Goal: Task Accomplishment & Management: Manage account settings

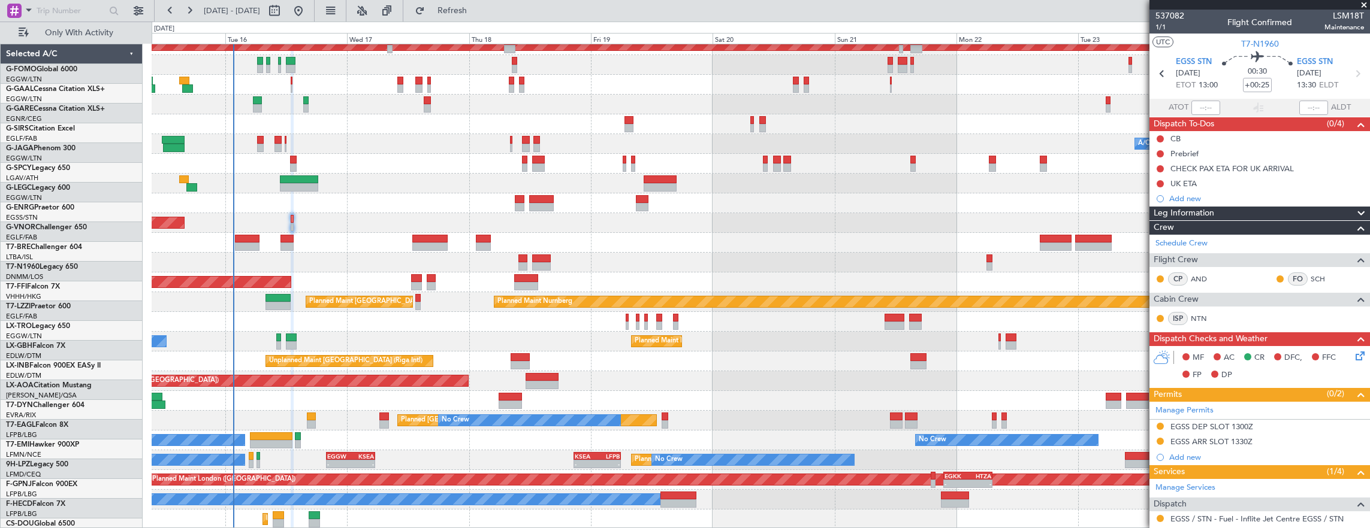
scroll to position [49, 0]
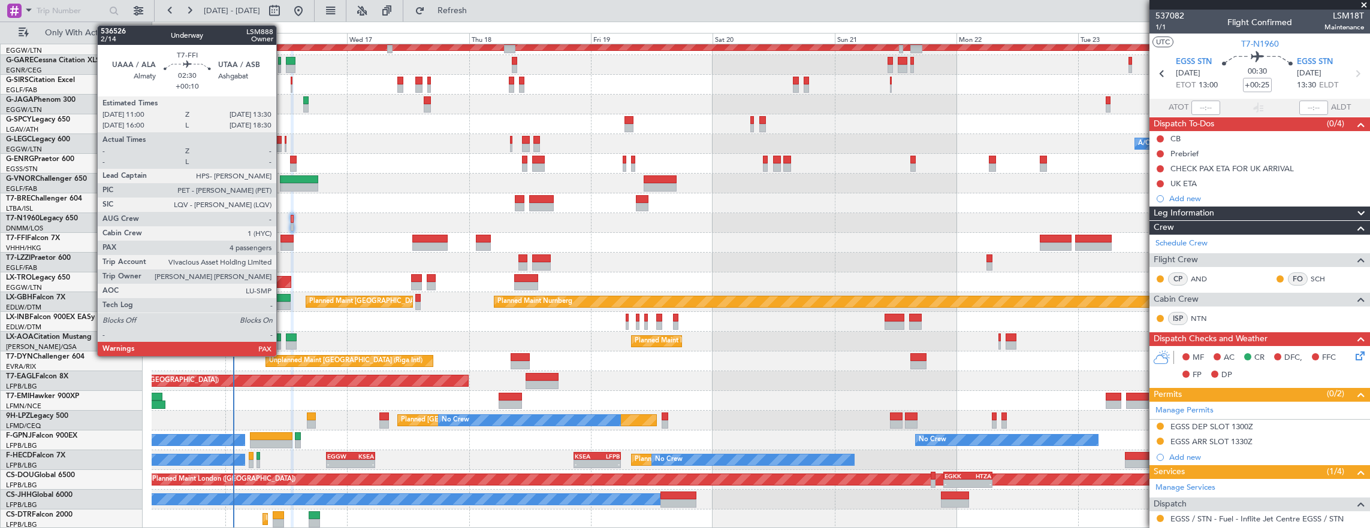
click at [282, 237] on div at bounding box center [286, 239] width 13 height 8
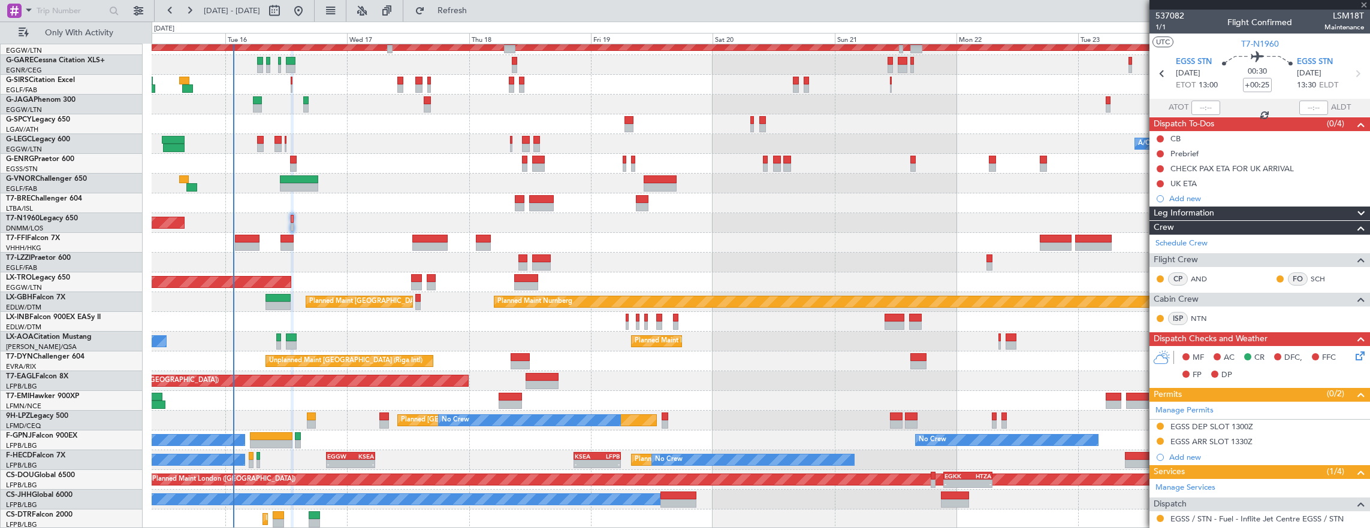
type input "+00:10"
type input "4"
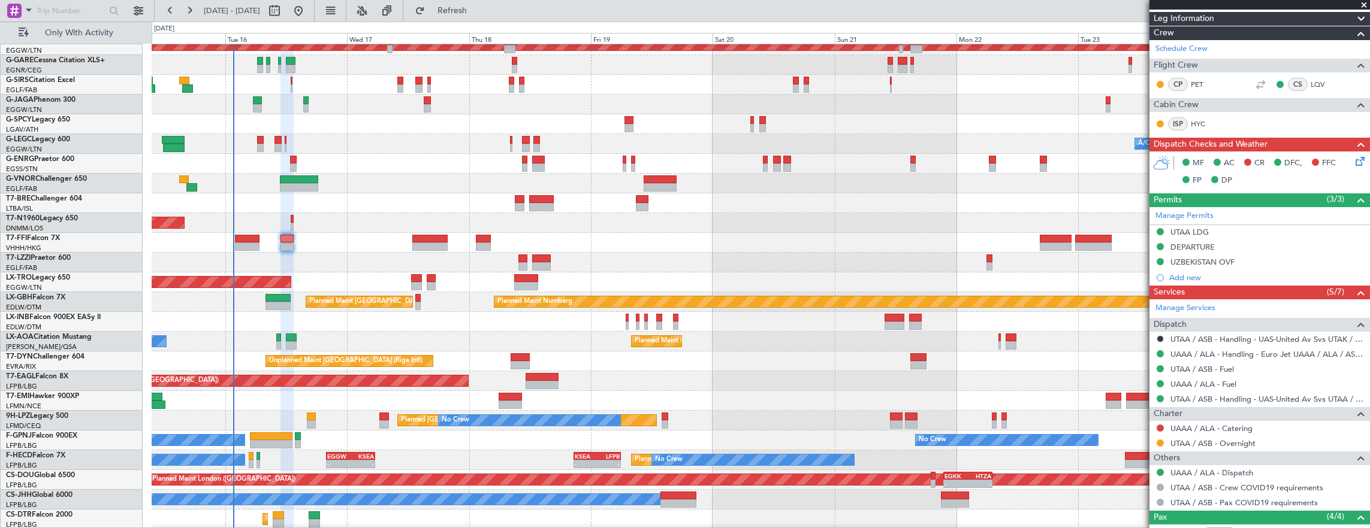
scroll to position [0, 0]
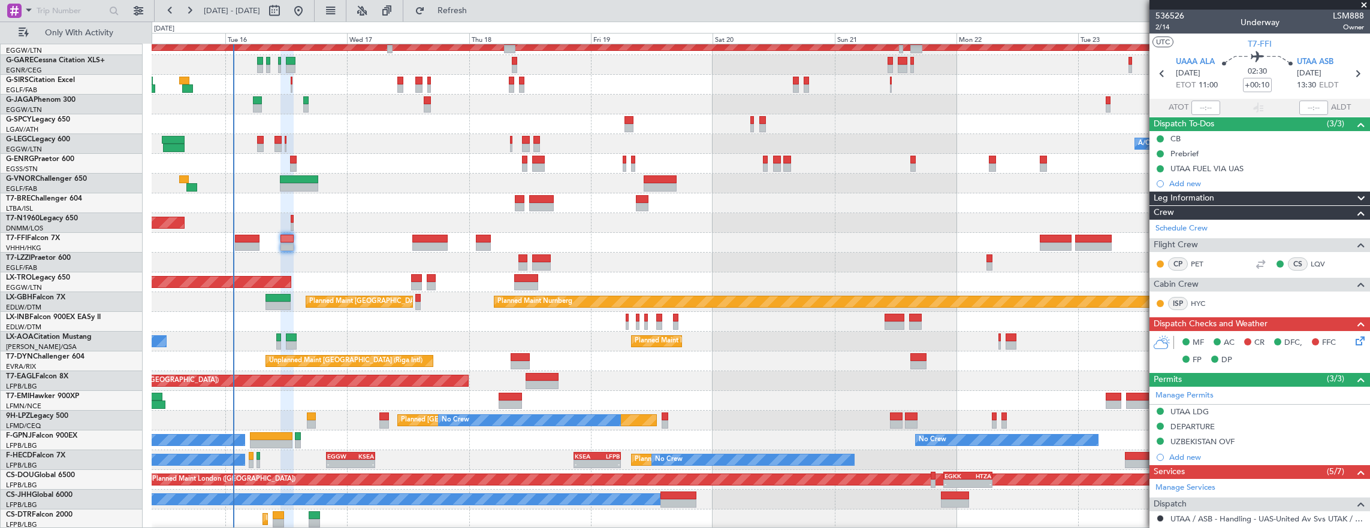
click at [1354, 337] on icon at bounding box center [1358, 339] width 10 height 10
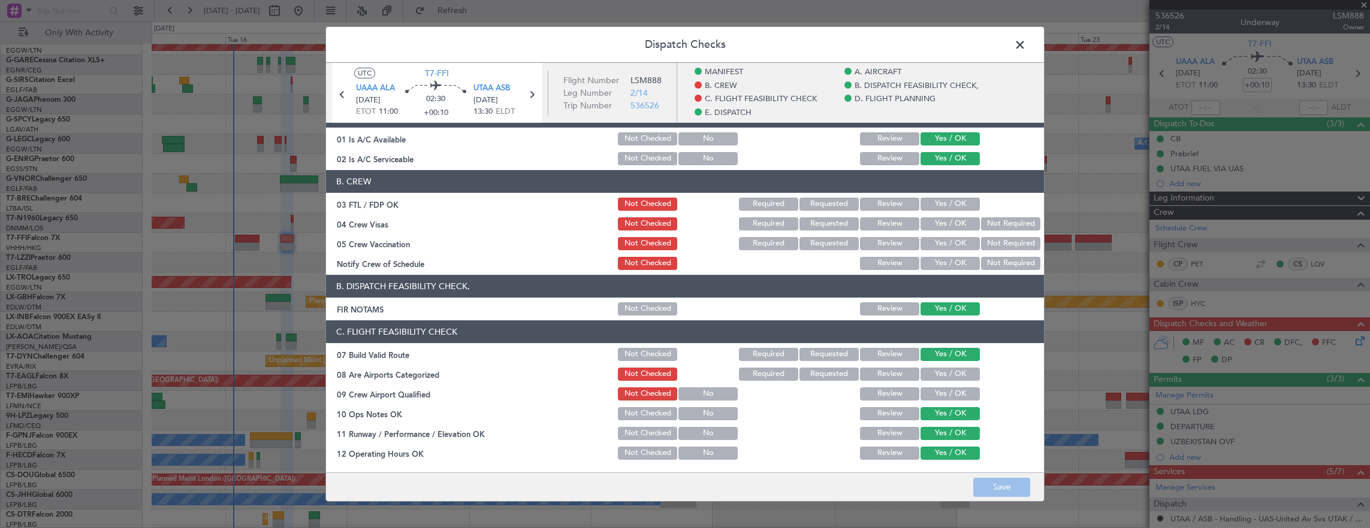
scroll to position [60, 0]
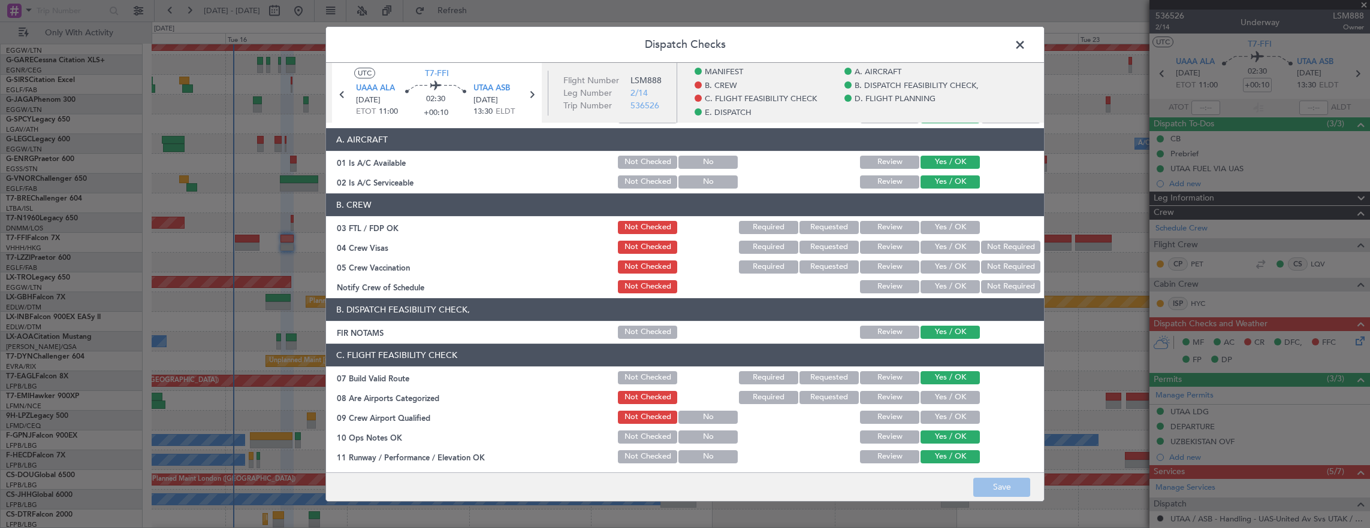
click at [1026, 46] on span at bounding box center [1026, 48] width 0 height 24
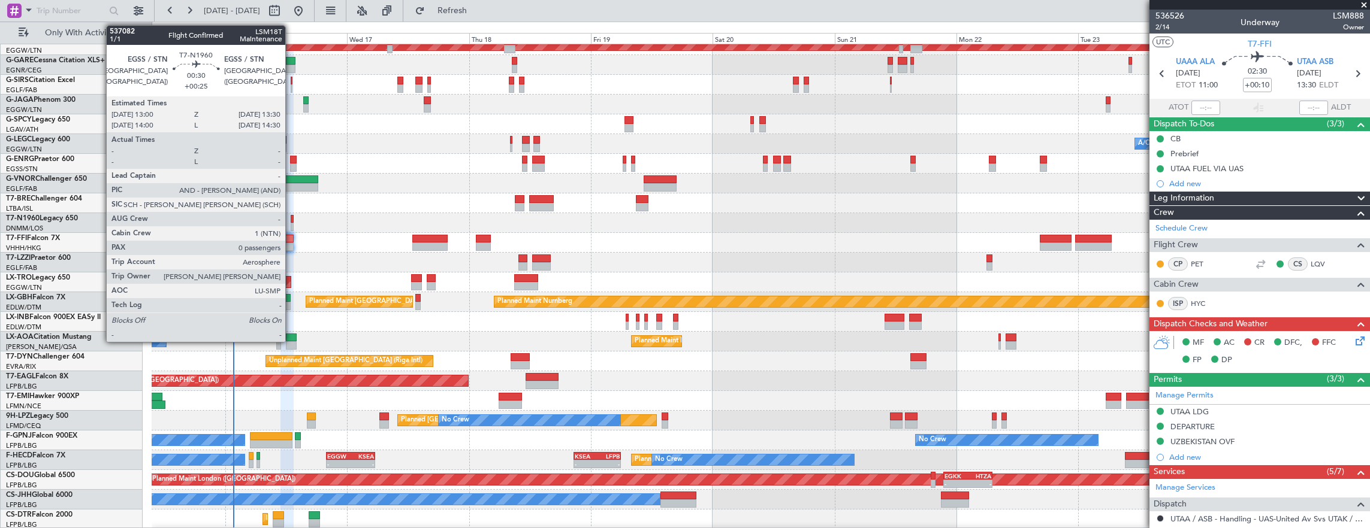
click at [291, 219] on div at bounding box center [292, 219] width 3 height 8
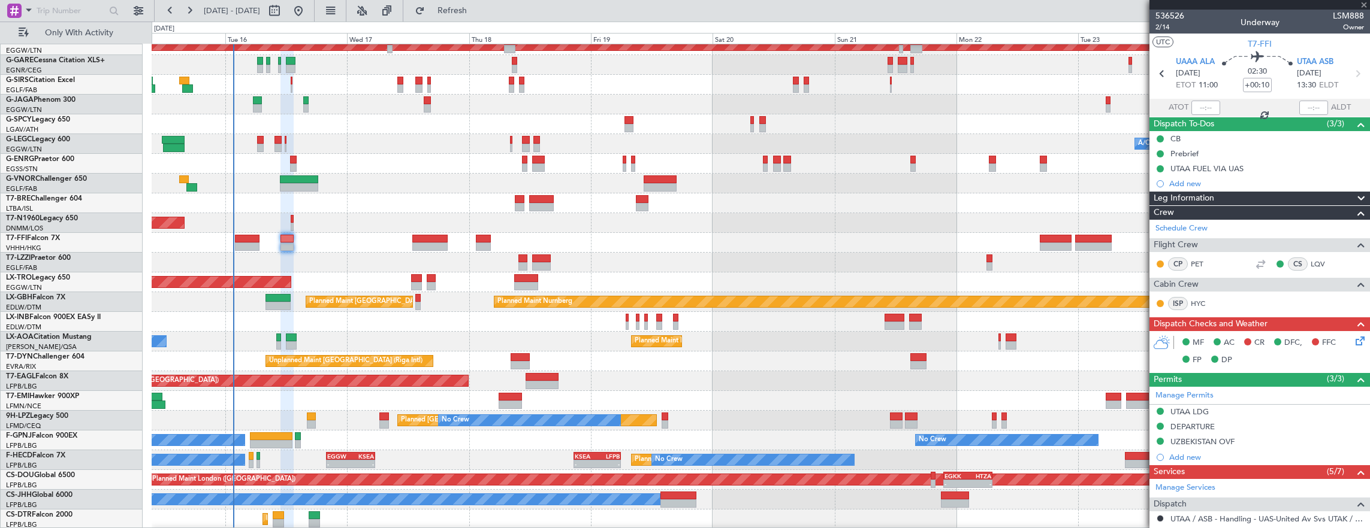
type input "+00:25"
type input "0"
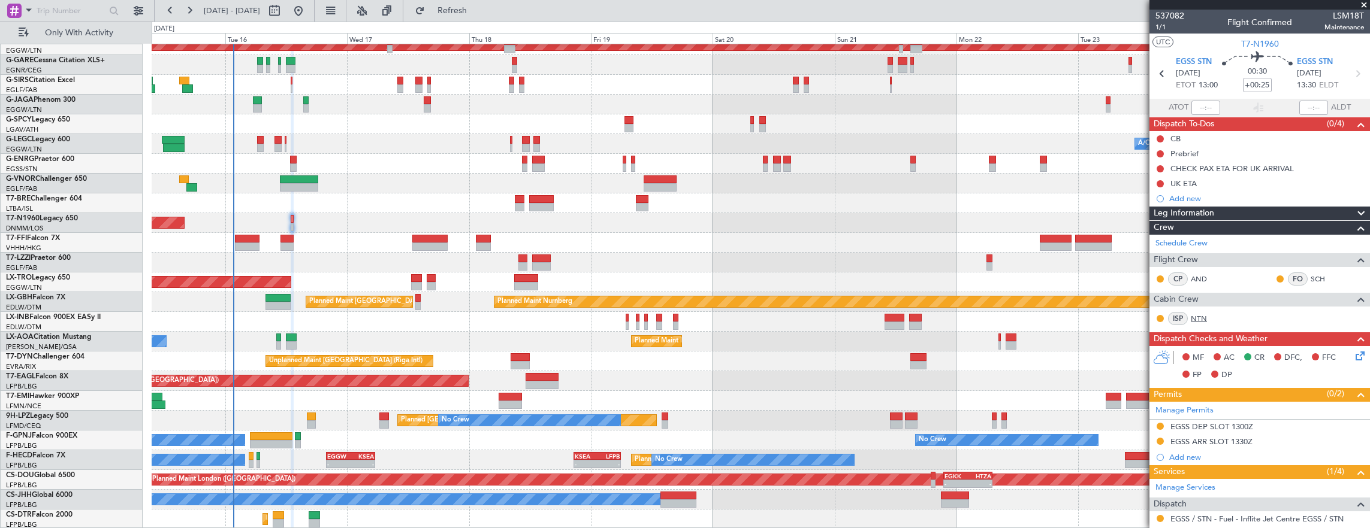
click at [1204, 318] on link "NTN" at bounding box center [1204, 318] width 27 height 11
click at [1158, 137] on button at bounding box center [1159, 138] width 7 height 7
click at [1165, 190] on span "Completed" at bounding box center [1166, 191] width 40 height 12
click at [1253, 147] on div "Prebrief" at bounding box center [1259, 153] width 220 height 15
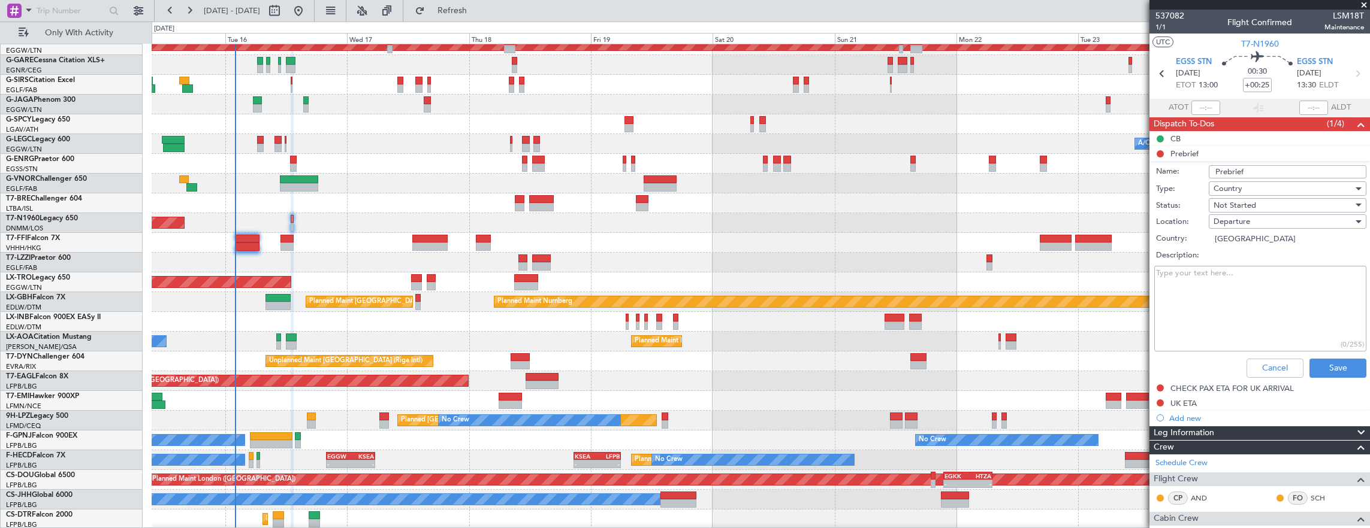
click at [1274, 289] on textarea "Description:" at bounding box center [1260, 309] width 212 height 86
type textarea "3200kg"
click at [1286, 205] on div "Not Started" at bounding box center [1283, 206] width 140 height 18
click at [1291, 259] on span "Completed" at bounding box center [1282, 265] width 140 height 18
click at [1328, 369] on button "Save" at bounding box center [1337, 368] width 57 height 19
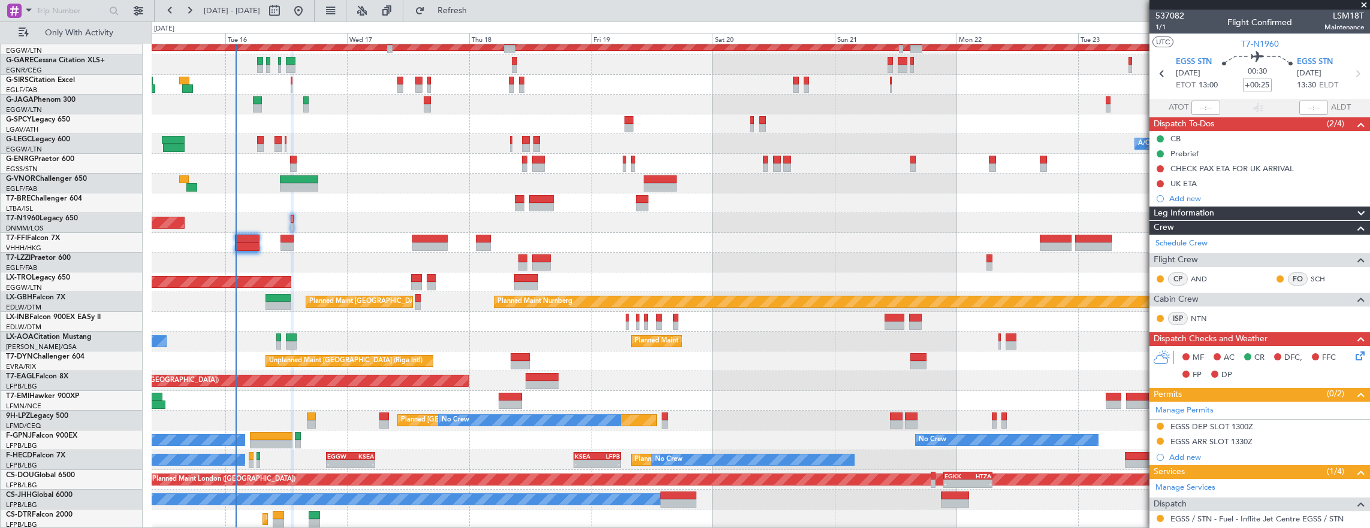
click at [1353, 352] on icon at bounding box center [1358, 354] width 10 height 10
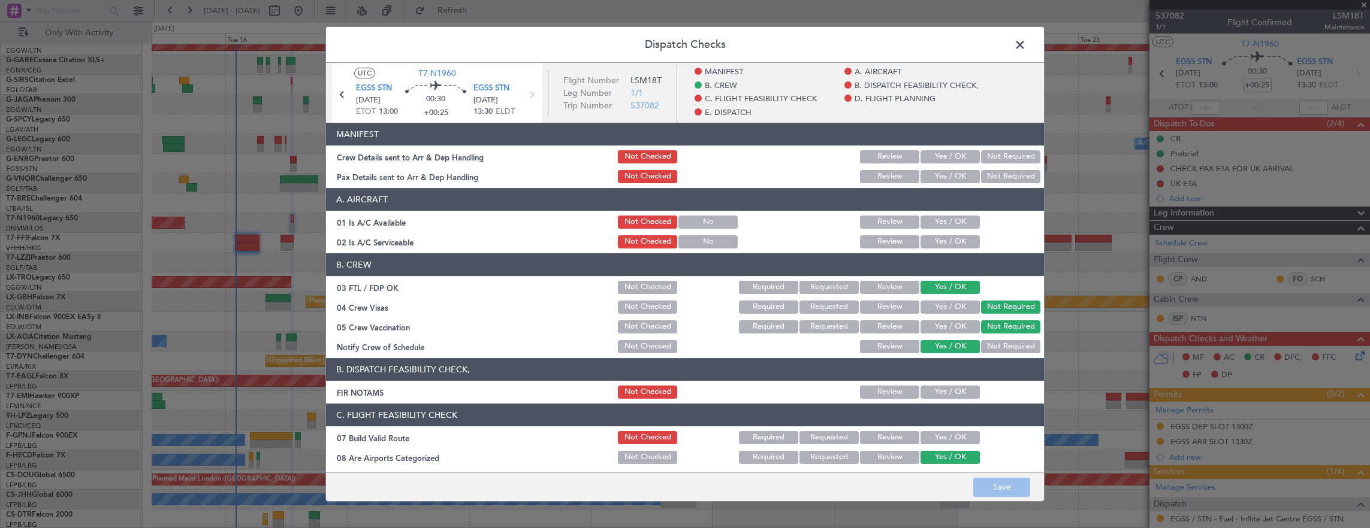
click at [930, 394] on button "Yes / OK" at bounding box center [949, 392] width 59 height 13
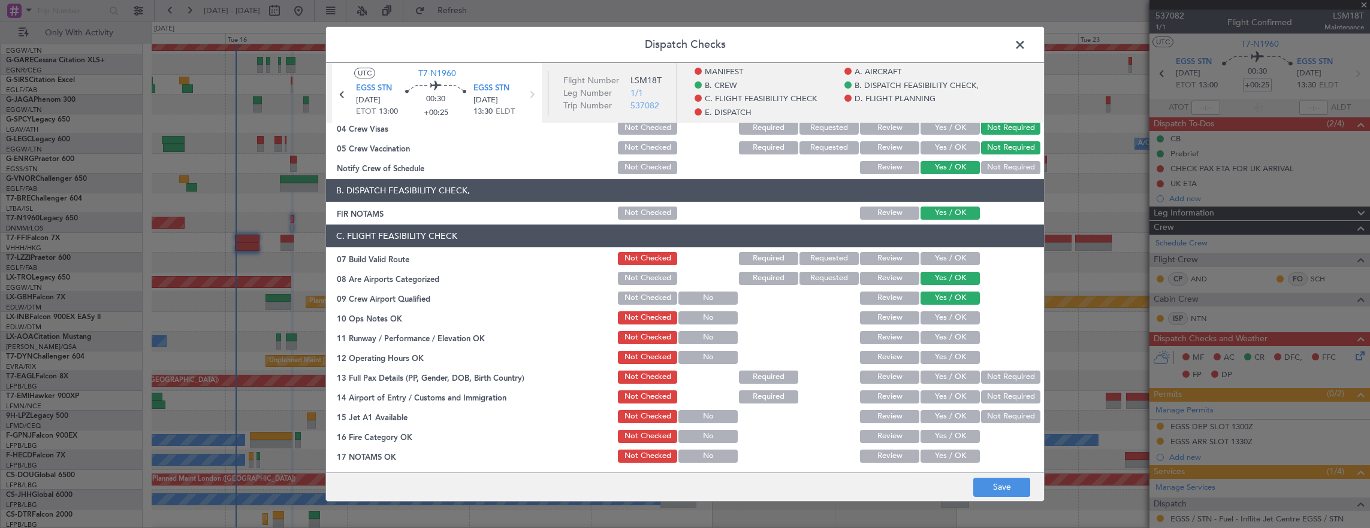
scroll to position [180, 0]
click at [940, 255] on button "Yes / OK" at bounding box center [949, 258] width 59 height 13
click at [951, 321] on button "Yes / OK" at bounding box center [949, 317] width 59 height 13
click at [945, 338] on button "Yes / OK" at bounding box center [949, 337] width 59 height 13
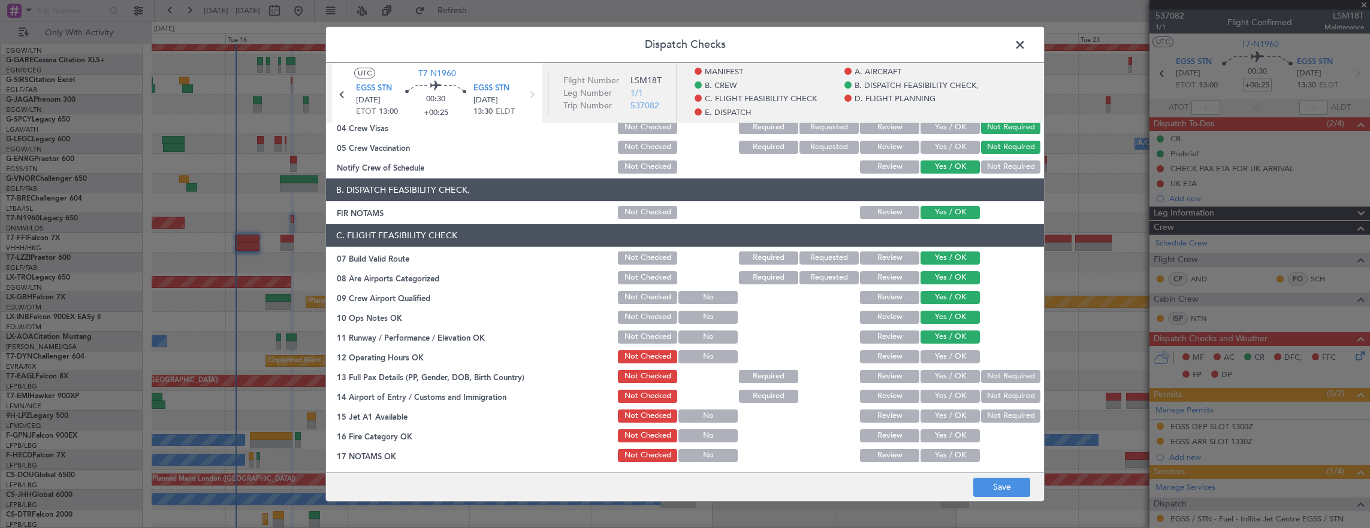
click at [942, 356] on button "Yes / OK" at bounding box center [949, 357] width 59 height 13
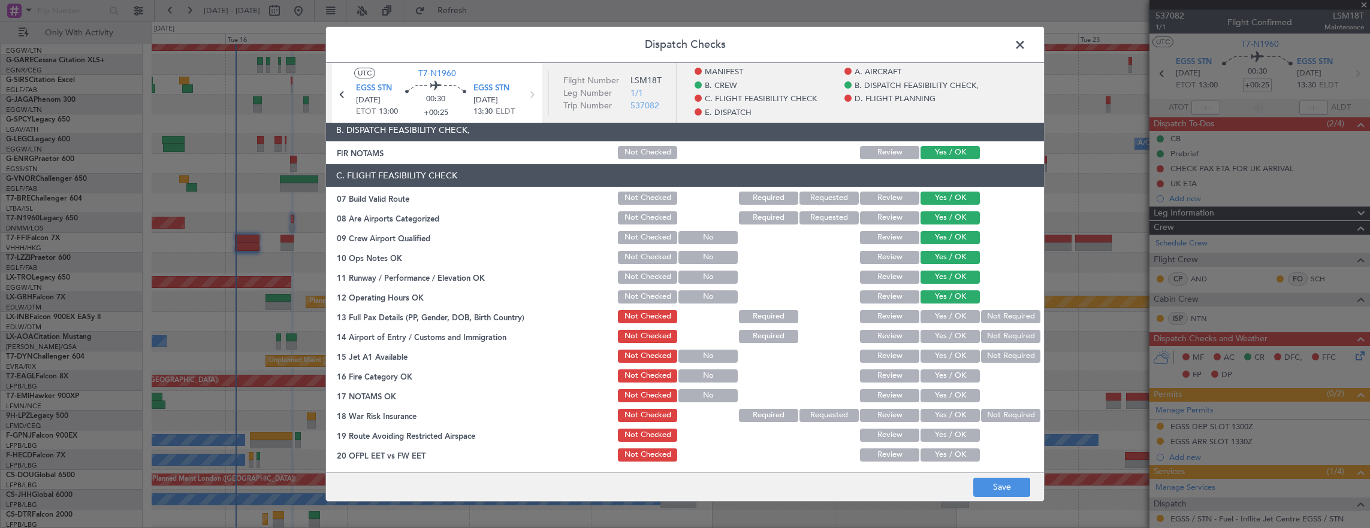
click at [995, 312] on button "Not Required" at bounding box center [1010, 316] width 59 height 13
drag, startPoint x: 962, startPoint y: 334, endPoint x: 954, endPoint y: 344, distance: 12.4
click at [962, 334] on button "Yes / OK" at bounding box center [949, 336] width 59 height 13
click at [950, 352] on button "Yes / OK" at bounding box center [949, 356] width 59 height 13
click at [947, 374] on button "Yes / OK" at bounding box center [949, 376] width 59 height 13
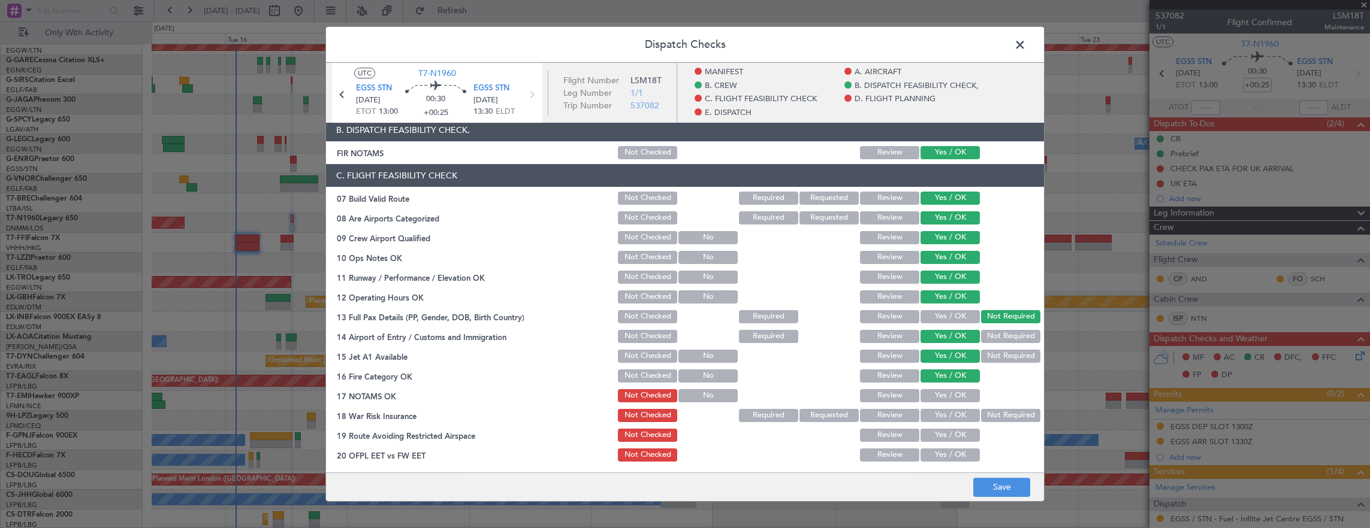
click at [944, 397] on button "Yes / OK" at bounding box center [949, 395] width 59 height 13
click at [985, 410] on button "Not Required" at bounding box center [1010, 415] width 59 height 13
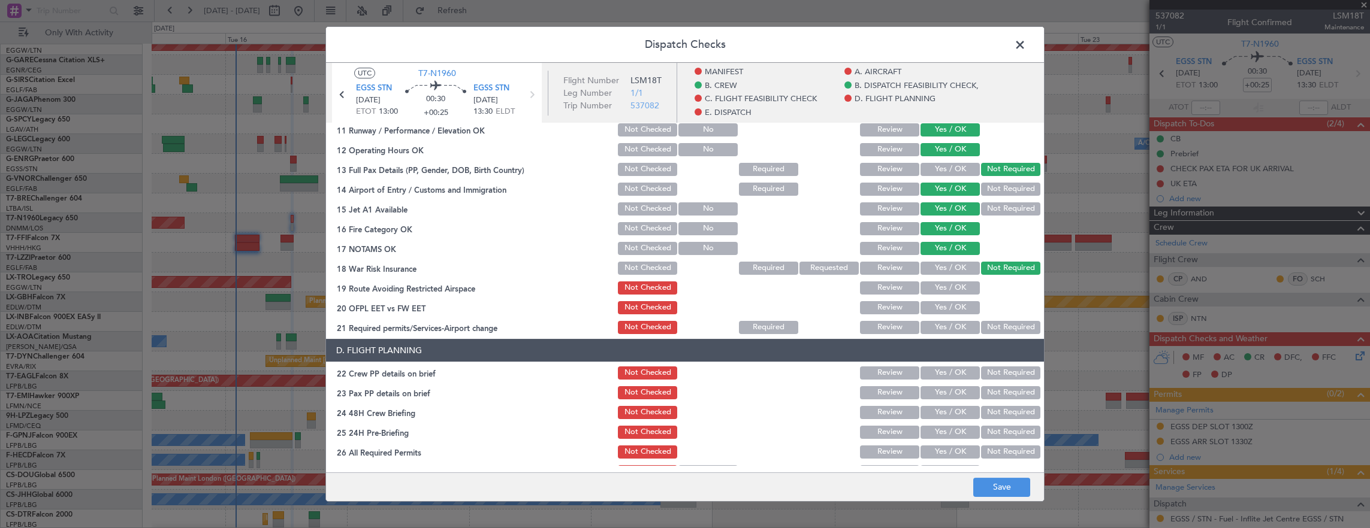
scroll to position [479, 0]
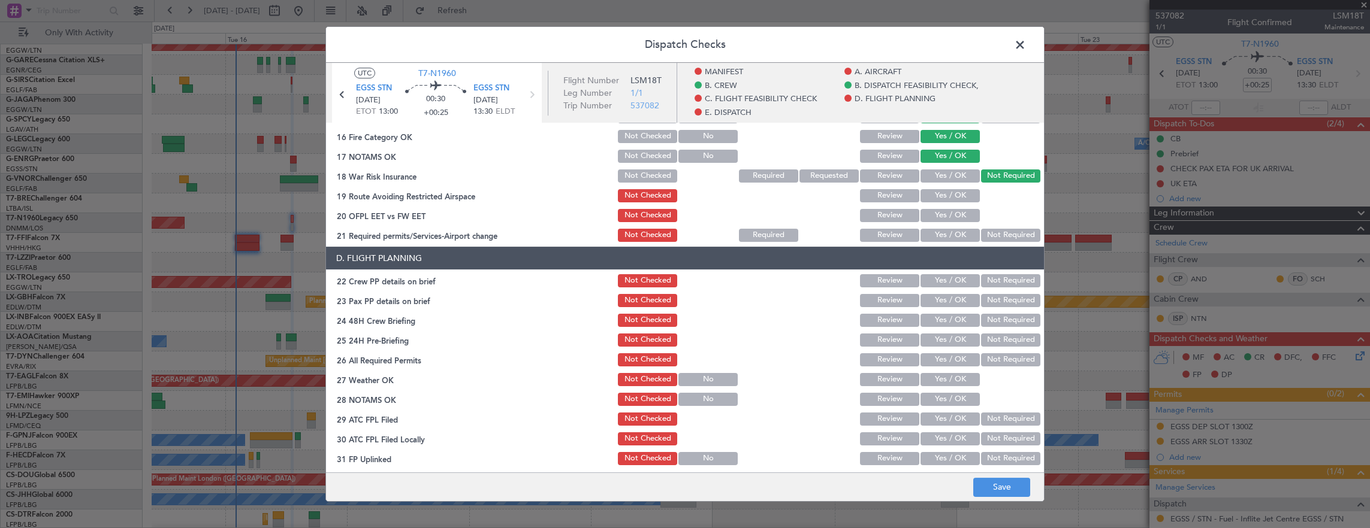
click at [941, 186] on section "C. FLIGHT FEASIBILITY CHECK 07 Build Valid Route Not Checked Required Requested…" at bounding box center [685, 84] width 718 height 319
click at [943, 195] on button "Yes / OK" at bounding box center [949, 195] width 59 height 13
click at [945, 213] on button "Yes / OK" at bounding box center [949, 215] width 59 height 13
click at [947, 230] on button "Yes / OK" at bounding box center [949, 235] width 59 height 13
click at [948, 286] on button "Yes / OK" at bounding box center [949, 280] width 59 height 13
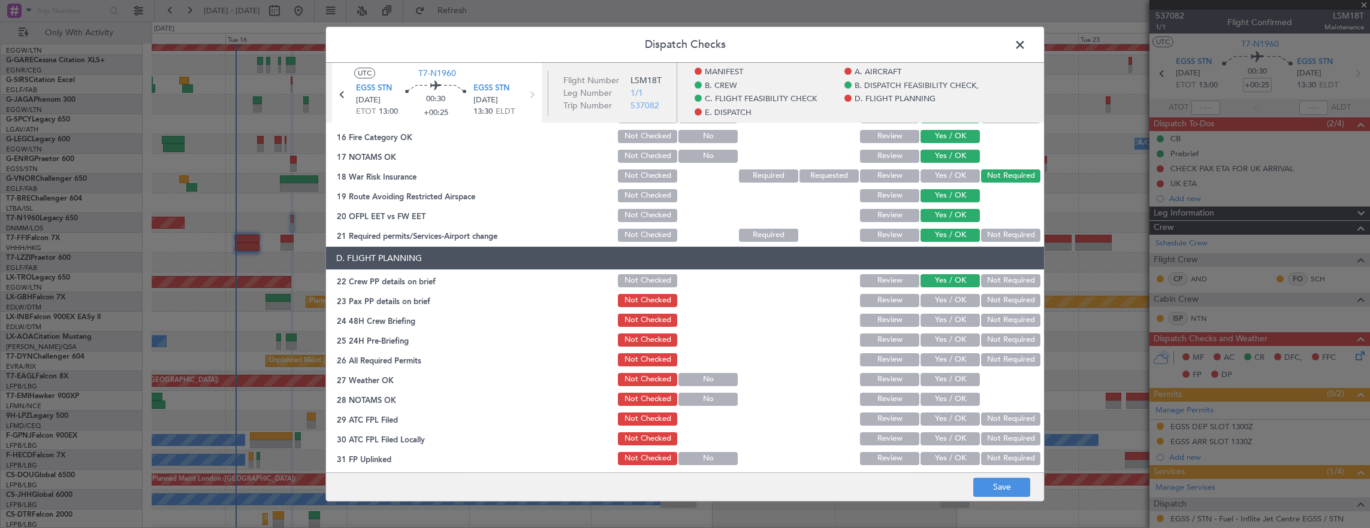
click at [939, 305] on button "Yes / OK" at bounding box center [949, 300] width 59 height 13
click at [945, 324] on button "Yes / OK" at bounding box center [949, 320] width 59 height 13
click at [981, 340] on button "Not Required" at bounding box center [1010, 340] width 59 height 13
click at [952, 360] on button "Yes / OK" at bounding box center [949, 360] width 59 height 13
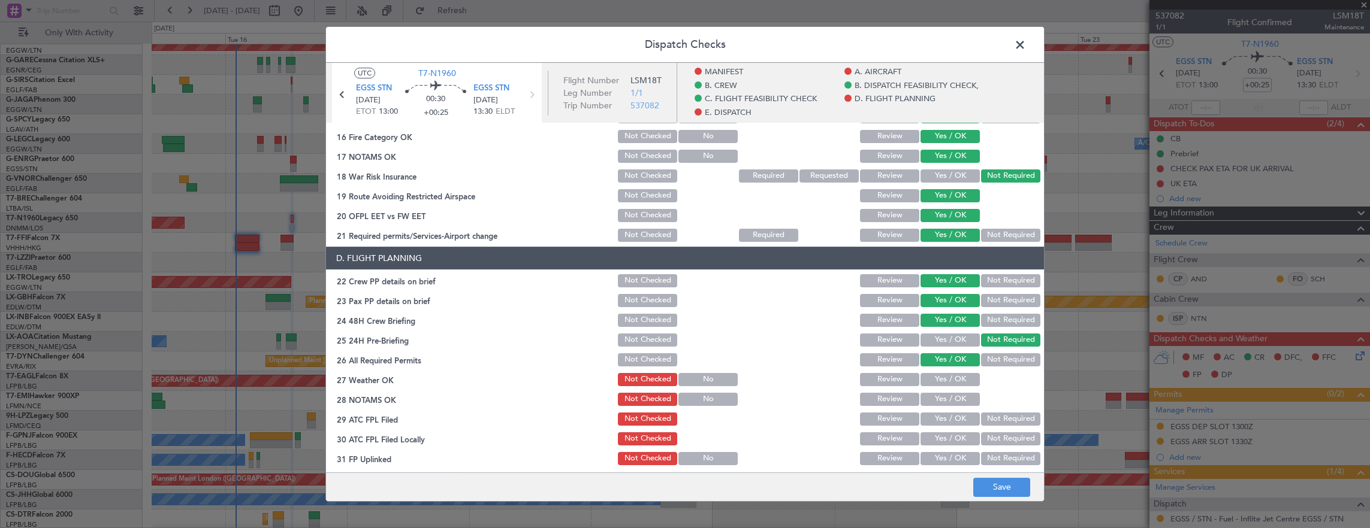
click at [950, 383] on button "Yes / OK" at bounding box center [949, 379] width 59 height 13
click at [947, 403] on button "Yes / OK" at bounding box center [949, 399] width 59 height 13
click at [1026, 50] on span at bounding box center [1026, 48] width 0 height 24
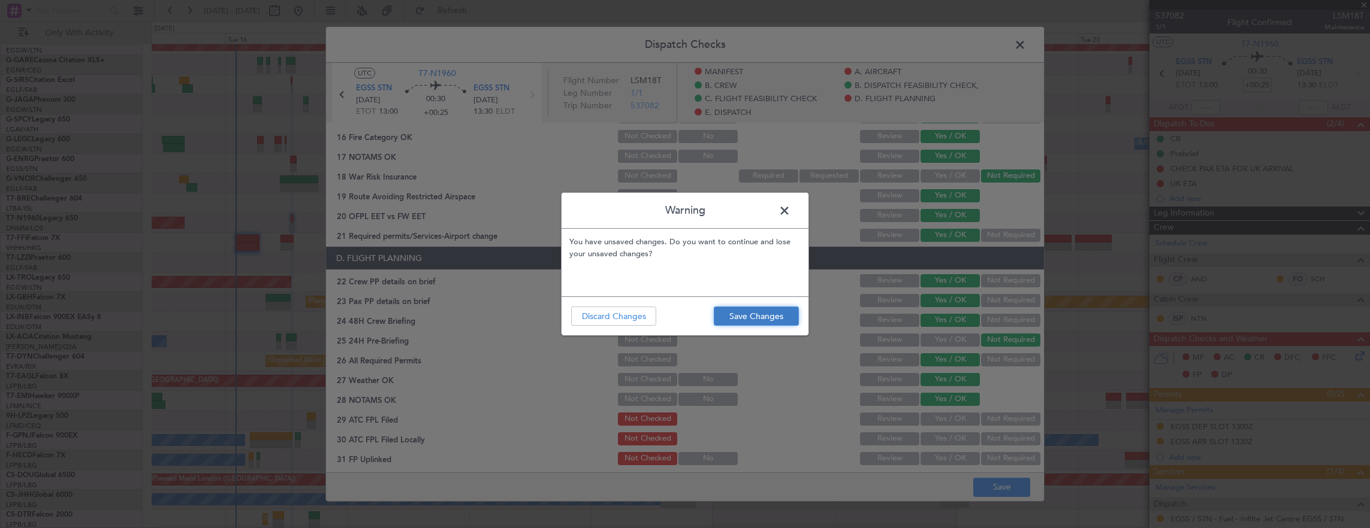
click at [754, 326] on button "Save Changes" at bounding box center [756, 316] width 85 height 19
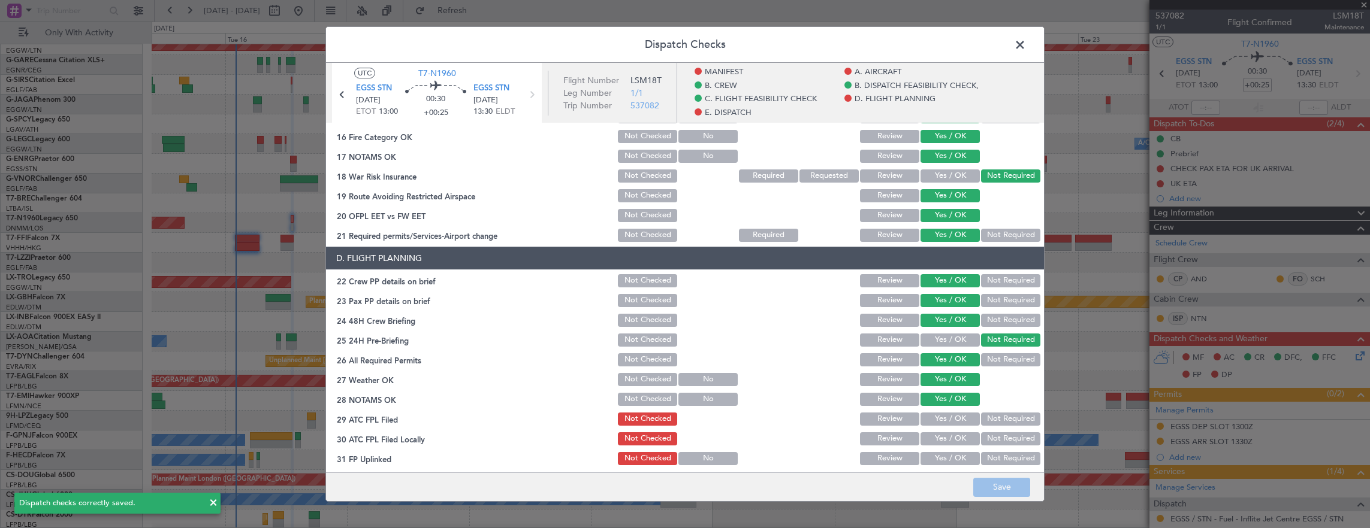
click at [1026, 46] on span at bounding box center [1026, 48] width 0 height 24
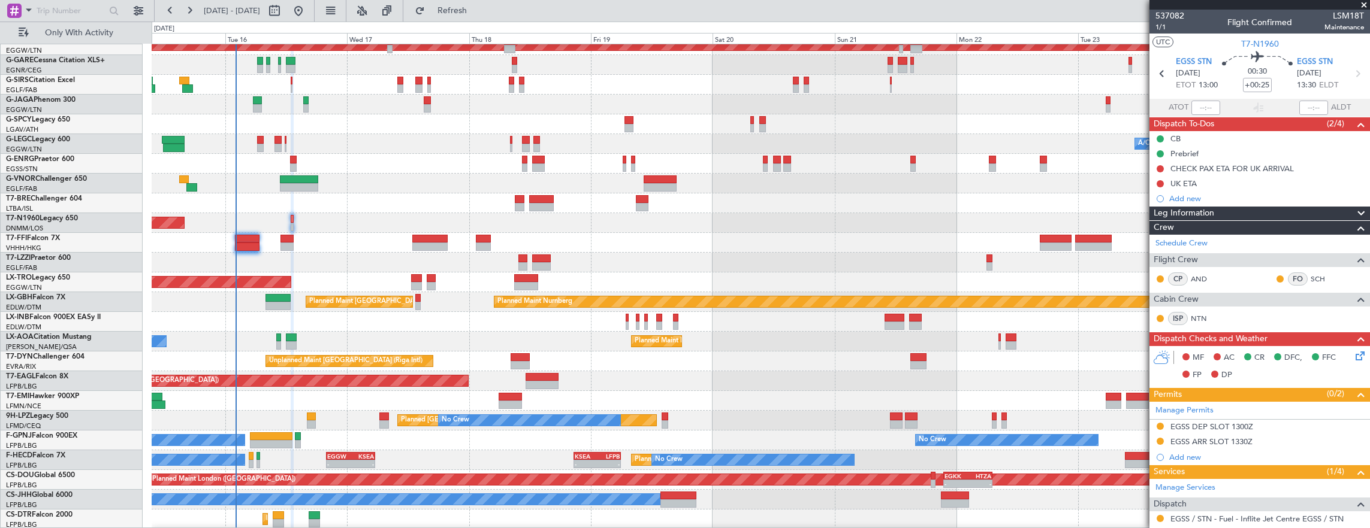
click at [575, 246] on div "11:03 Z 22:38 Z OLBA 11:00 Z KTEB 22:45 Z Planned [GEOGRAPHIC_DATA] A/C Unavail…" at bounding box center [761, 263] width 1218 height 534
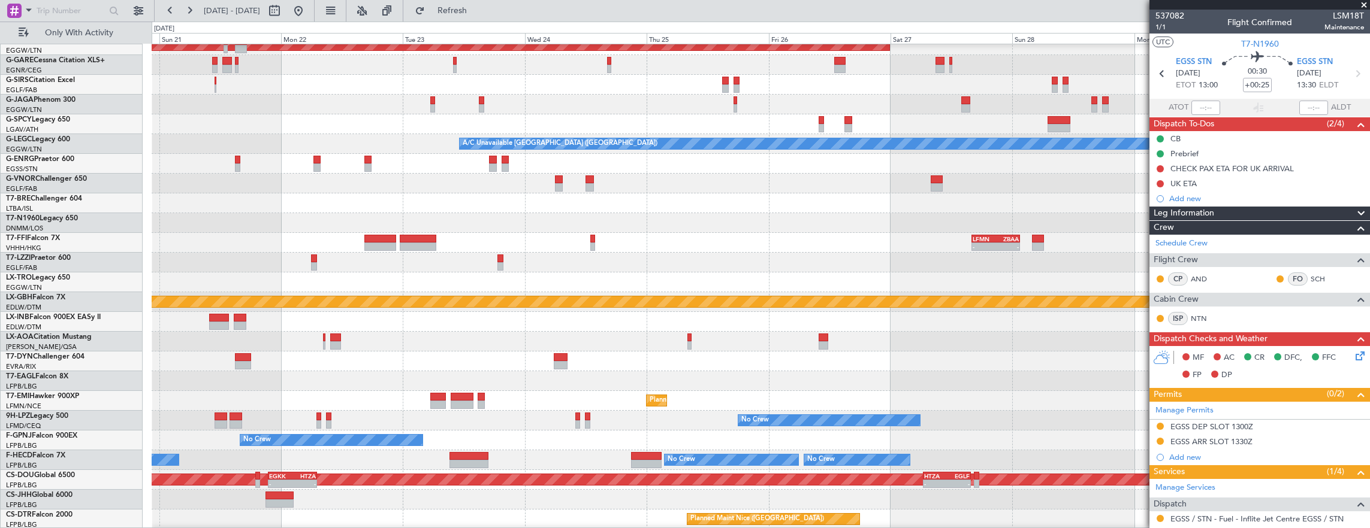
click at [776, 246] on div "Planned Maint Dusseldorf A/C Unavailable [GEOGRAPHIC_DATA] ([GEOGRAPHIC_DATA]) …" at bounding box center [761, 263] width 1218 height 534
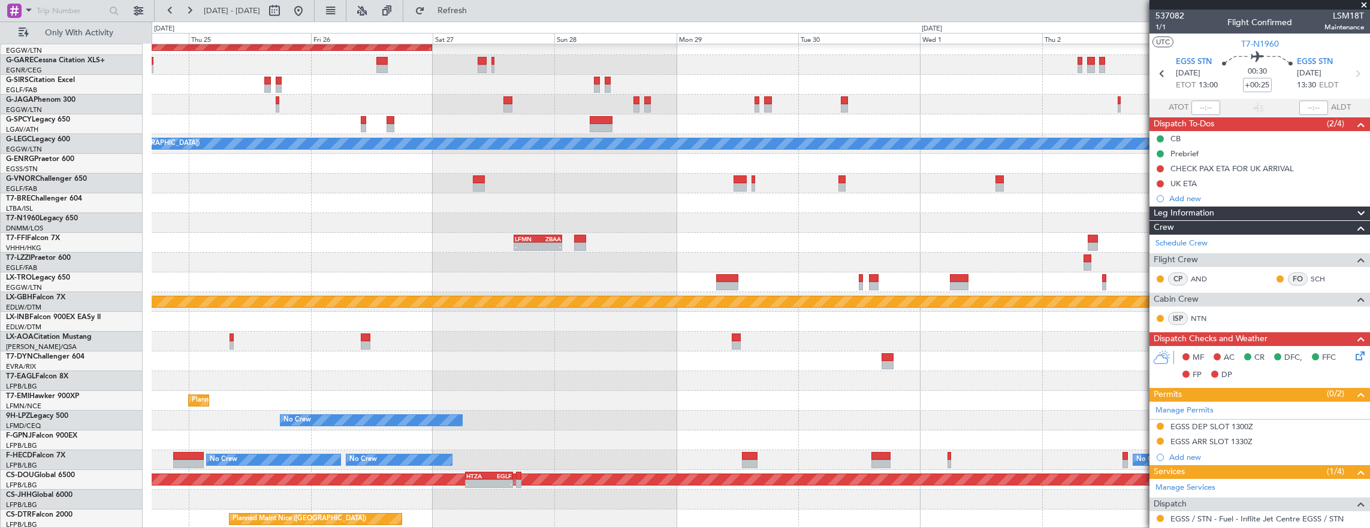
click at [502, 228] on div "Planned Maint Dusseldorf A/C Unavailable [GEOGRAPHIC_DATA] ([GEOGRAPHIC_DATA]) …" at bounding box center [761, 263] width 1218 height 534
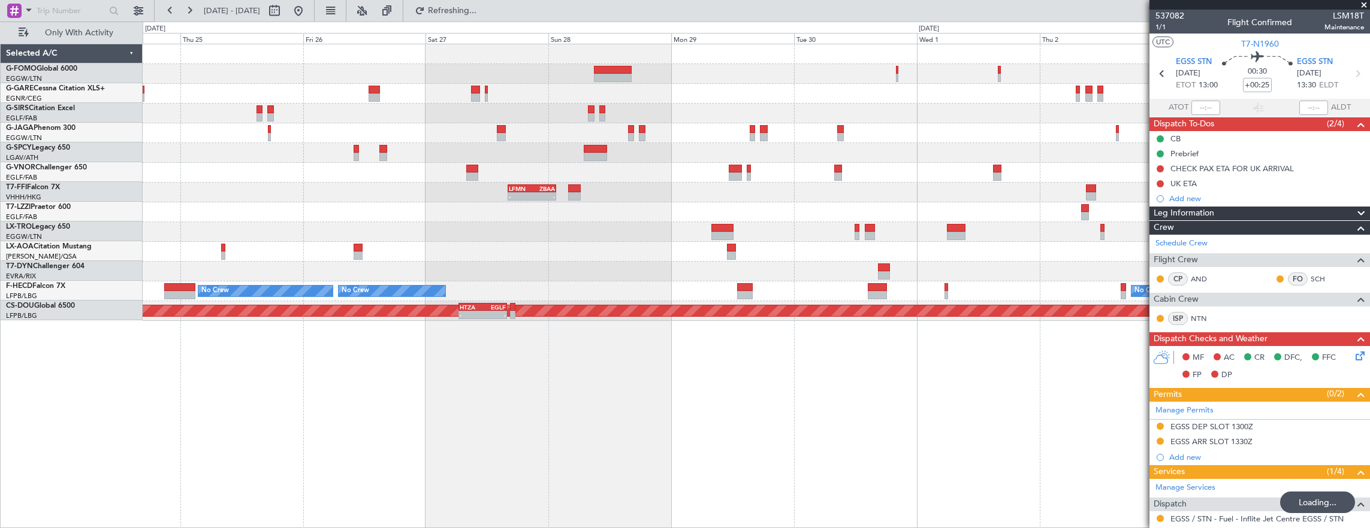
scroll to position [0, 0]
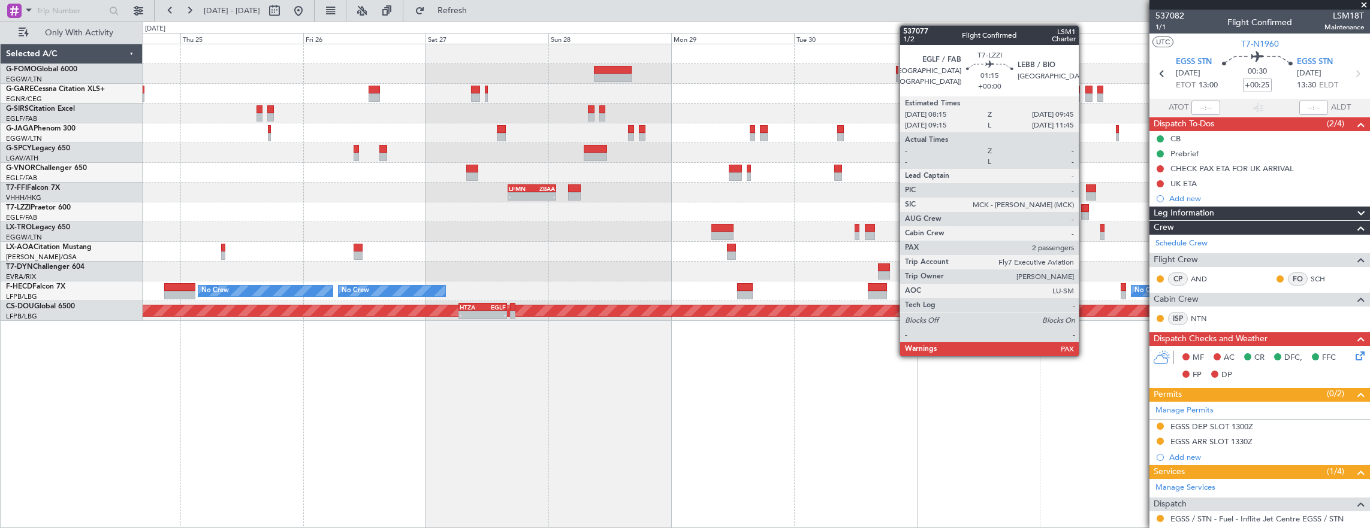
click at [1085, 215] on div at bounding box center [1085, 216] width 8 height 8
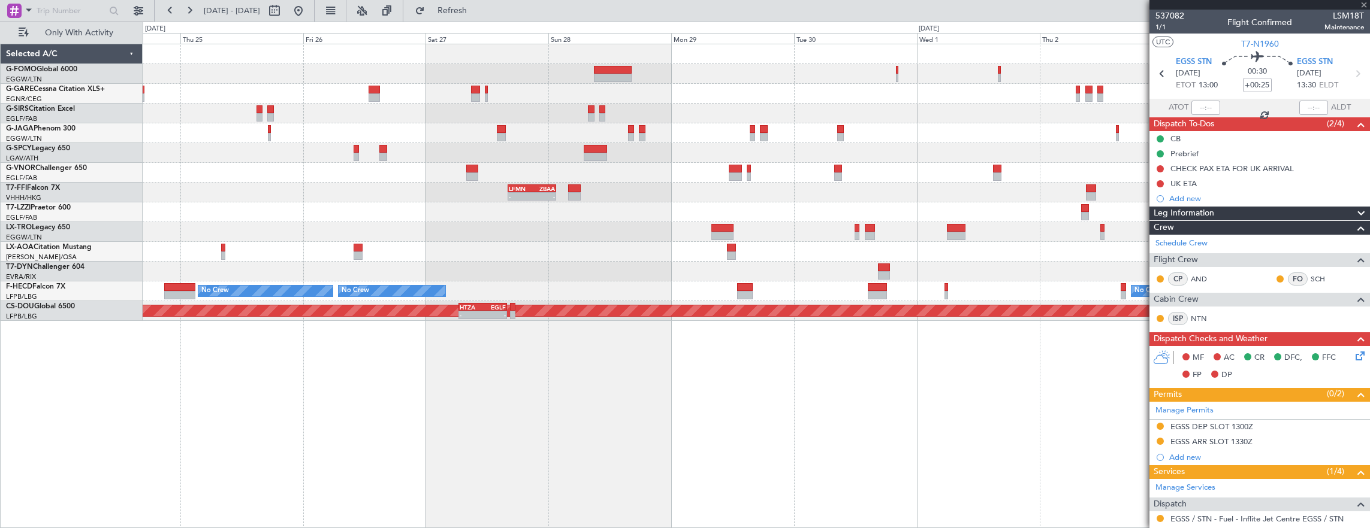
click at [457, 186] on div "- - LFMN 16:05 Z ZBAA 01:35 Z" at bounding box center [756, 193] width 1227 height 20
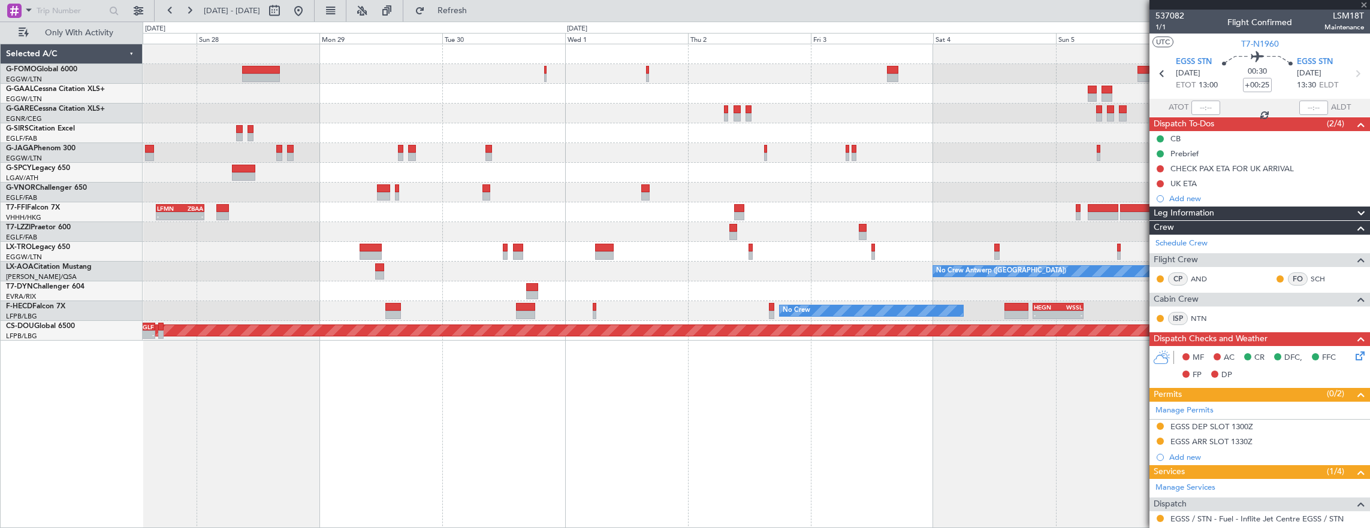
type input "2"
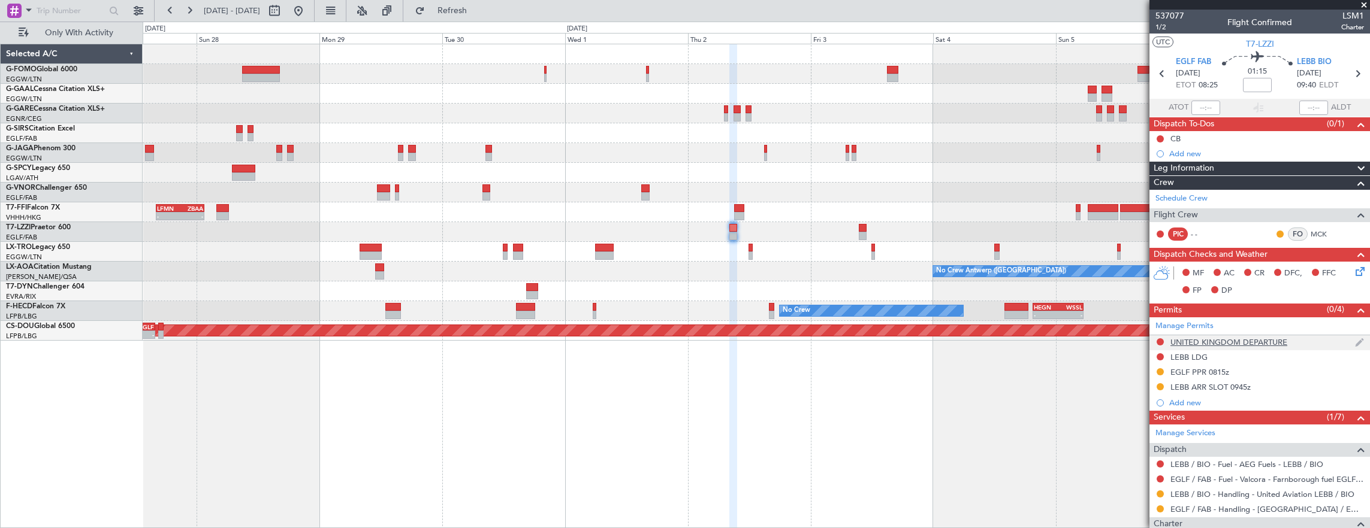
click at [1300, 343] on div "UNITED KINGDOM DEPARTURE" at bounding box center [1259, 343] width 220 height 15
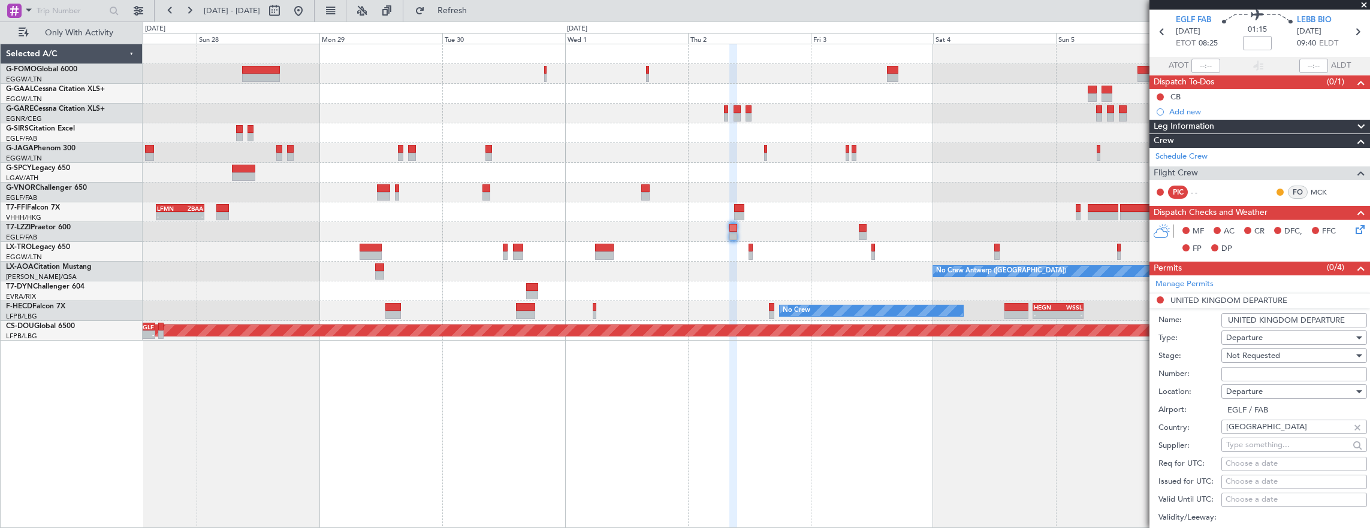
scroll to position [60, 0]
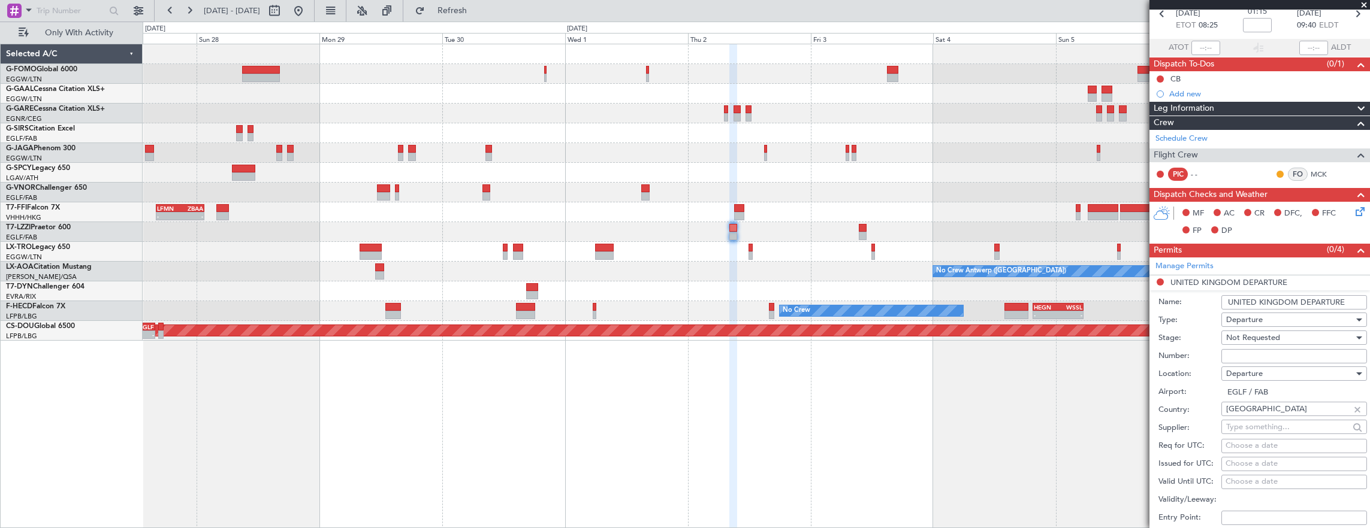
click at [1353, 404] on div at bounding box center [1357, 409] width 13 height 13
click at [1153, 361] on form "Name: [GEOGRAPHIC_DATA] DEPARTURE Type: Departure Stage: Not Requested Number: …" at bounding box center [1259, 470] width 220 height 358
drag, startPoint x: 1298, startPoint y: 300, endPoint x: 1035, endPoint y: 296, distance: 263.1
click at [1100, 294] on fb-app "[DATE] - [DATE] Refresh Quick Links Only With Activity Planned [GEOGRAPHIC_DATA…" at bounding box center [685, 268] width 1370 height 519
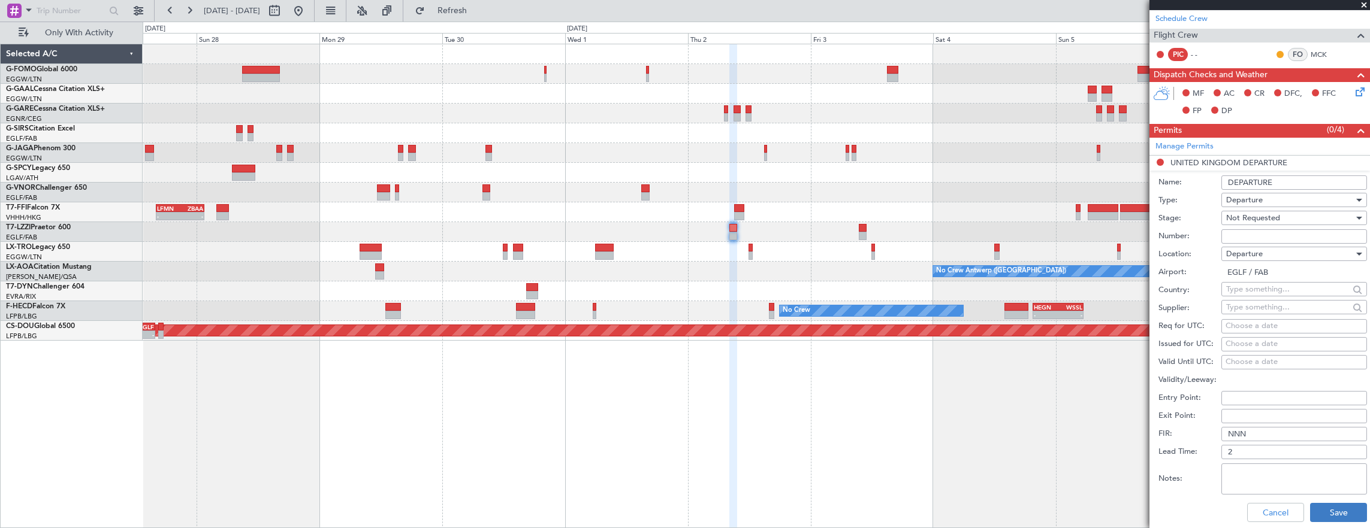
type input "DEPARTURE"
click at [1333, 518] on button "Save" at bounding box center [1338, 512] width 57 height 19
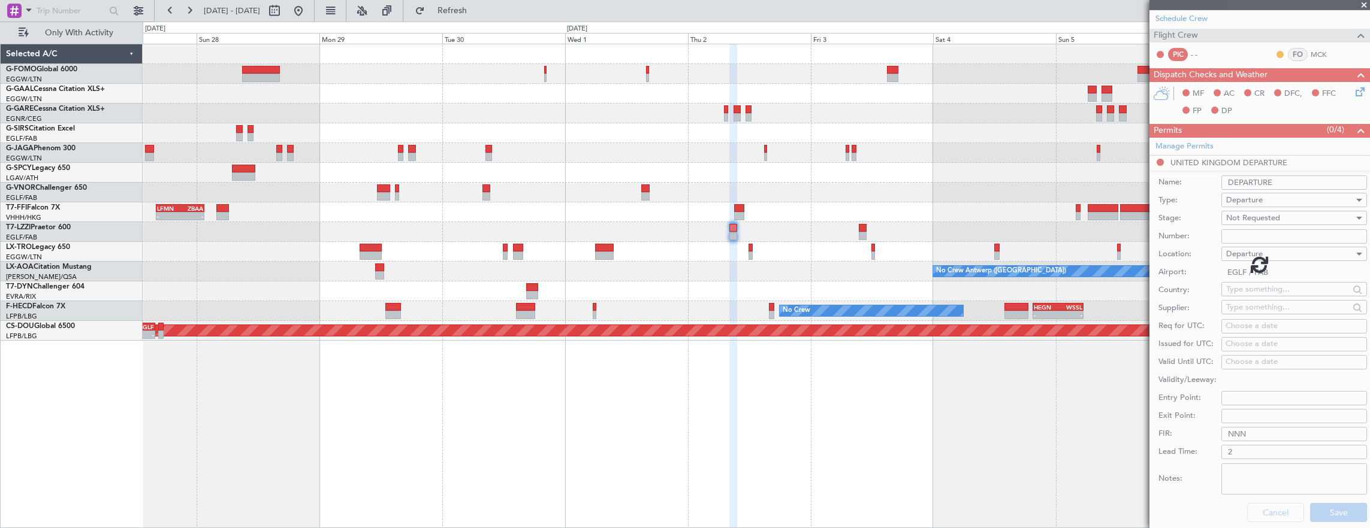
click at [1330, 512] on div at bounding box center [1259, 264] width 220 height 528
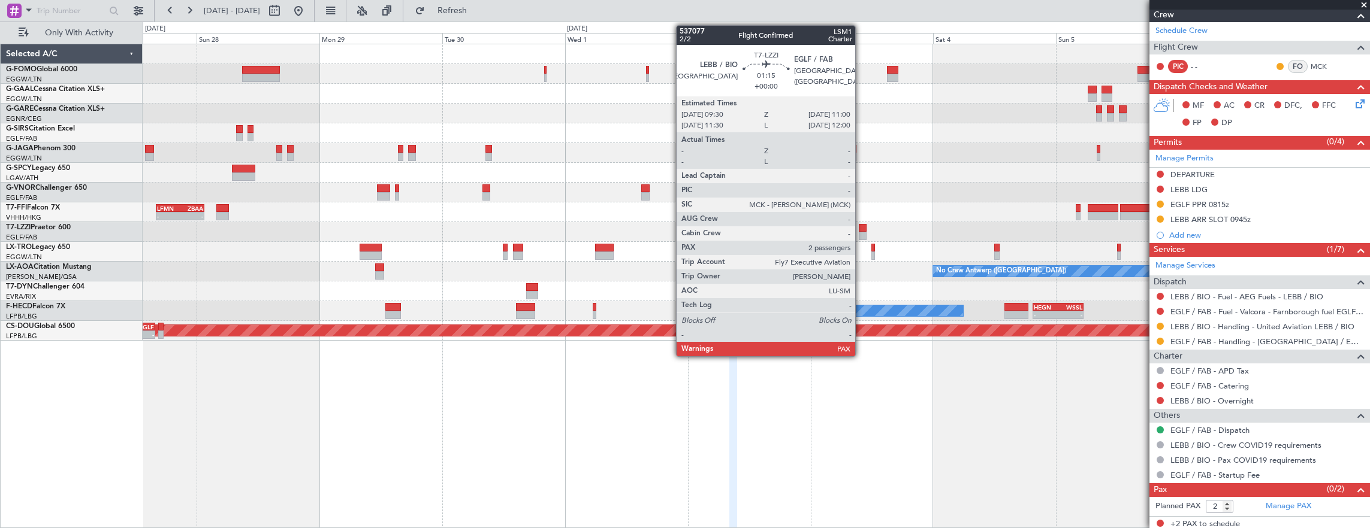
click at [861, 228] on div at bounding box center [863, 228] width 8 height 8
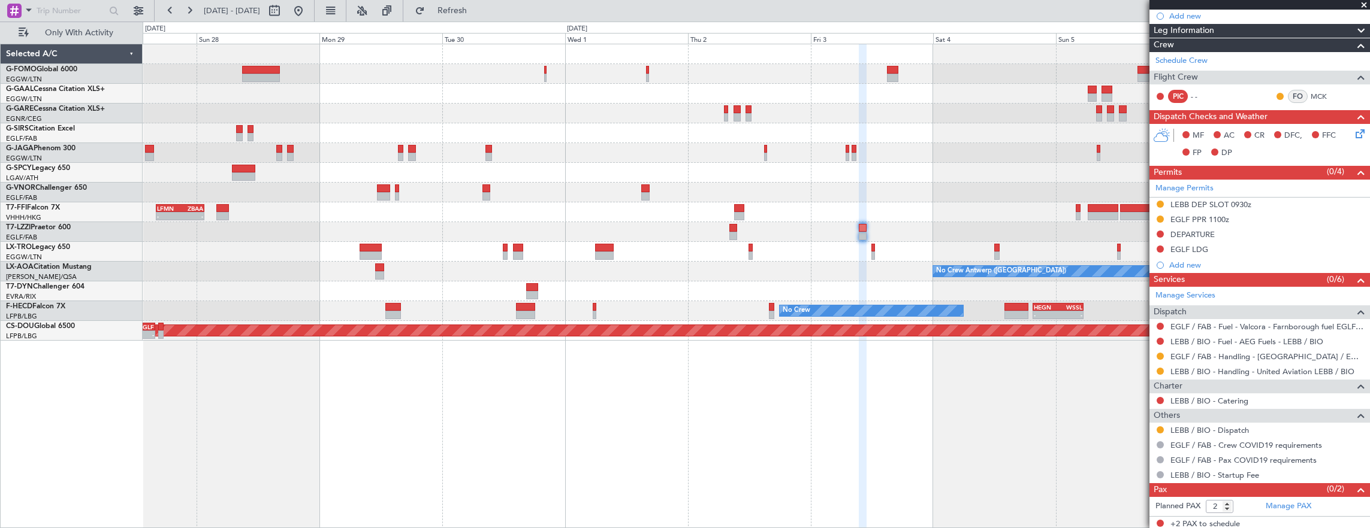
click at [1062, 168] on div "Planned Maint Dusseldorf - - LFMN 16:05 Z ZBAA 01:35 Z No Crew [GEOGRAPHIC_DATA…" at bounding box center [756, 192] width 1227 height 297
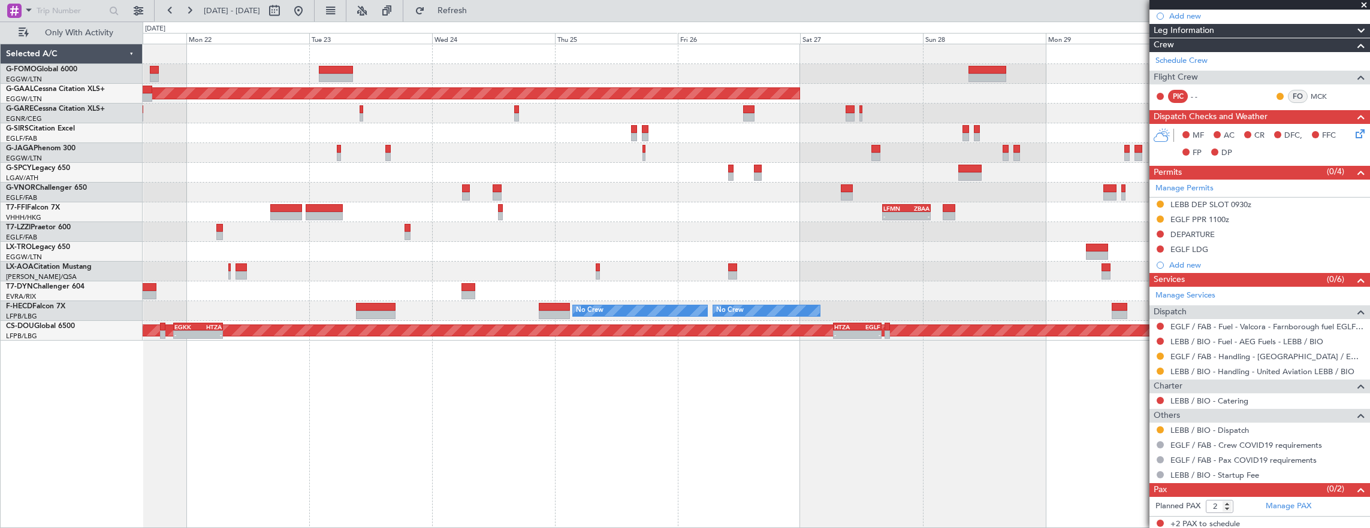
click at [977, 217] on div "- - LFMN 16:05 Z ZBAA 01:35 Z" at bounding box center [756, 213] width 1227 height 20
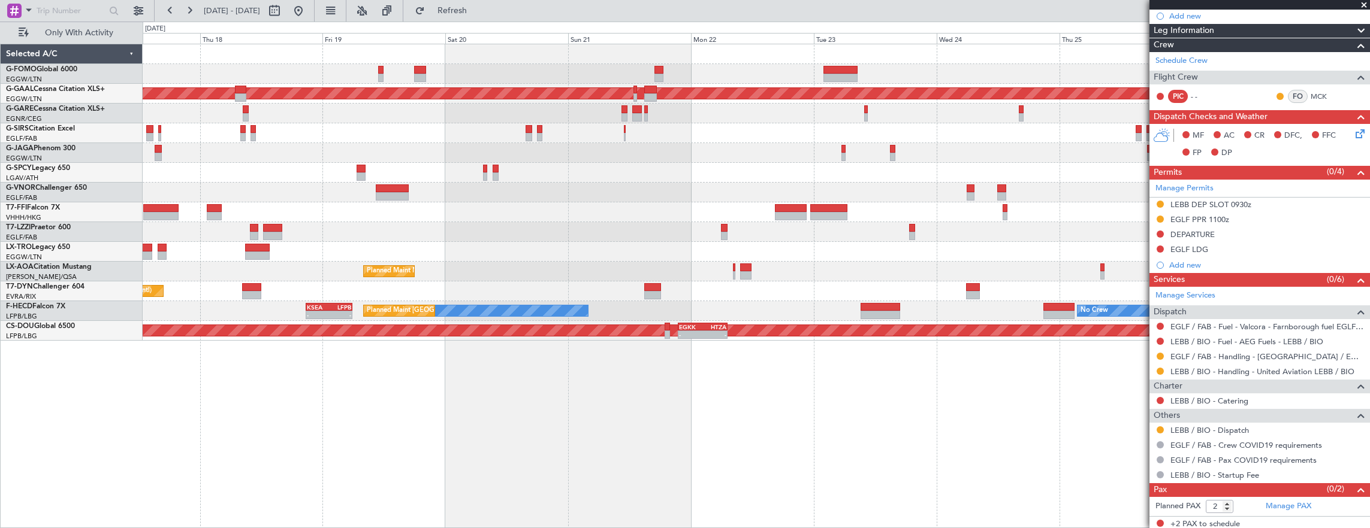
click at [766, 228] on div "Planned Maint Dusseldorf - - LFMN 16:05 Z ZBAA 01:35 Z Unplanned Maint [GEOGRAP…" at bounding box center [756, 192] width 1227 height 297
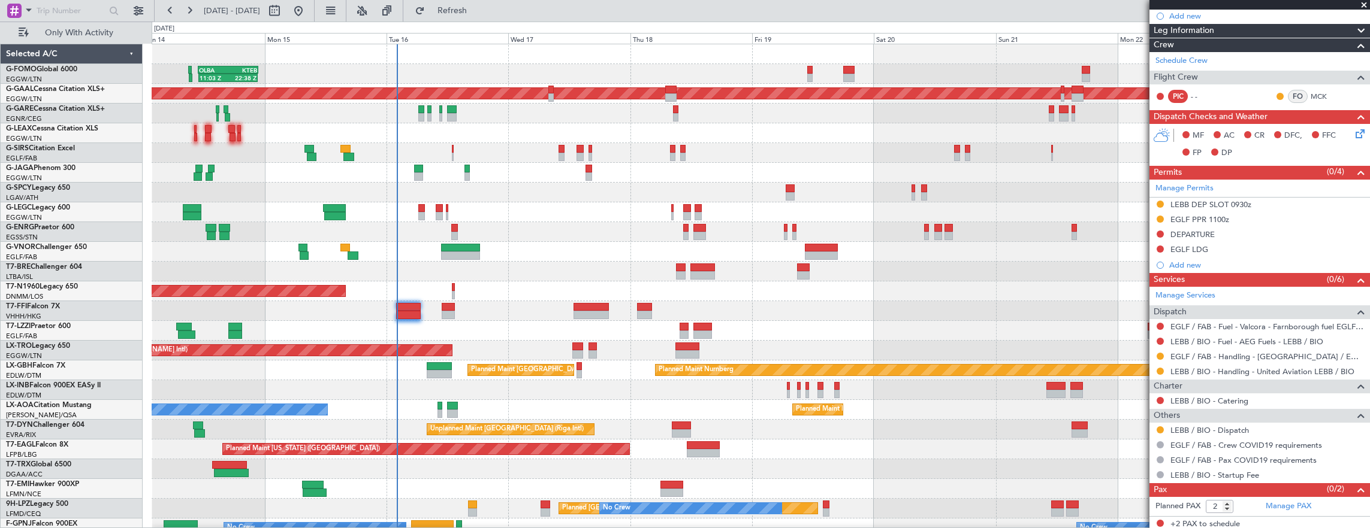
click at [454, 289] on div "AOG Maint London ([GEOGRAPHIC_DATA])" at bounding box center [761, 292] width 1218 height 20
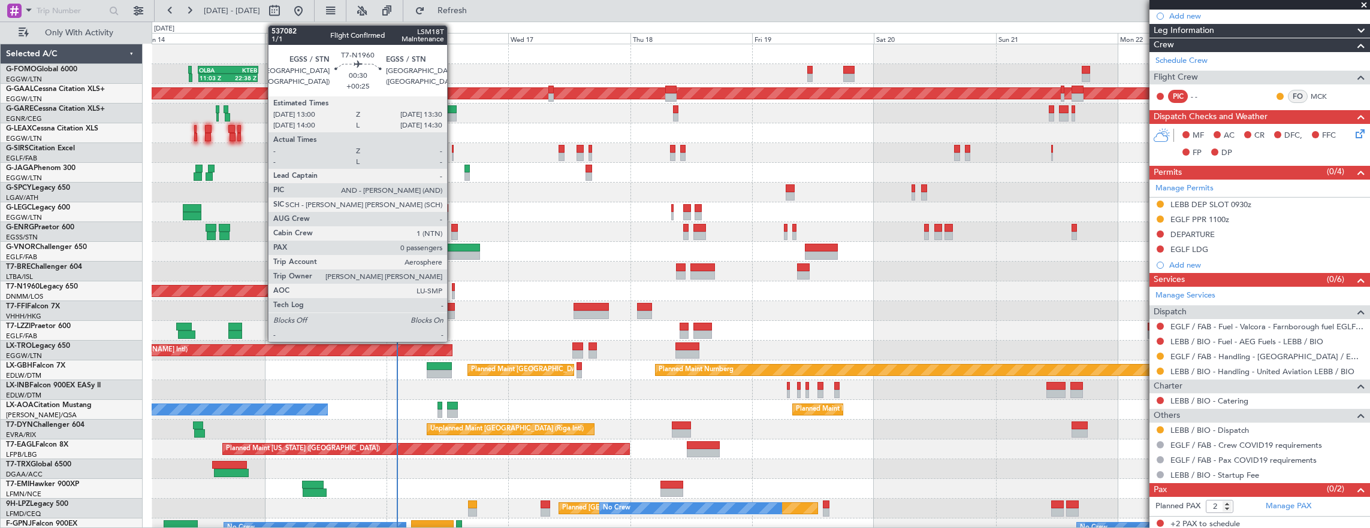
click at [453, 288] on div at bounding box center [453, 287] width 3 height 8
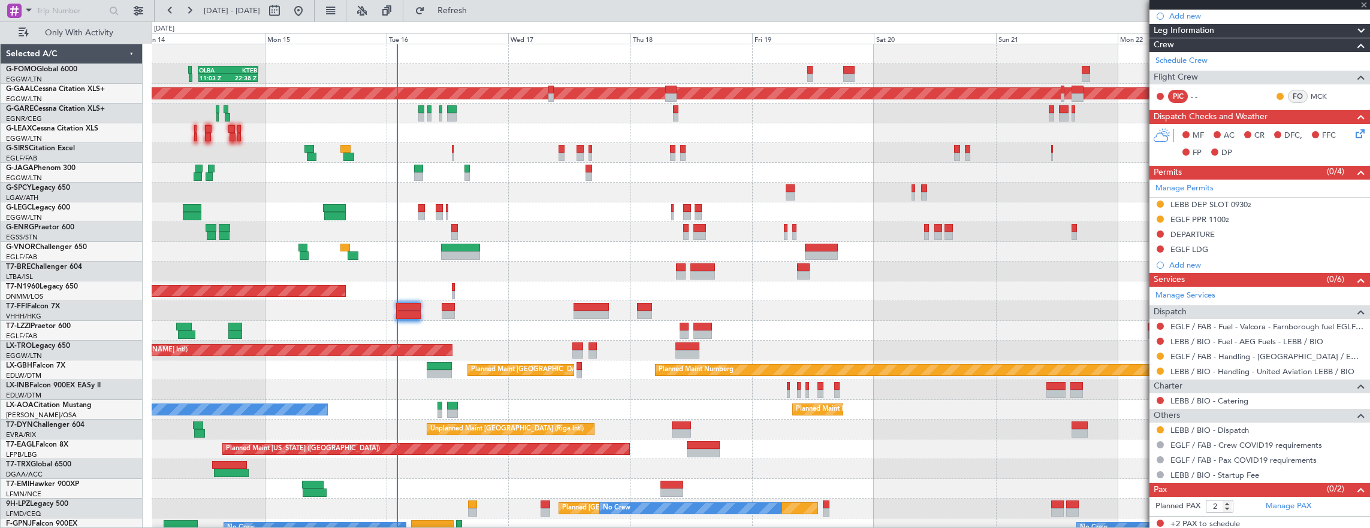
type input "+00:25"
type input "0"
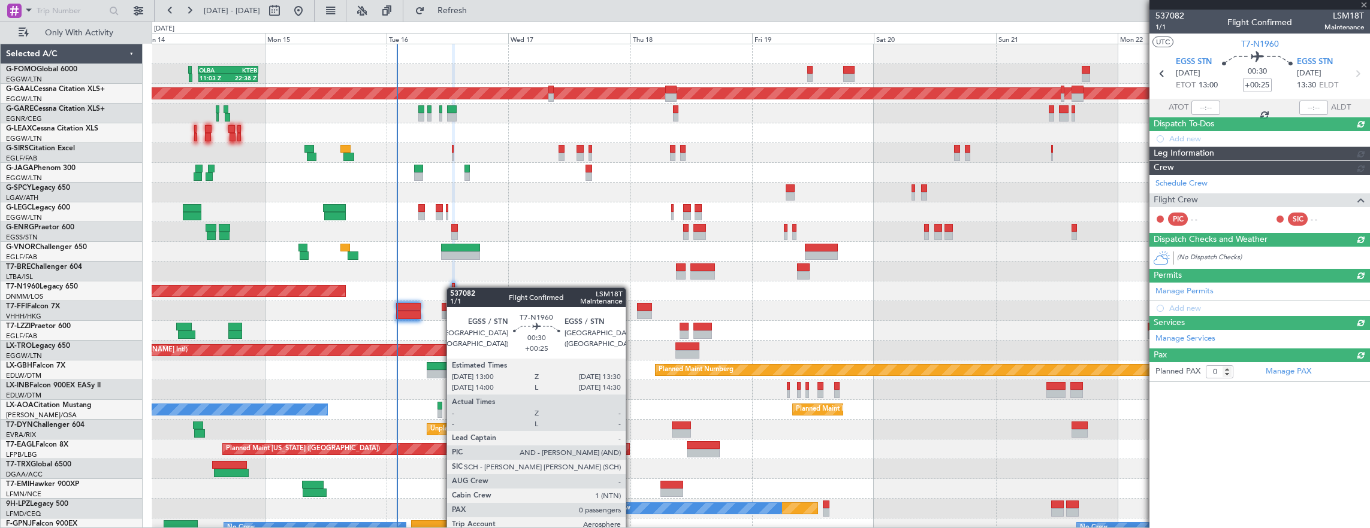
scroll to position [0, 0]
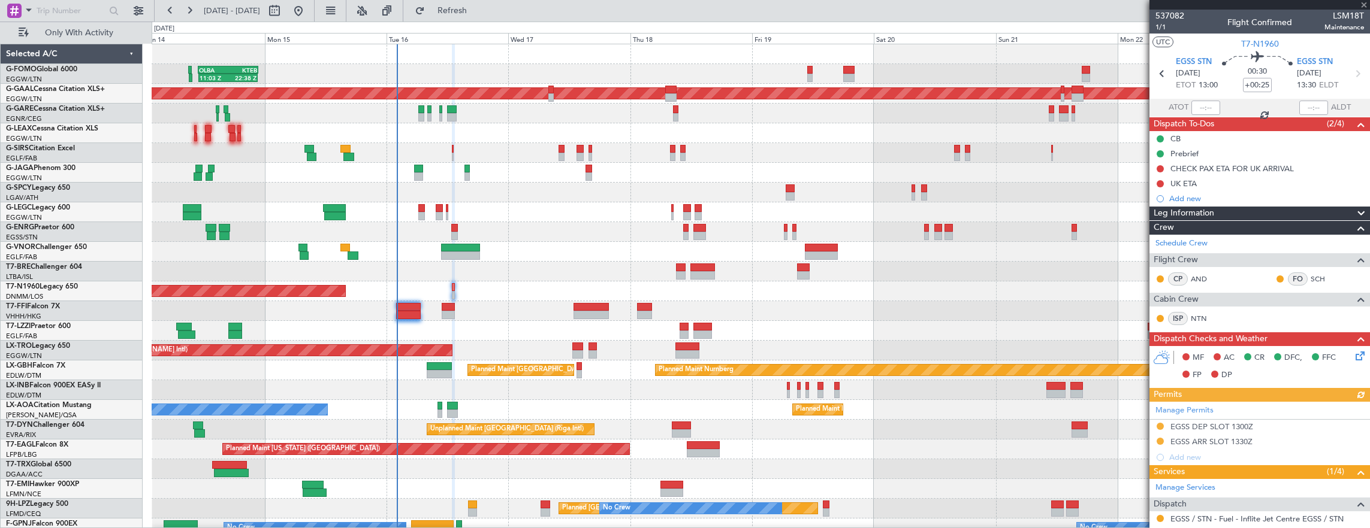
click at [1353, 352] on icon at bounding box center [1358, 354] width 10 height 10
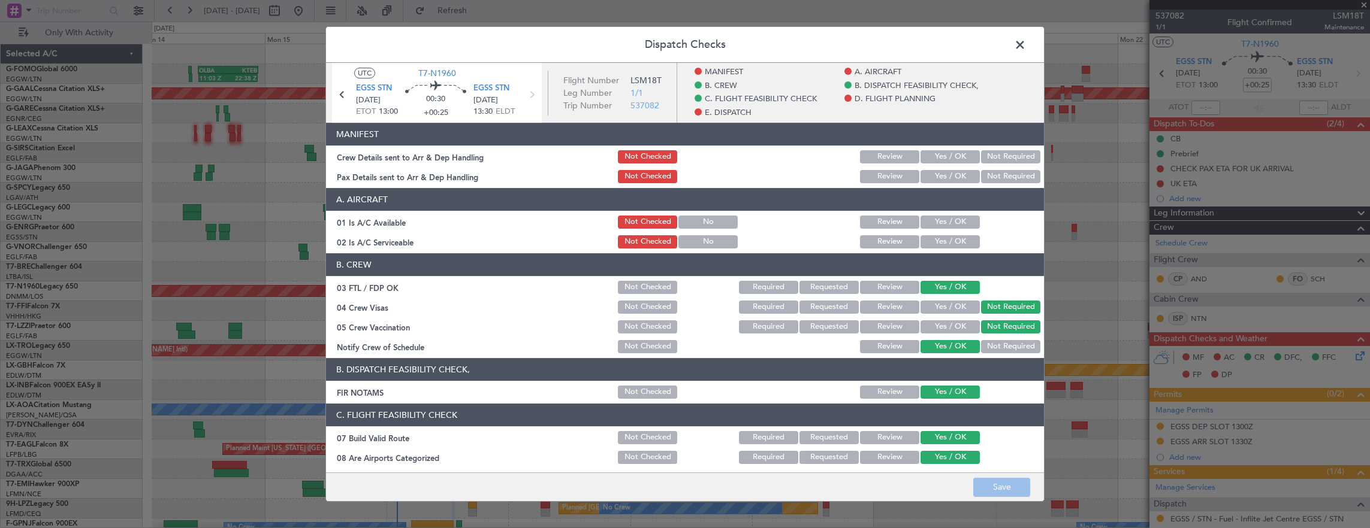
click at [953, 213] on section "A. AIRCRAFT 01 Is A/C Available Not Checked No Review Yes / OK 02 Is A/C Servic…" at bounding box center [685, 219] width 718 height 62
click at [947, 223] on button "Yes / OK" at bounding box center [949, 222] width 59 height 13
click at [944, 238] on button "Yes / OK" at bounding box center [949, 241] width 59 height 13
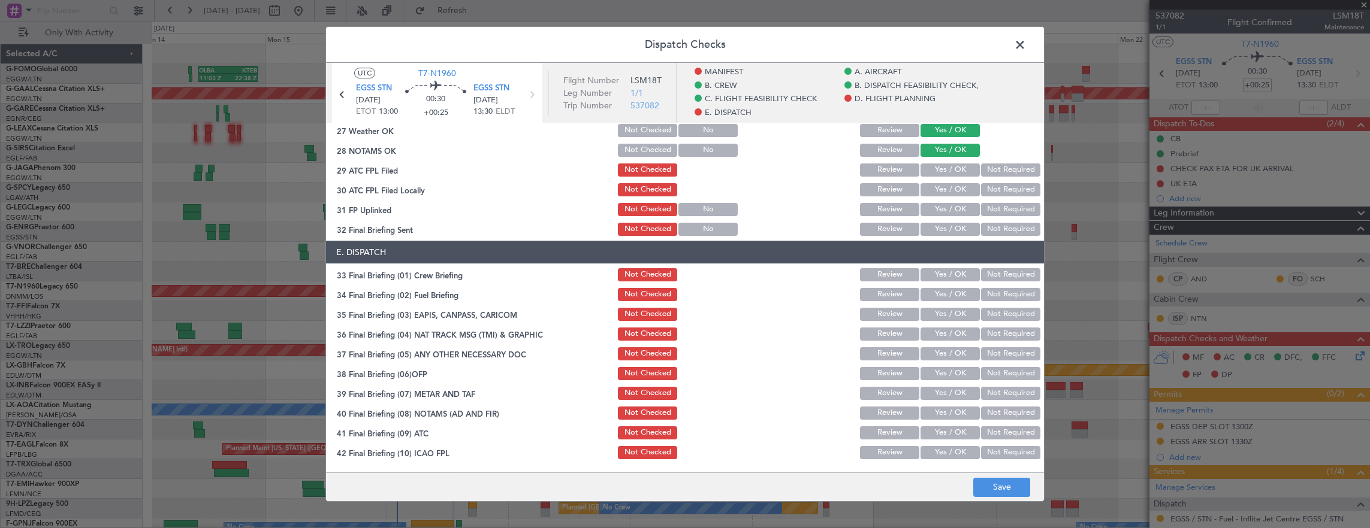
scroll to position [766, 0]
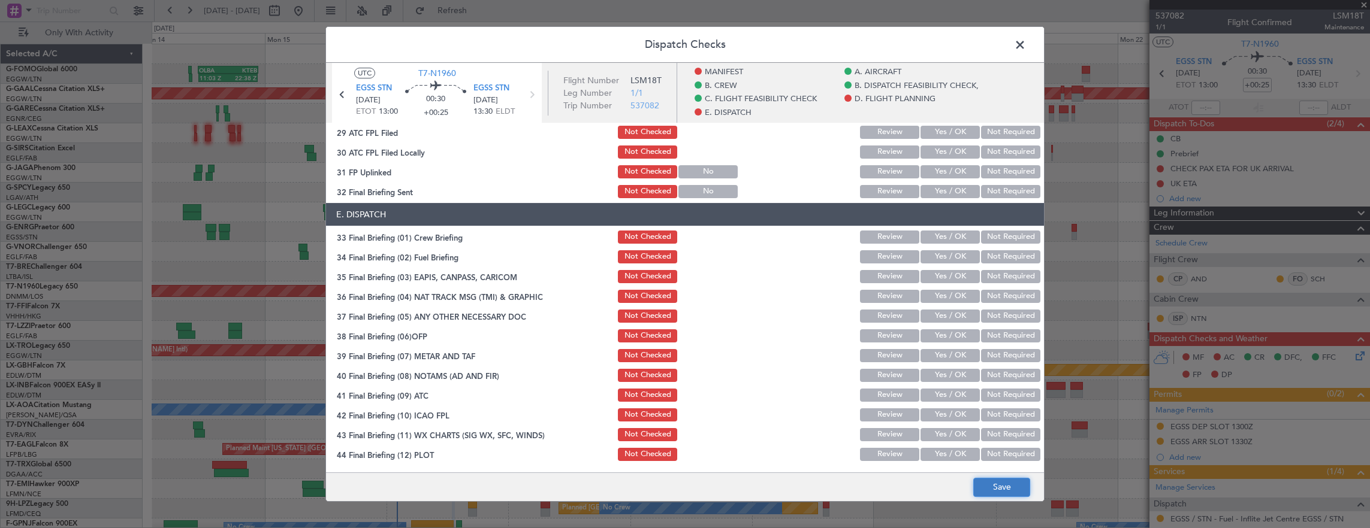
click at [1010, 485] on button "Save" at bounding box center [1001, 487] width 57 height 19
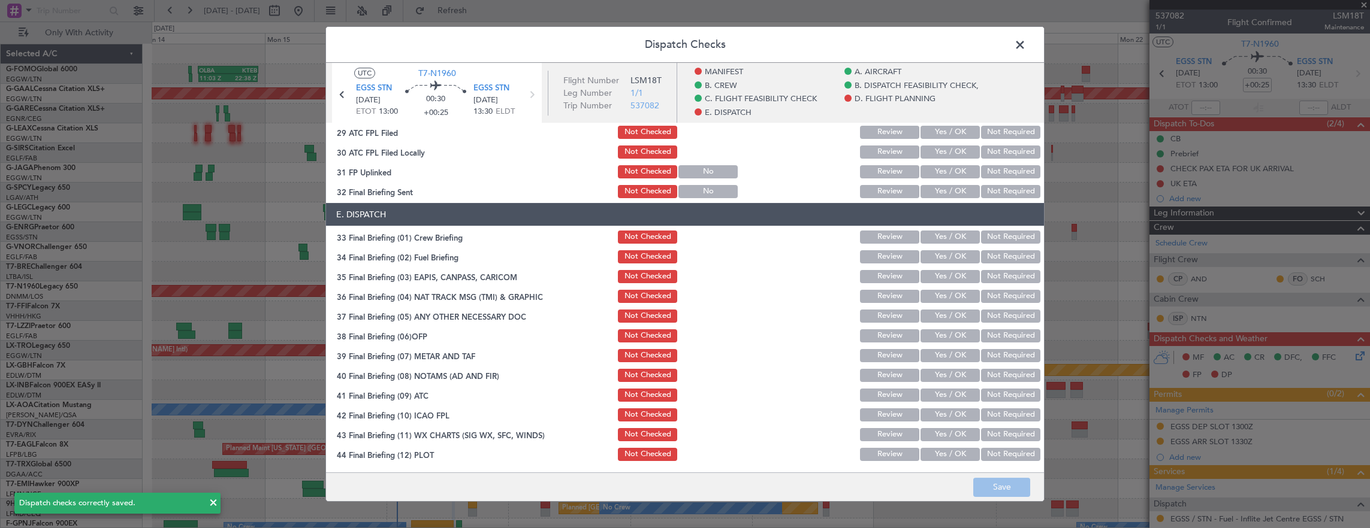
click at [1026, 44] on span at bounding box center [1026, 48] width 0 height 24
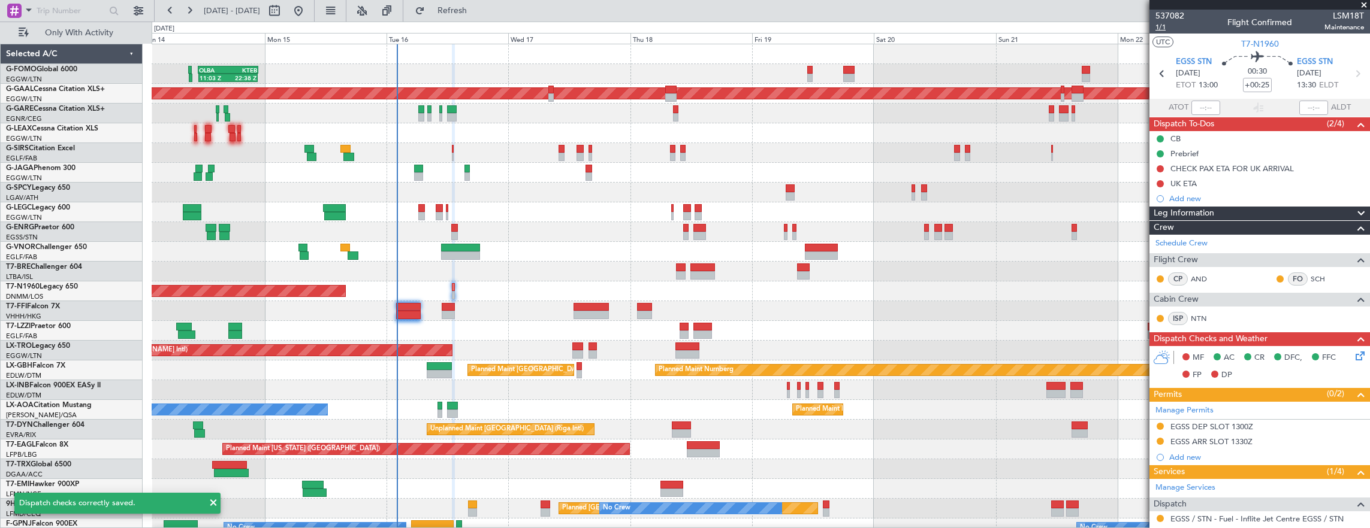
click at [1170, 30] on span "1/1" at bounding box center [1169, 27] width 29 height 10
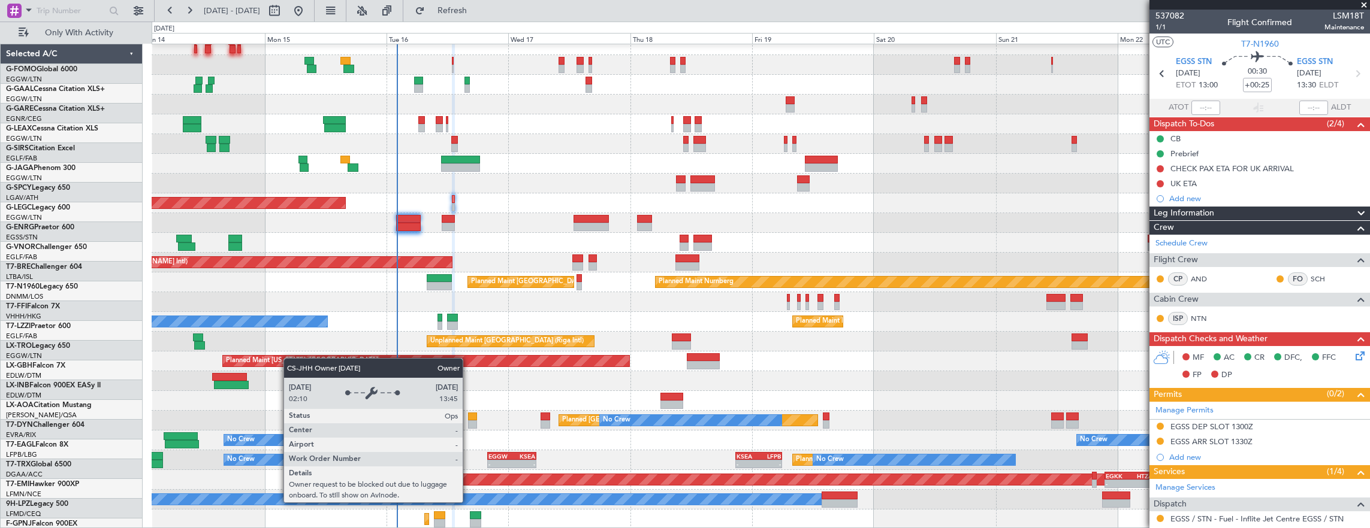
scroll to position [88, 0]
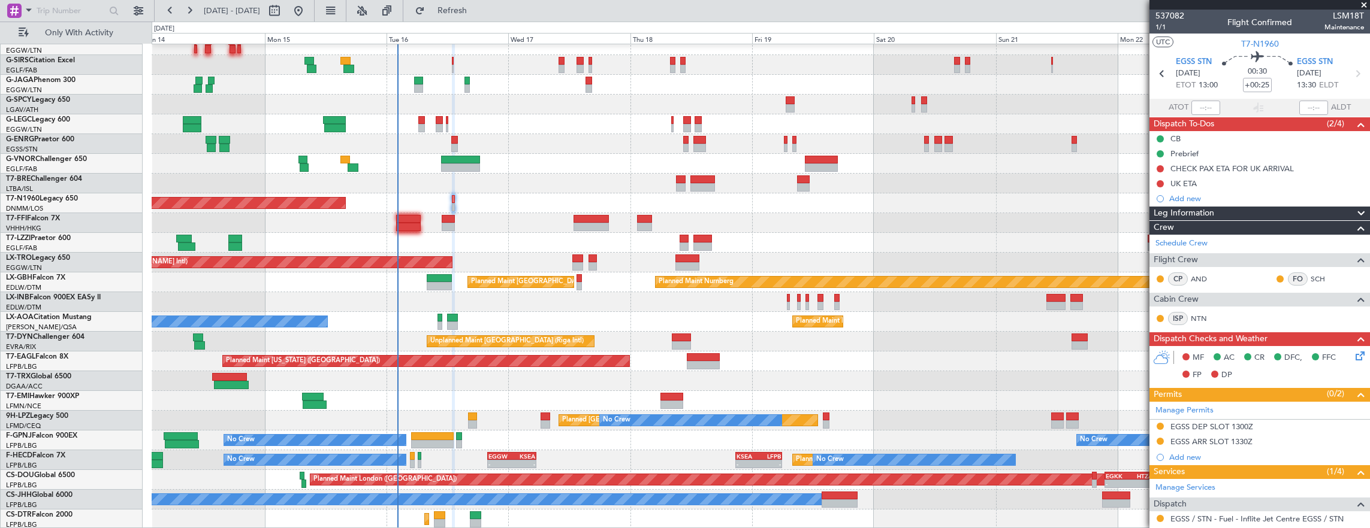
click at [251, 213] on div "Planned Maint Tianjin ([GEOGRAPHIC_DATA])" at bounding box center [761, 223] width 1218 height 20
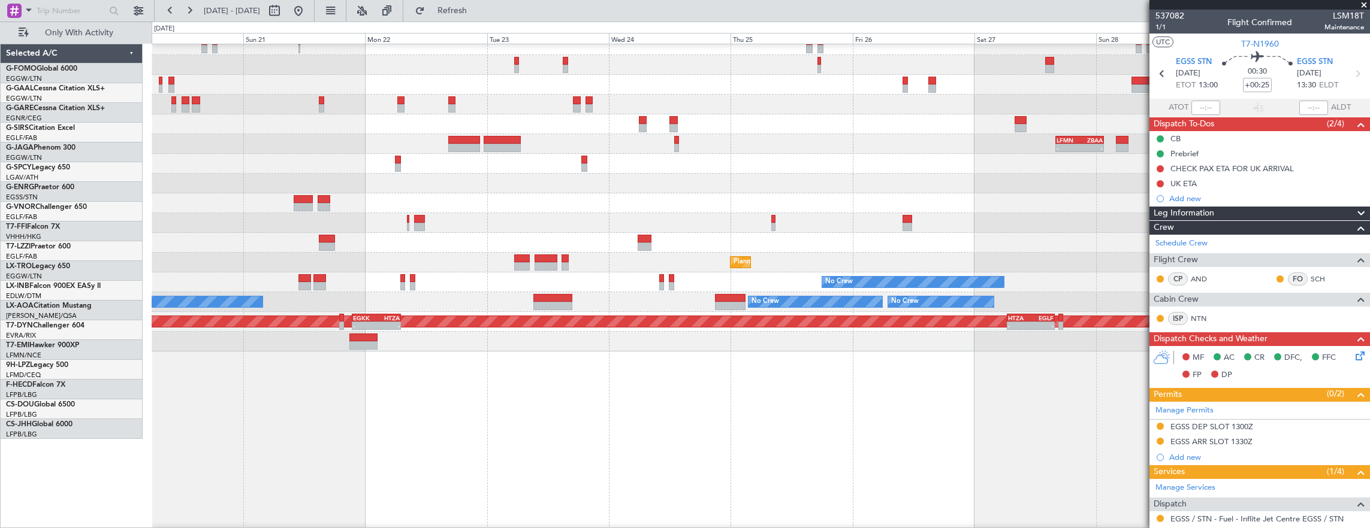
scroll to position [0, 0]
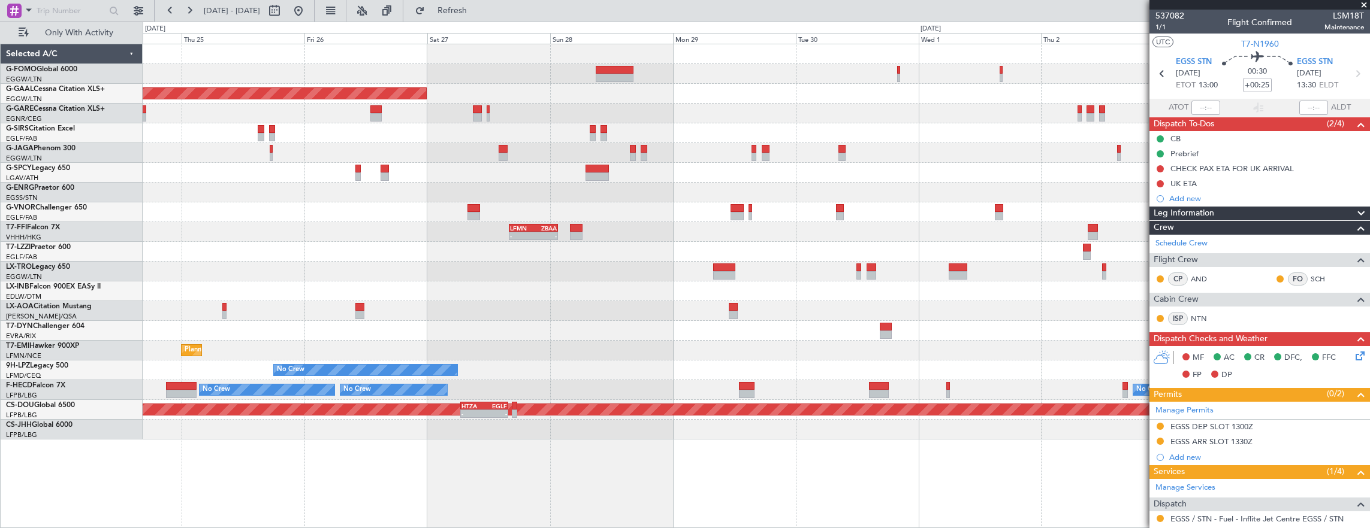
click at [385, 216] on div at bounding box center [756, 213] width 1227 height 20
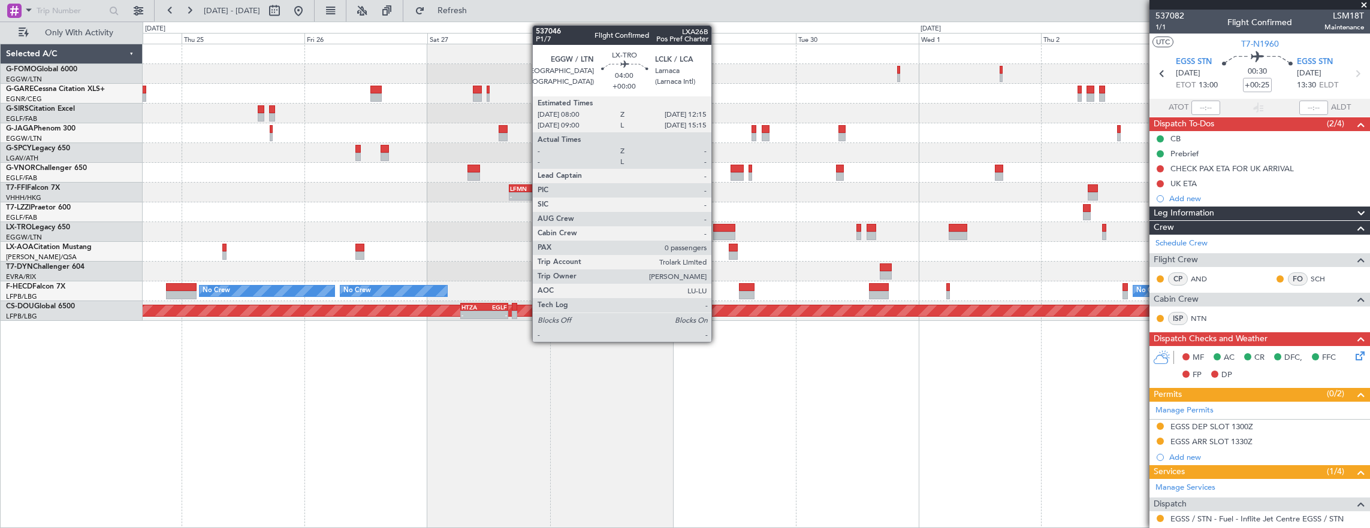
click at [718, 232] on div at bounding box center [724, 236] width 22 height 8
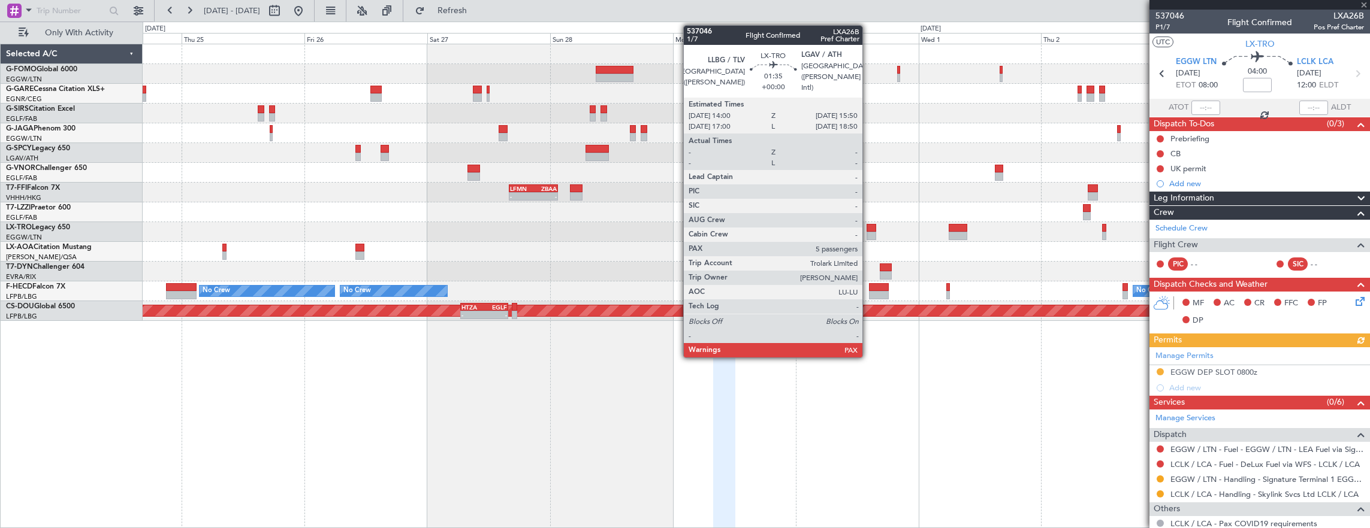
click at [868, 231] on div at bounding box center [871, 228] width 10 height 8
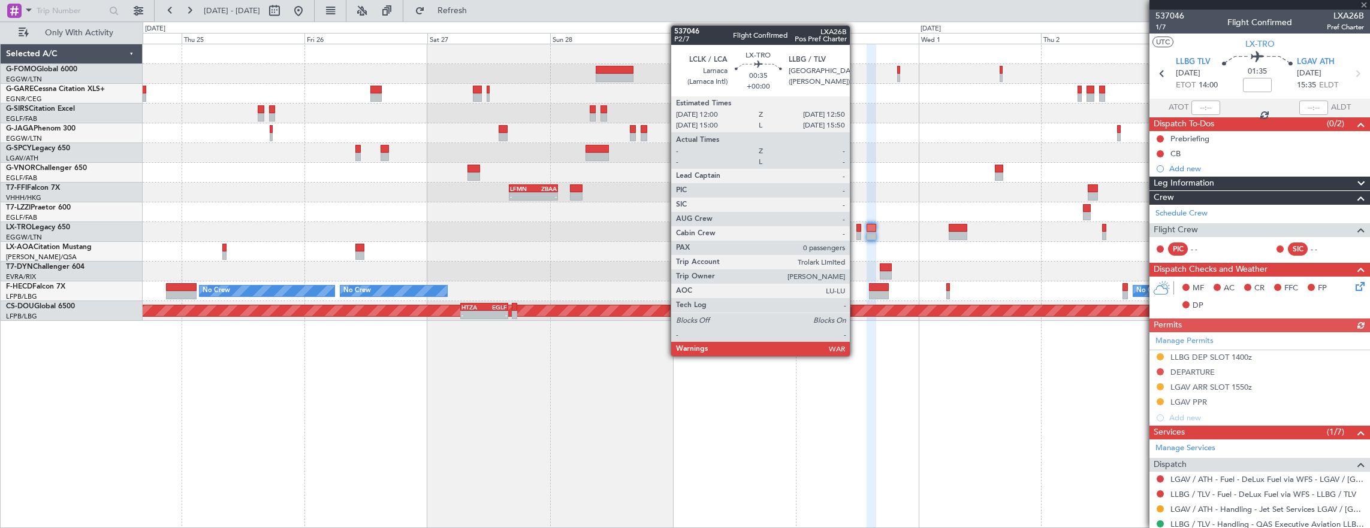
click at [856, 230] on div at bounding box center [756, 232] width 1227 height 20
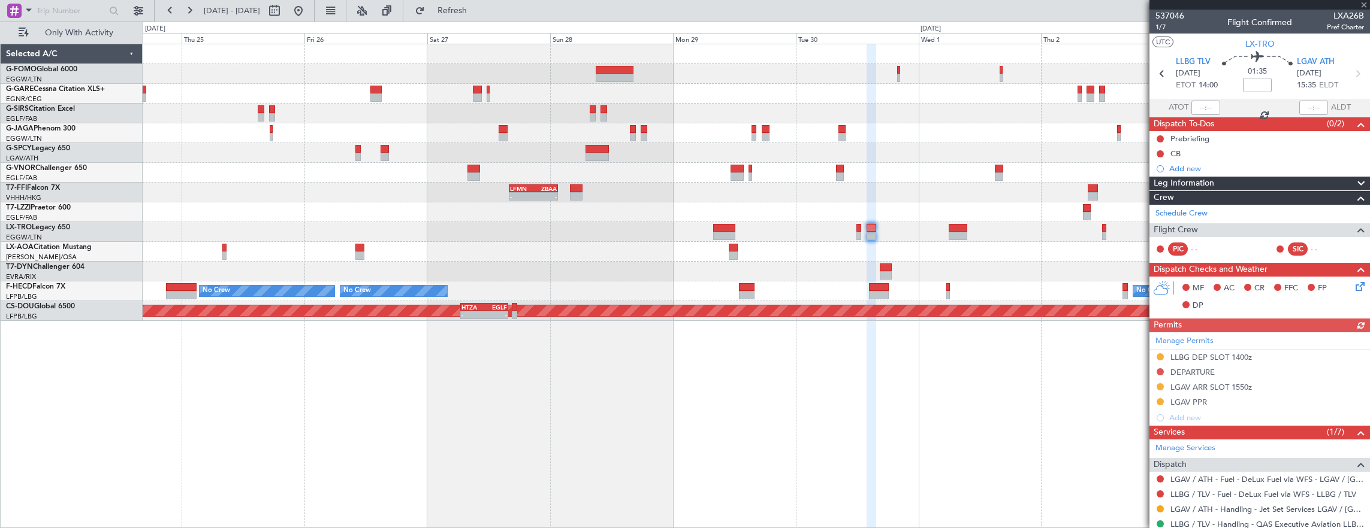
click at [857, 229] on div at bounding box center [858, 228] width 5 height 8
type input "0"
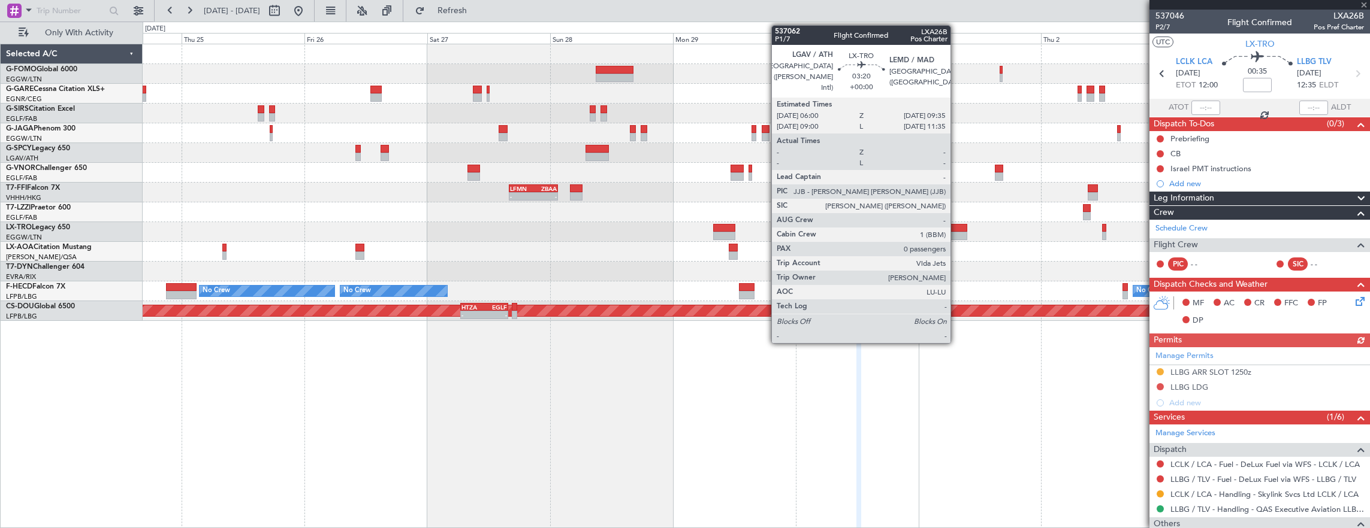
click at [956, 229] on div at bounding box center [957, 228] width 19 height 8
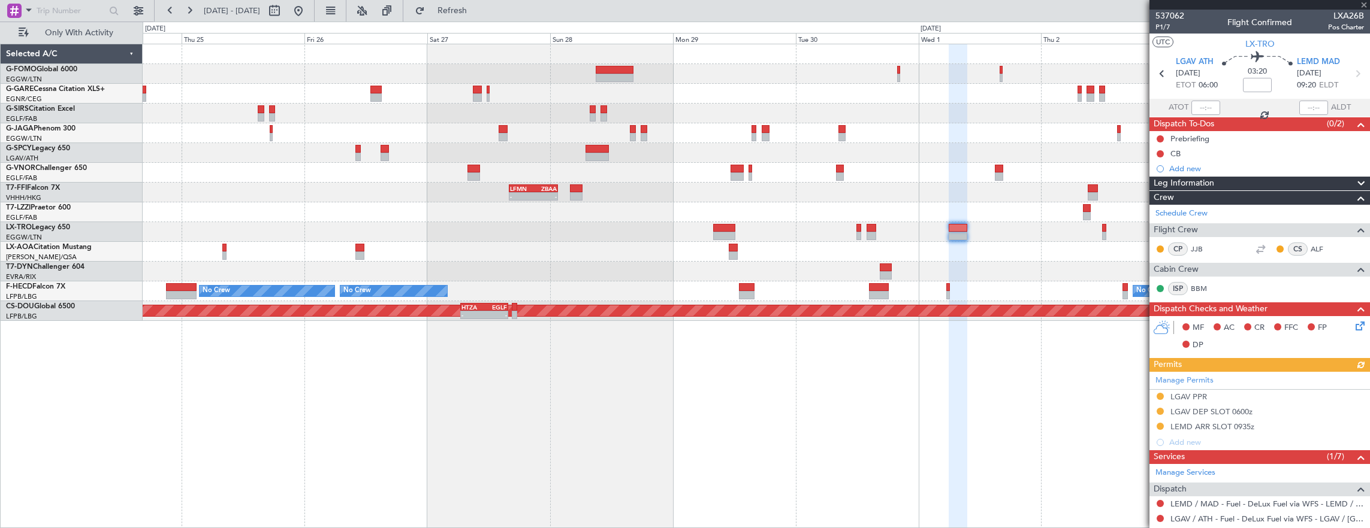
scroll to position [162, 0]
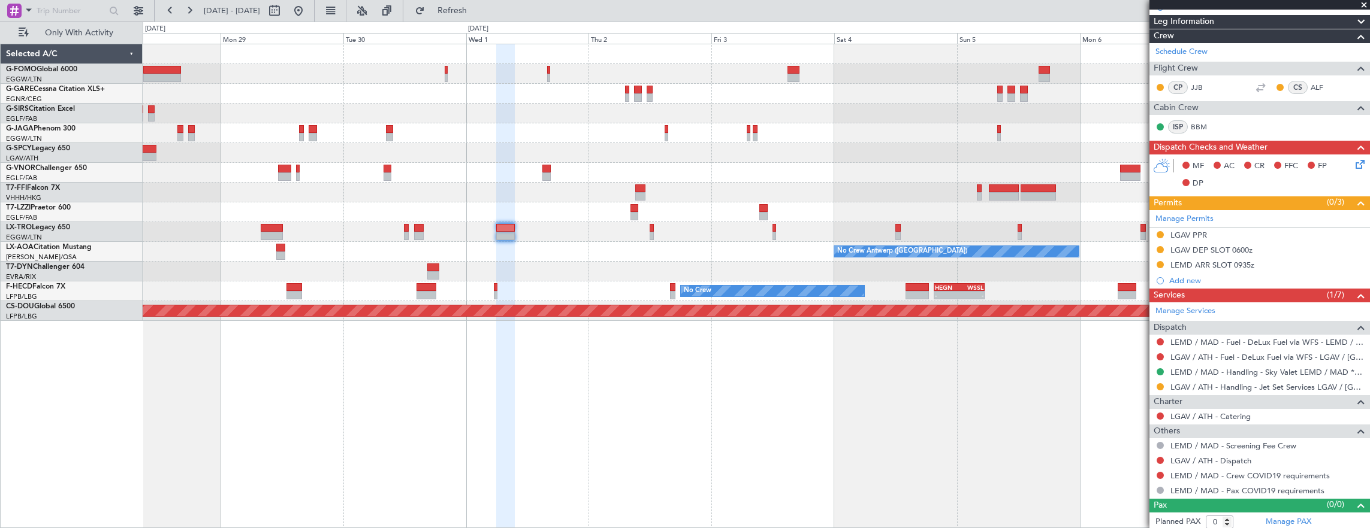
click at [574, 243] on div "No Crew Antwerp ([GEOGRAPHIC_DATA])" at bounding box center [756, 252] width 1227 height 20
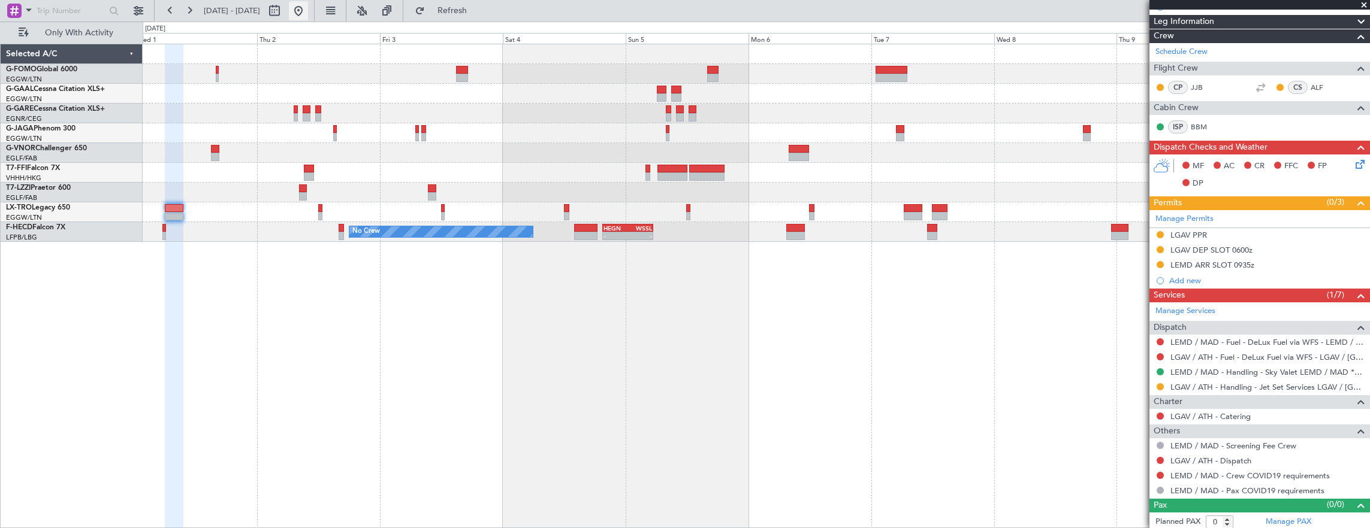
click at [308, 11] on button at bounding box center [298, 10] width 19 height 19
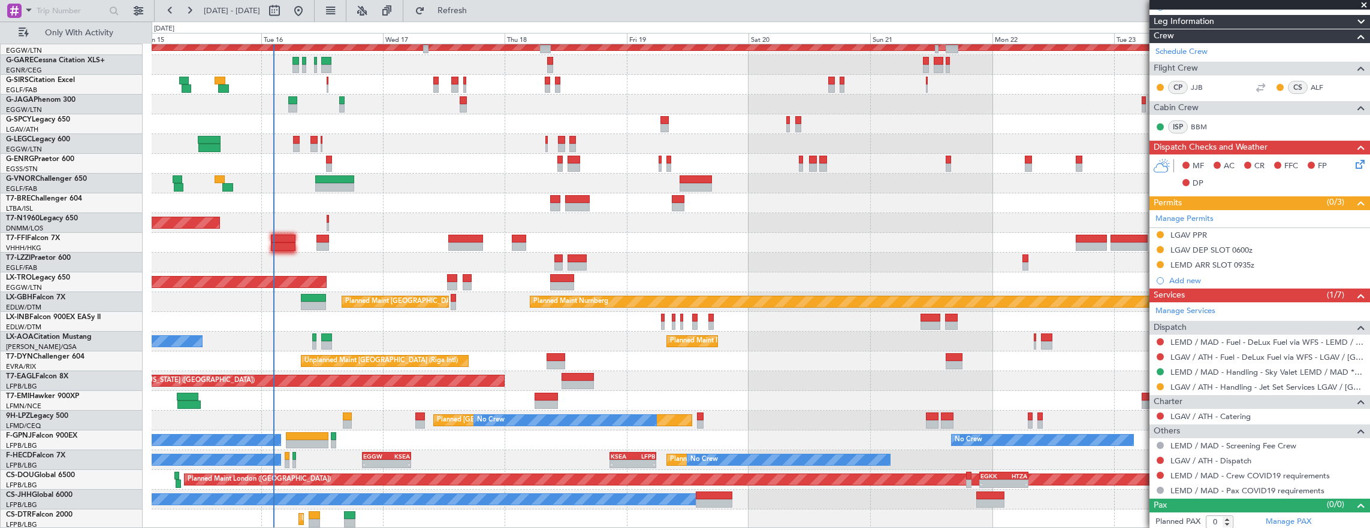
scroll to position [0, 0]
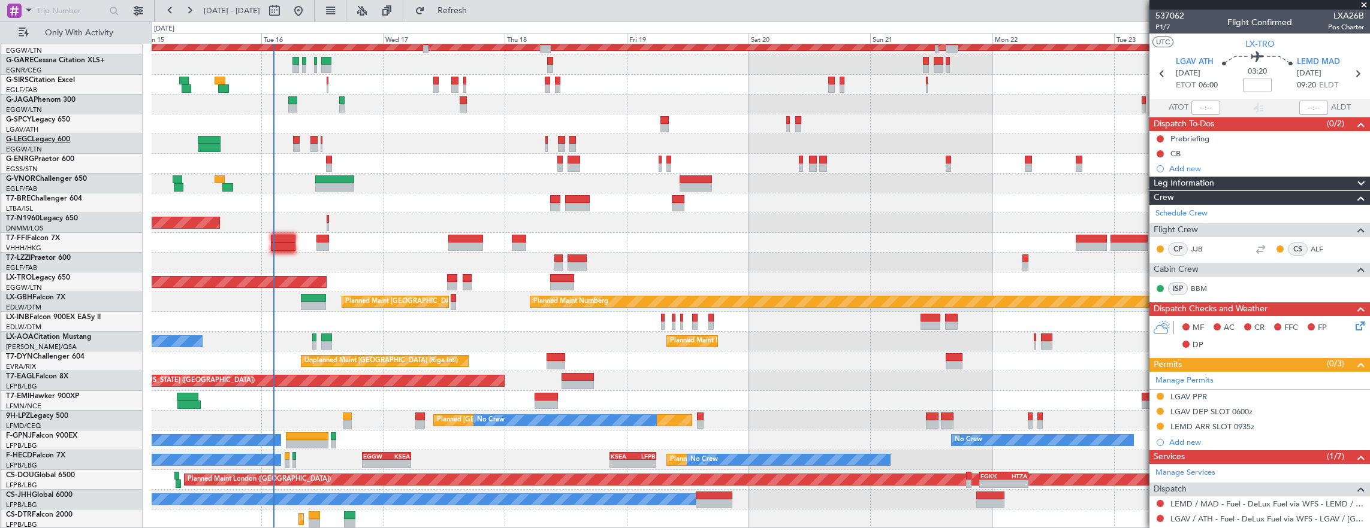
click at [51, 138] on link "G-LEGC Legacy 600" at bounding box center [38, 139] width 64 height 7
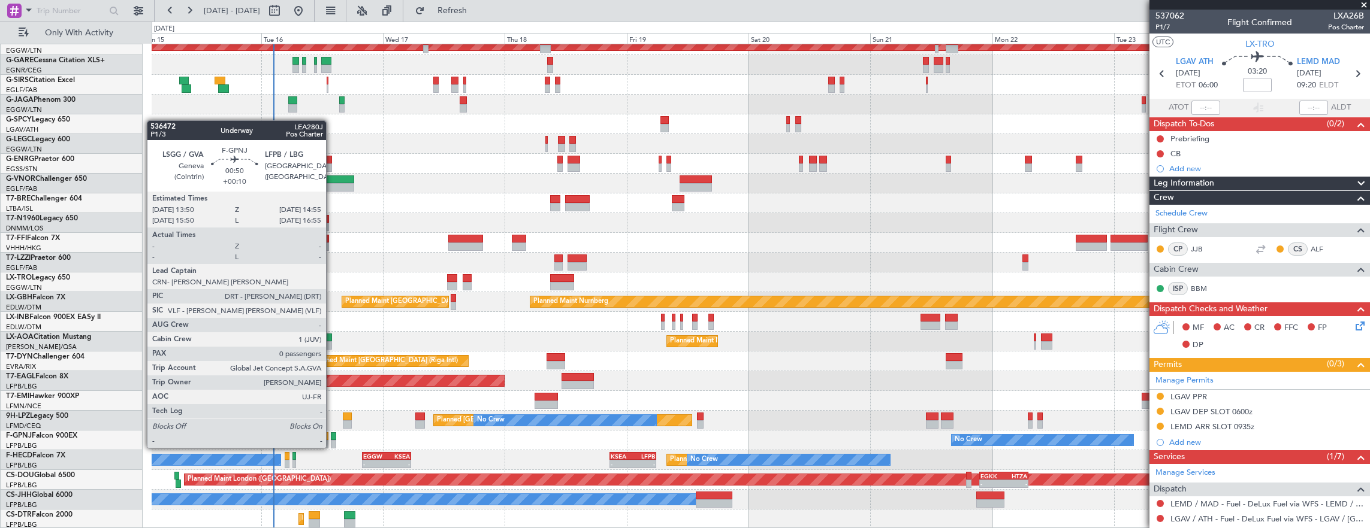
click at [333, 436] on div at bounding box center [334, 437] width 6 height 8
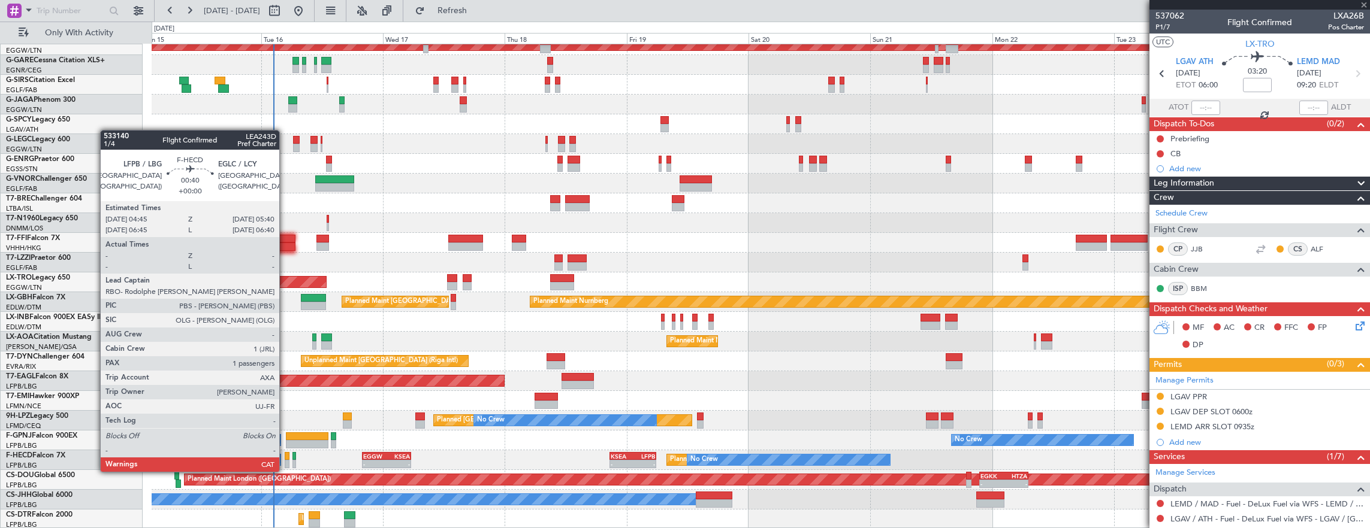
type input "+00:10"
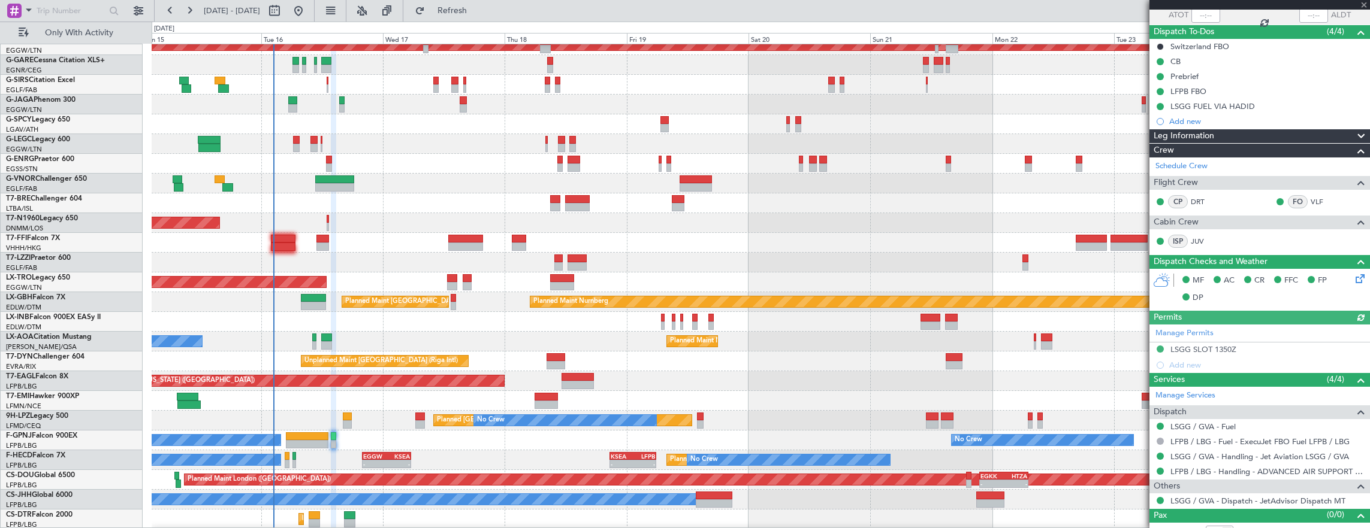
scroll to position [103, 0]
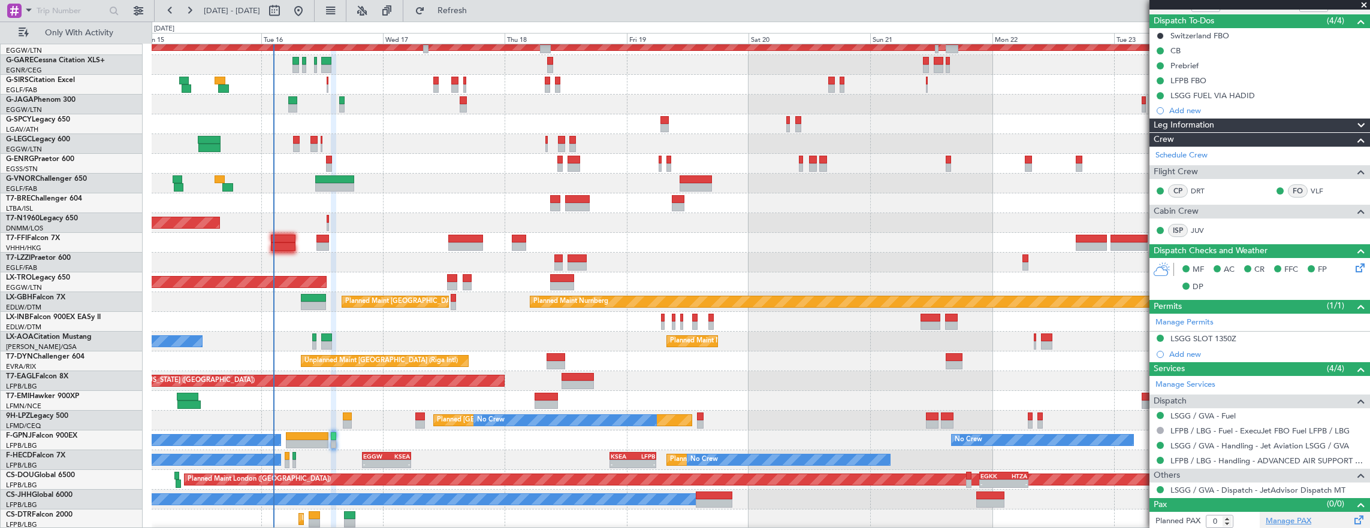
click at [1277, 517] on link "Manage PAX" at bounding box center [1288, 522] width 46 height 12
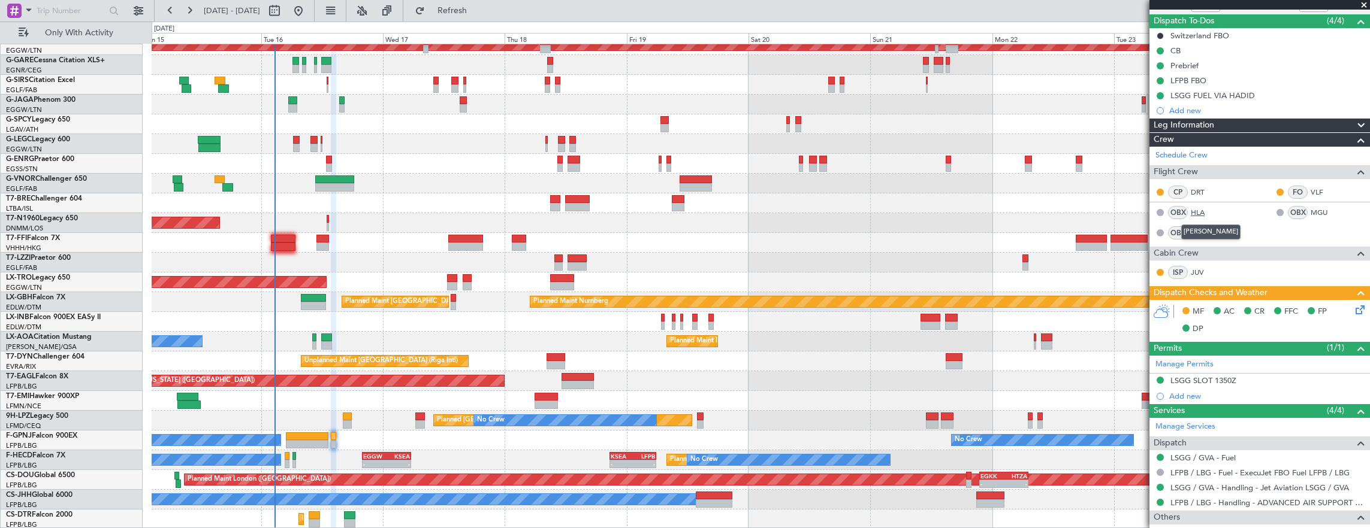
click at [1198, 211] on link "HLA" at bounding box center [1204, 212] width 27 height 11
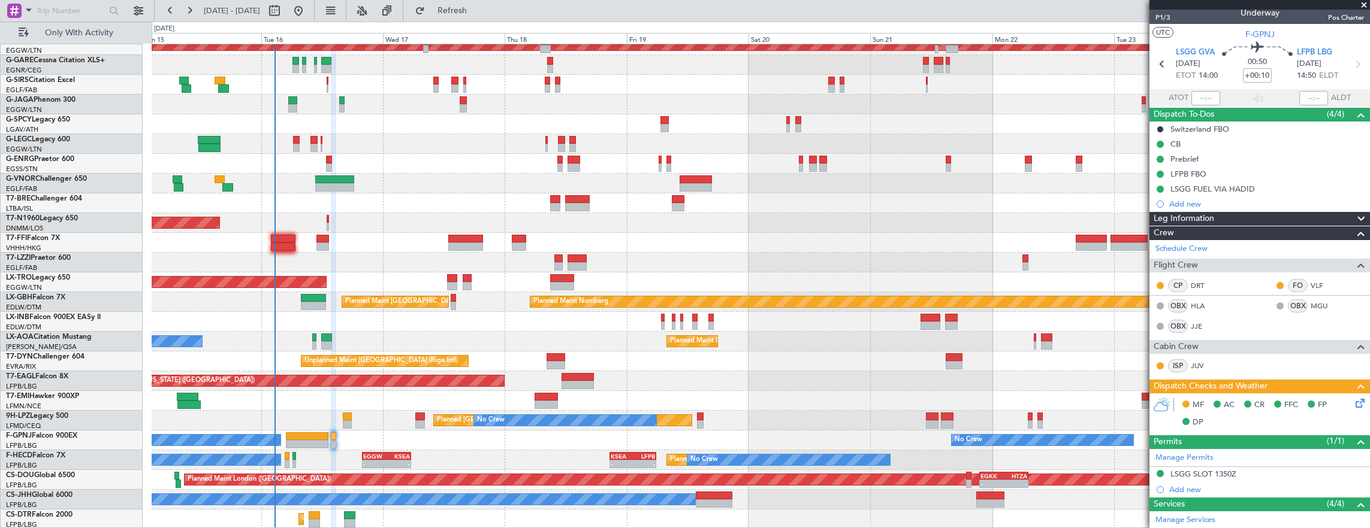
scroll to position [0, 0]
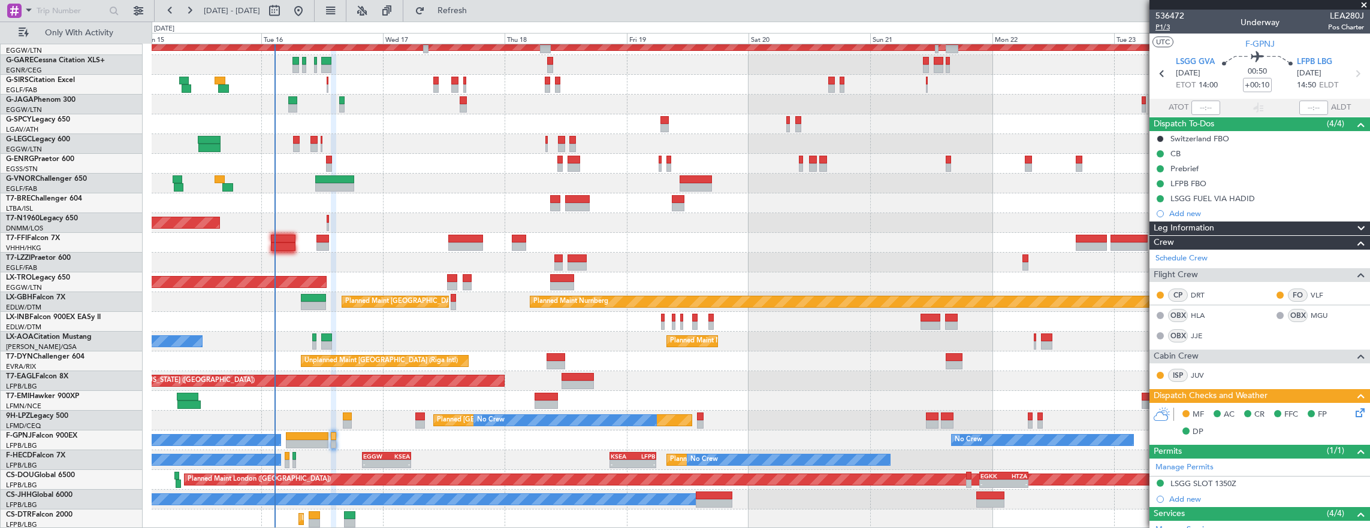
click at [1176, 27] on span "P1/3" at bounding box center [1169, 27] width 29 height 10
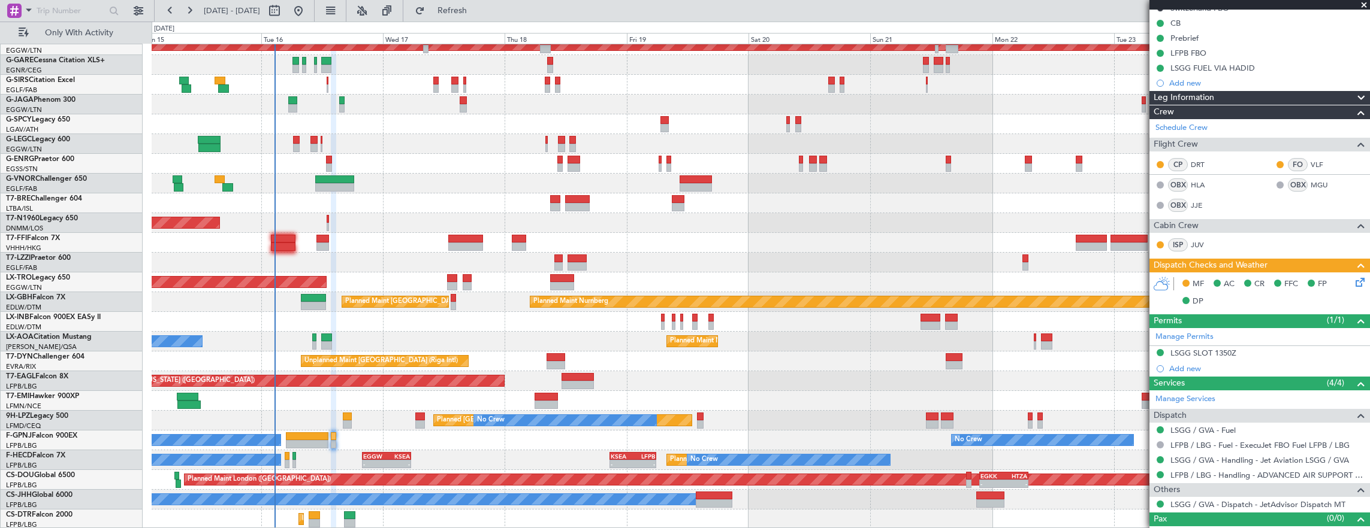
scroll to position [145, 0]
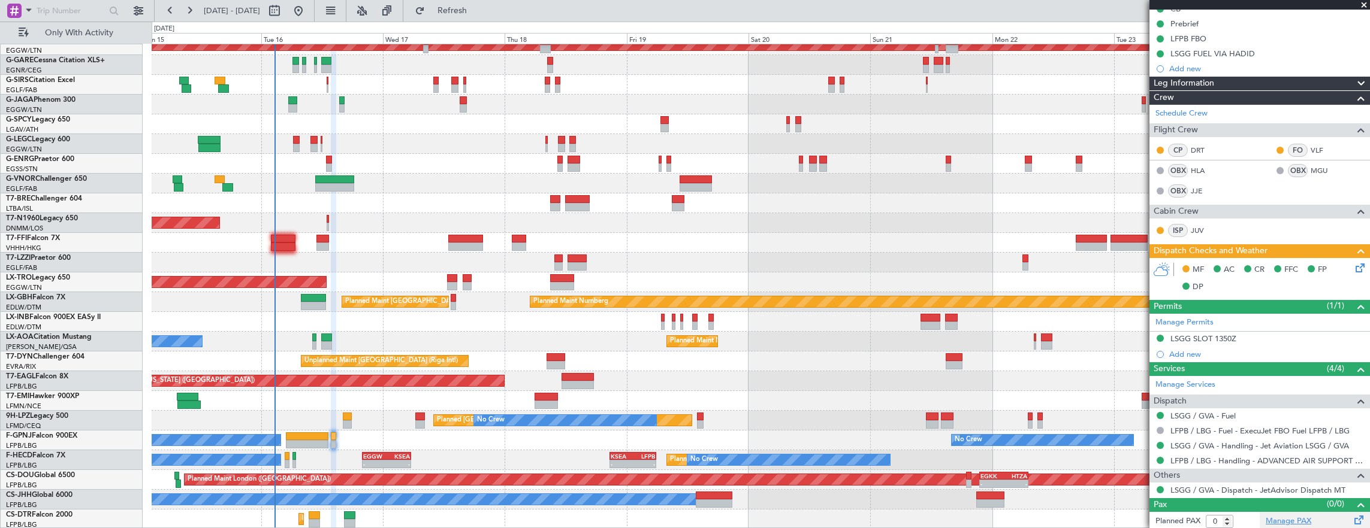
click at [1270, 516] on link "Manage PAX" at bounding box center [1288, 522] width 46 height 12
click at [1202, 186] on link "JJE" at bounding box center [1204, 191] width 27 height 11
click at [1293, 519] on link "Manage PAX" at bounding box center [1288, 522] width 46 height 12
click at [1354, 265] on icon at bounding box center [1358, 266] width 10 height 10
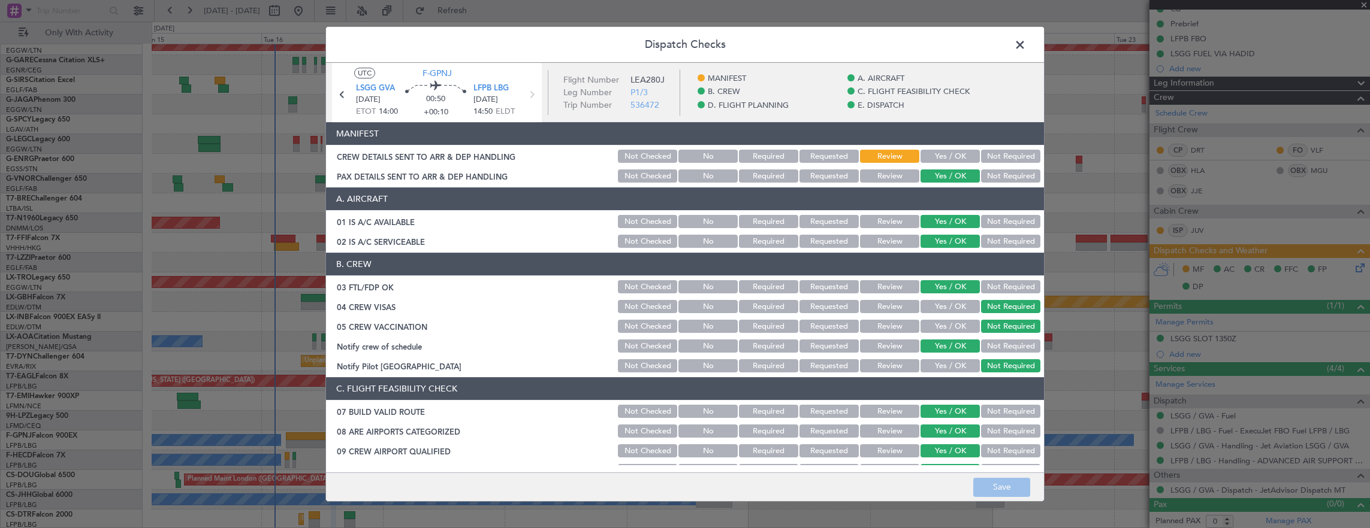
click at [952, 153] on button "Yes / OK" at bounding box center [949, 156] width 59 height 13
click at [1026, 39] on span at bounding box center [1026, 48] width 0 height 24
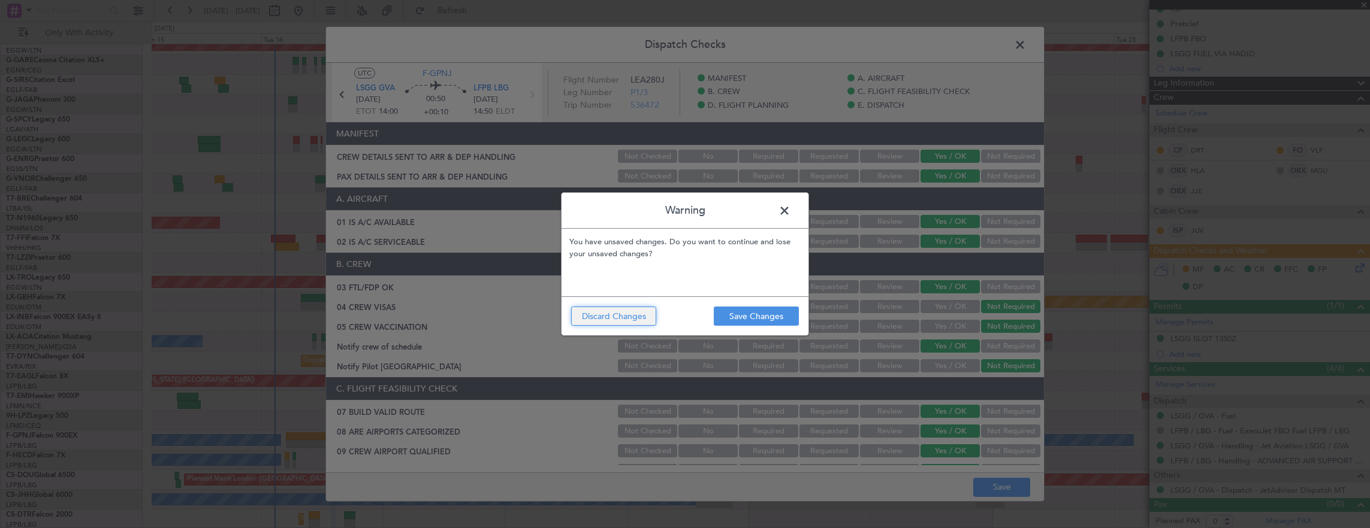
click at [612, 313] on button "Discard Changes" at bounding box center [613, 316] width 85 height 19
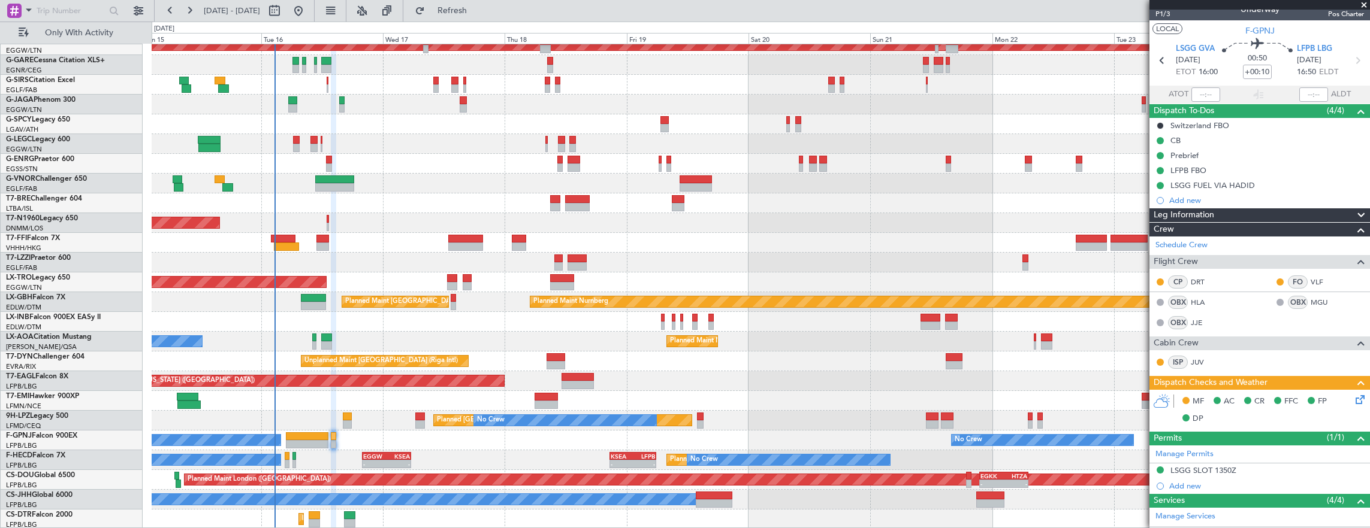
scroll to position [0, 0]
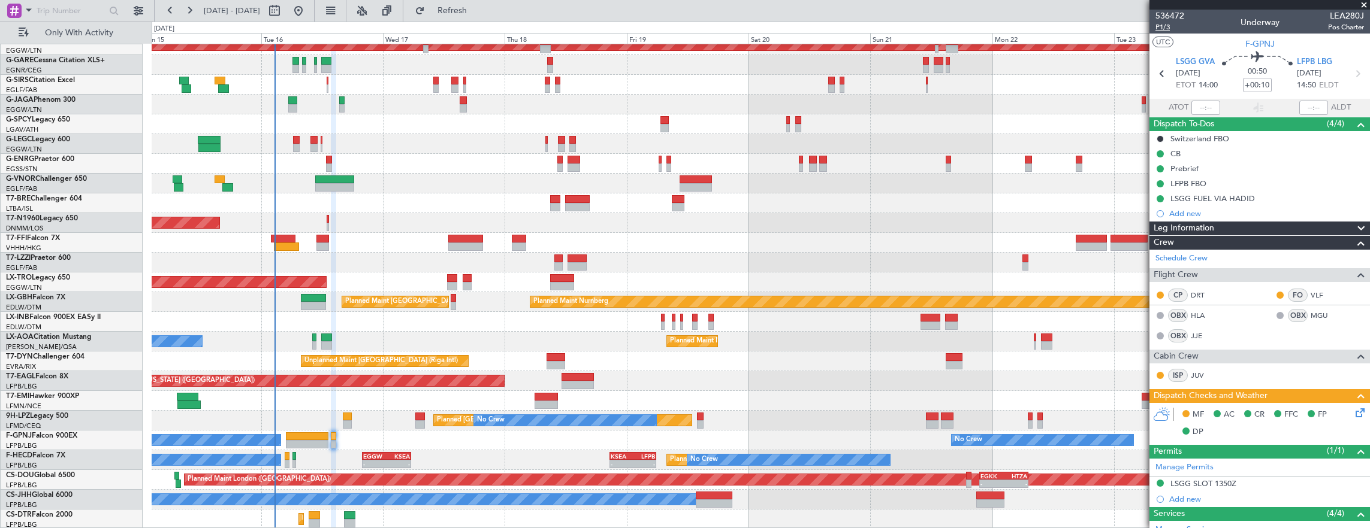
click at [1164, 30] on span "P1/3" at bounding box center [1169, 27] width 29 height 10
click at [1316, 313] on link "MGU" at bounding box center [1323, 315] width 27 height 11
click at [481, 18] on button "Refresh" at bounding box center [445, 10] width 72 height 19
click at [1167, 30] on span "P1/3" at bounding box center [1169, 27] width 29 height 10
click at [1197, 310] on link "HLA" at bounding box center [1204, 315] width 27 height 11
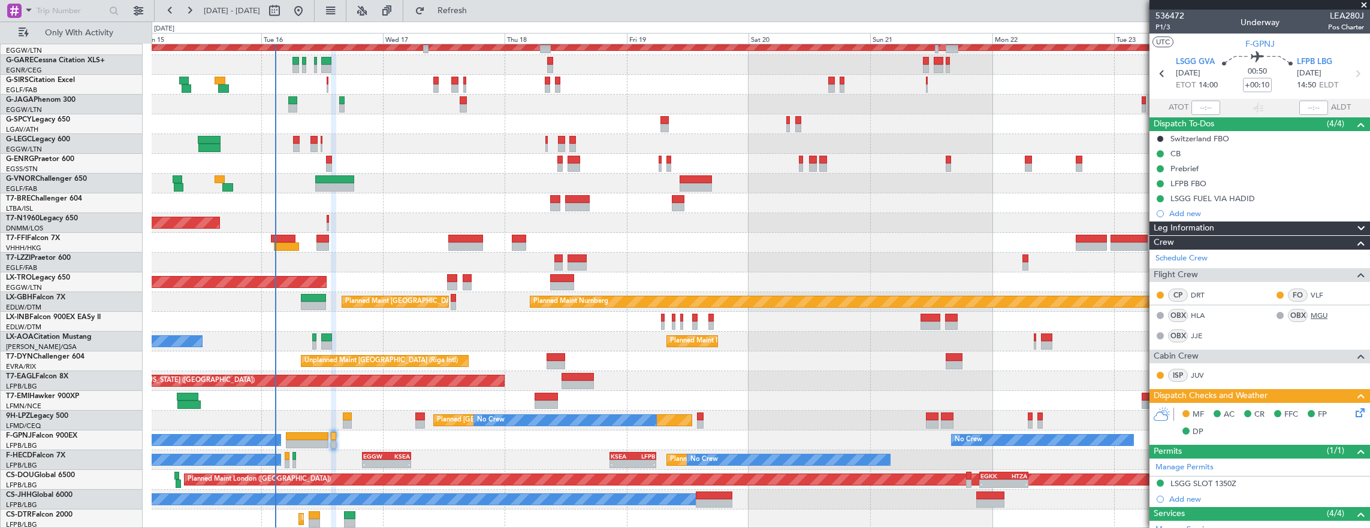
click at [1316, 310] on link "MGU" at bounding box center [1323, 315] width 27 height 11
click at [1199, 314] on link "HLA" at bounding box center [1204, 315] width 27 height 11
click at [1156, 26] on span "P1/3" at bounding box center [1169, 27] width 29 height 10
click at [1310, 315] on link "MGU" at bounding box center [1323, 315] width 27 height 11
click at [1310, 314] on link "MGU" at bounding box center [1323, 315] width 27 height 11
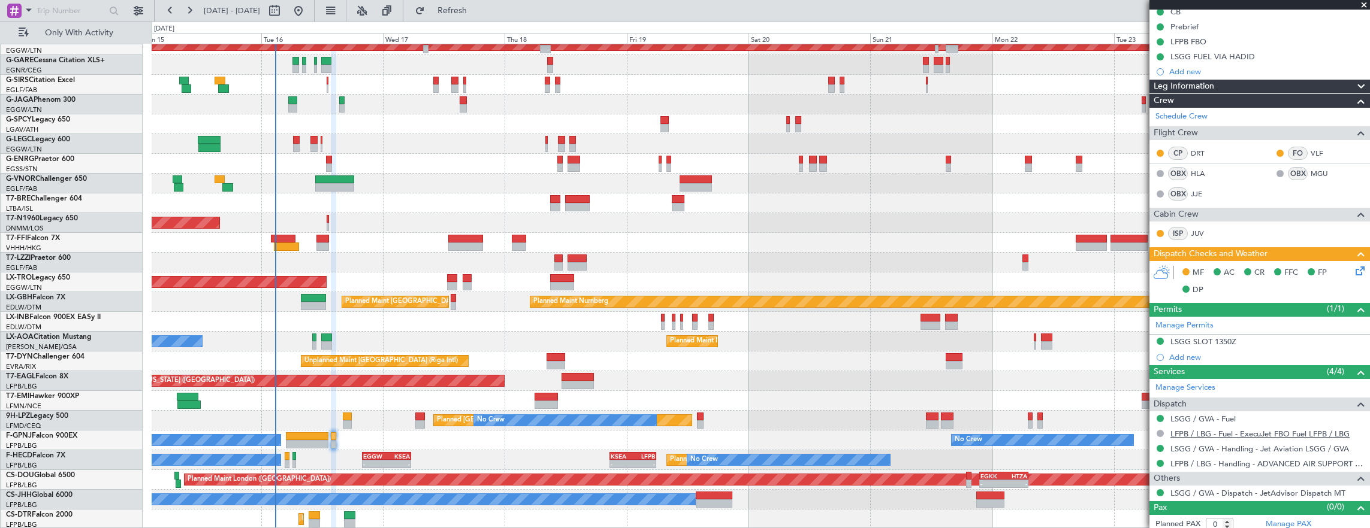
scroll to position [145, 0]
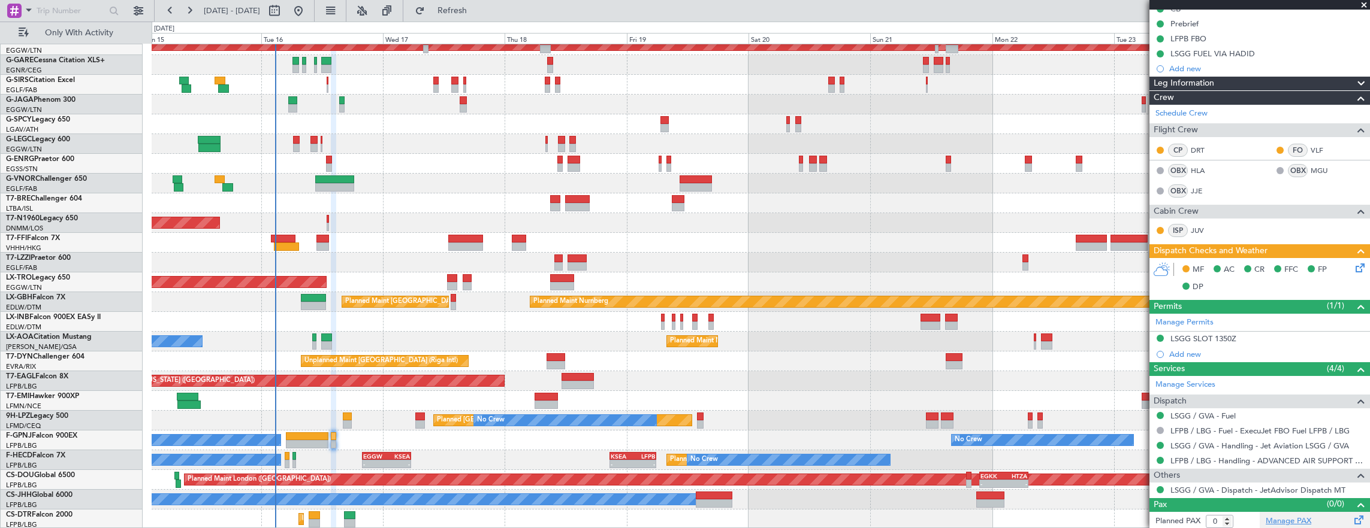
click at [1273, 516] on link "Manage PAX" at bounding box center [1288, 522] width 46 height 12
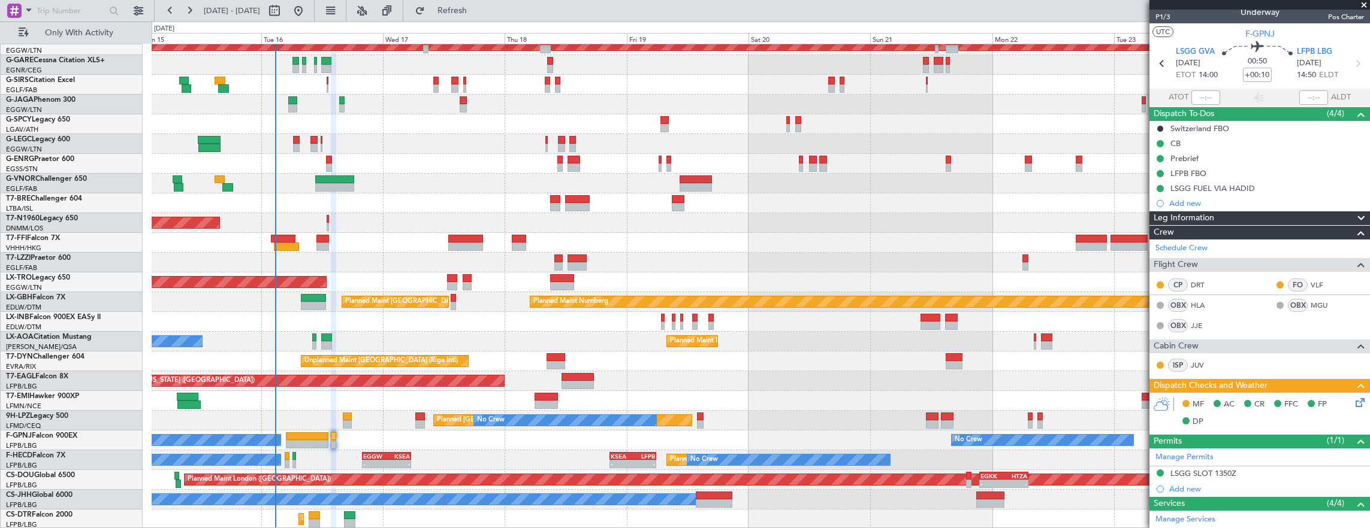
scroll to position [0, 0]
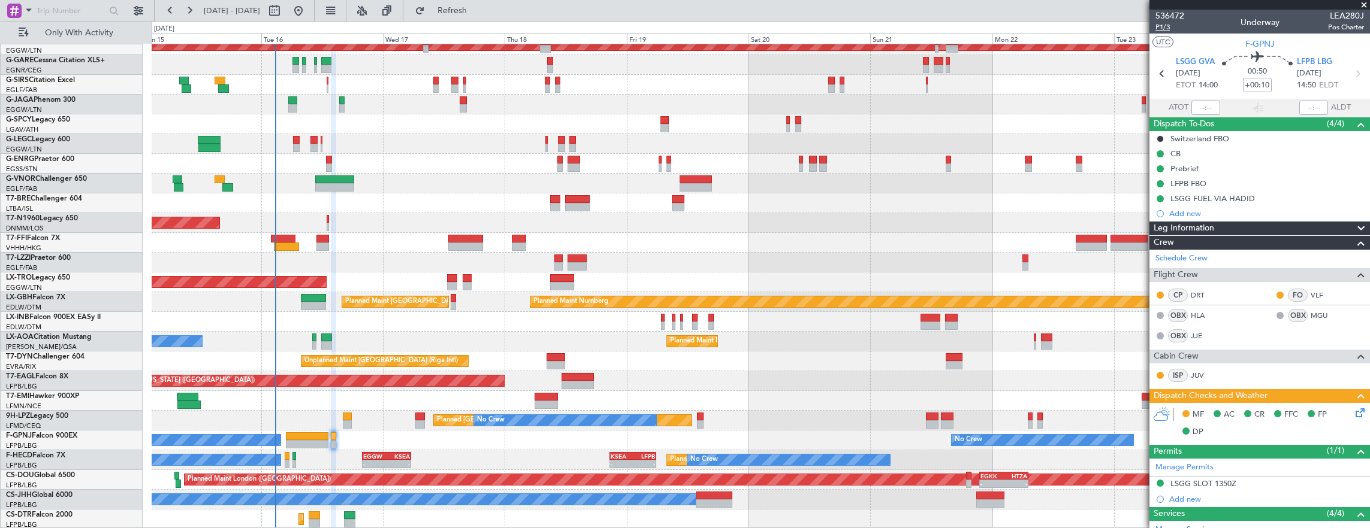
click at [1165, 30] on span "P1/3" at bounding box center [1169, 27] width 29 height 10
click at [1201, 313] on link "HLA" at bounding box center [1204, 315] width 27 height 11
click at [1203, 311] on link "HLA" at bounding box center [1204, 315] width 27 height 11
click at [478, 8] on span "Refresh" at bounding box center [452, 11] width 50 height 8
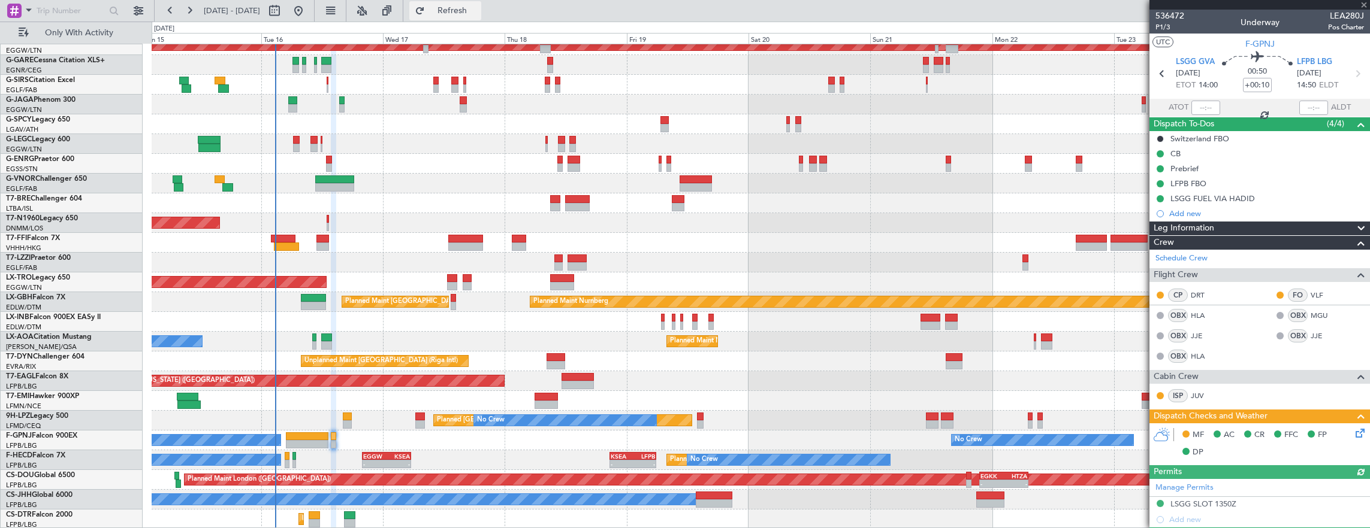
click at [469, 7] on span "Refresh" at bounding box center [452, 11] width 50 height 8
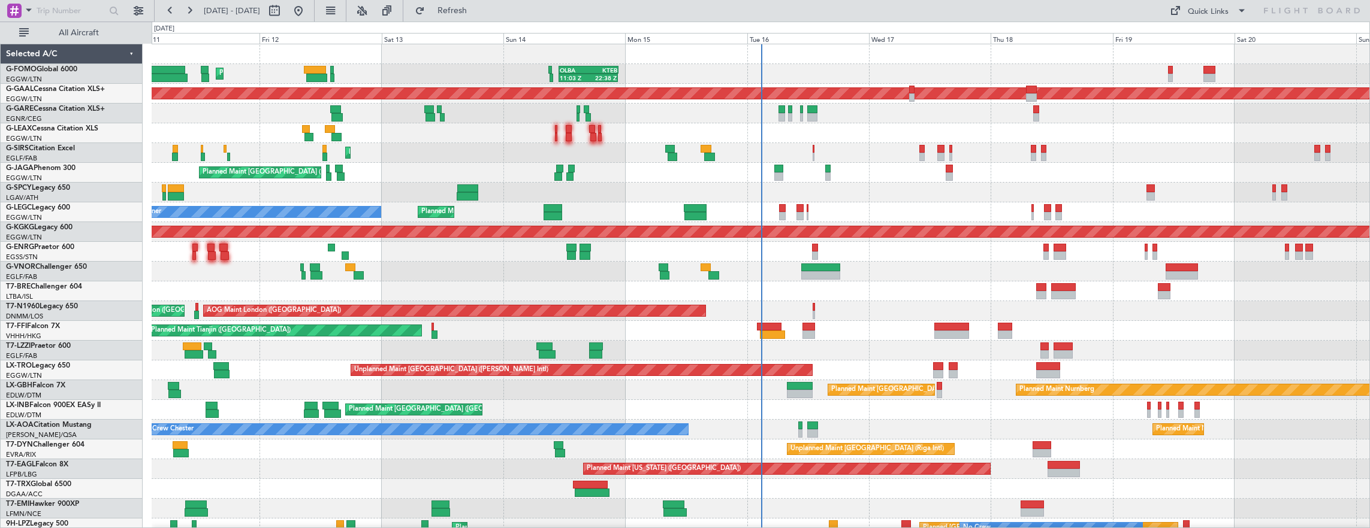
scroll to position [187, 0]
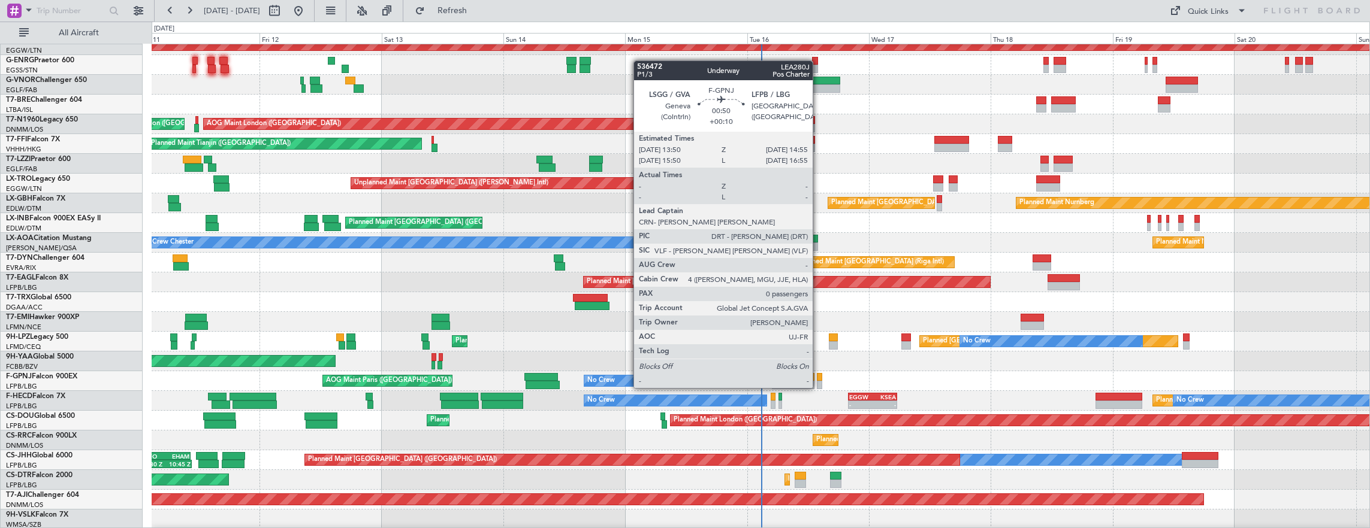
click at [818, 376] on div at bounding box center [820, 377] width 6 height 8
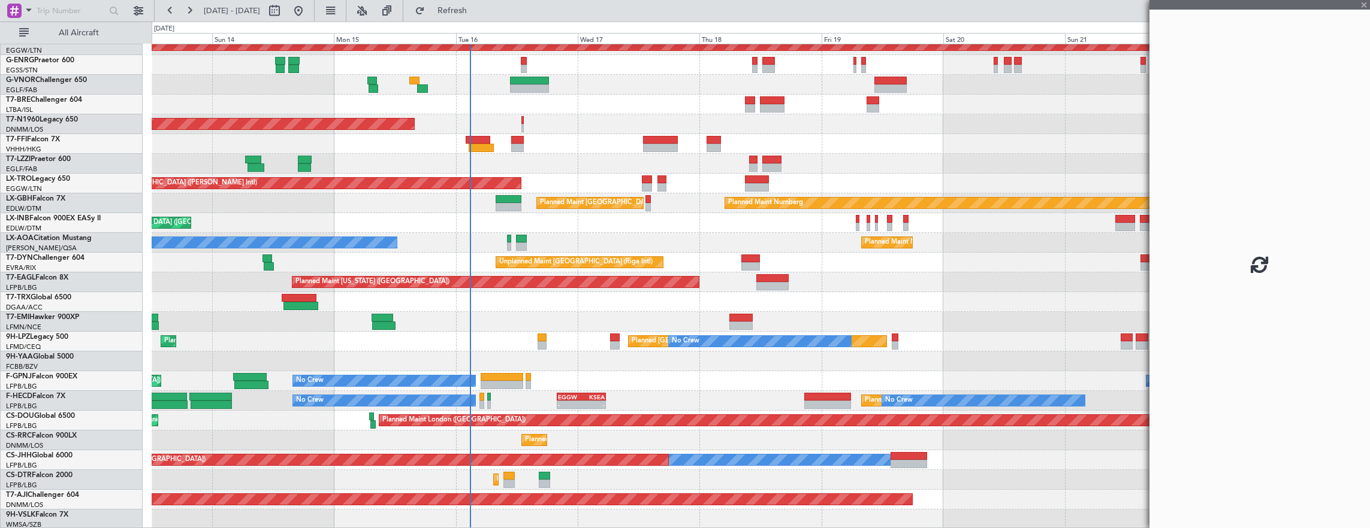
click at [623, 344] on div "Planned Maint London (Luton) A/C Unavailable London (Luton) Owner AOG Maint Ist…" at bounding box center [761, 193] width 1218 height 672
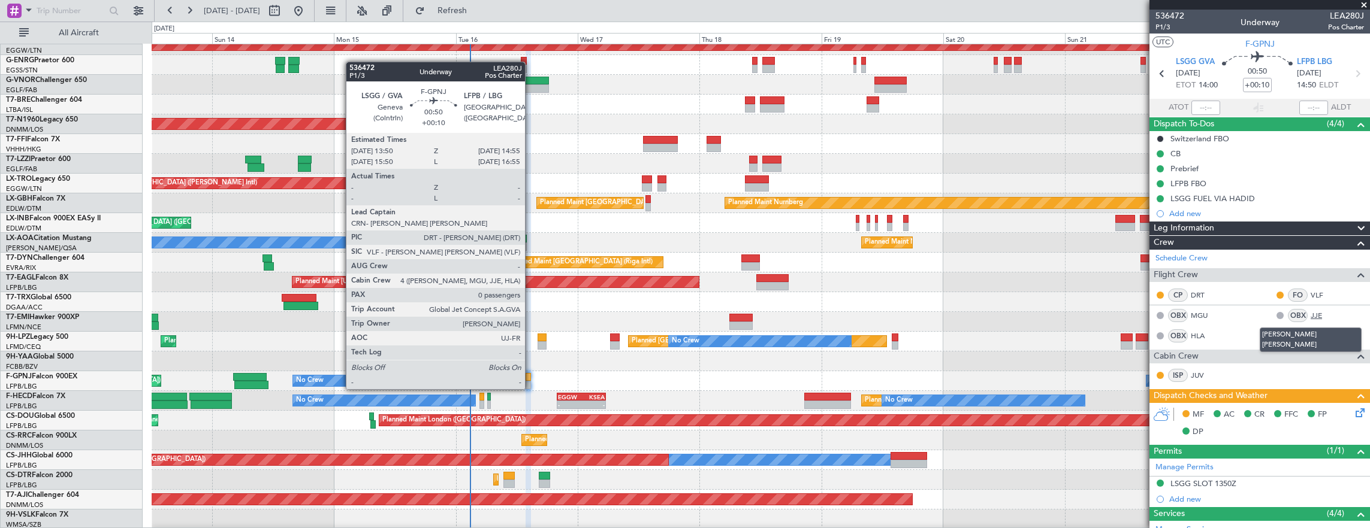
click at [1310, 313] on link "JJE" at bounding box center [1323, 315] width 27 height 11
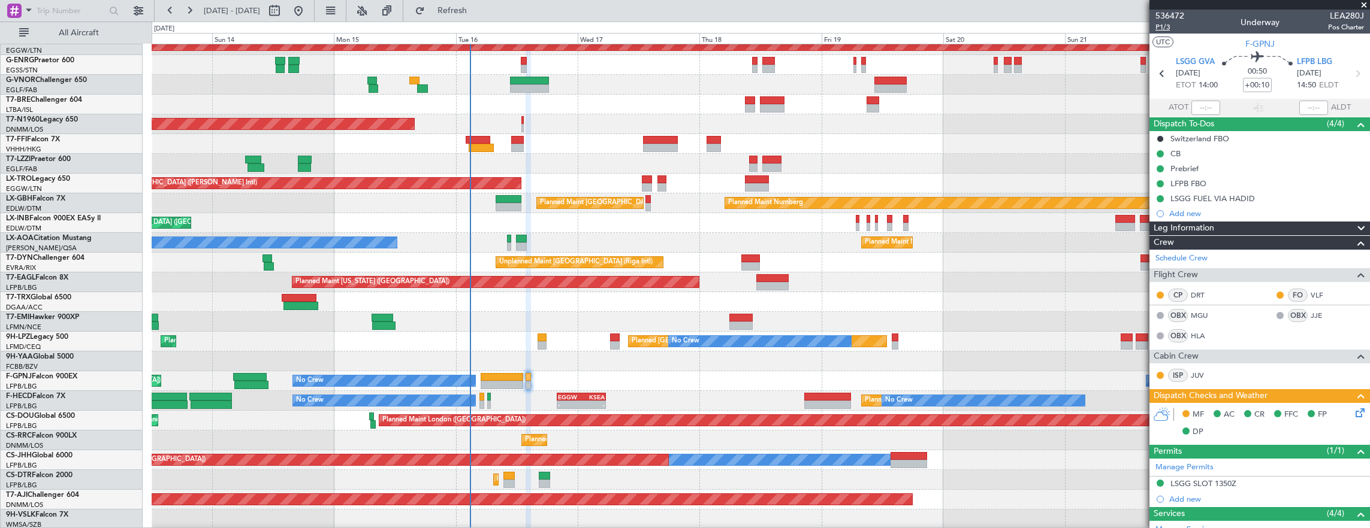
click at [1170, 26] on span "P1/3" at bounding box center [1169, 27] width 29 height 10
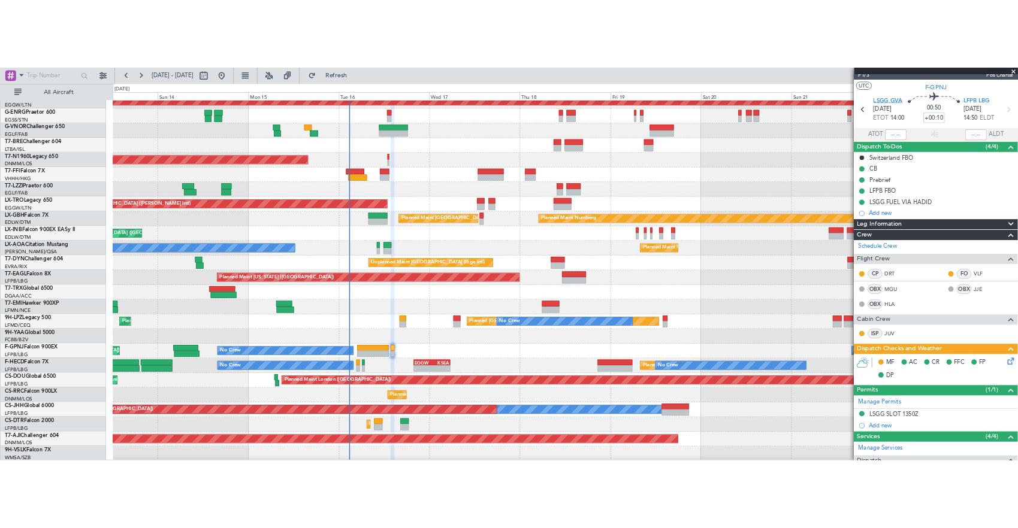
scroll to position [0, 0]
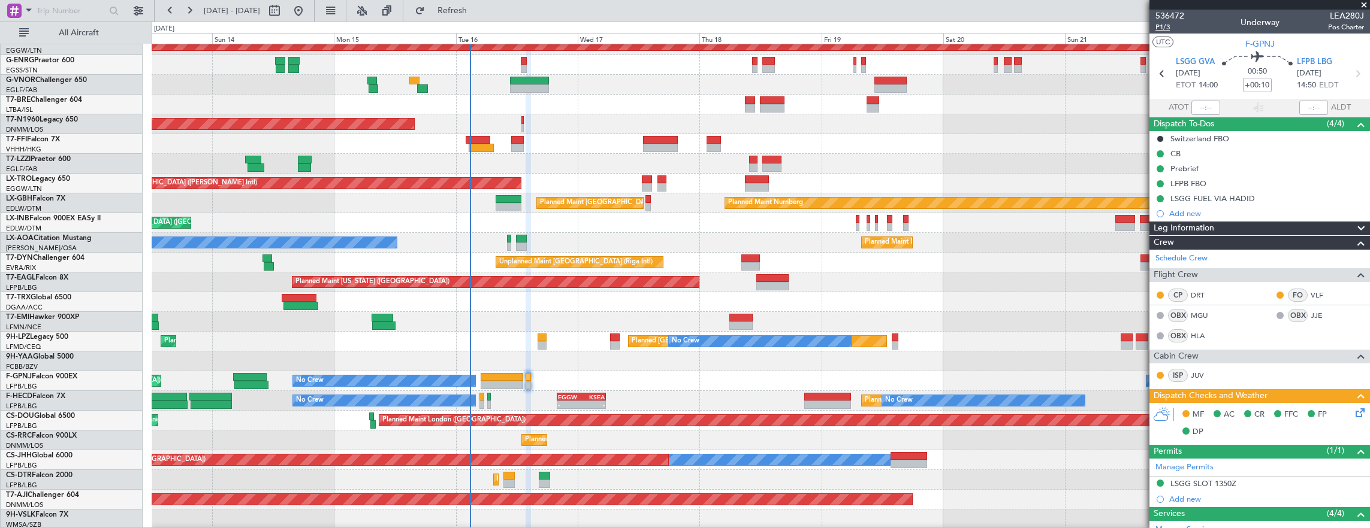
click at [1165, 26] on span "P1/3" at bounding box center [1169, 27] width 29 height 10
click at [1172, 26] on span "P1/3" at bounding box center [1169, 27] width 29 height 10
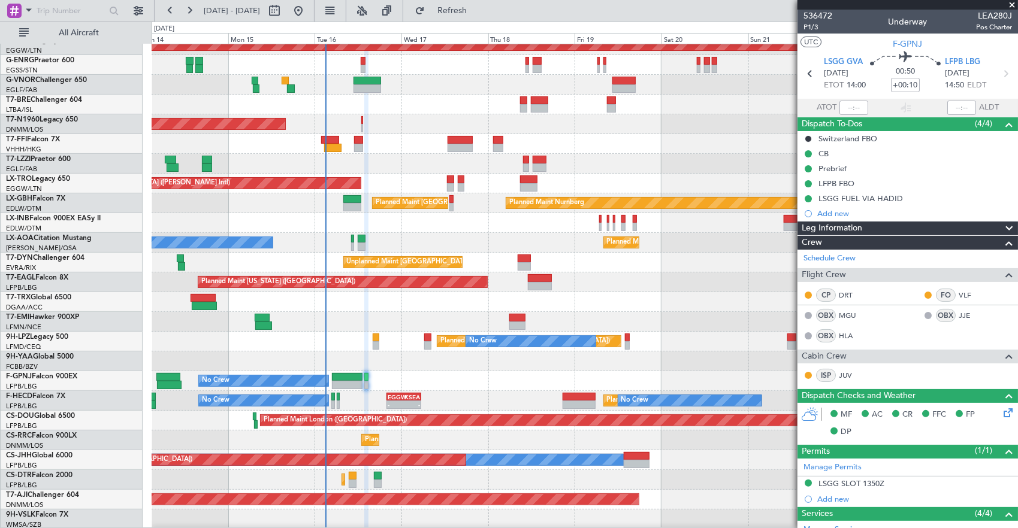
click at [505, 299] on div at bounding box center [585, 302] width 866 height 20
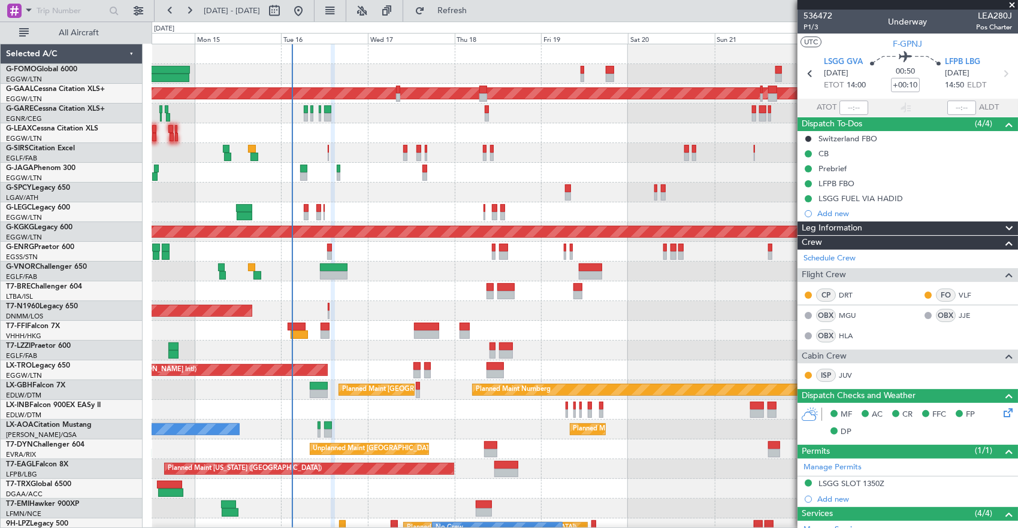
click at [1009, 4] on span at bounding box center [1012, 5] width 12 height 11
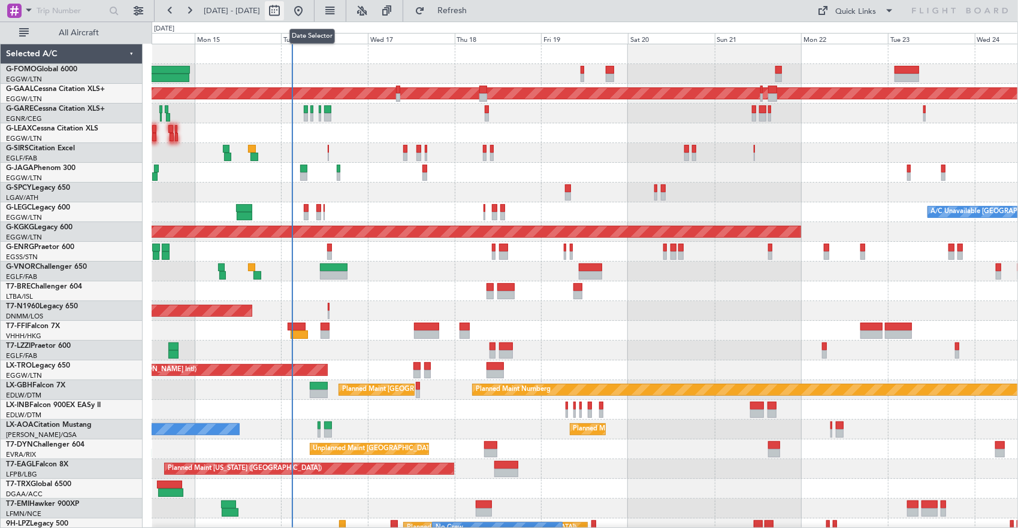
click at [284, 12] on button at bounding box center [274, 10] width 19 height 19
select select "9"
select select "2025"
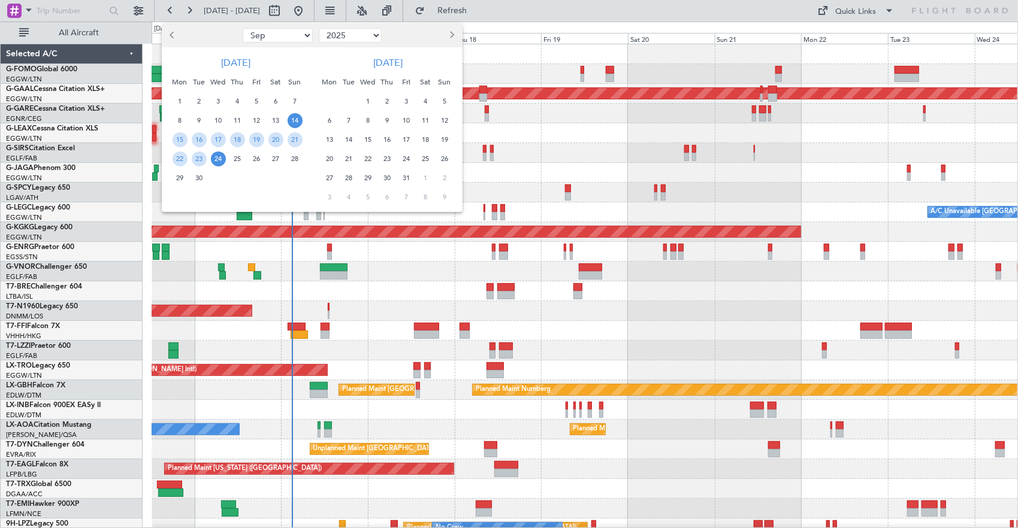
click at [289, 122] on span "14" at bounding box center [295, 120] width 15 height 15
click at [243, 142] on span "18" at bounding box center [237, 139] width 15 height 15
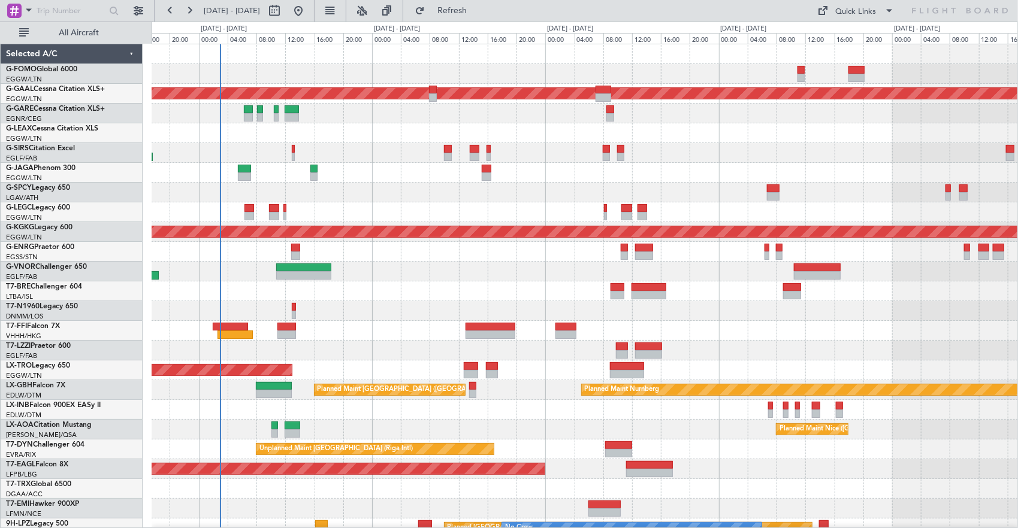
click at [369, 198] on div at bounding box center [585, 193] width 866 height 20
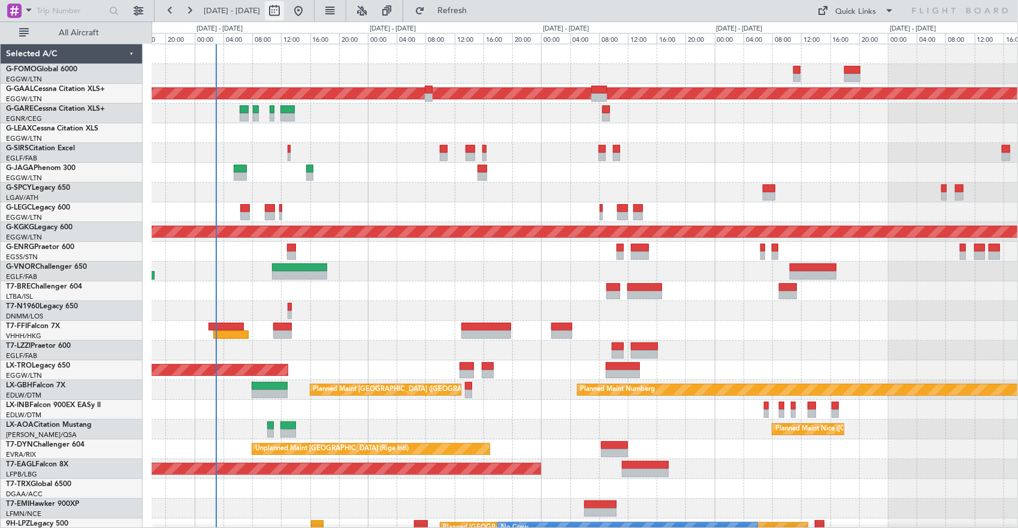
click at [284, 11] on button at bounding box center [274, 10] width 19 height 19
select select "9"
select select "2025"
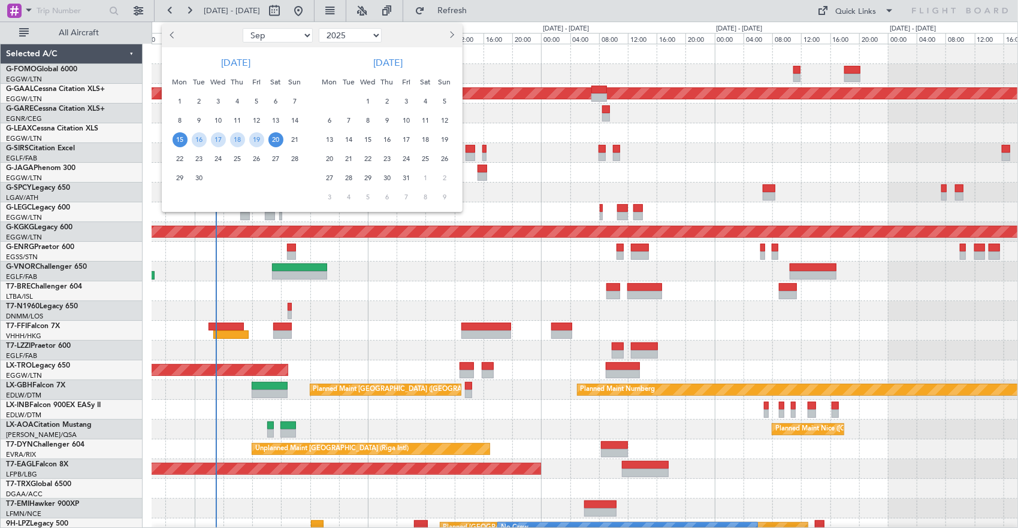
click at [179, 138] on span "15" at bounding box center [180, 139] width 15 height 15
click at [294, 141] on span "21" at bounding box center [295, 139] width 15 height 15
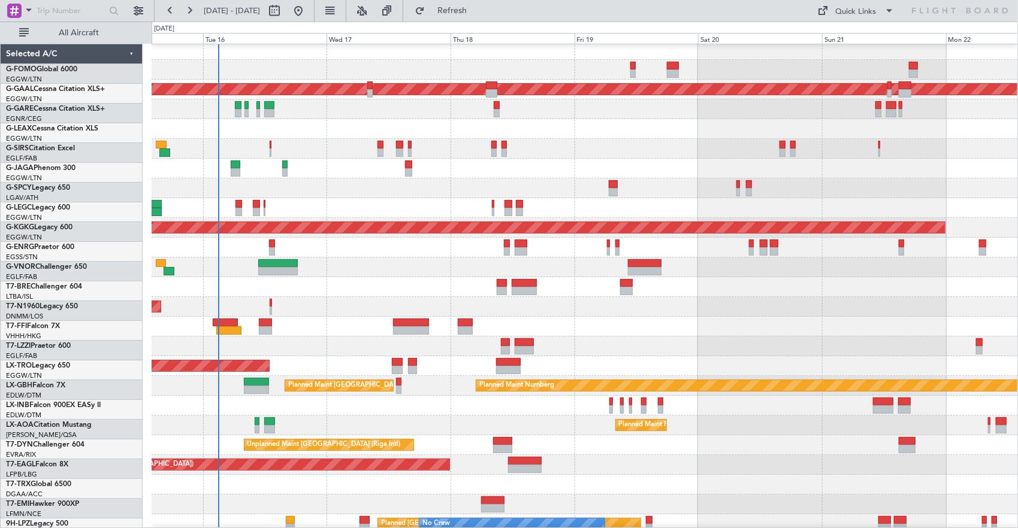
scroll to position [4, 0]
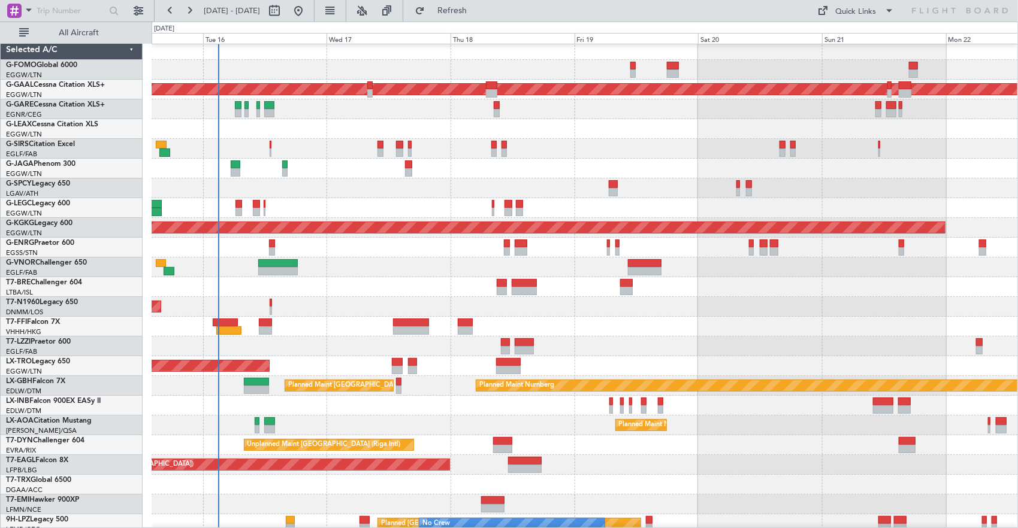
click at [469, 288] on div at bounding box center [585, 287] width 866 height 20
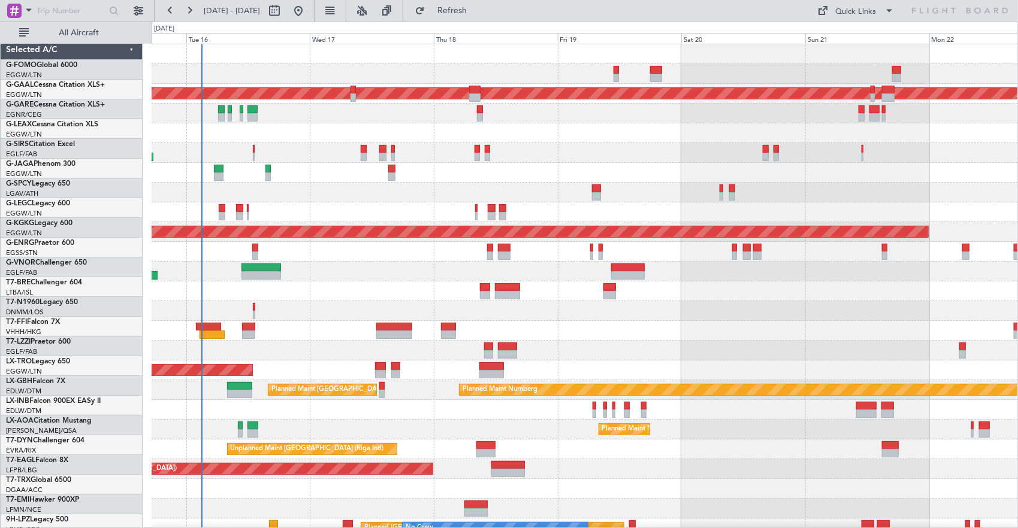
click at [411, 301] on div "Planned Maint Dusseldorf A/C Unavailable London (Luton) AOG Maint Istanbul (Ata…" at bounding box center [585, 380] width 866 height 672
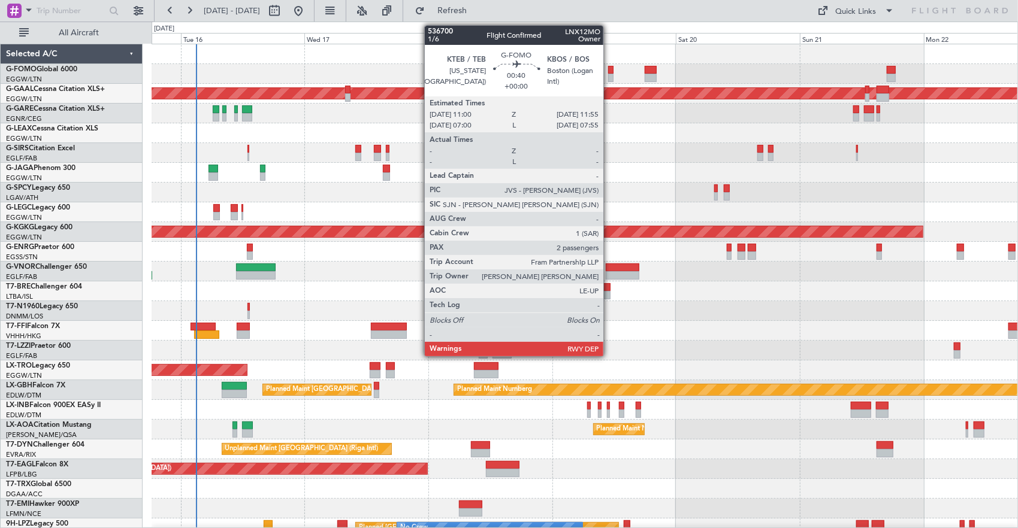
click at [609, 68] on div at bounding box center [610, 70] width 5 height 8
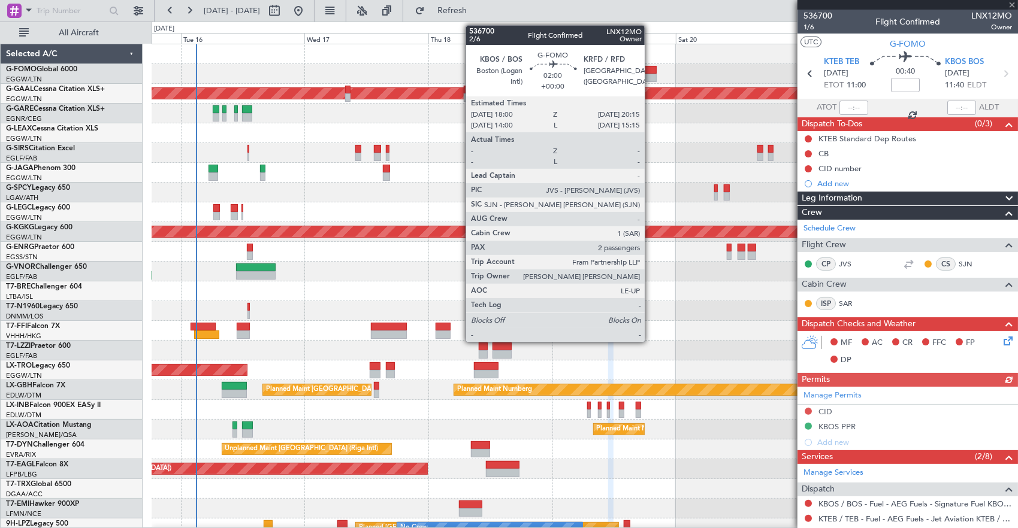
click at [651, 72] on div at bounding box center [651, 70] width 12 height 8
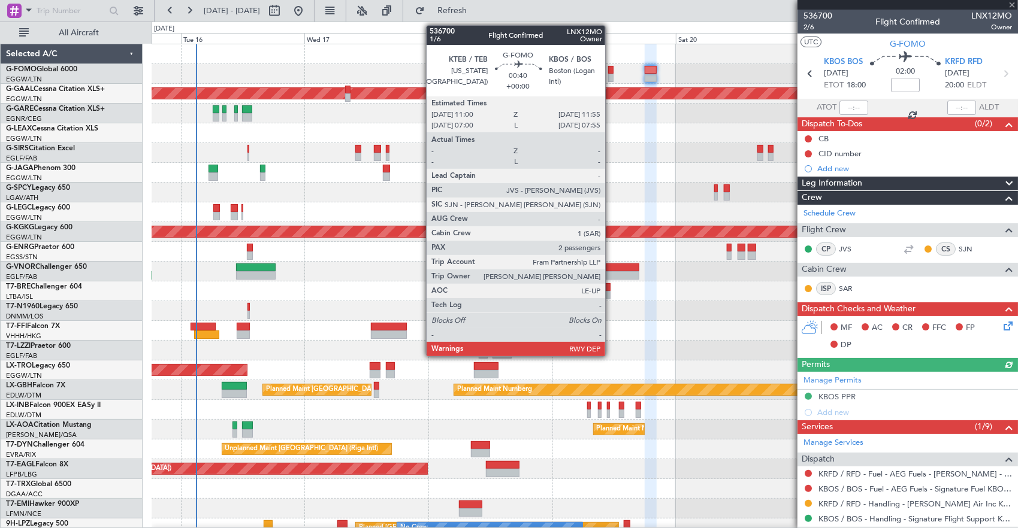
click at [609, 72] on div at bounding box center [610, 70] width 5 height 8
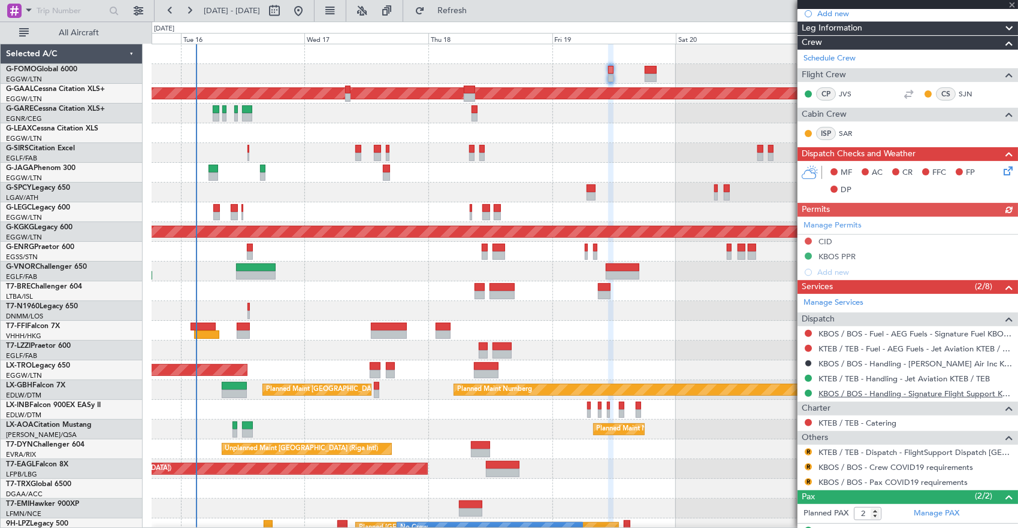
scroll to position [177, 0]
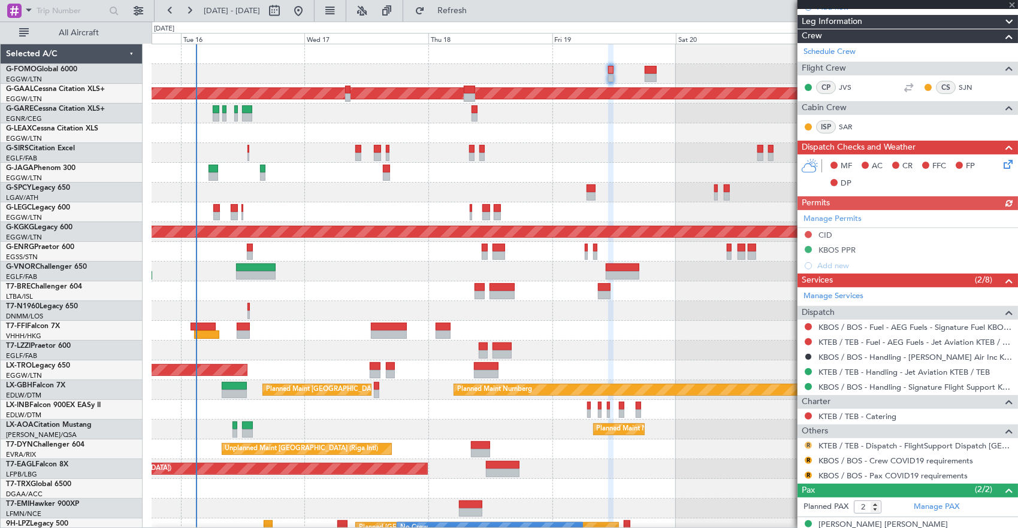
click at [809, 445] on button "R" at bounding box center [808, 445] width 7 height 7
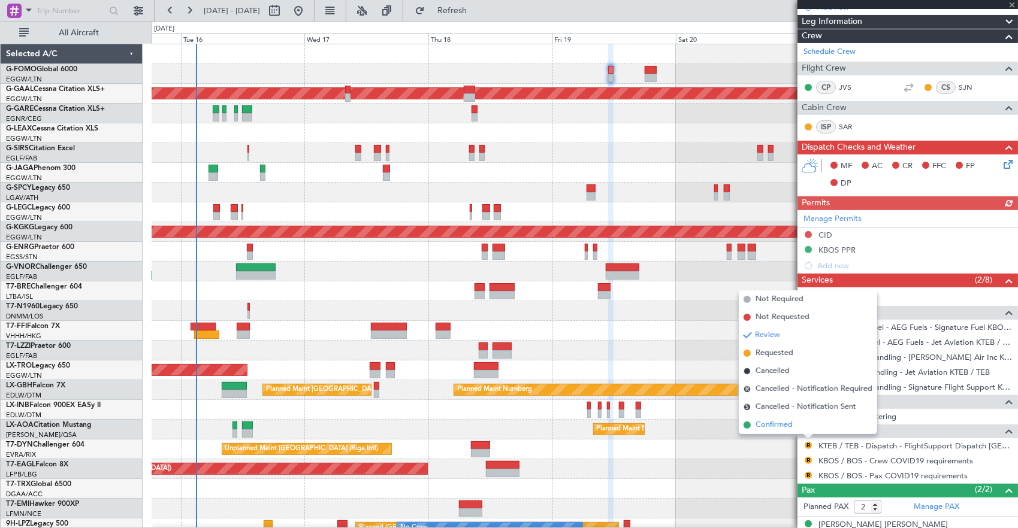
click at [789, 428] on span "Confirmed" at bounding box center [774, 425] width 37 height 12
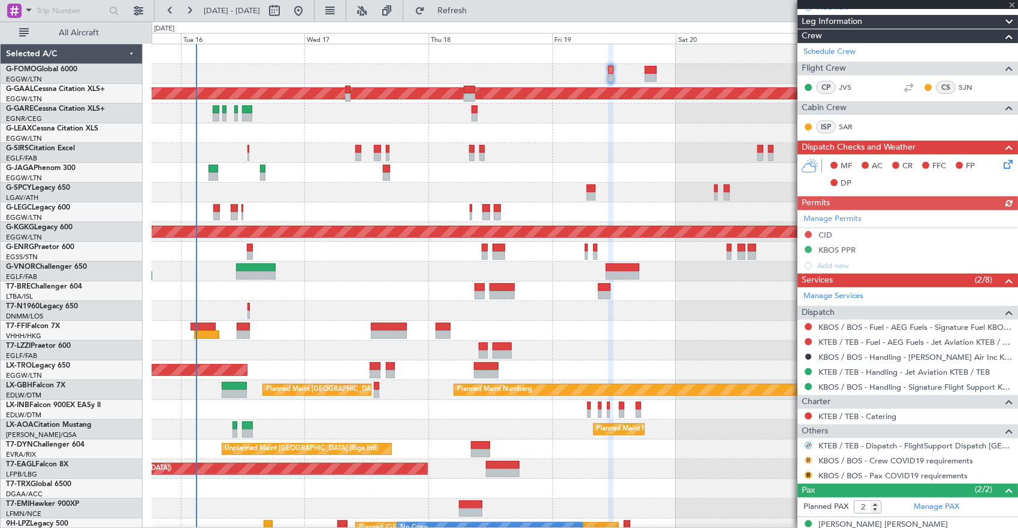
click at [808, 457] on button "R" at bounding box center [808, 460] width 7 height 7
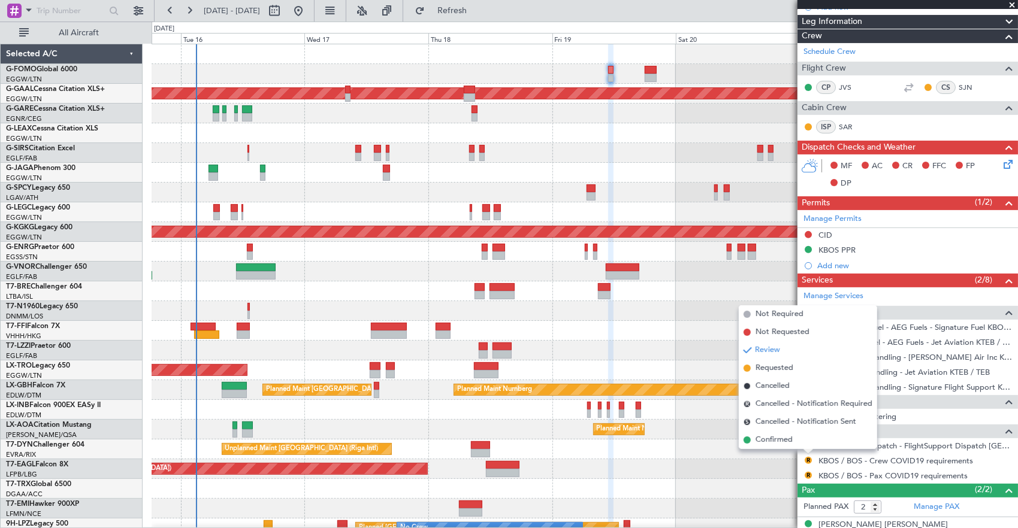
drag, startPoint x: 787, startPoint y: 315, endPoint x: 789, endPoint y: 322, distance: 7.3
click at [787, 317] on span "Not Required" at bounding box center [780, 315] width 48 height 12
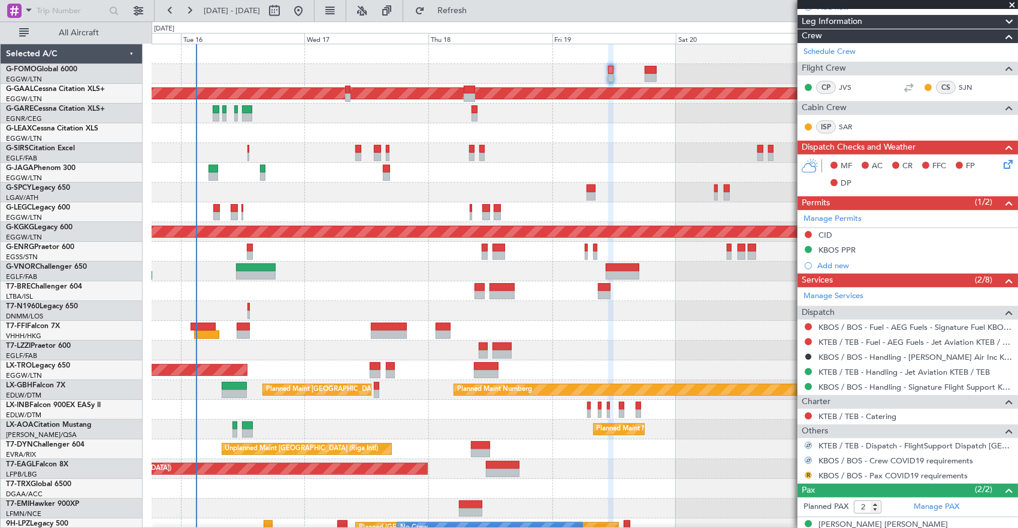
click at [807, 474] on button "R" at bounding box center [808, 475] width 7 height 7
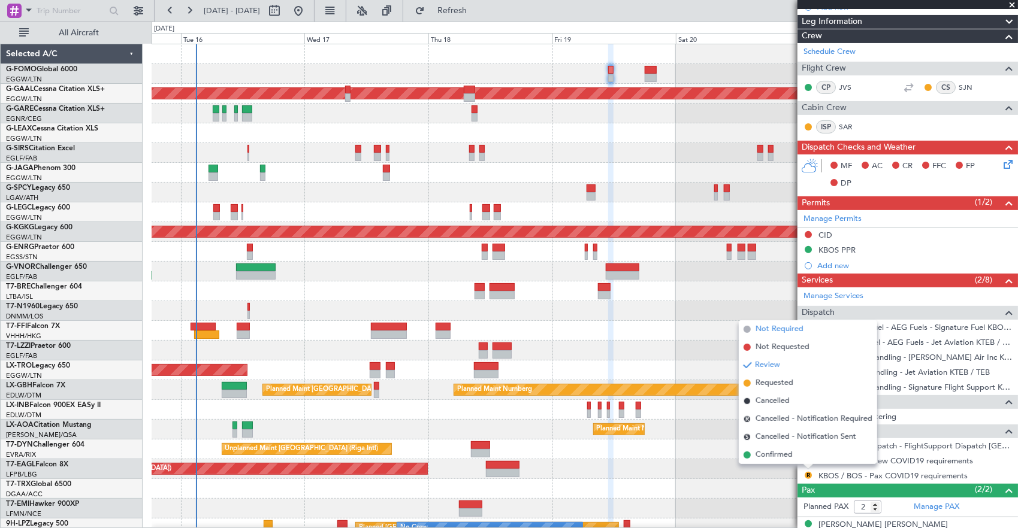
click at [797, 331] on span "Not Required" at bounding box center [780, 330] width 48 height 12
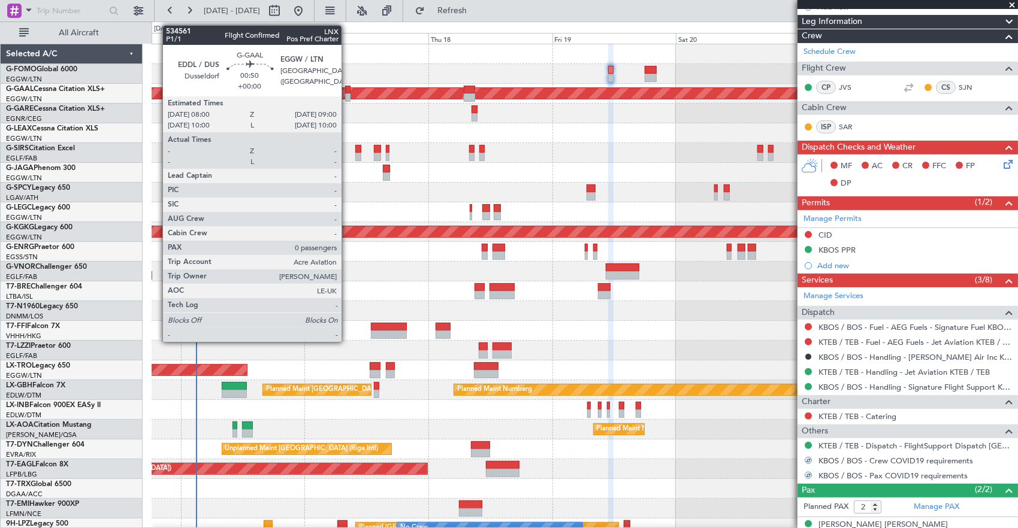
click at [348, 86] on div at bounding box center [347, 90] width 5 height 8
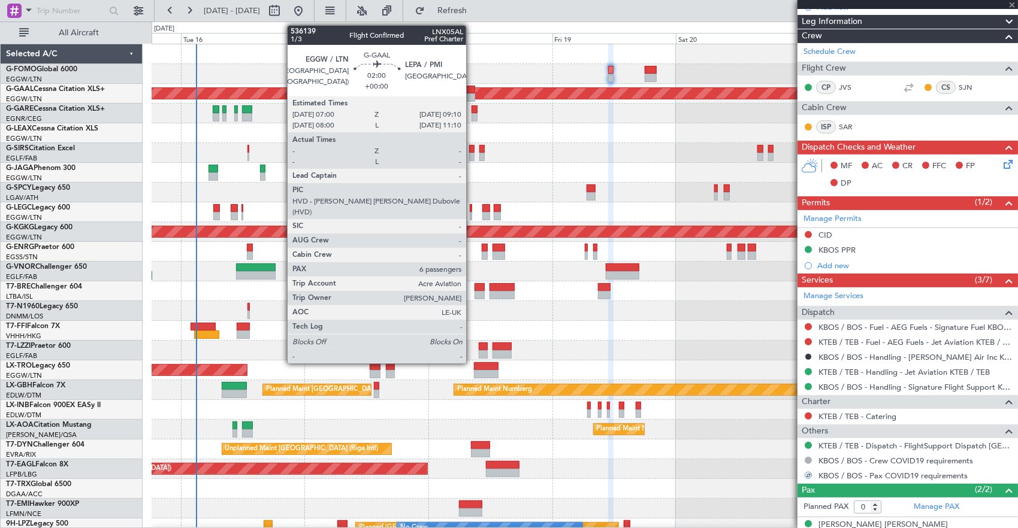
scroll to position [0, 0]
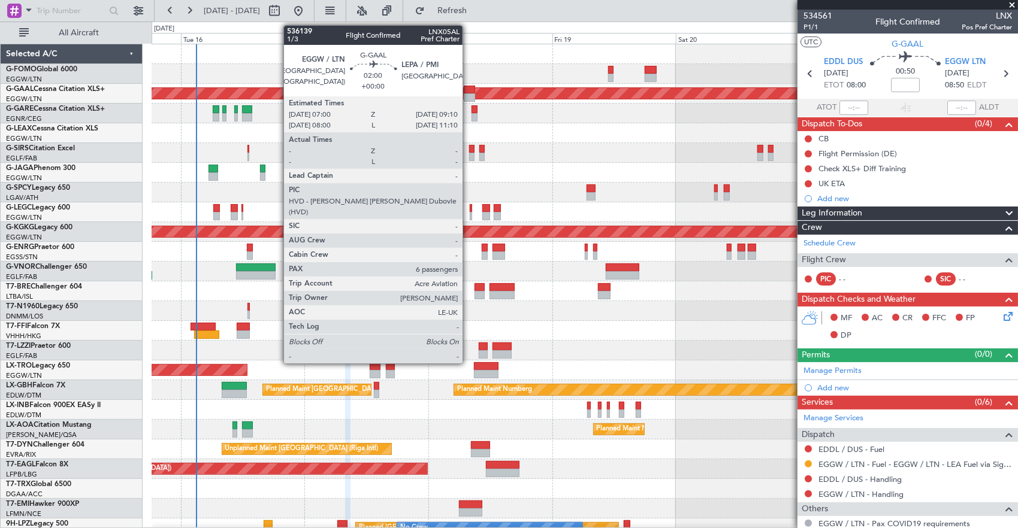
click at [469, 91] on div at bounding box center [469, 90] width 11 height 8
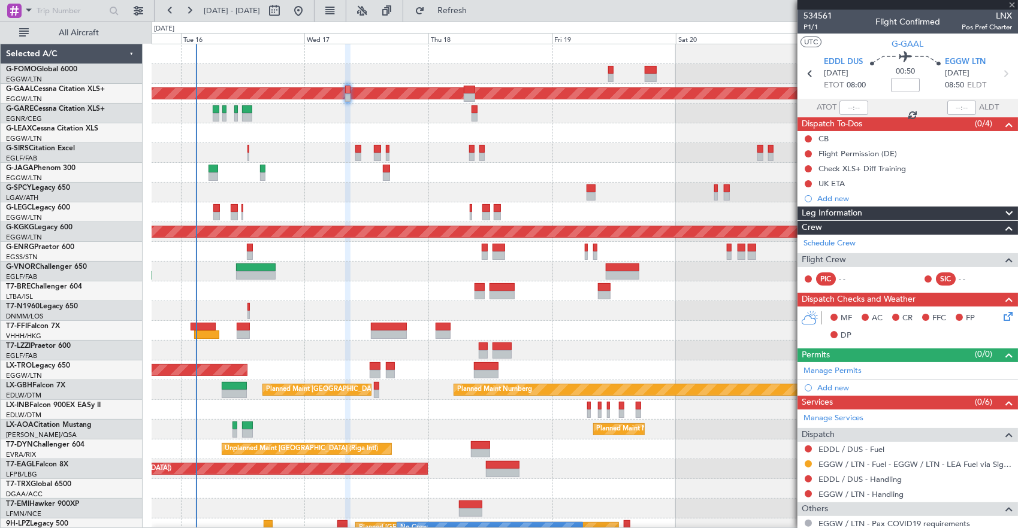
click at [252, 123] on div at bounding box center [585, 133] width 866 height 20
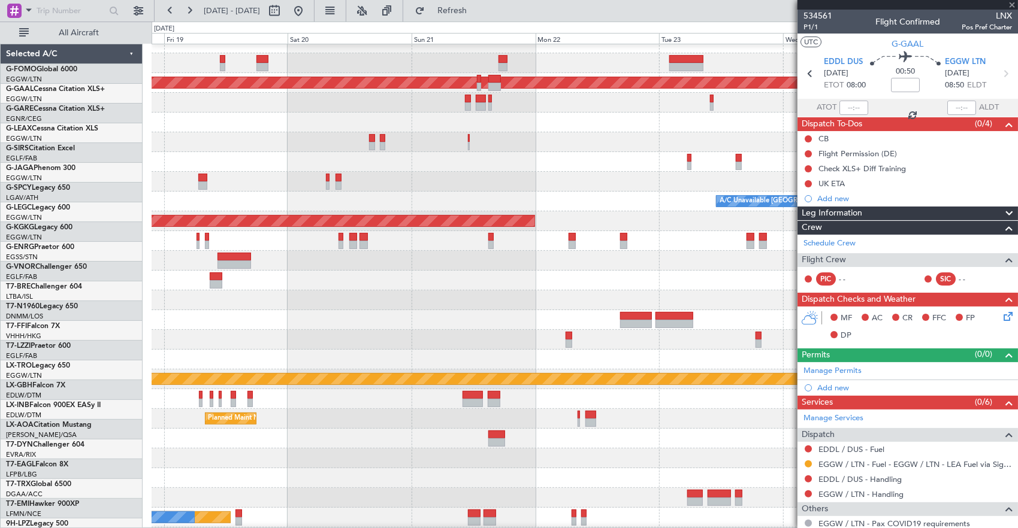
scroll to position [11, 0]
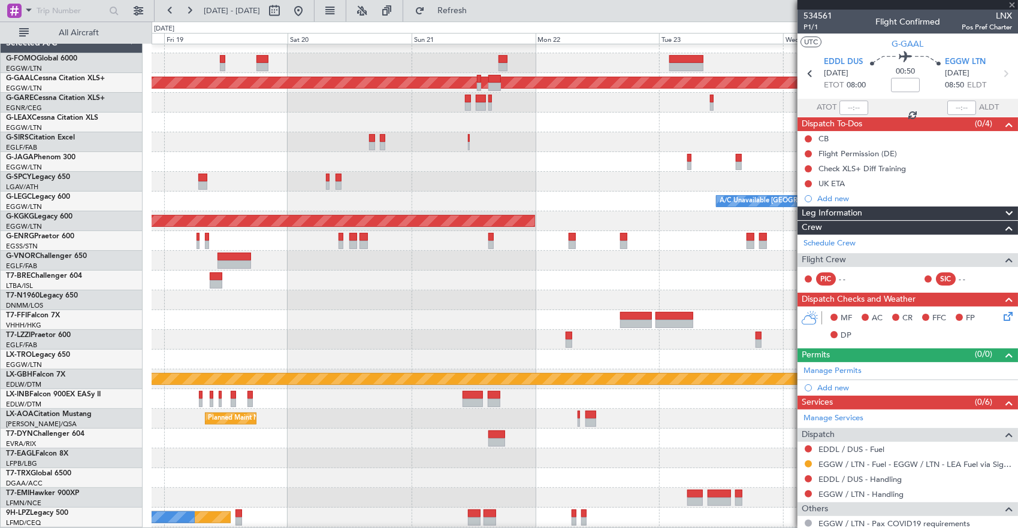
type input "6"
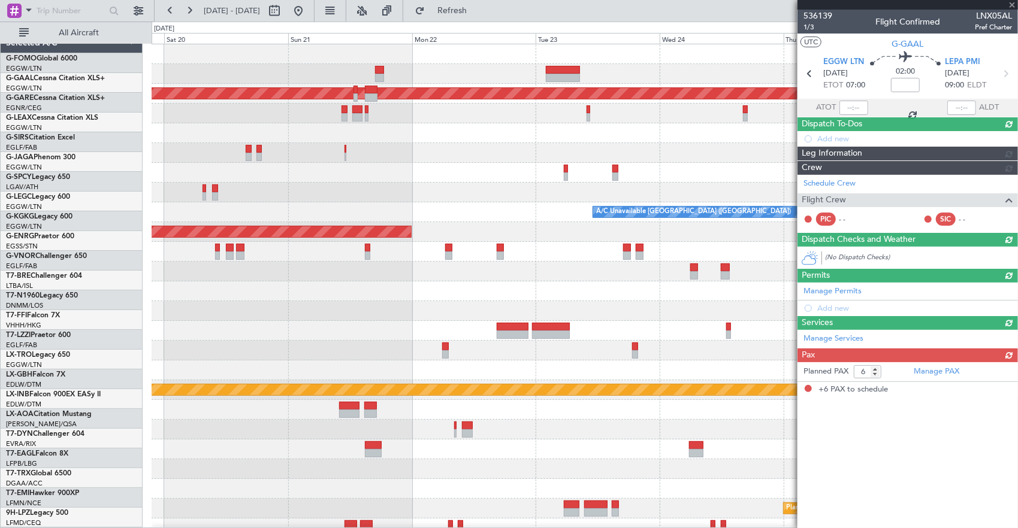
scroll to position [0, 0]
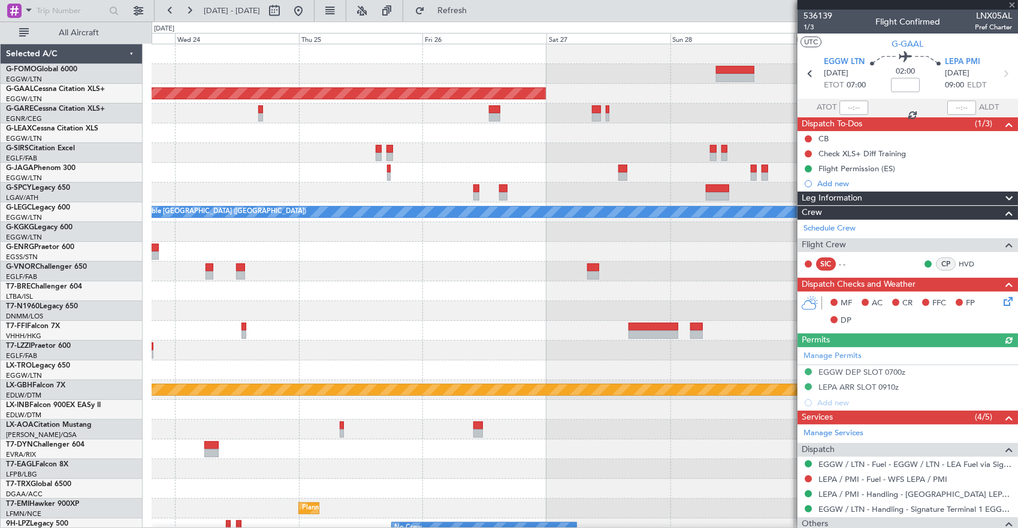
click at [530, 123] on div "Planned Maint Dusseldorf A/C Unavailable London (Luton) Planned Maint Nurnberg …" at bounding box center [585, 380] width 866 height 672
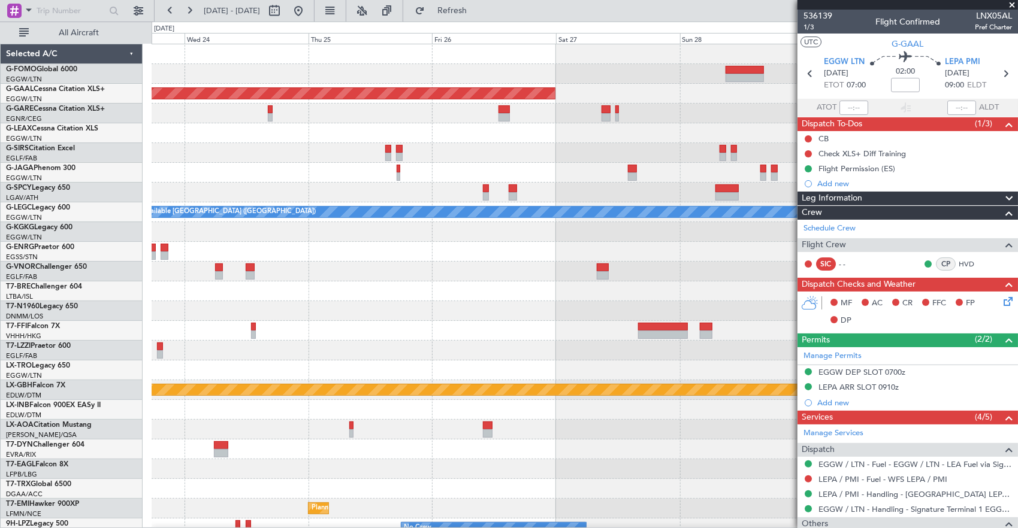
click at [736, 135] on div at bounding box center [585, 133] width 866 height 20
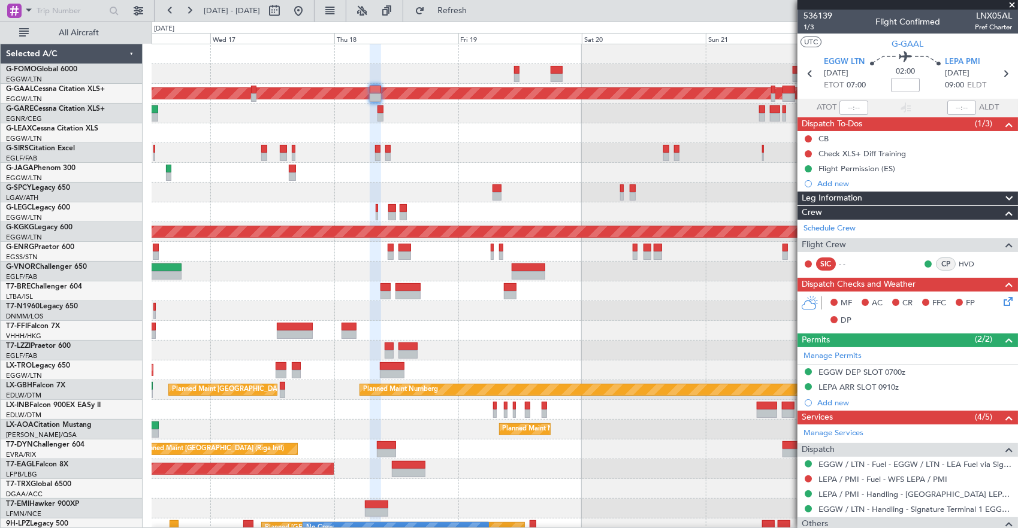
click at [797, 145] on div "Planned Maint Dusseldorf A/C Unavailable London (Luton) AOG Maint Istanbul (Ata…" at bounding box center [585, 380] width 866 height 672
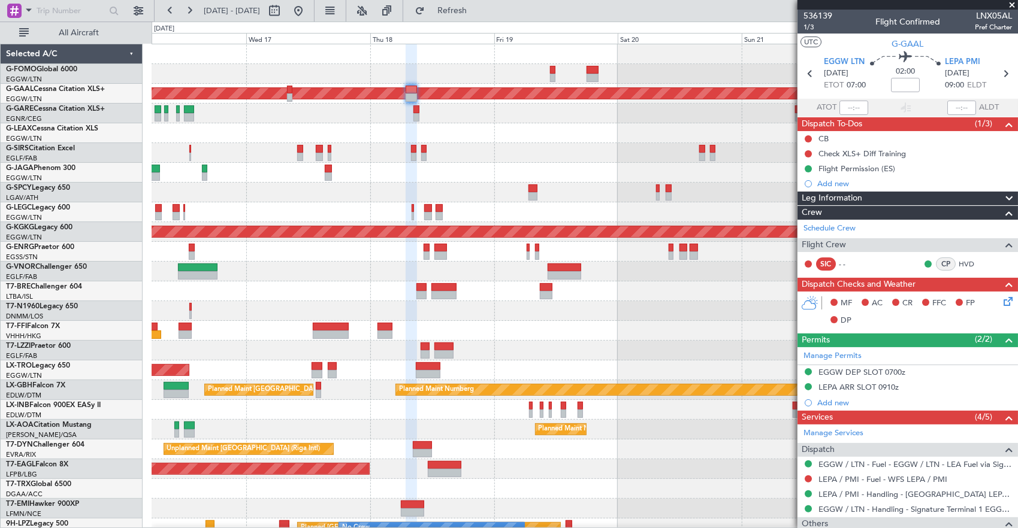
click at [736, 135] on div at bounding box center [585, 133] width 866 height 20
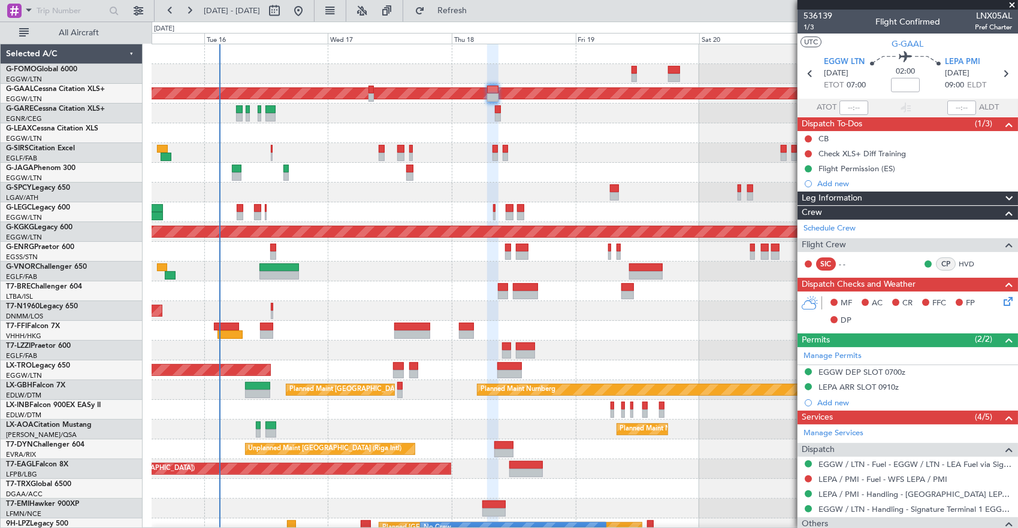
click at [405, 147] on div "Planned Maint Dusseldorf A/C Unavailable London (Luton) AOG Maint Istanbul (Ata…" at bounding box center [585, 380] width 866 height 672
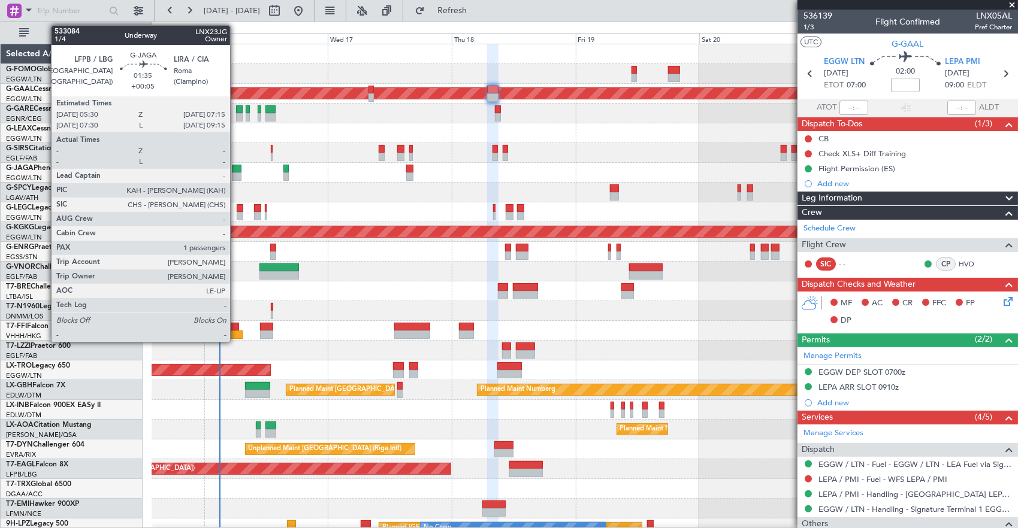
click at [236, 168] on div at bounding box center [237, 169] width 10 height 8
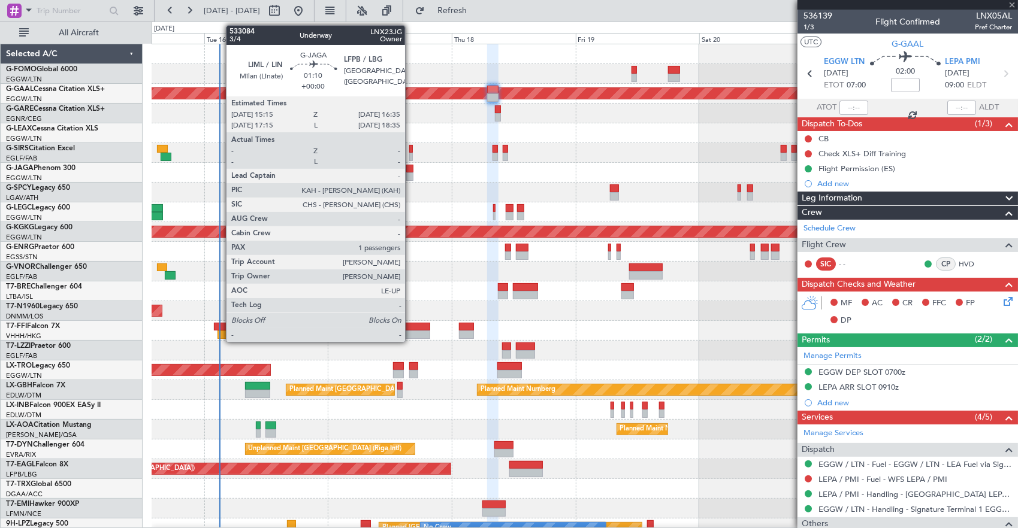
type input "+00:05"
type input "1"
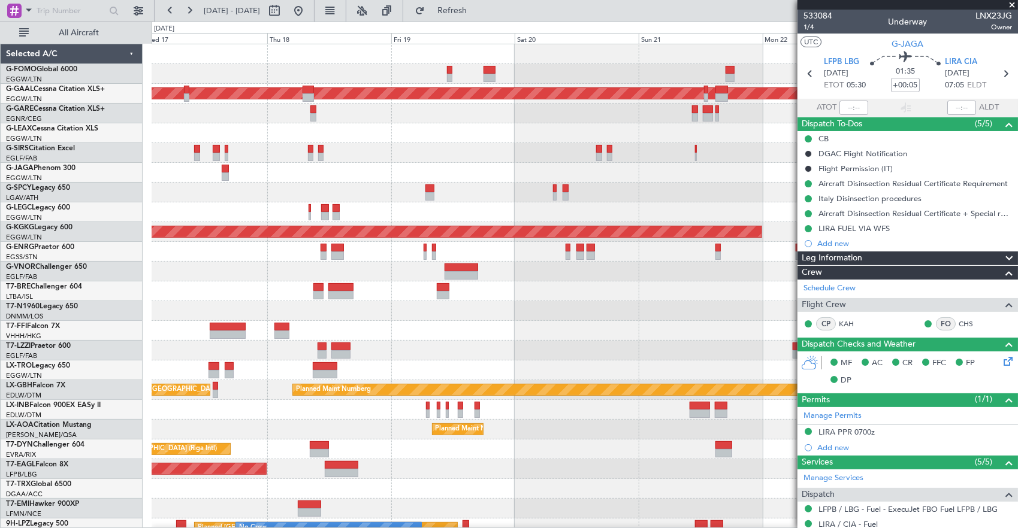
click at [466, 198] on div at bounding box center [585, 193] width 866 height 20
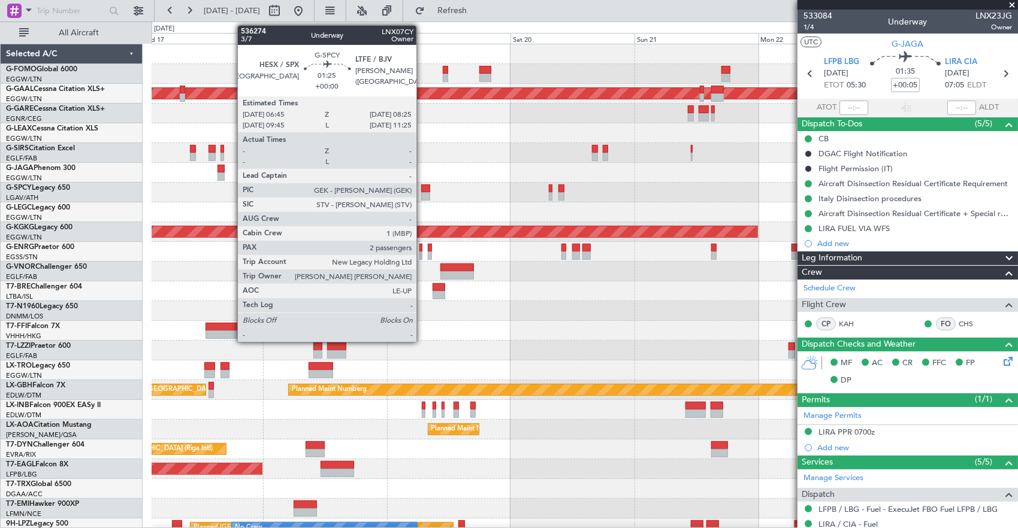
click at [422, 191] on div at bounding box center [425, 189] width 9 height 8
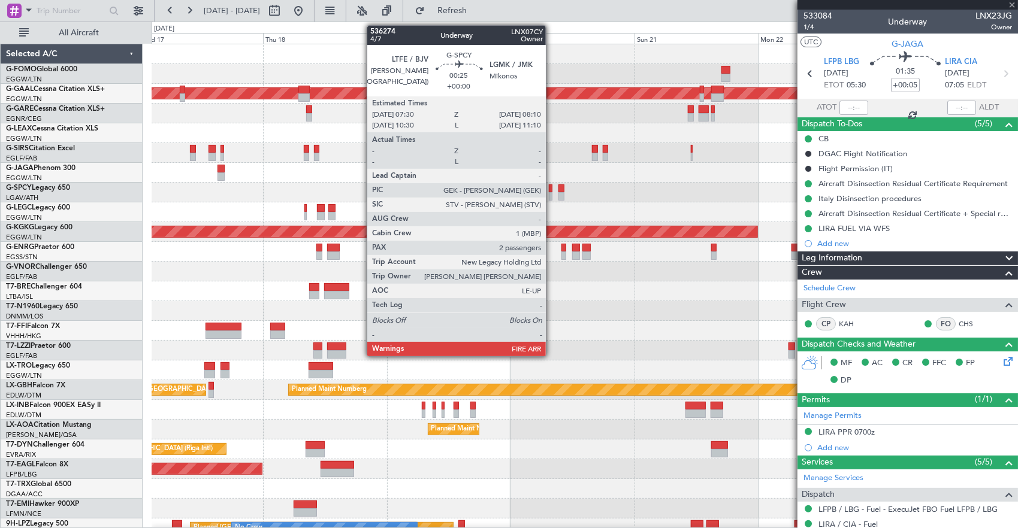
type input "2"
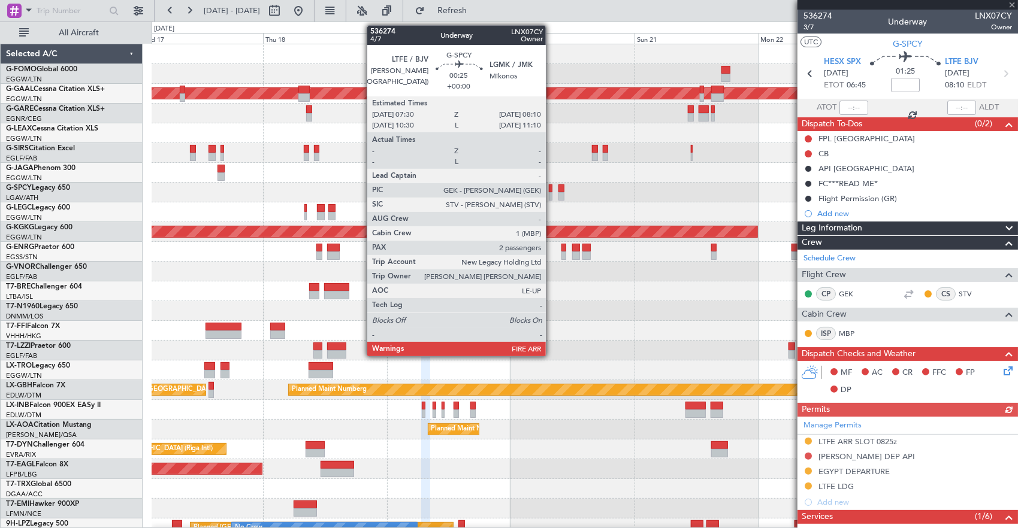
click at [552, 187] on div at bounding box center [551, 189] width 4 height 8
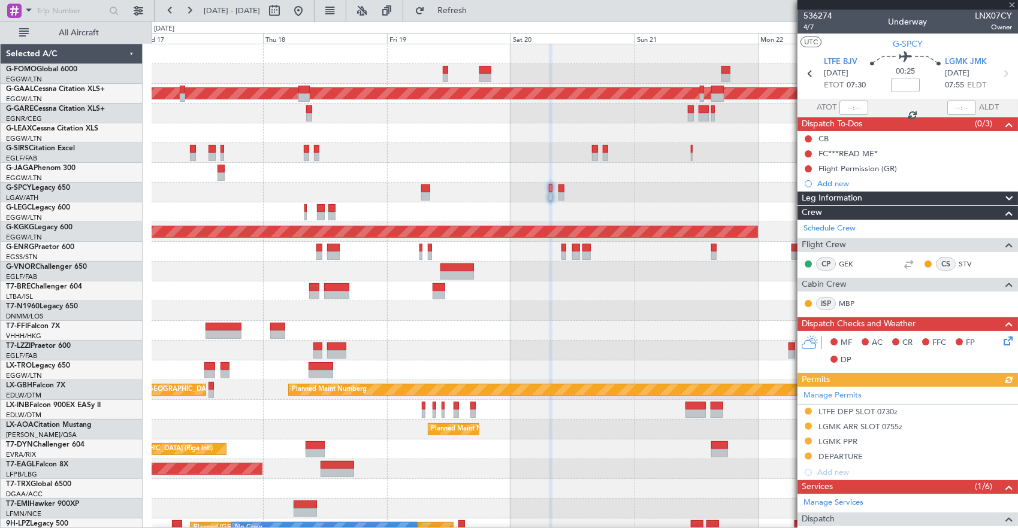
scroll to position [231, 0]
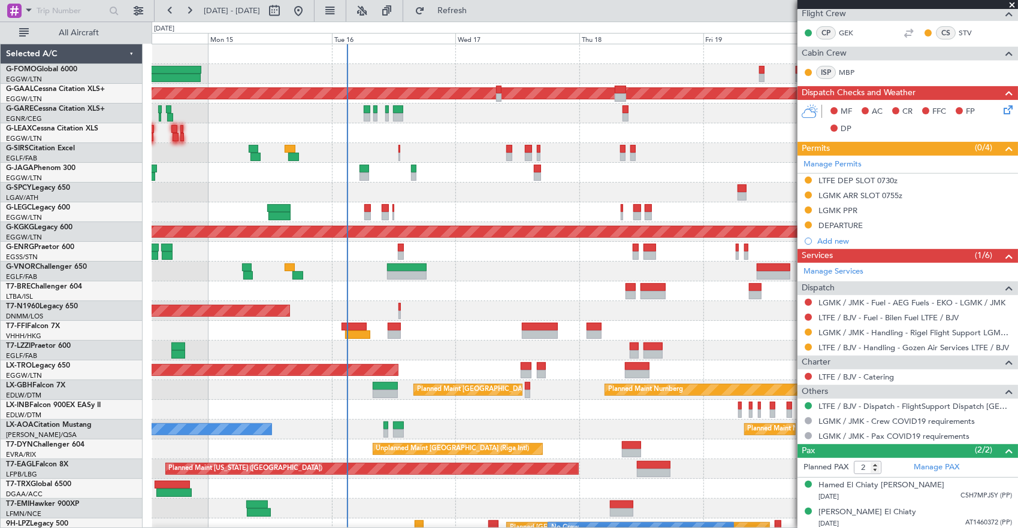
click at [730, 198] on div at bounding box center [585, 193] width 866 height 20
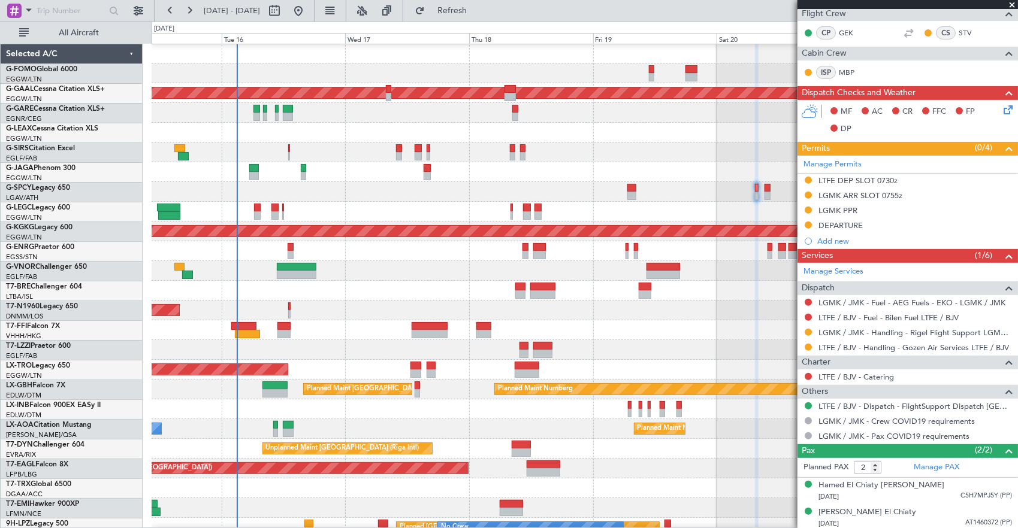
scroll to position [1, 0]
click at [505, 193] on div at bounding box center [585, 192] width 866 height 20
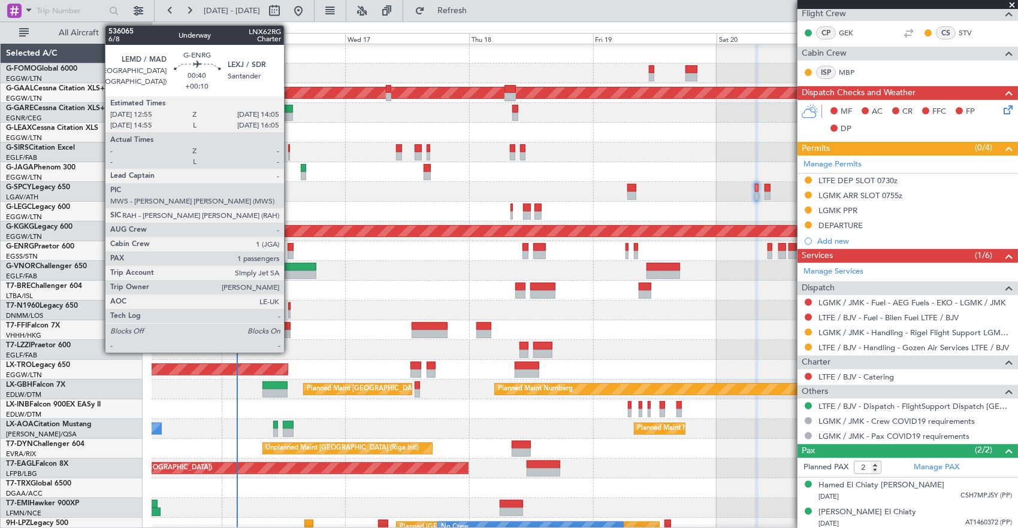
click at [290, 250] on div at bounding box center [291, 247] width 7 height 8
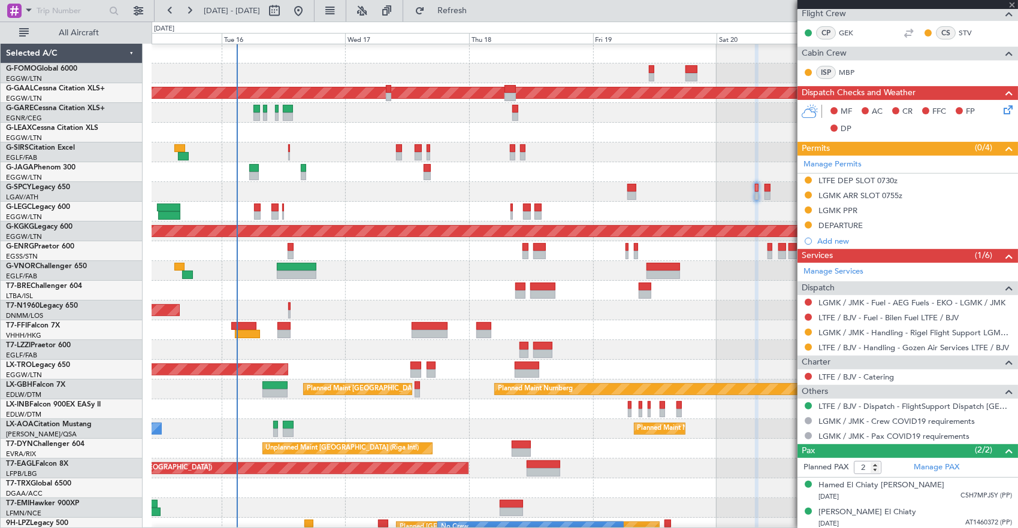
type input "+00:10"
type input "1"
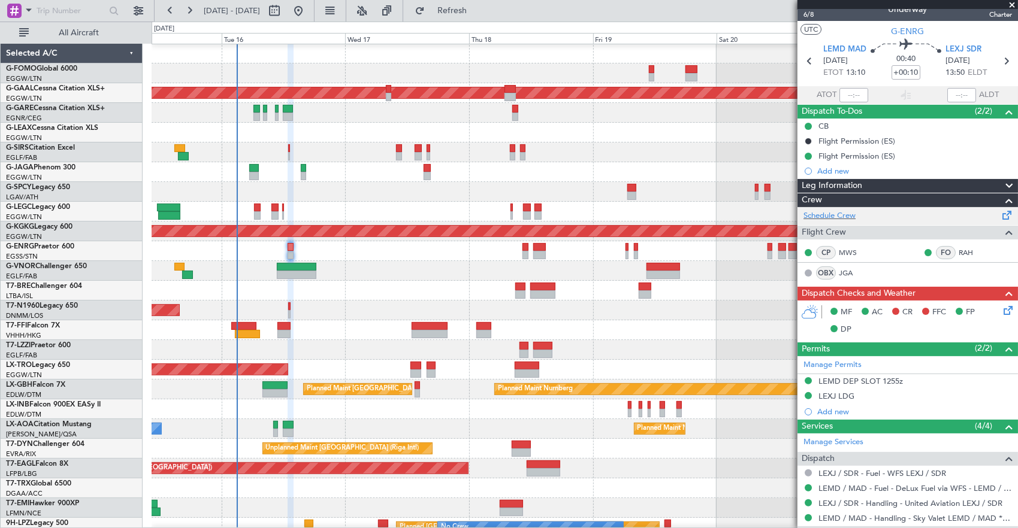
scroll to position [0, 0]
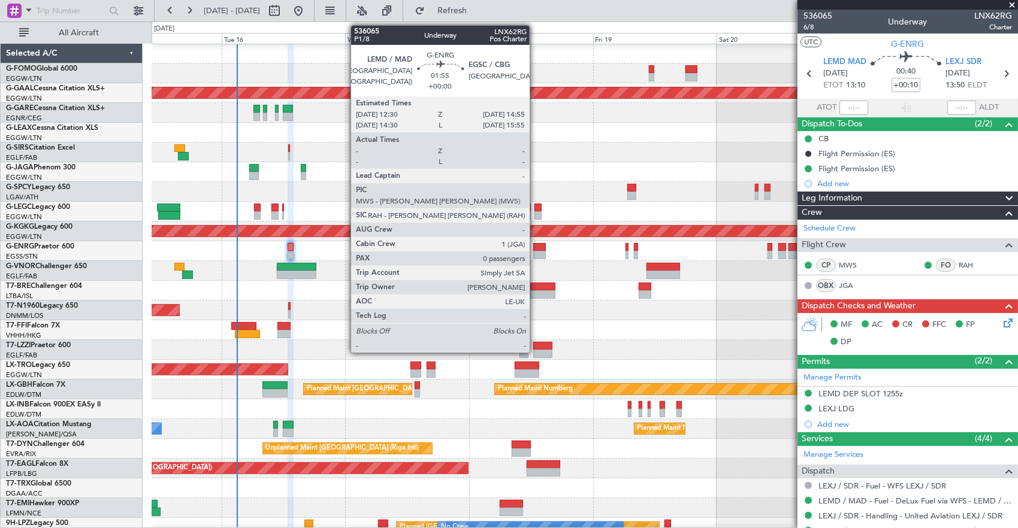
click at [536, 249] on div at bounding box center [539, 247] width 13 height 8
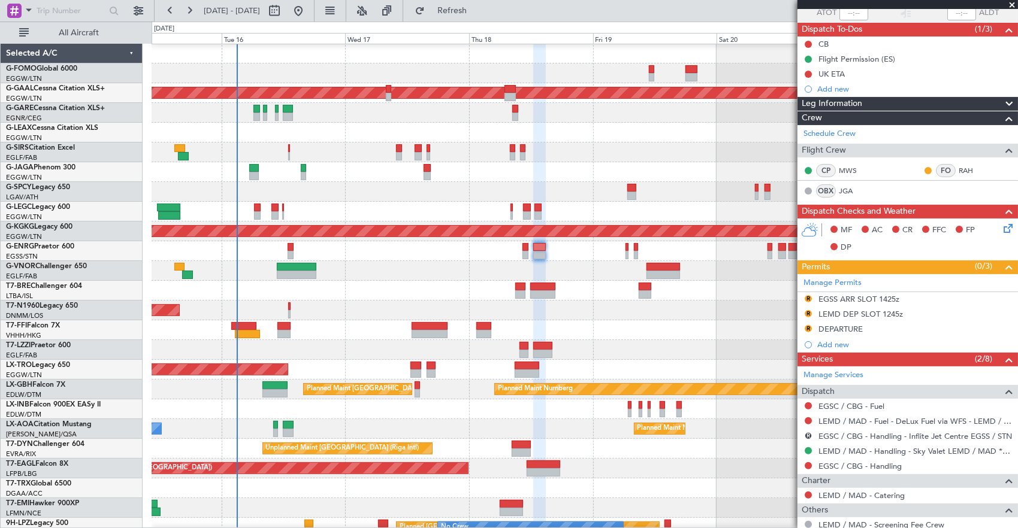
scroll to position [180, 0]
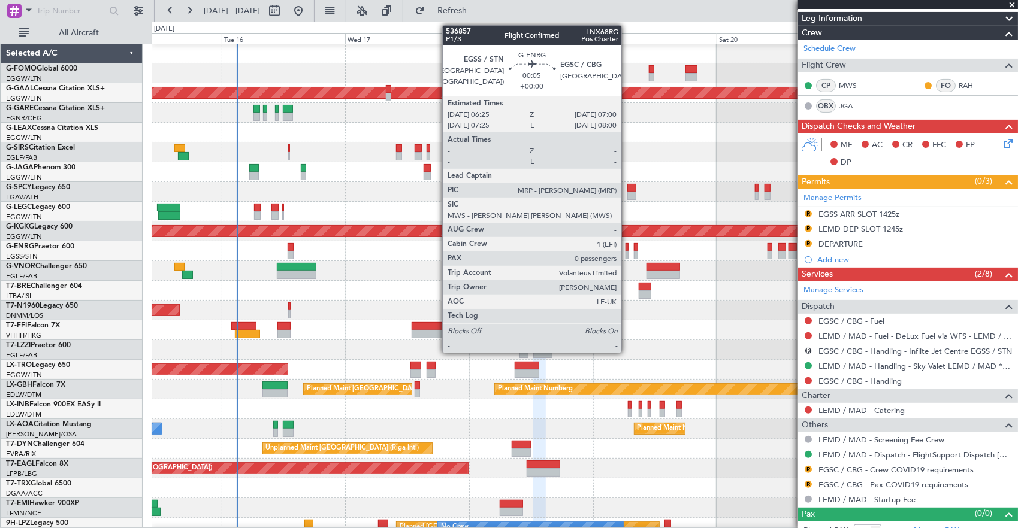
click at [627, 249] on div at bounding box center [628, 247] width 4 height 8
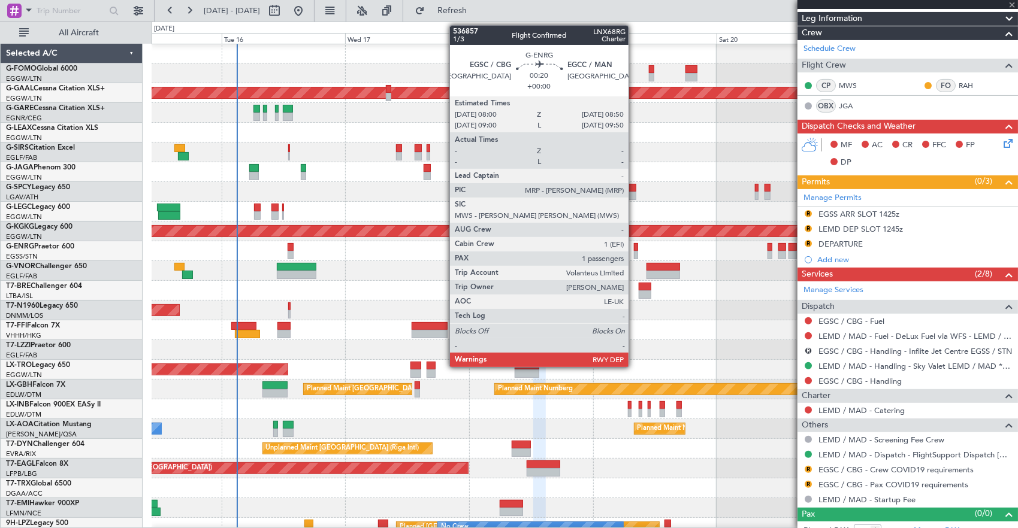
scroll to position [0, 0]
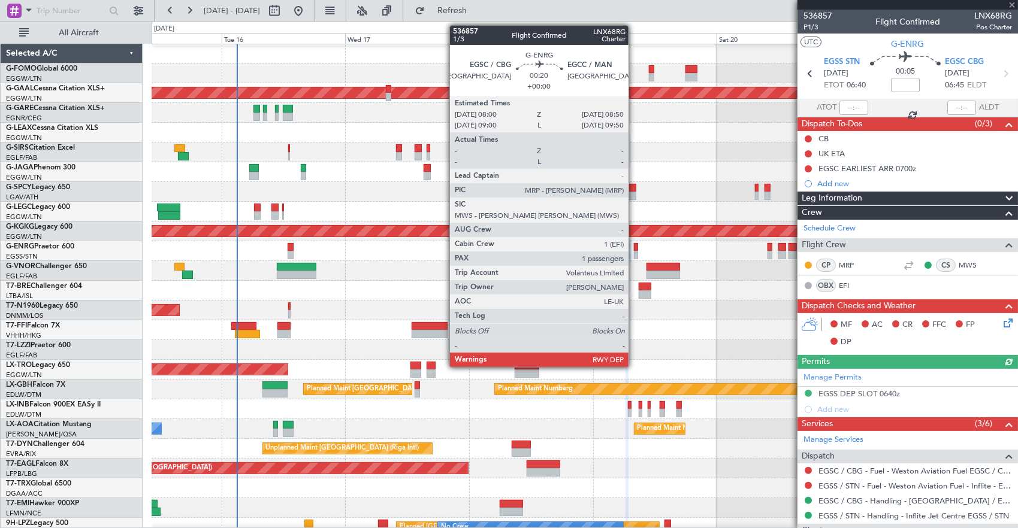
click at [635, 246] on div at bounding box center [636, 247] width 5 height 8
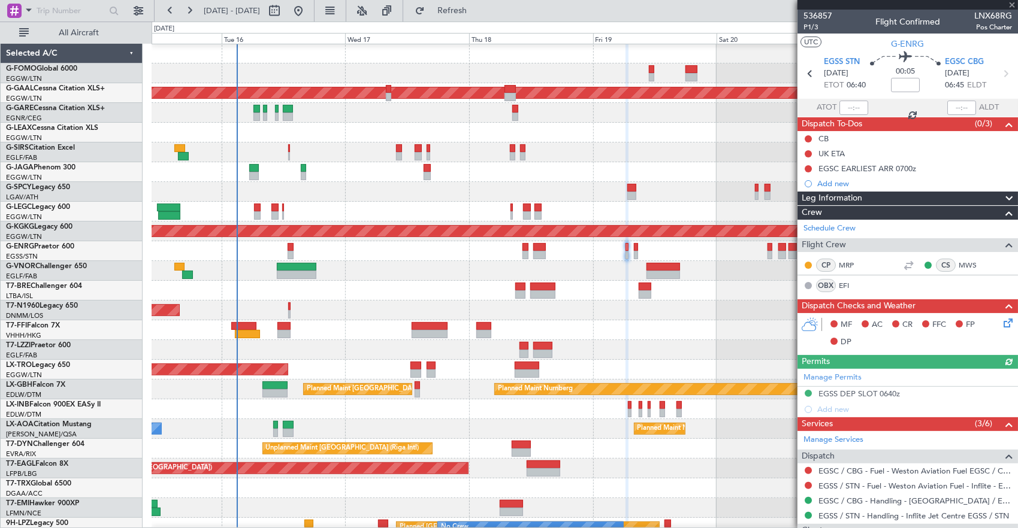
type input "1"
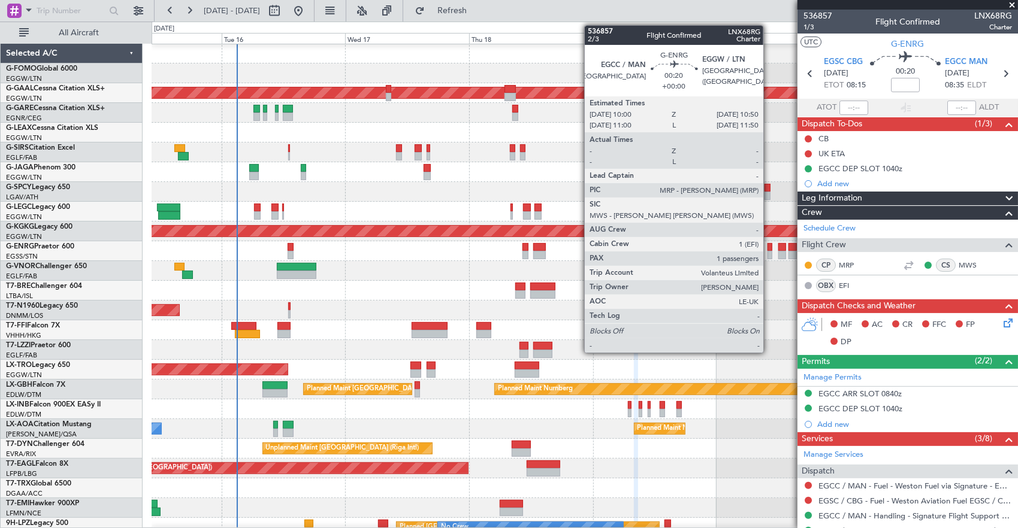
click at [769, 253] on div at bounding box center [770, 255] width 5 height 8
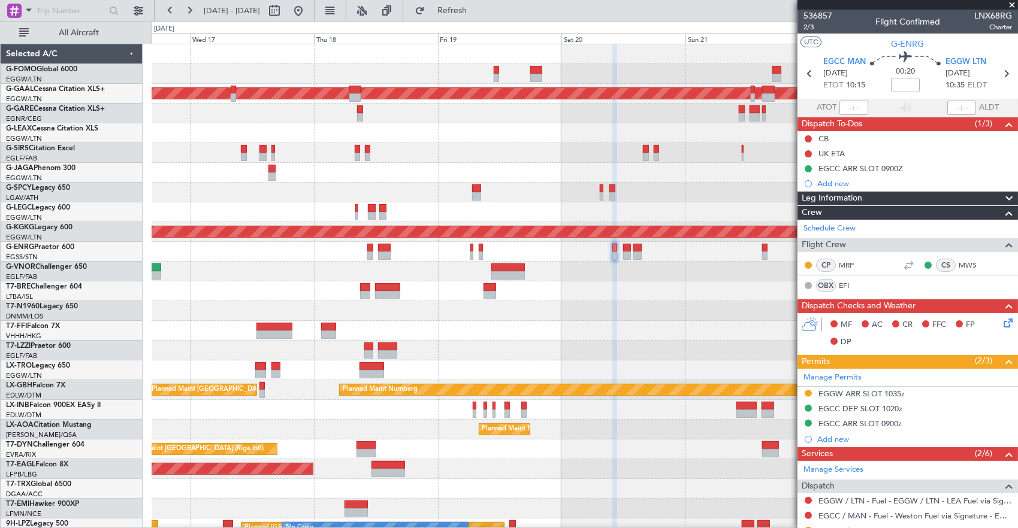
click at [572, 341] on div at bounding box center [585, 351] width 866 height 20
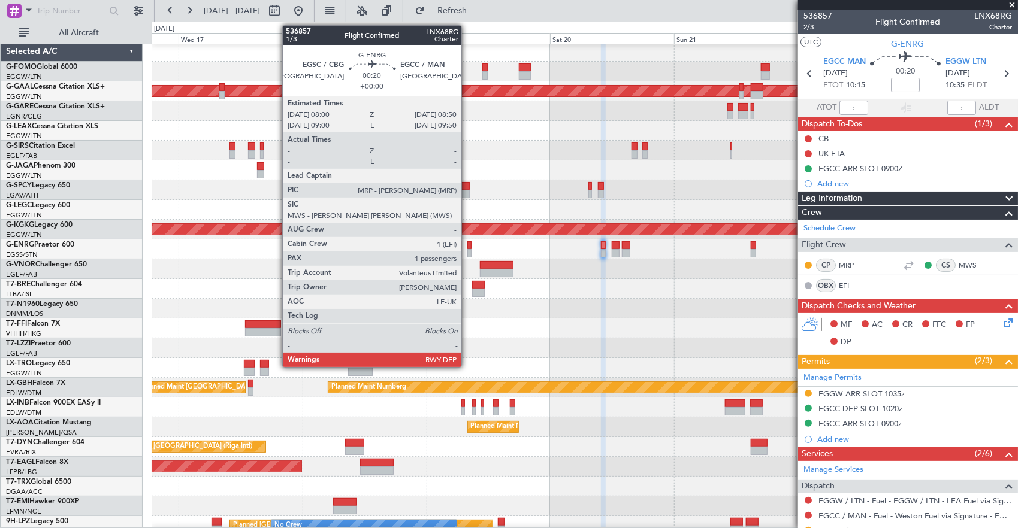
click at [467, 247] on div at bounding box center [469, 245] width 5 height 8
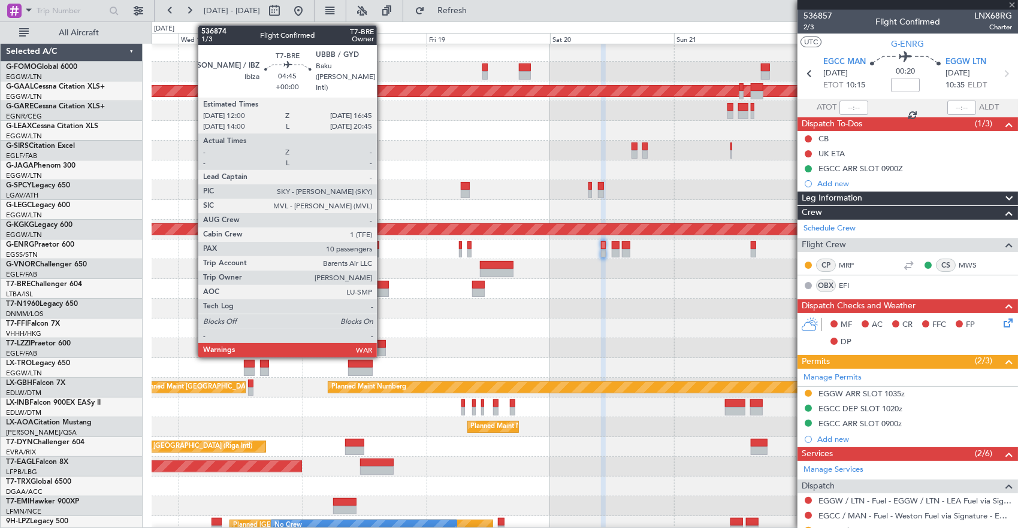
click at [633, 285] on div at bounding box center [585, 289] width 866 height 20
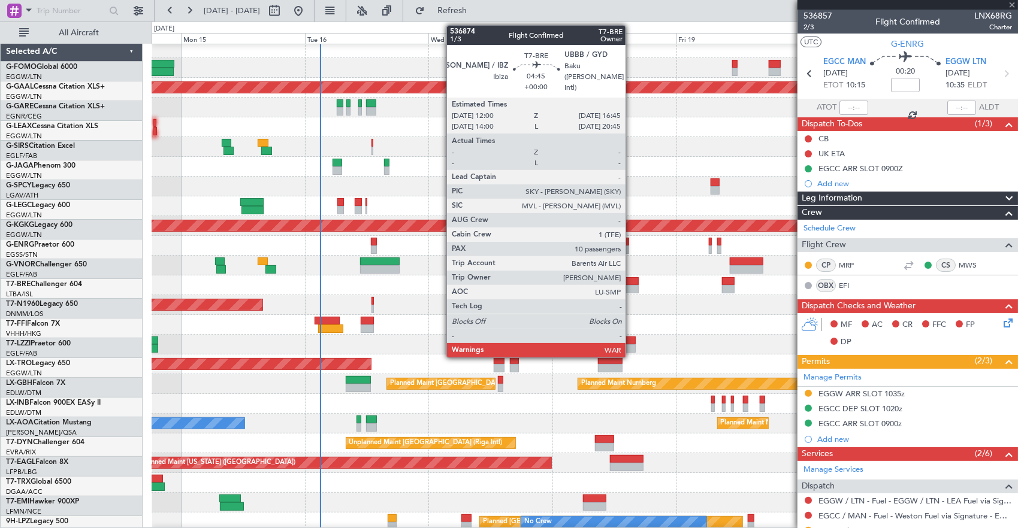
scroll to position [6, 0]
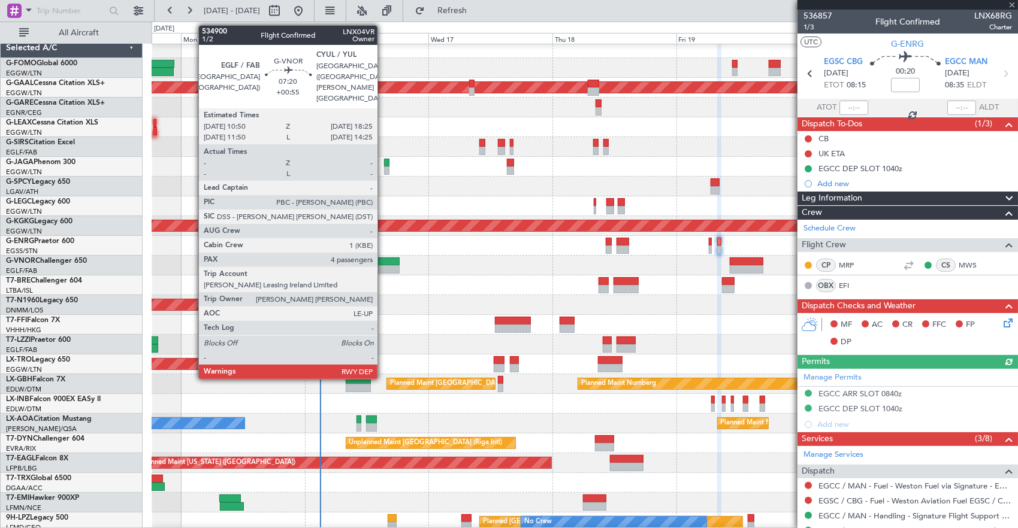
click at [383, 268] on div at bounding box center [380, 269] width 40 height 8
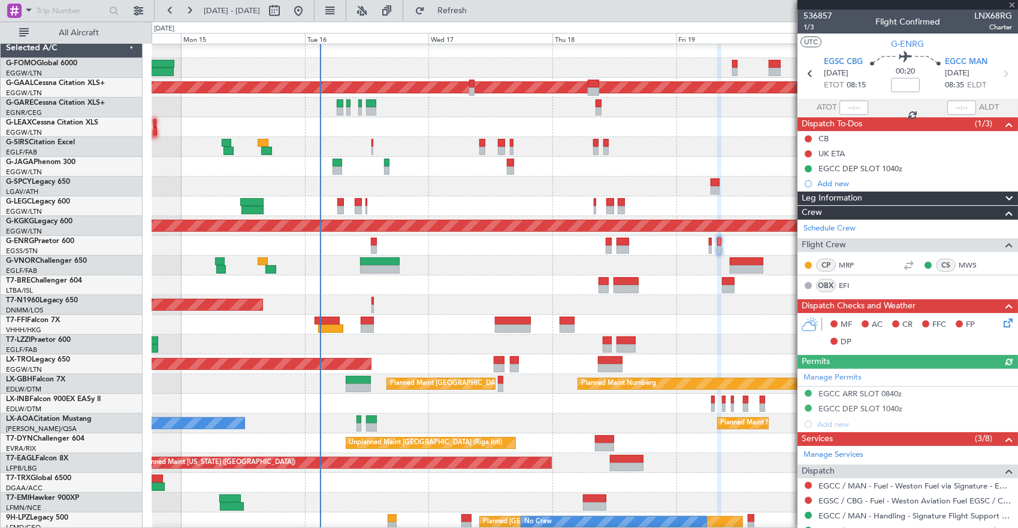
type input "+00:55"
type input "4"
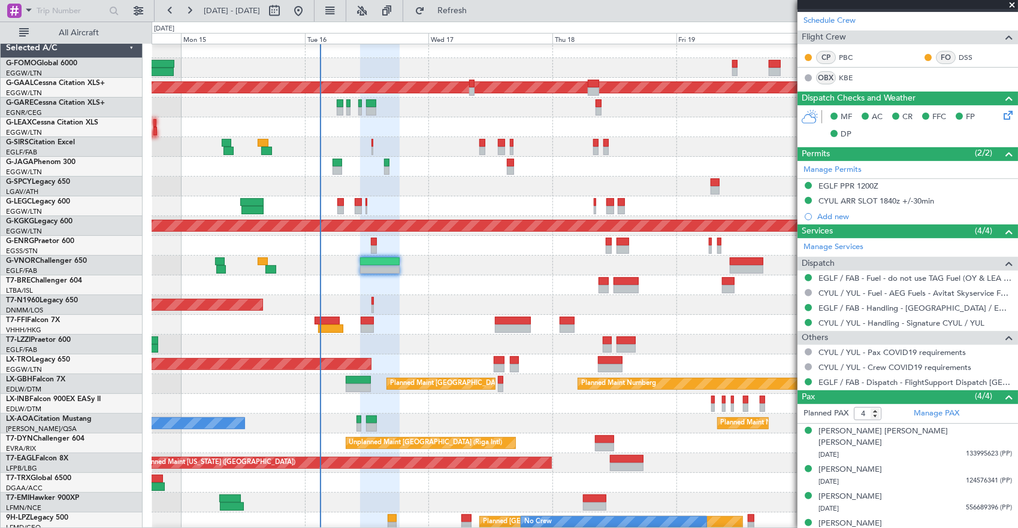
scroll to position [0, 0]
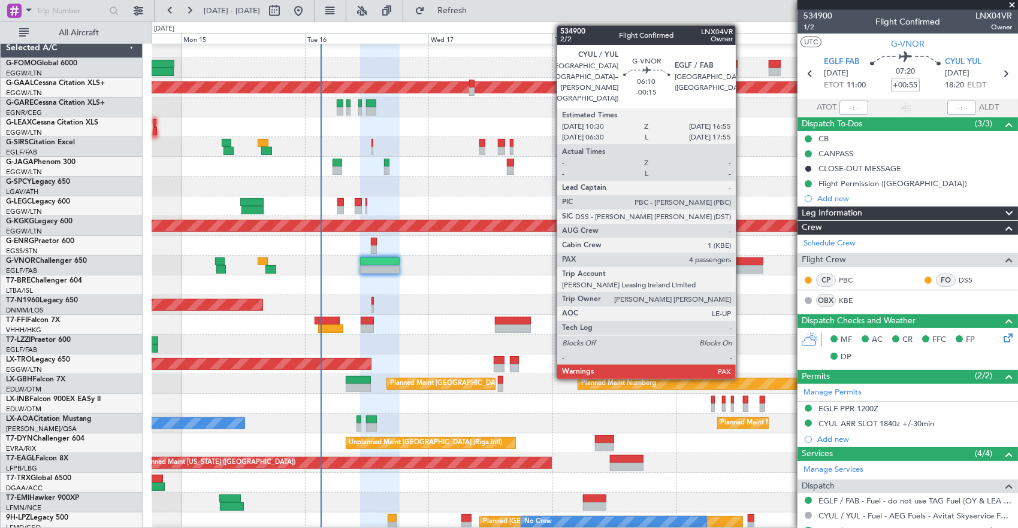
click at [742, 259] on div at bounding box center [747, 262] width 34 height 8
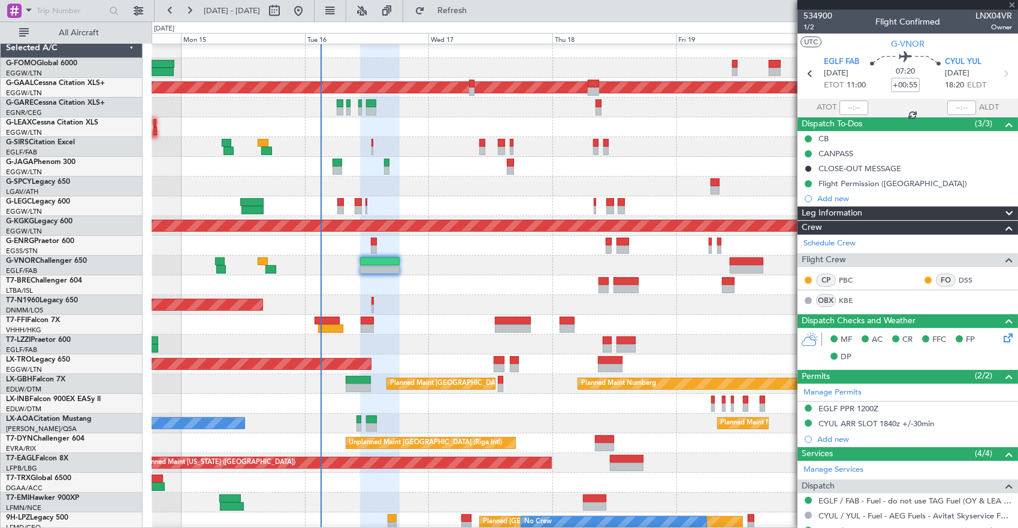
type input "-00:15"
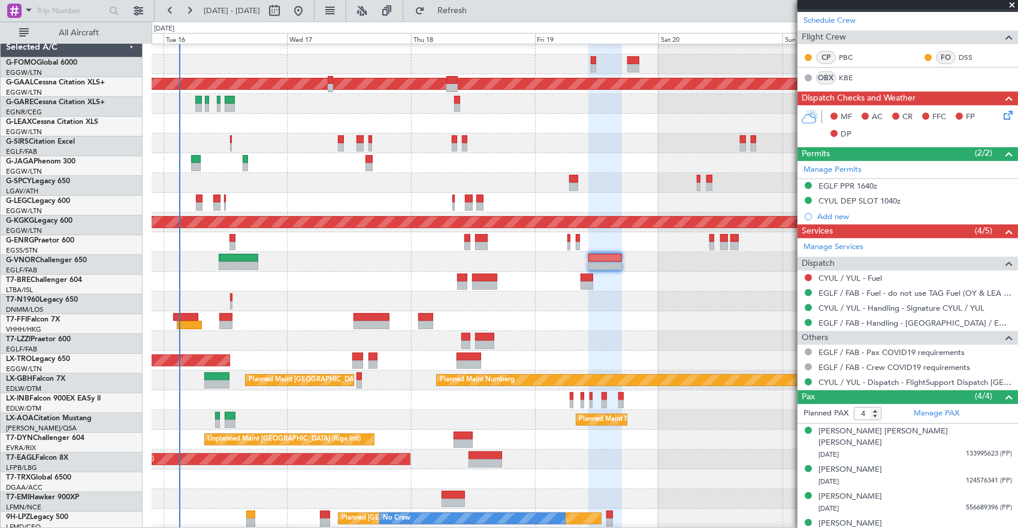
scroll to position [10, 0]
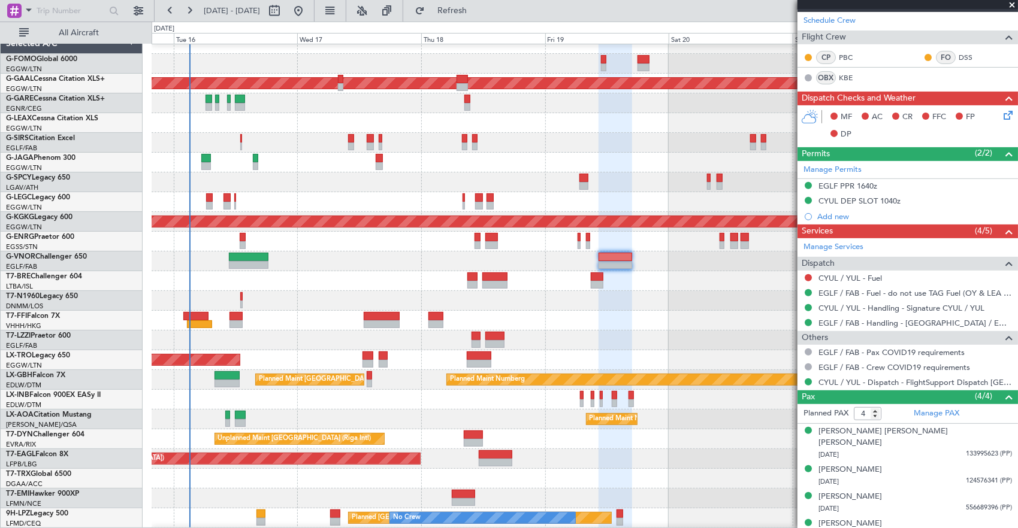
click at [557, 303] on div "AOG Maint London ([GEOGRAPHIC_DATA])" at bounding box center [585, 301] width 866 height 20
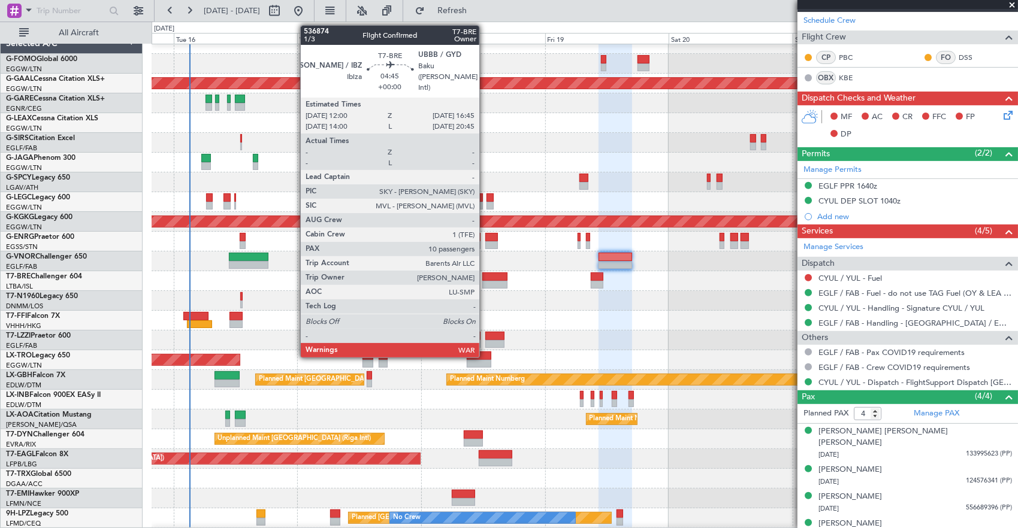
click at [485, 283] on div at bounding box center [494, 285] width 25 height 8
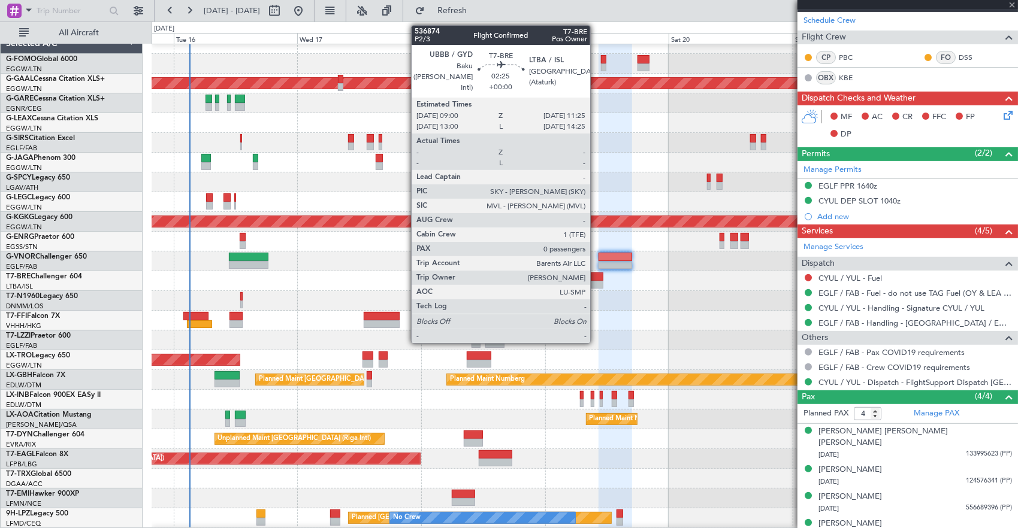
click at [596, 281] on div at bounding box center [597, 285] width 13 height 8
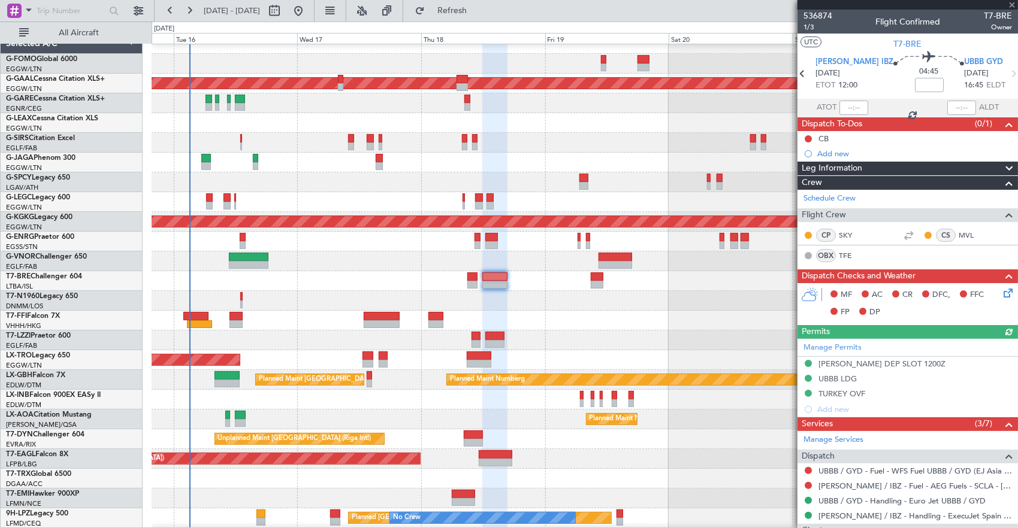
type input "0"
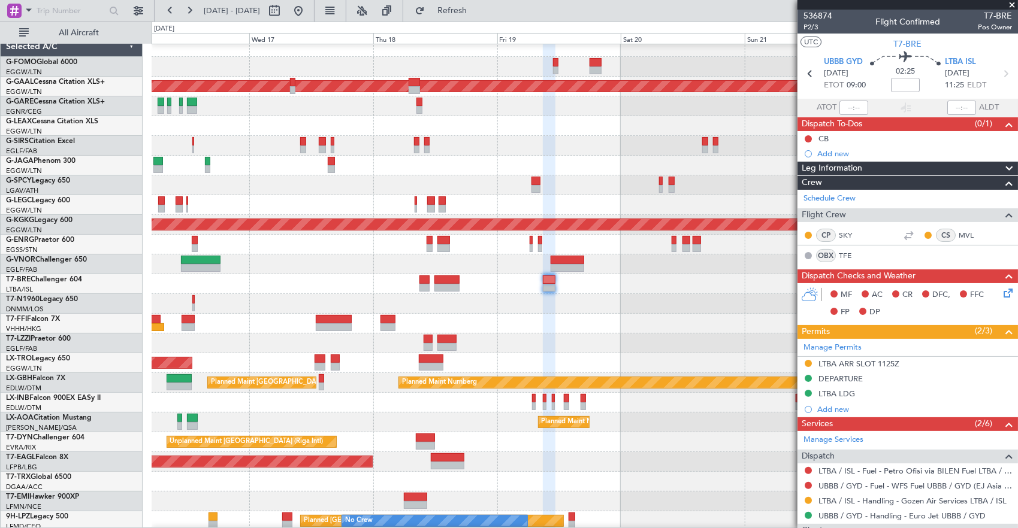
click at [612, 324] on div at bounding box center [585, 324] width 866 height 20
click at [279, 301] on div "AOG Maint London ([GEOGRAPHIC_DATA])" at bounding box center [585, 304] width 866 height 20
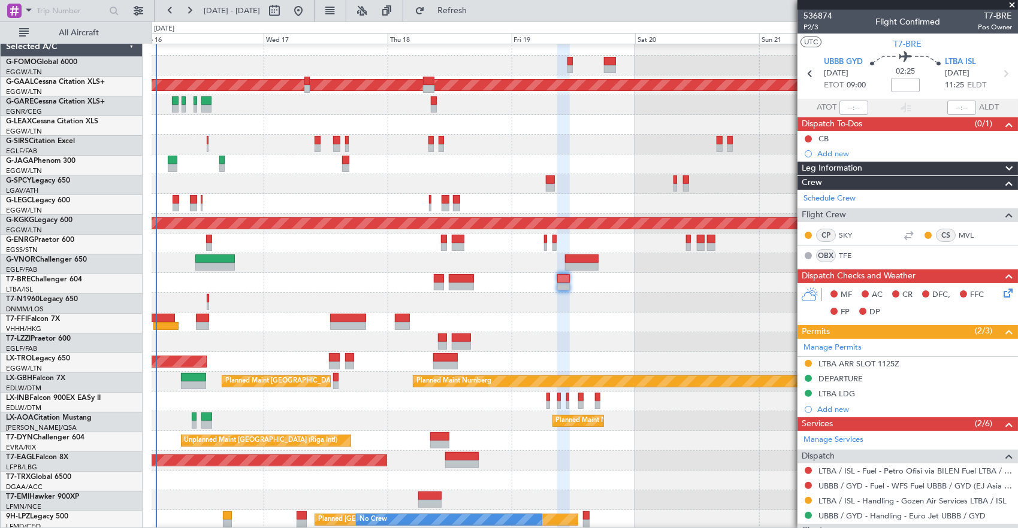
scroll to position [8, 0]
click at [210, 301] on div "AOG Maint London ([GEOGRAPHIC_DATA])" at bounding box center [585, 303] width 866 height 20
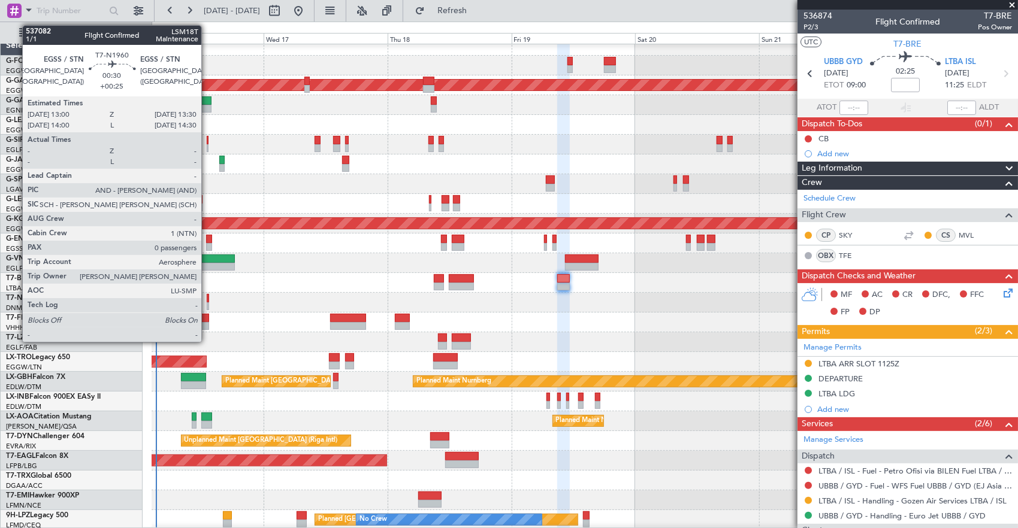
click at [207, 301] on div at bounding box center [208, 298] width 3 height 8
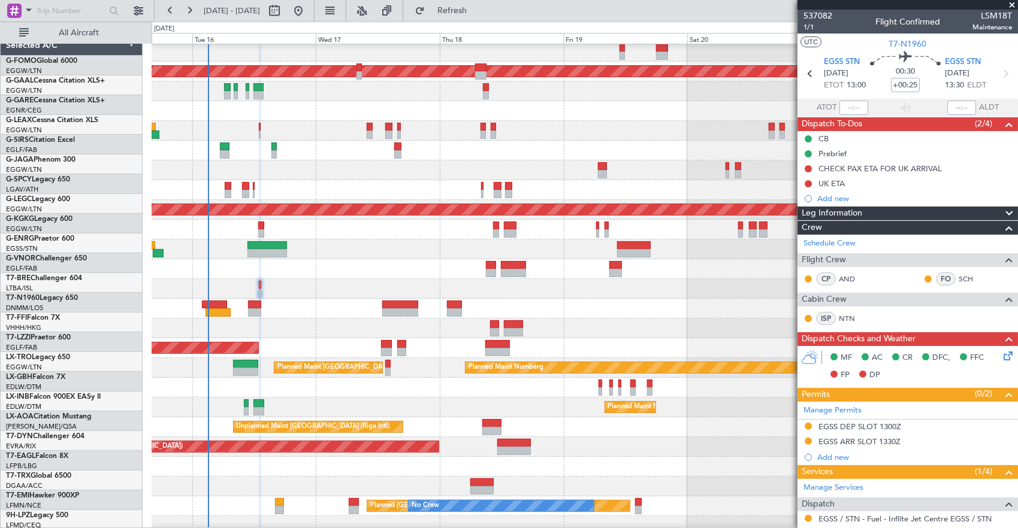
scroll to position [22, 0]
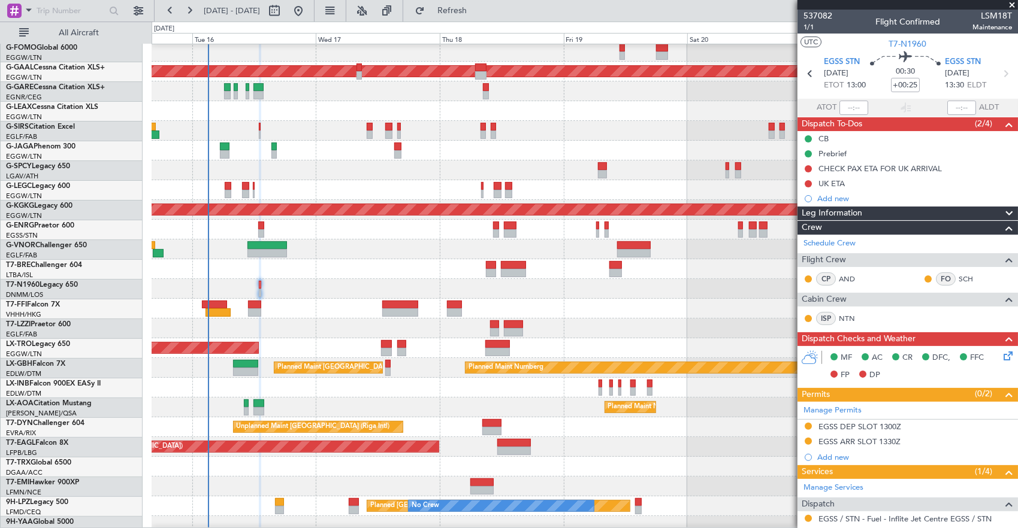
click at [388, 288] on div "AOG Maint London ([GEOGRAPHIC_DATA])" at bounding box center [585, 289] width 866 height 20
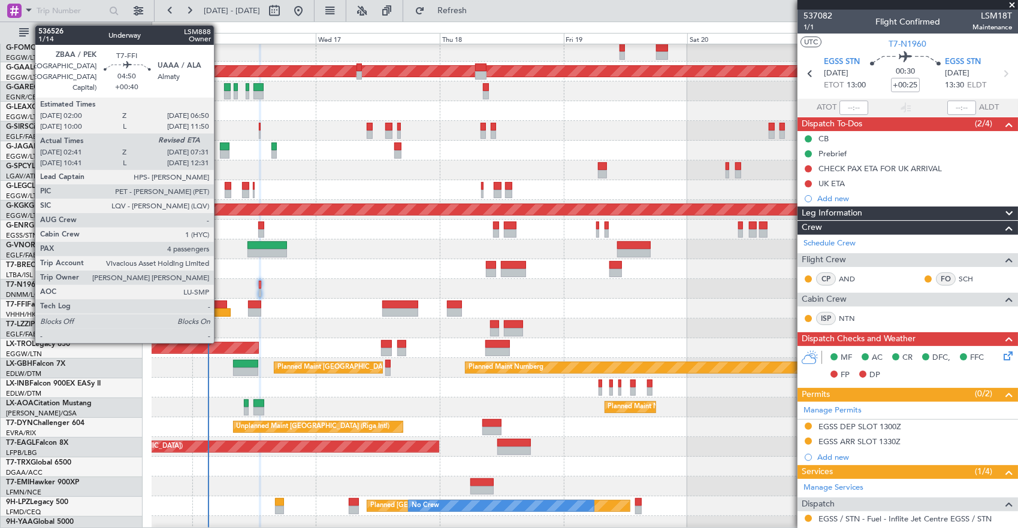
click at [220, 309] on div at bounding box center [218, 313] width 25 height 8
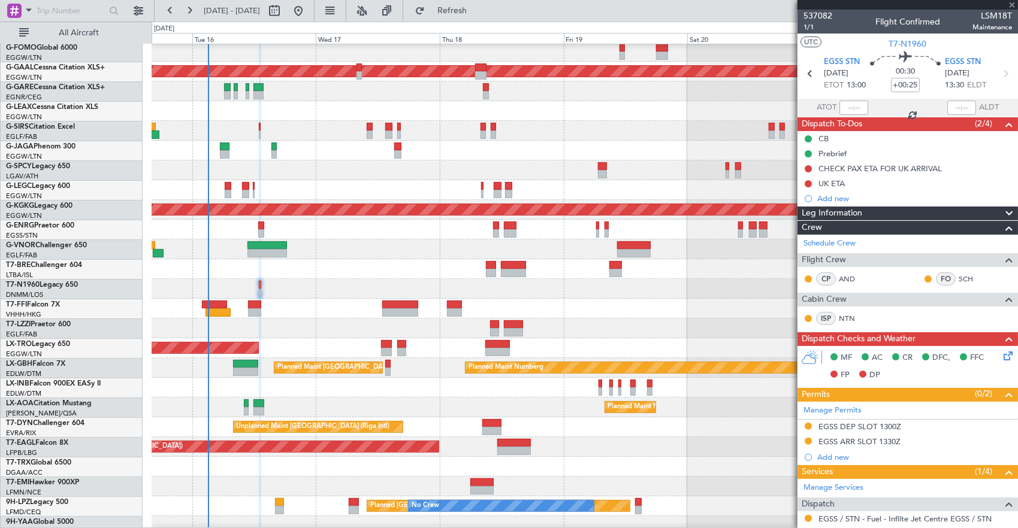
type input "+00:40"
type input "02:41"
type input "4"
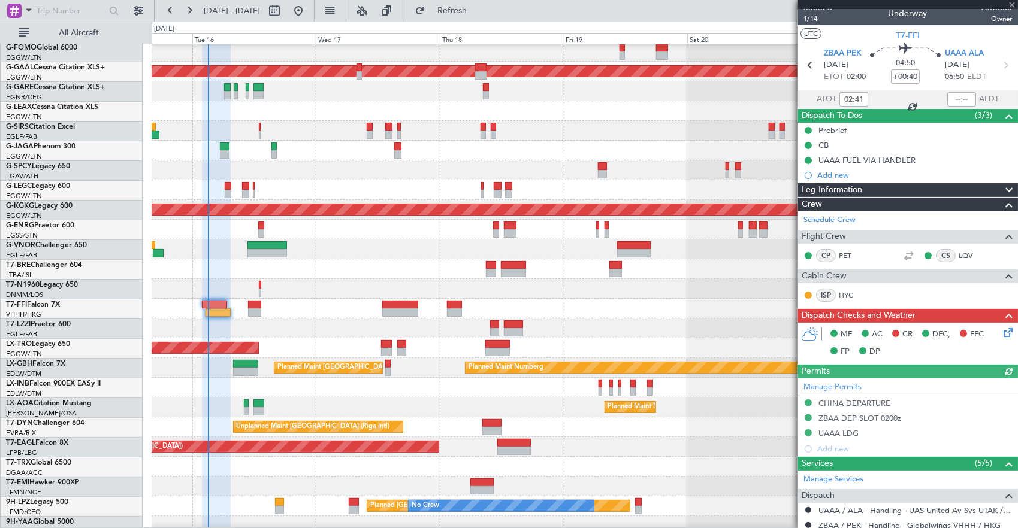
scroll to position [0, 0]
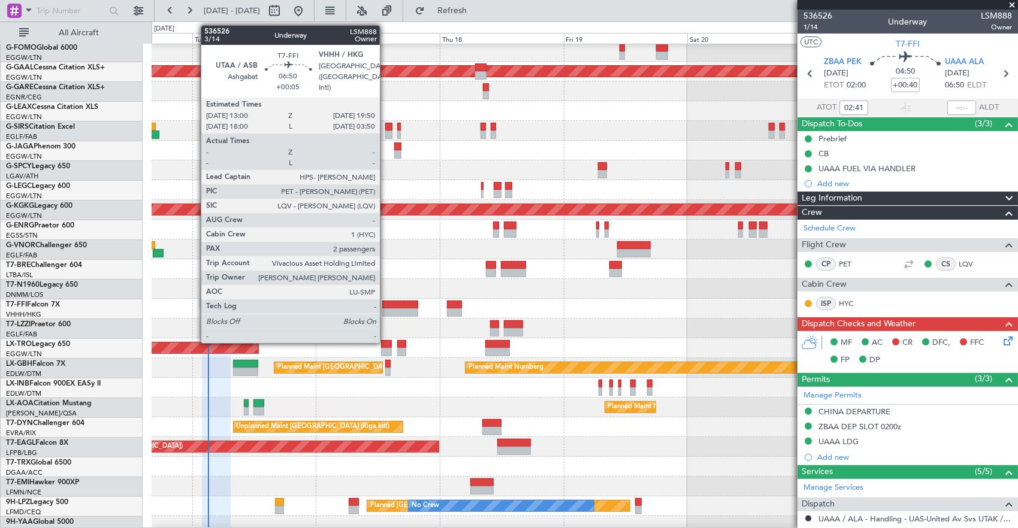
click at [386, 313] on div at bounding box center [399, 313] width 35 height 8
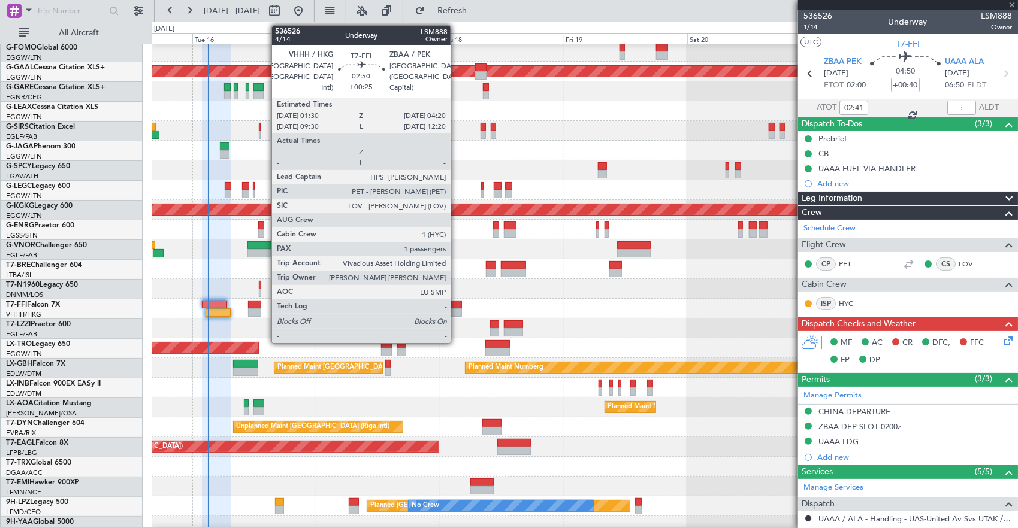
type input "+00:05"
type input "2"
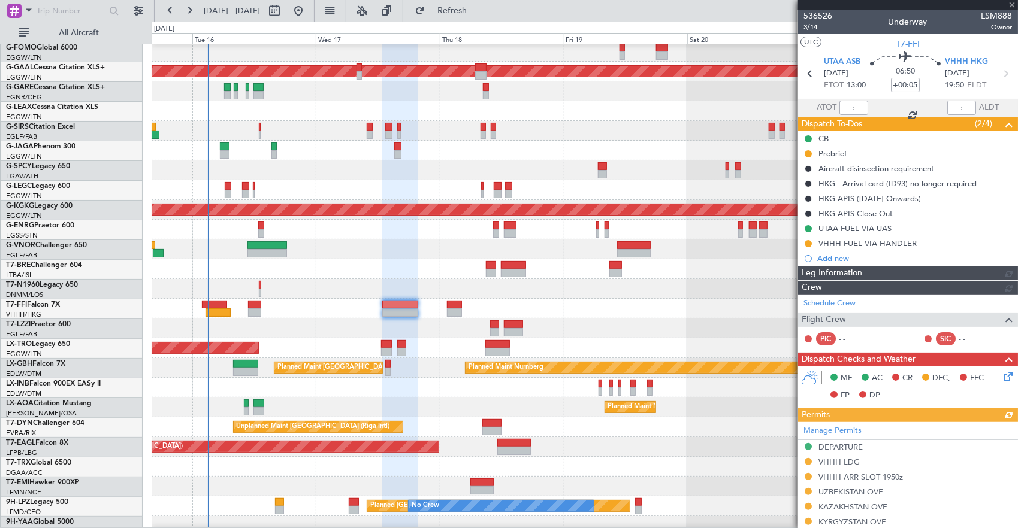
click at [398, 309] on div at bounding box center [585, 309] width 866 height 20
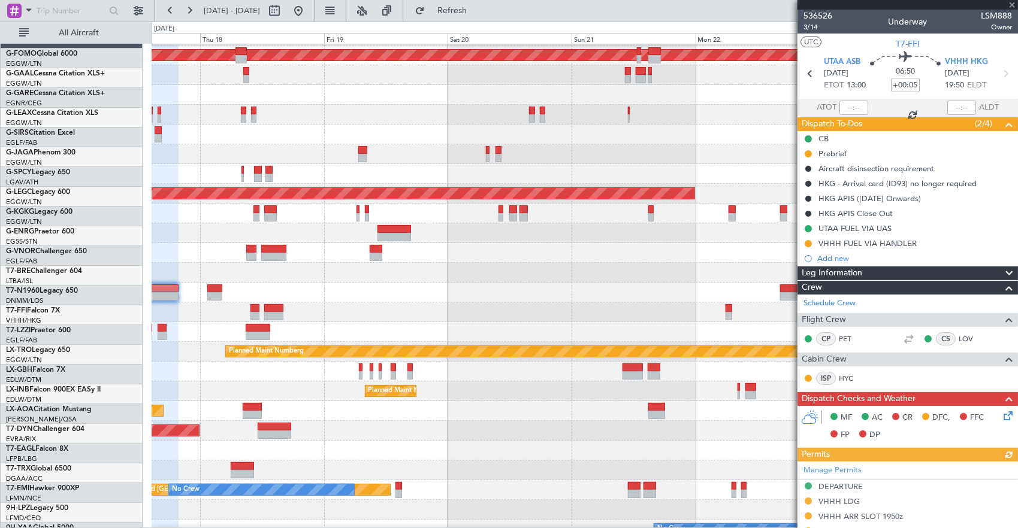
click at [595, 292] on div at bounding box center [585, 293] width 866 height 20
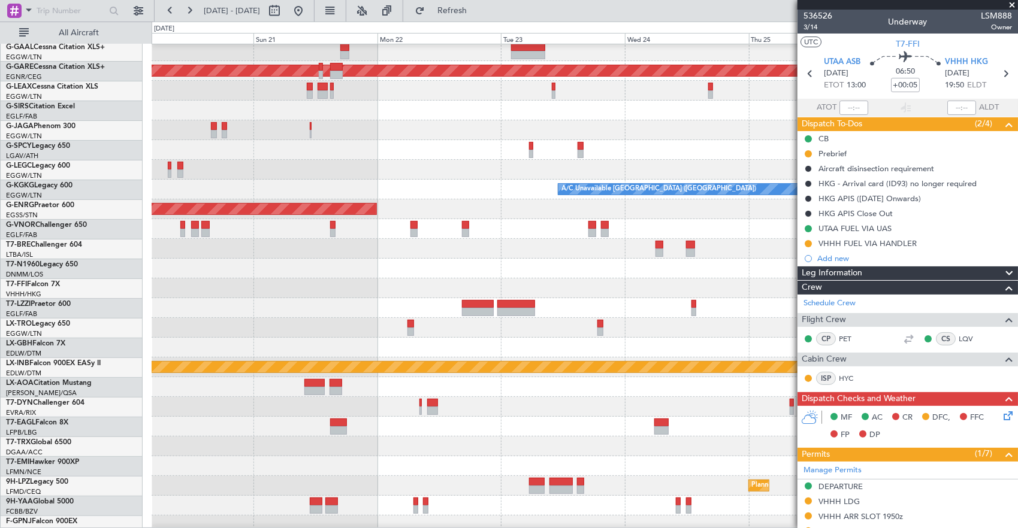
click at [86, 309] on div "Planned Maint Dusseldorf A/C Unavailable London (Luton) AOG Maint Istanbul (Ata…" at bounding box center [509, 275] width 1018 height 507
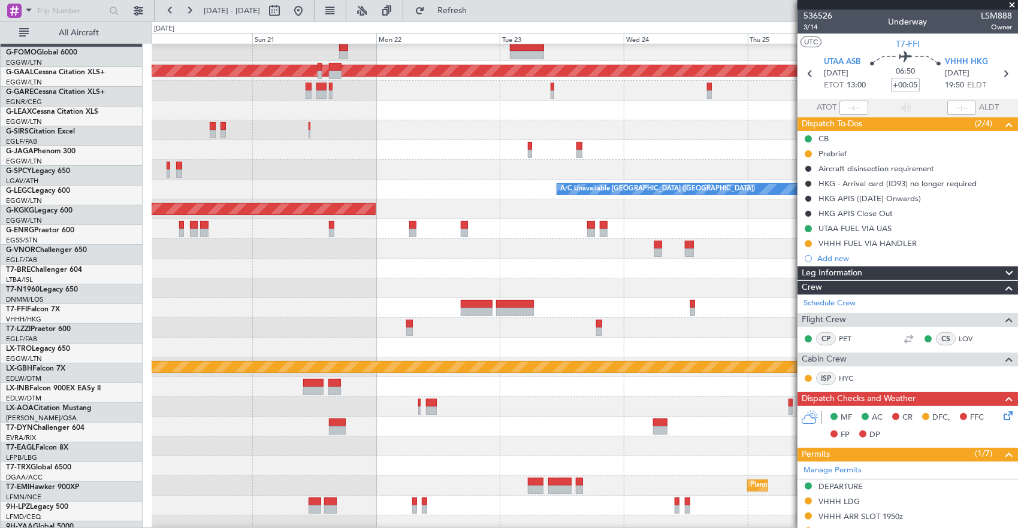
click at [260, 284] on div "Planned Maint Dusseldorf A/C Unavailable London (Luton) AOG Maint Istanbul (Ata…" at bounding box center [585, 358] width 866 height 672
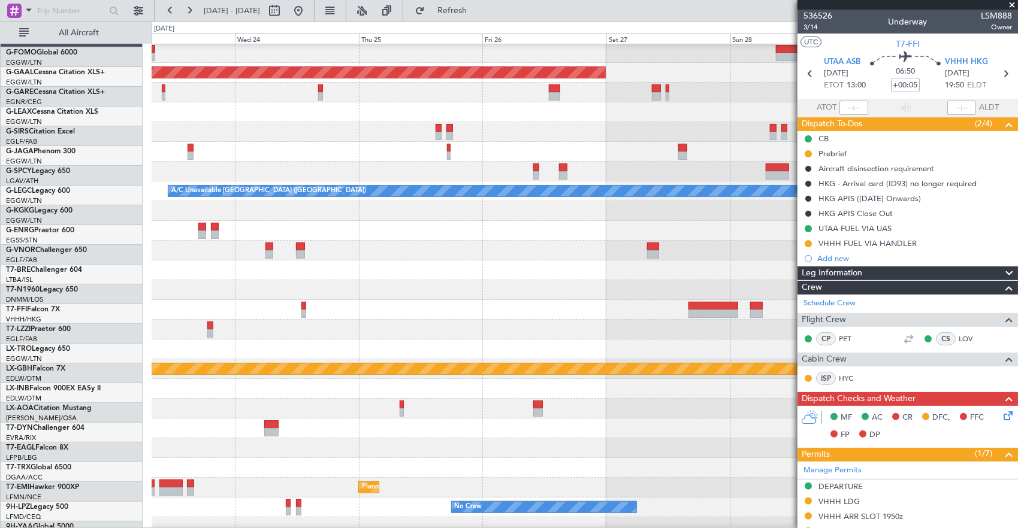
click at [285, 283] on div at bounding box center [585, 290] width 866 height 20
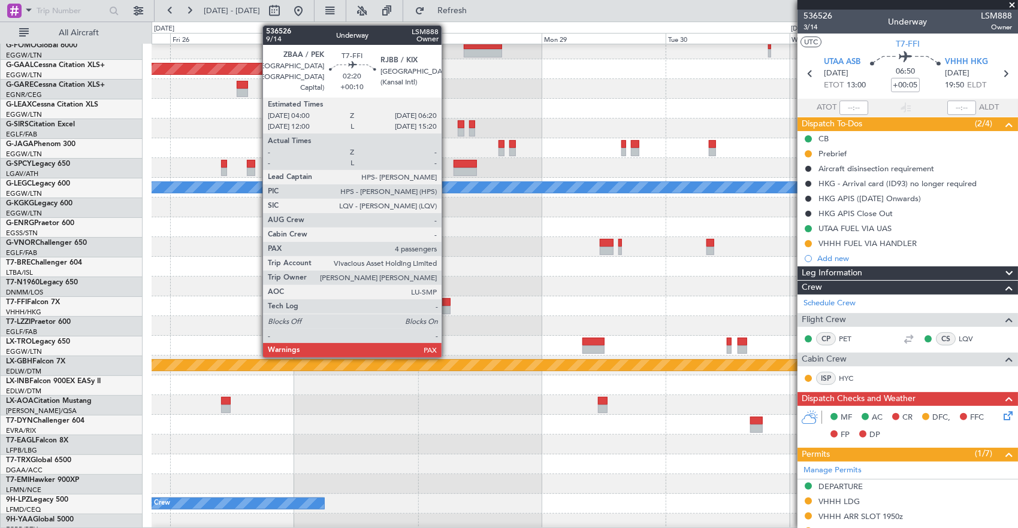
click at [448, 302] on div at bounding box center [444, 302] width 13 height 8
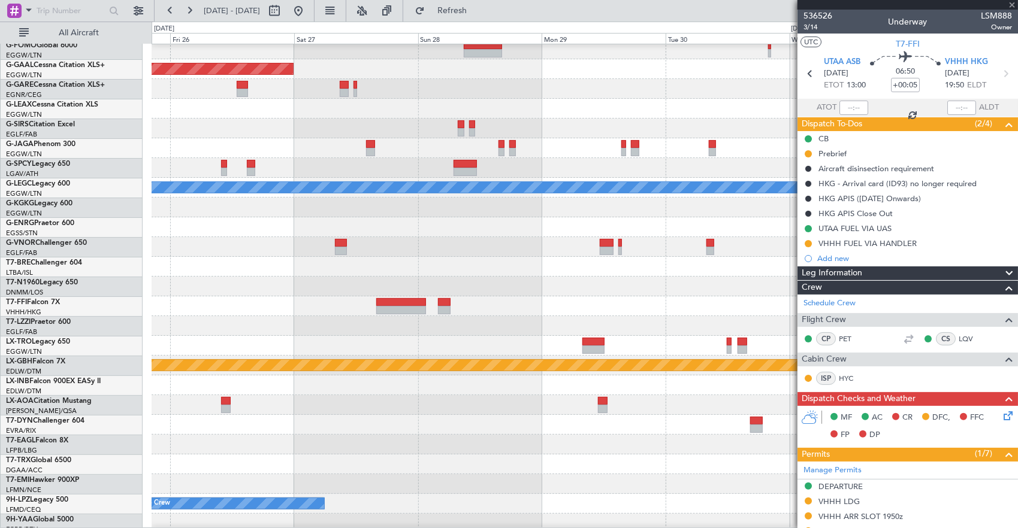
type input "+00:10"
type input "5"
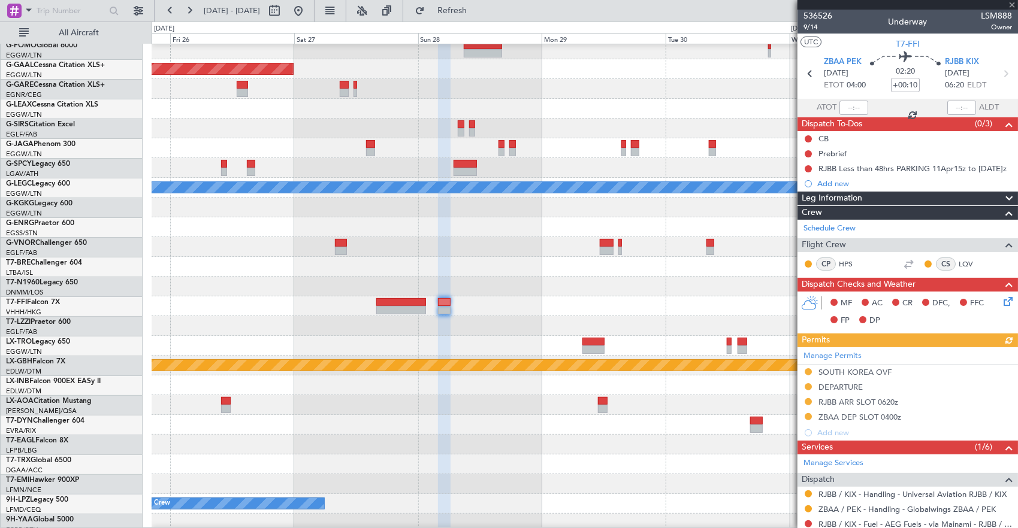
click at [693, 257] on div at bounding box center [585, 267] width 866 height 20
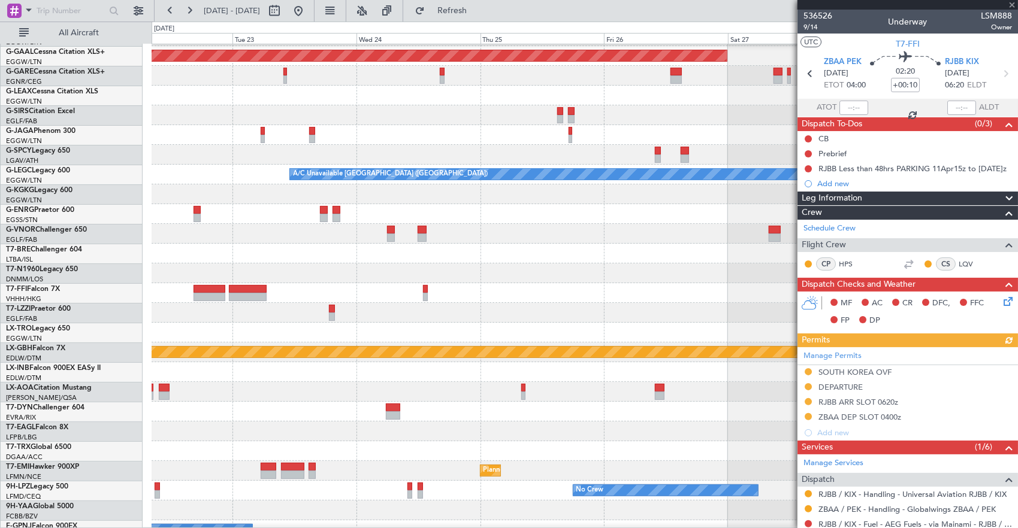
click at [739, 254] on div at bounding box center [585, 254] width 866 height 20
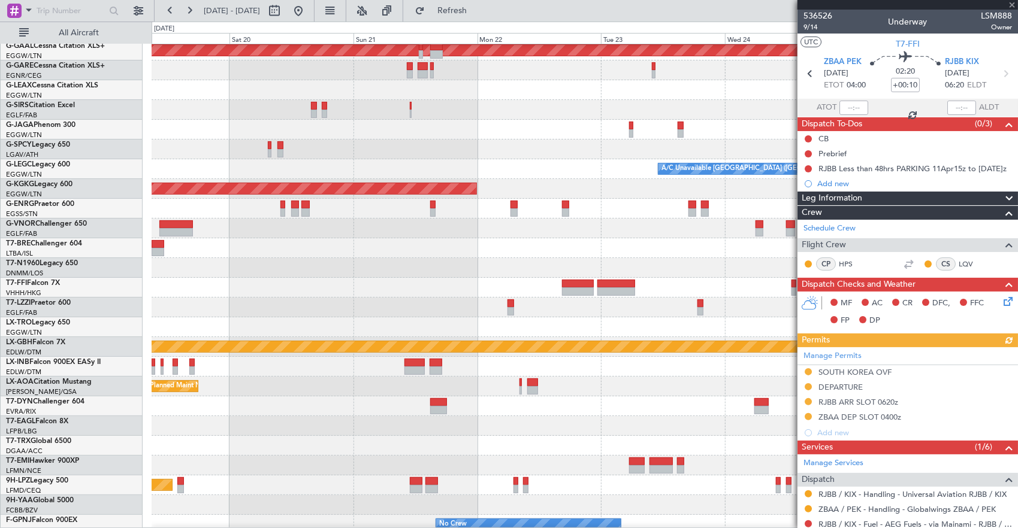
click at [670, 238] on div at bounding box center [585, 248] width 866 height 20
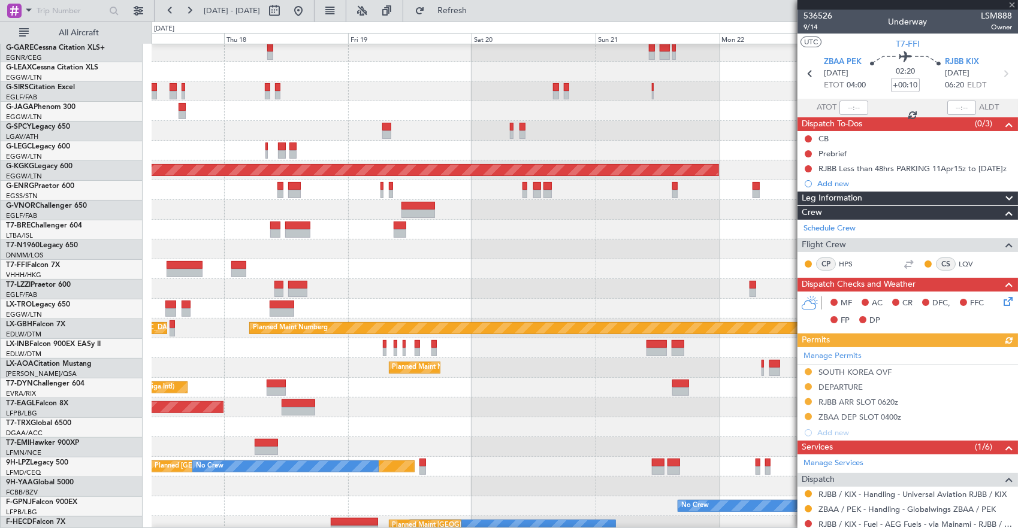
click at [489, 248] on div "Planned Maint Dusseldorf A/C Unavailable London (Luton) AOG Maint Istanbul (Ata…" at bounding box center [585, 319] width 866 height 672
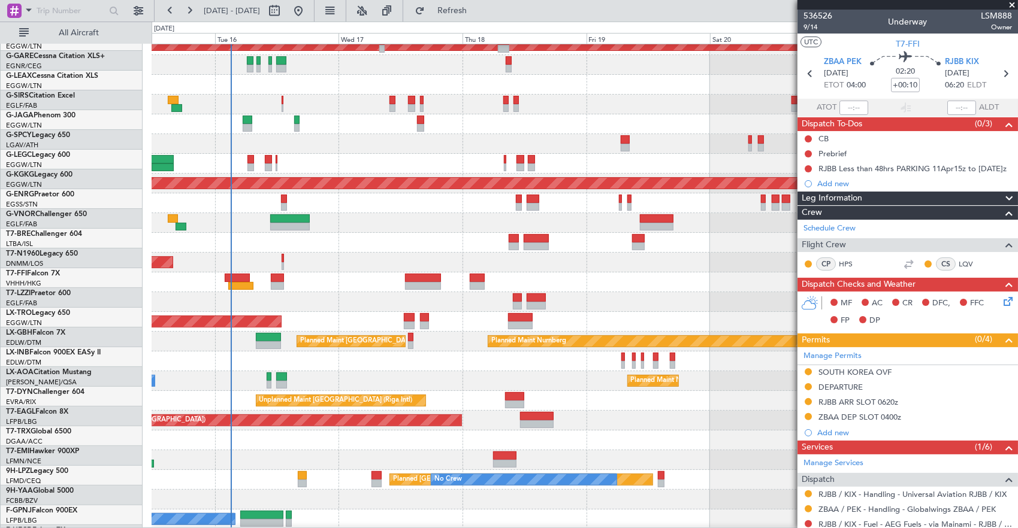
click at [598, 261] on div "AOG Maint London ([GEOGRAPHIC_DATA])" at bounding box center [585, 263] width 866 height 20
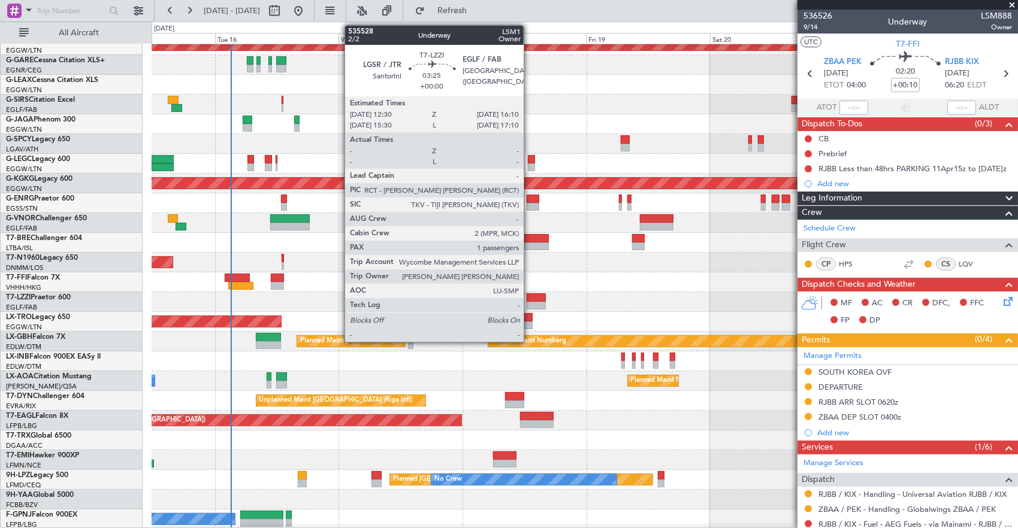
click at [530, 297] on div at bounding box center [536, 298] width 19 height 8
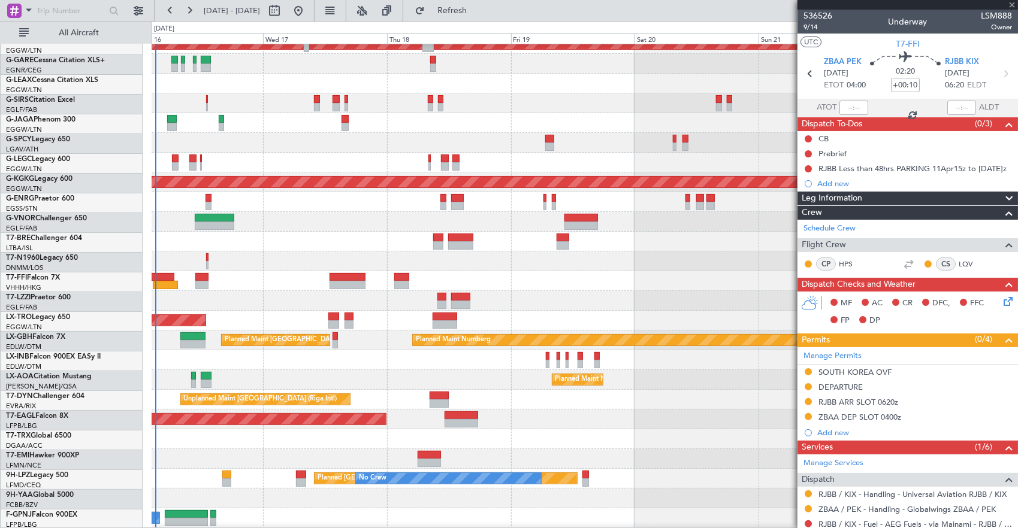
click at [501, 296] on div at bounding box center [585, 301] width 866 height 20
click at [316, 291] on div at bounding box center [585, 301] width 866 height 20
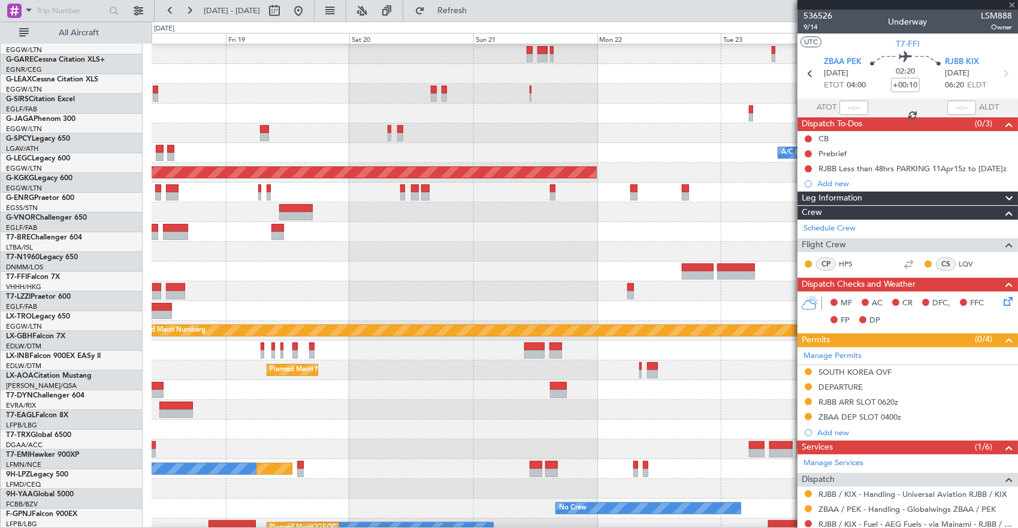
scroll to position [59, 0]
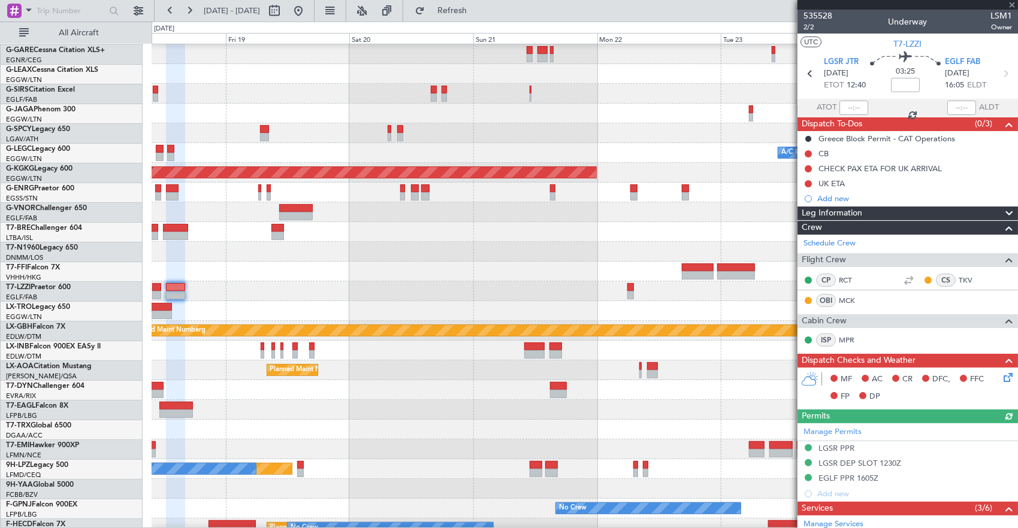
click at [392, 282] on div at bounding box center [585, 292] width 866 height 20
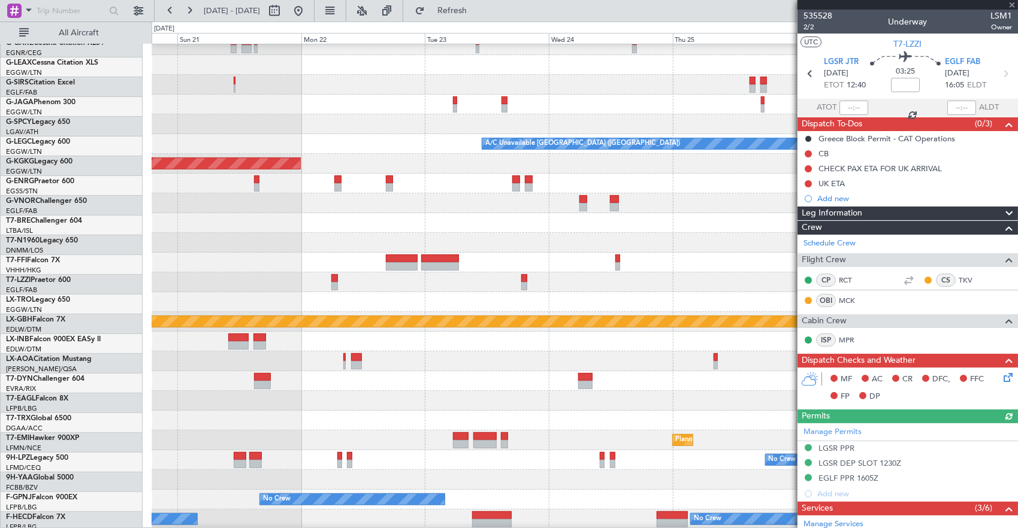
scroll to position [68, 0]
click at [597, 288] on div at bounding box center [585, 283] width 866 height 20
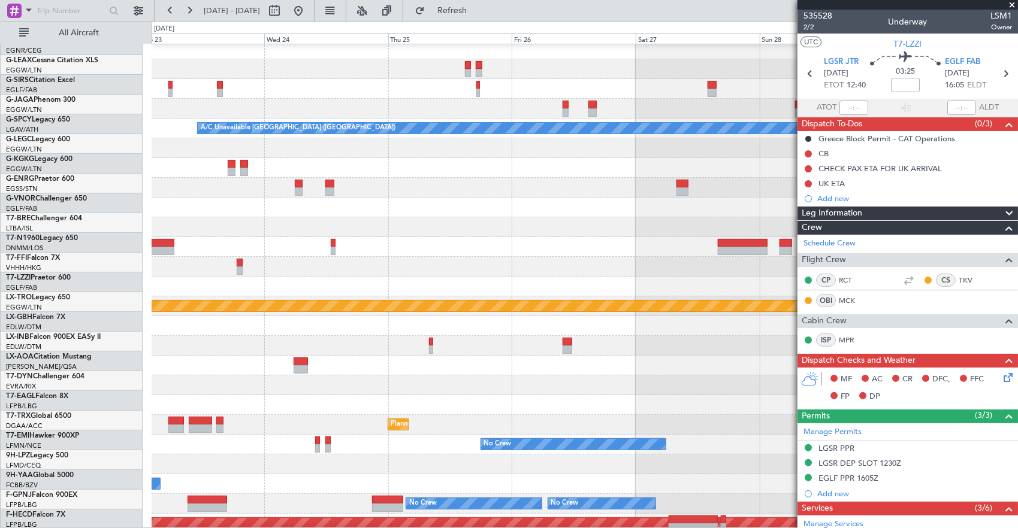
click at [372, 256] on div at bounding box center [585, 247] width 866 height 20
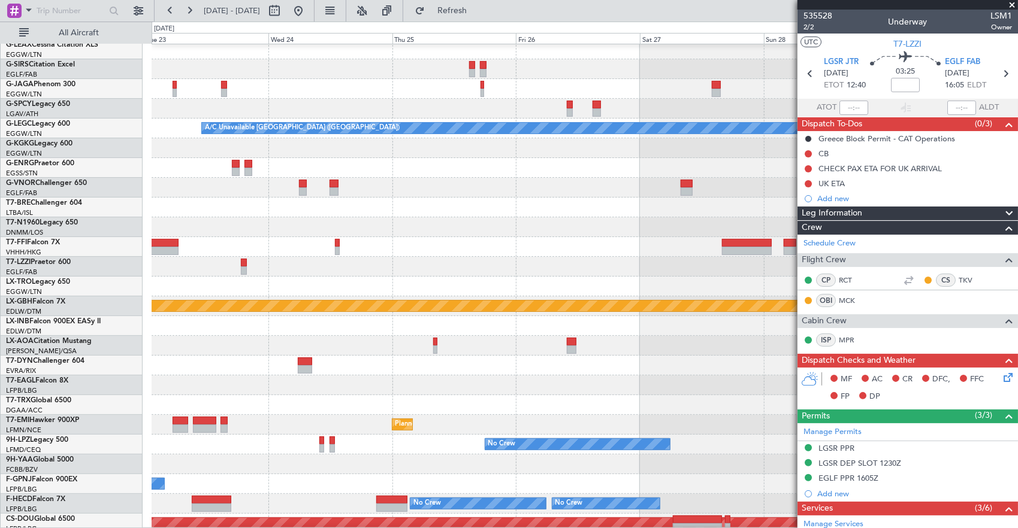
click at [296, 257] on div at bounding box center [585, 267] width 866 height 20
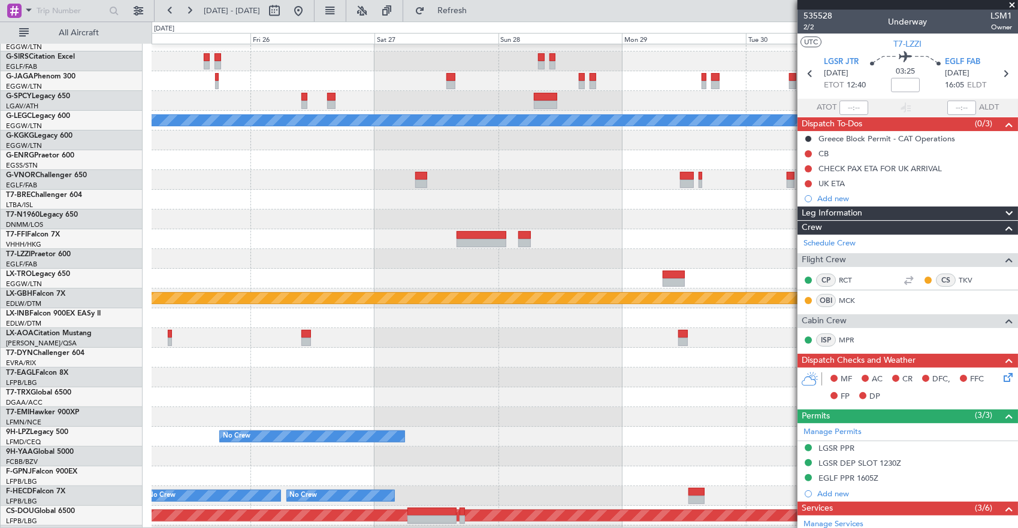
click at [435, 249] on div at bounding box center [585, 259] width 866 height 20
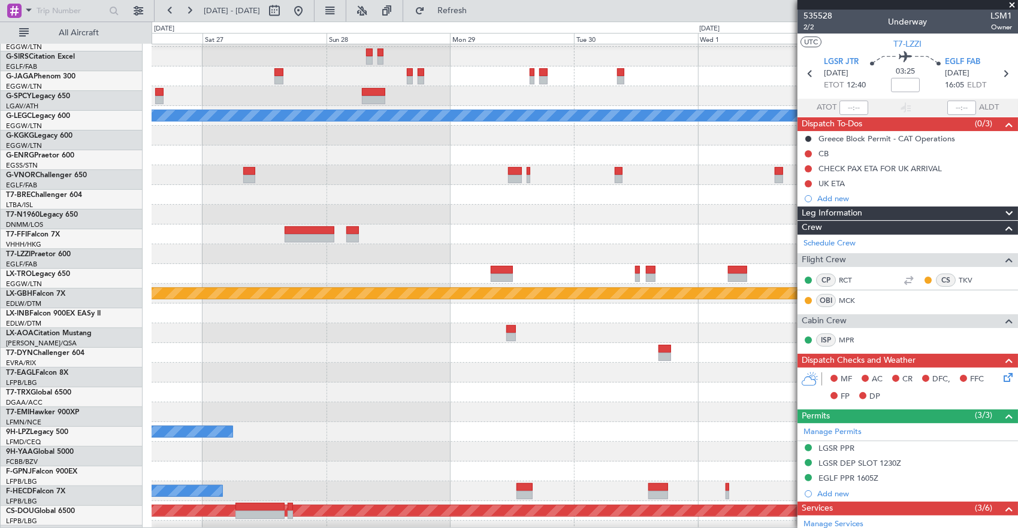
scroll to position [96, 0]
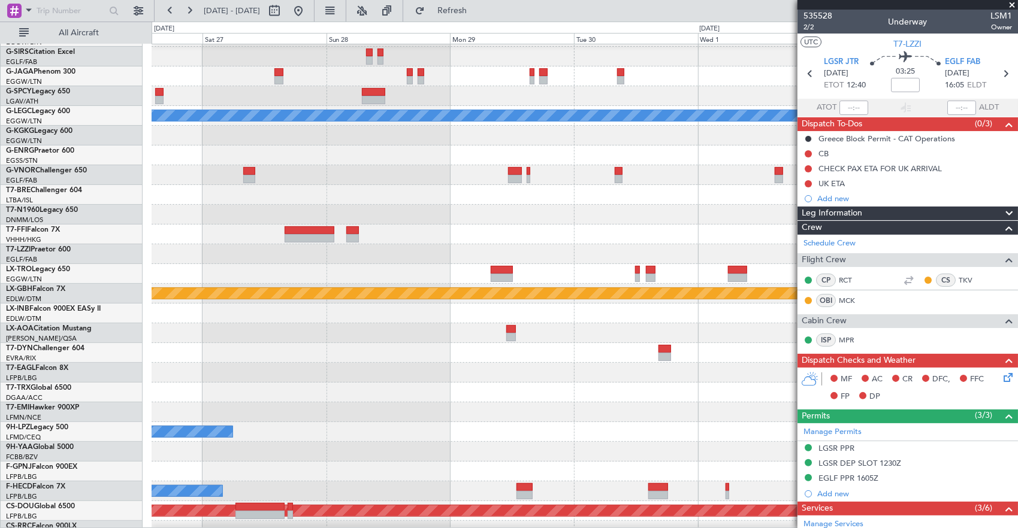
click at [457, 244] on div at bounding box center [585, 254] width 866 height 20
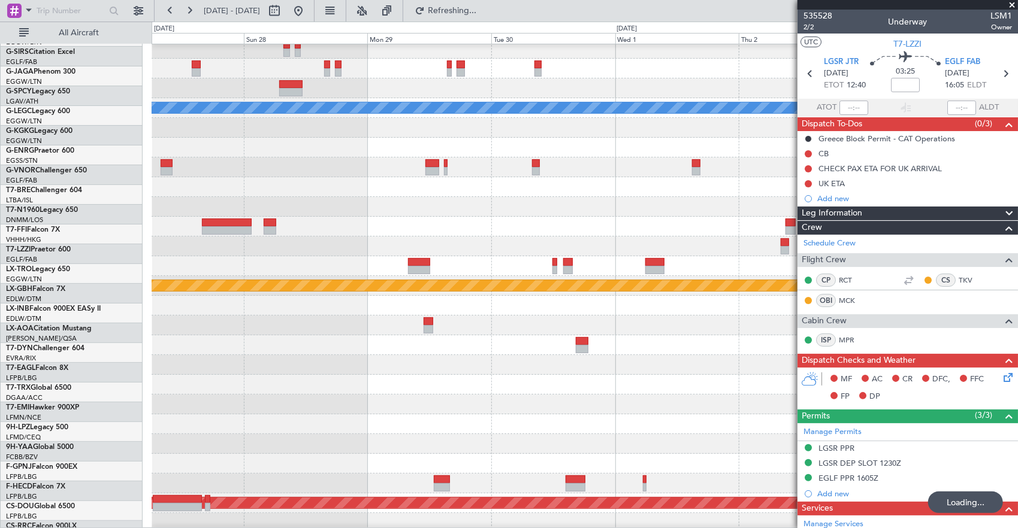
scroll to position [104, 0]
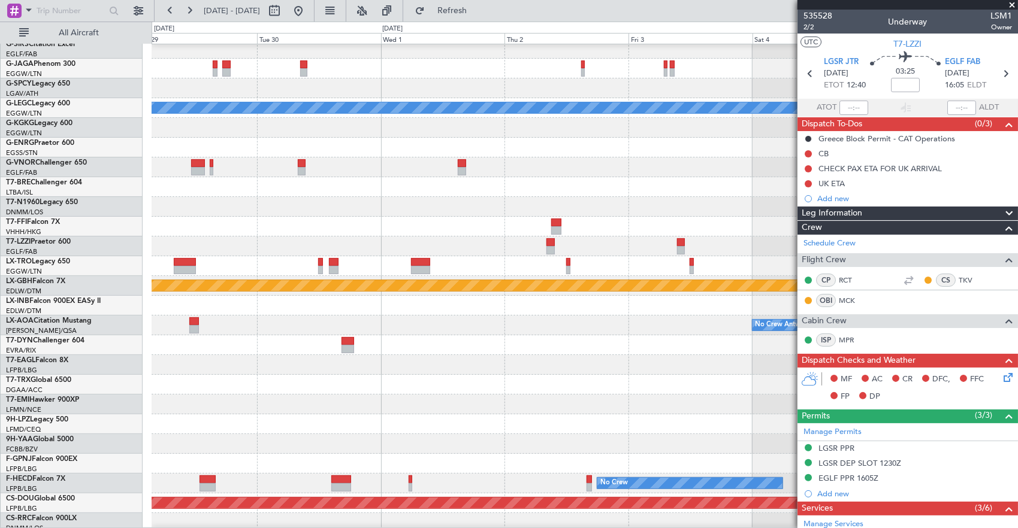
click at [332, 230] on div at bounding box center [585, 227] width 866 height 20
click at [811, 222] on fb-app "29 Sep 2025 - 06 Oct 2025 Refresh Quick Links All Aircraft A/C Unavailable Lond…" at bounding box center [509, 268] width 1018 height 519
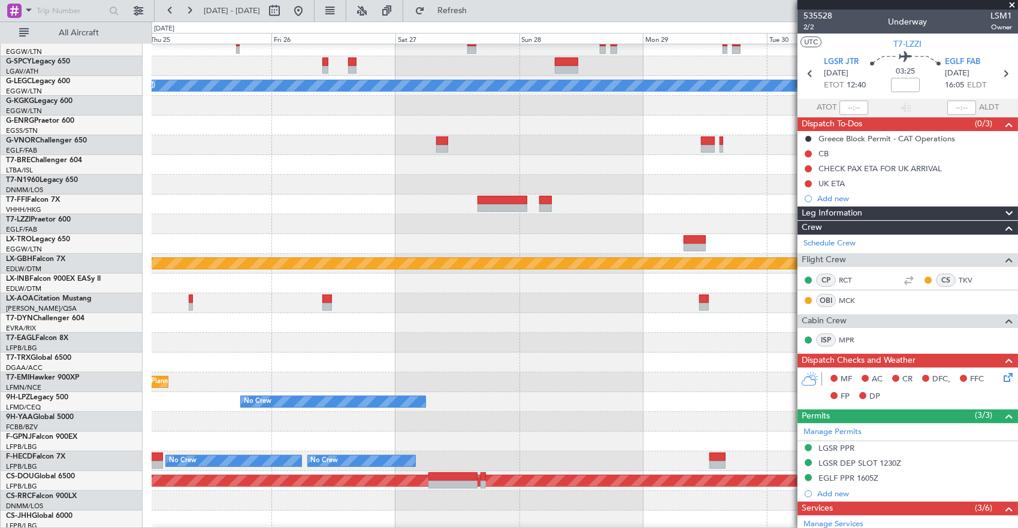
click at [838, 248] on fb-app "29 Sep 2025 - 06 Oct 2025 Refresh Quick Links All Aircraft A/C Unavailable Lond…" at bounding box center [509, 268] width 1018 height 519
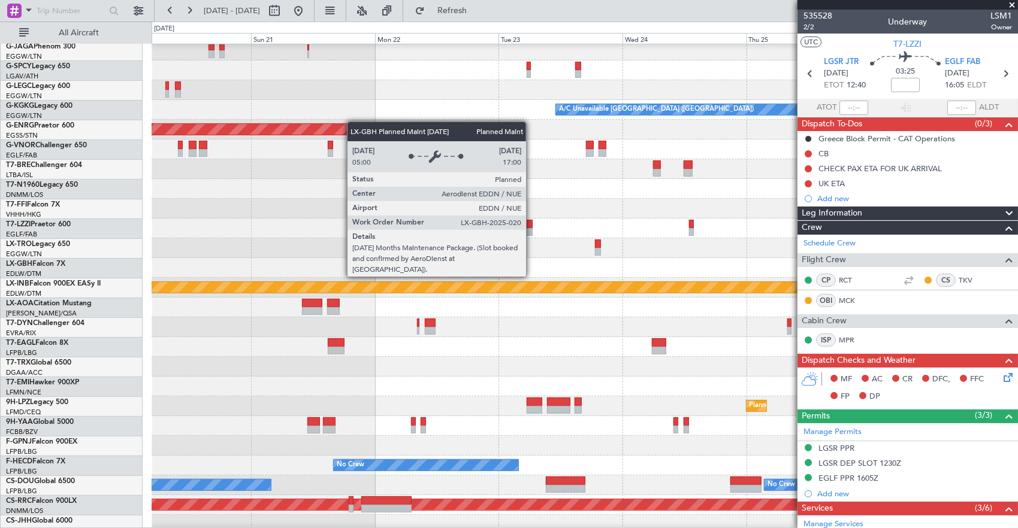
click at [782, 282] on div "Planned Maint Nurnberg" at bounding box center [894, 287] width 1978 height 11
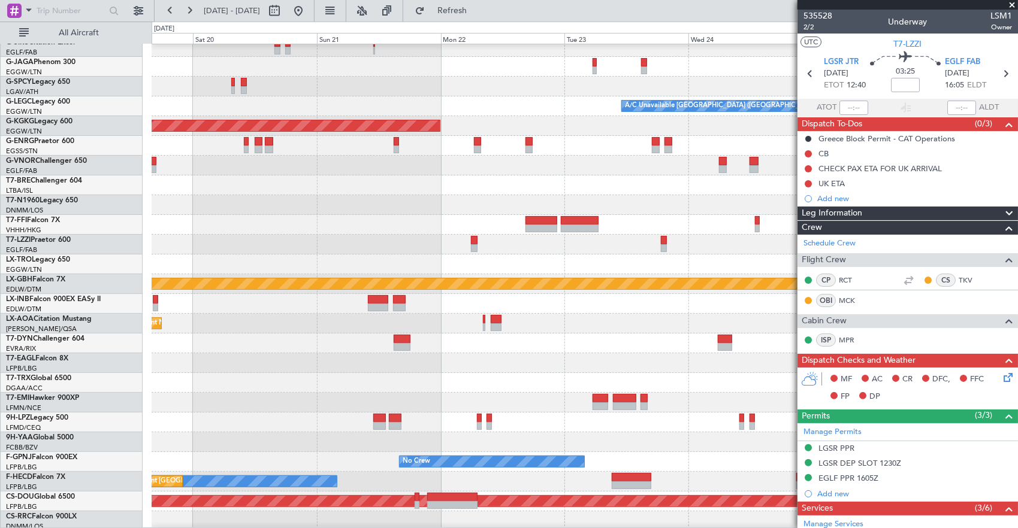
click at [664, 274] on div at bounding box center [585, 265] width 866 height 20
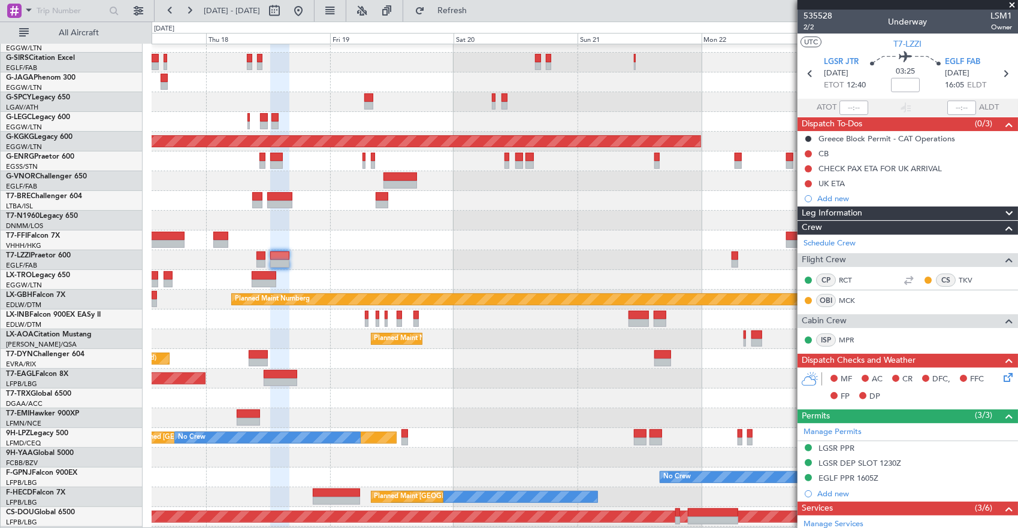
click at [614, 248] on div at bounding box center [585, 241] width 866 height 20
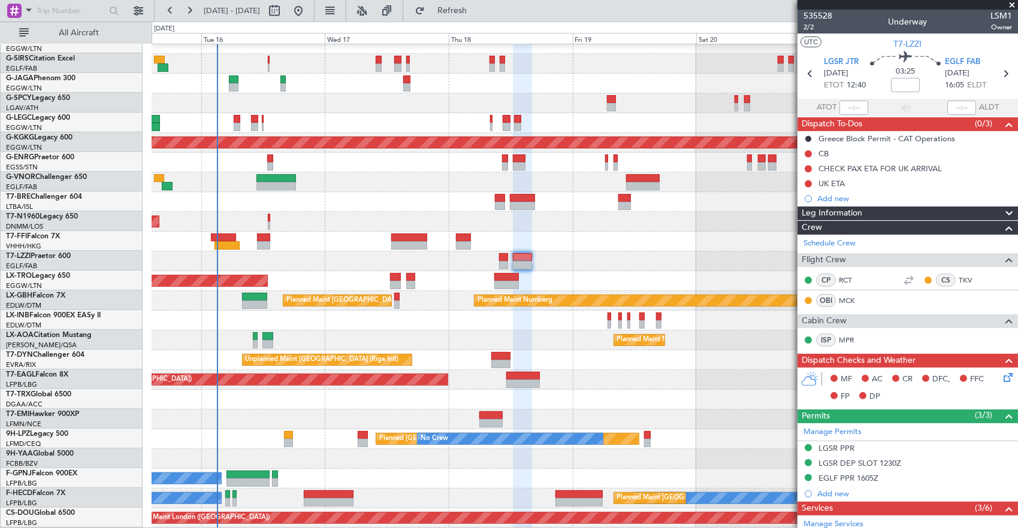
click at [558, 248] on div at bounding box center [585, 242] width 866 height 20
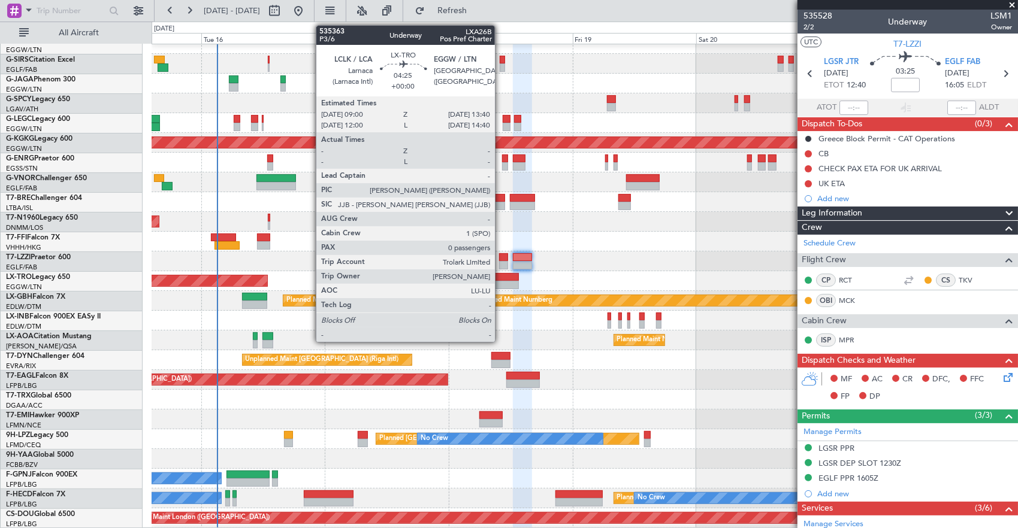
click at [501, 279] on div at bounding box center [506, 277] width 25 height 8
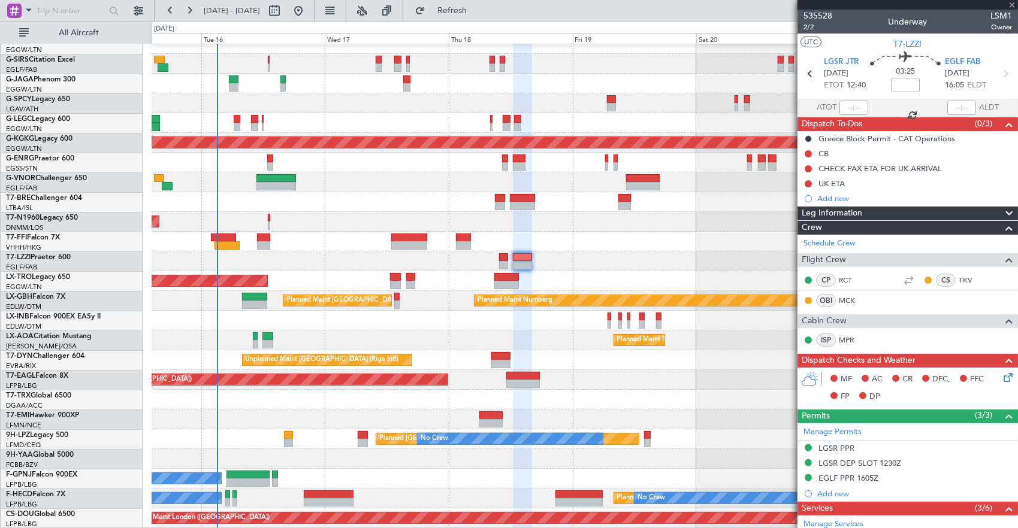
click at [470, 271] on div "Unplanned Maint [GEOGRAPHIC_DATA] ([PERSON_NAME] Intl)" at bounding box center [585, 281] width 866 height 20
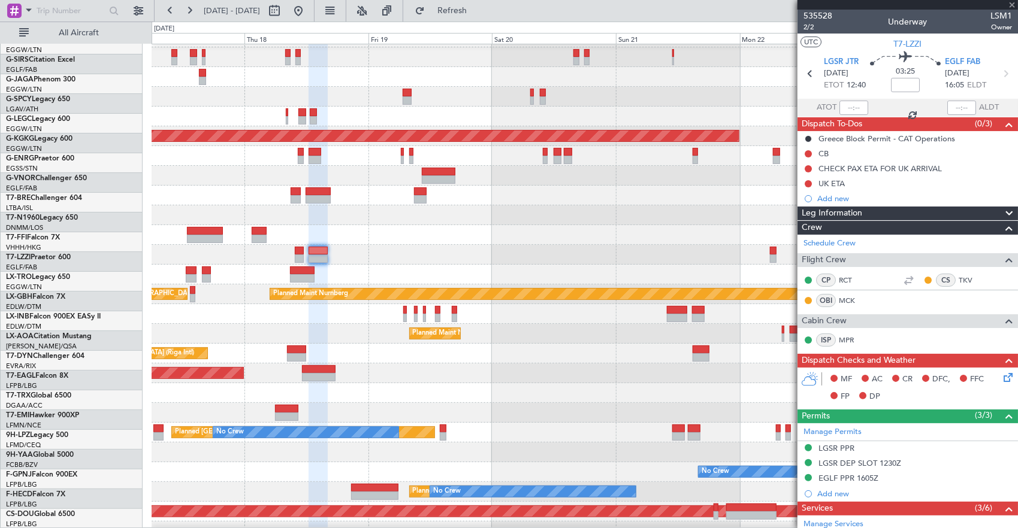
scroll to position [96, 0]
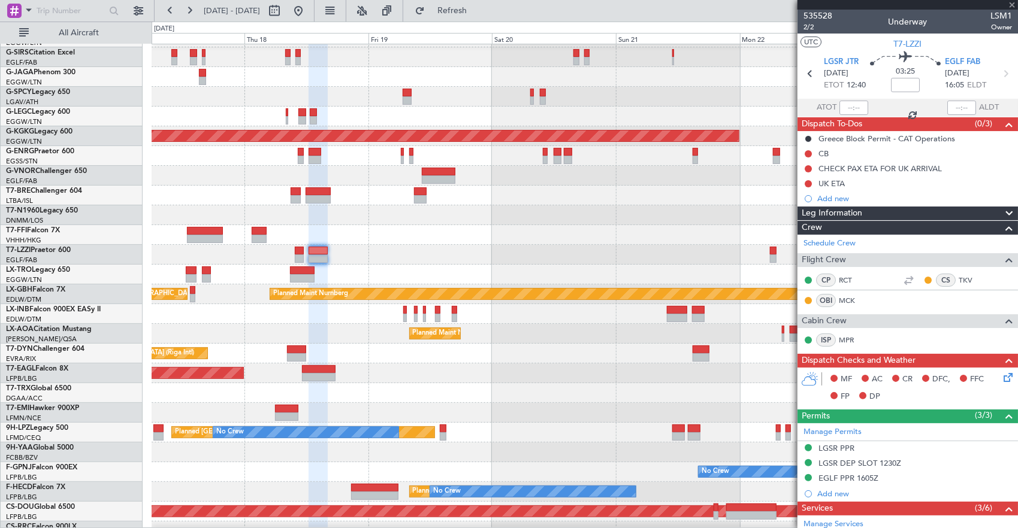
click at [315, 265] on div "Unplanned Maint [GEOGRAPHIC_DATA] ([PERSON_NAME] Intl)" at bounding box center [585, 275] width 866 height 20
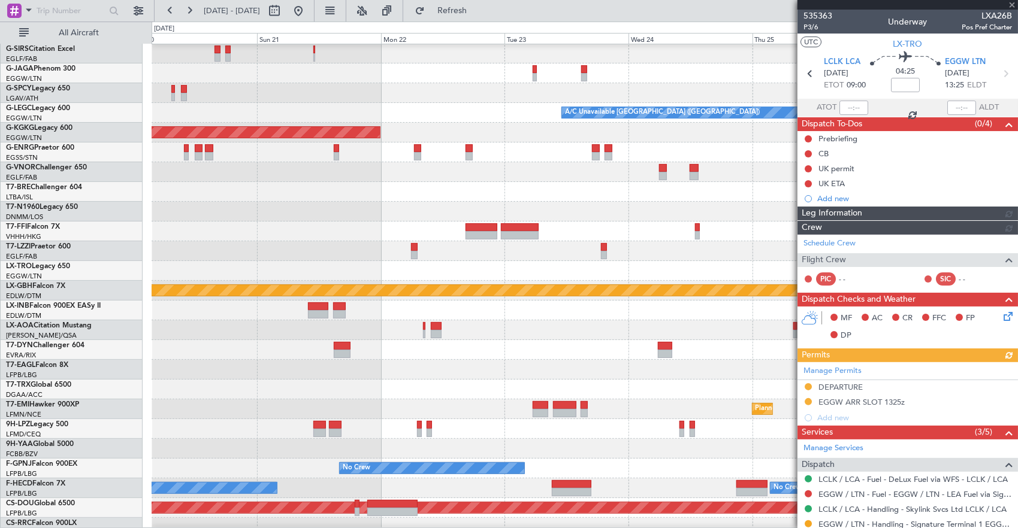
click at [364, 241] on div at bounding box center [585, 251] width 866 height 20
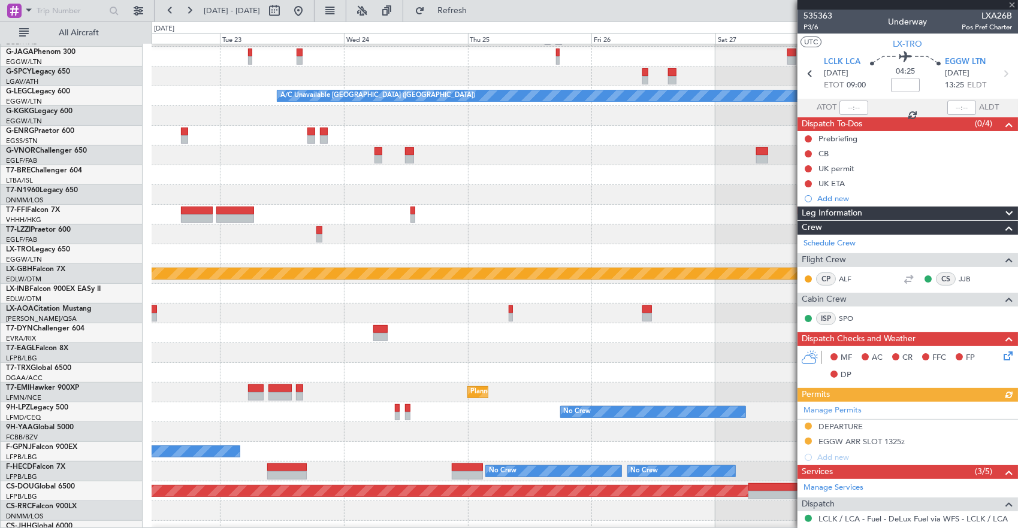
click at [399, 228] on div at bounding box center [585, 235] width 866 height 20
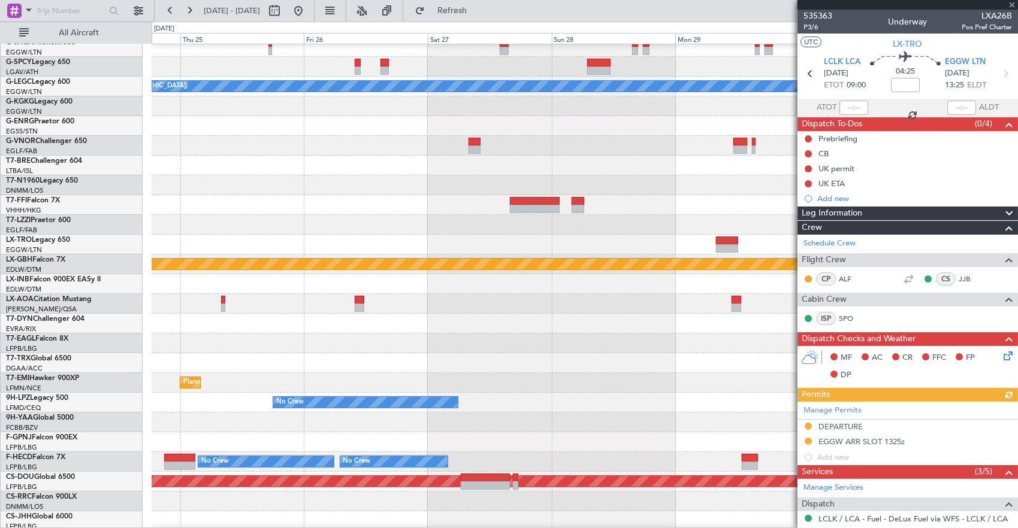
click at [342, 235] on div at bounding box center [585, 245] width 866 height 20
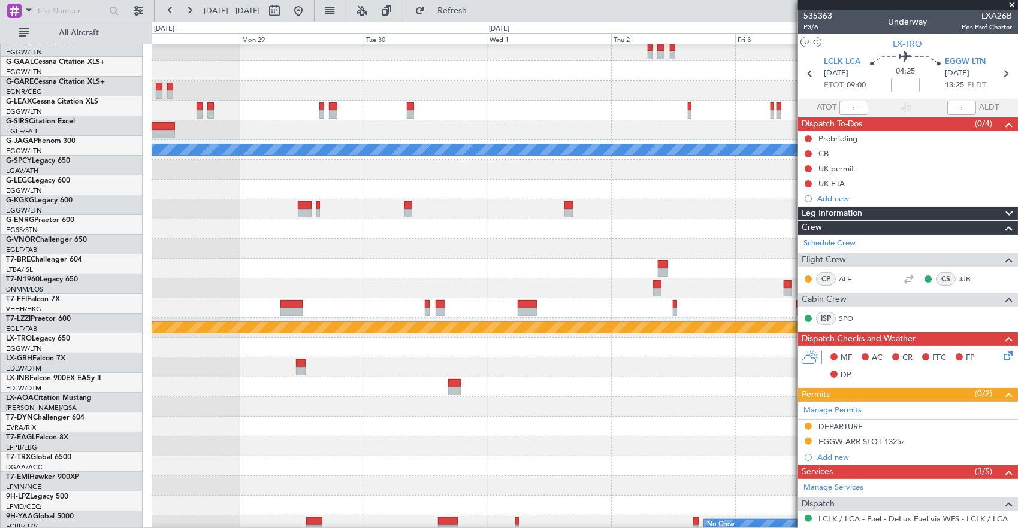
scroll to position [65, 0]
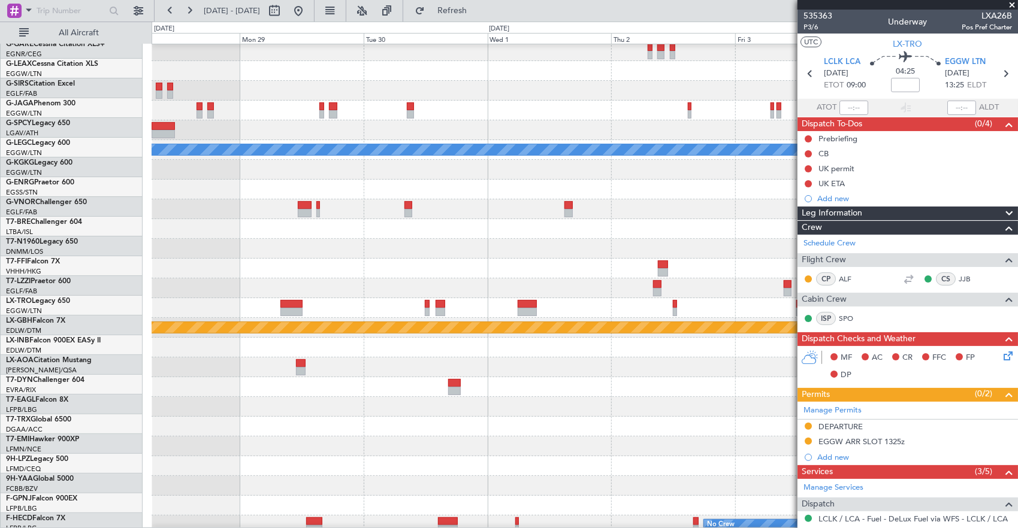
click at [598, 262] on div at bounding box center [585, 269] width 866 height 20
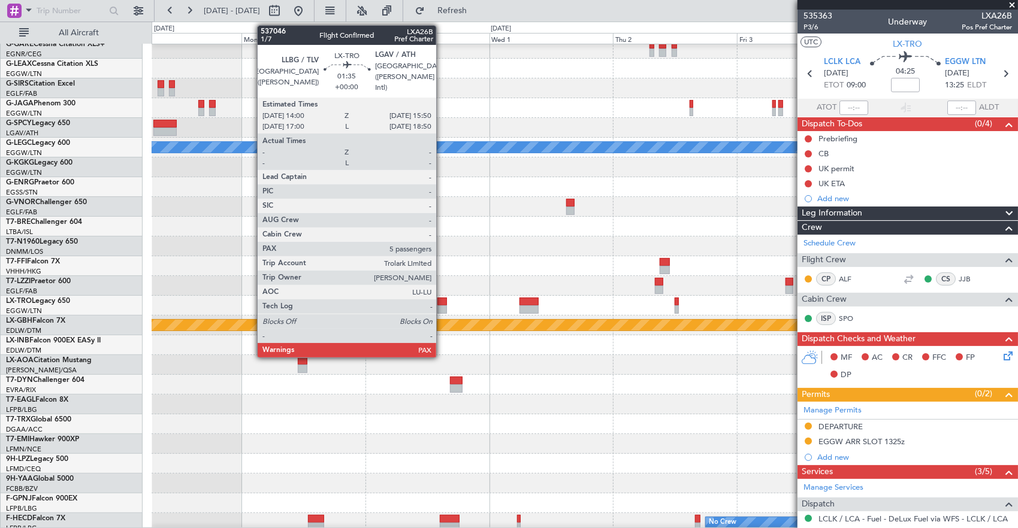
click at [442, 304] on div at bounding box center [442, 302] width 10 height 8
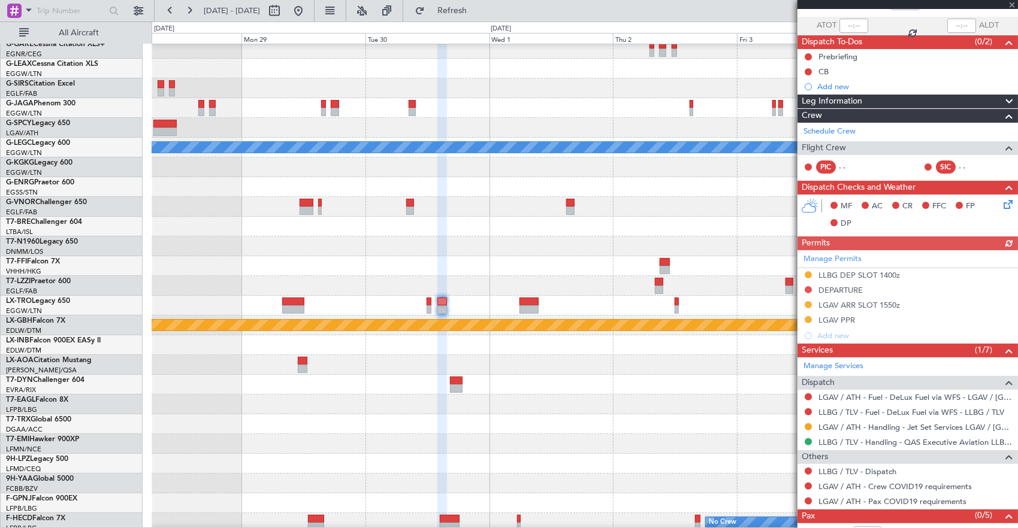
scroll to position [109, 0]
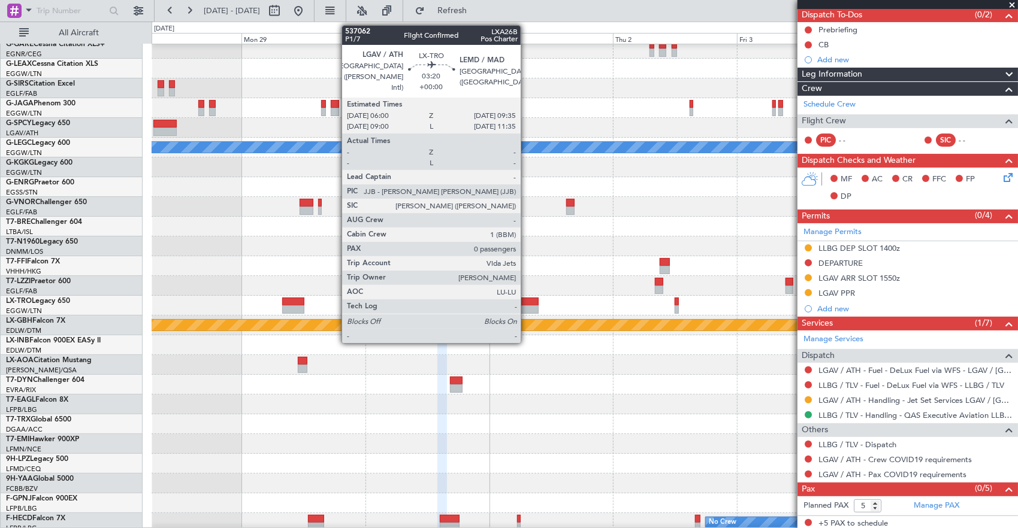
click at [527, 303] on div at bounding box center [528, 302] width 19 height 8
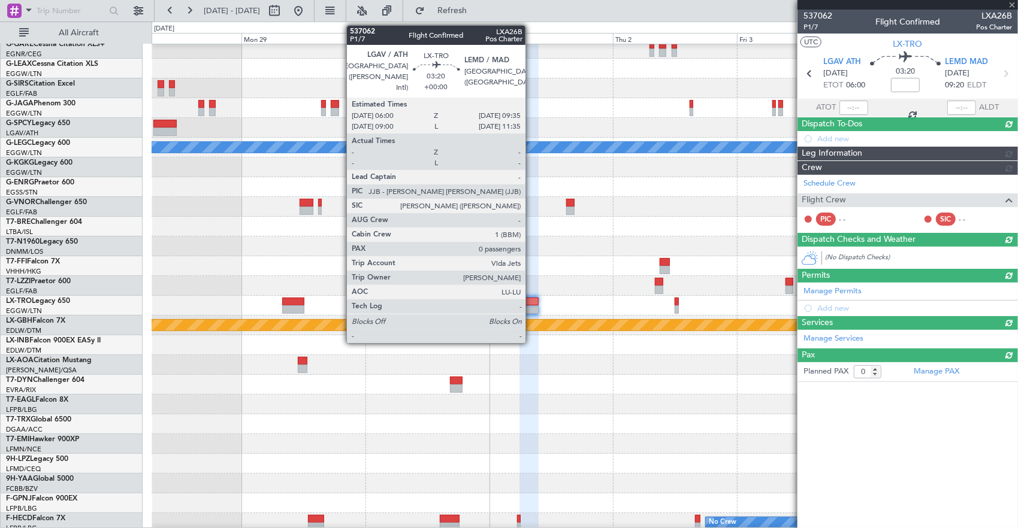
scroll to position [0, 0]
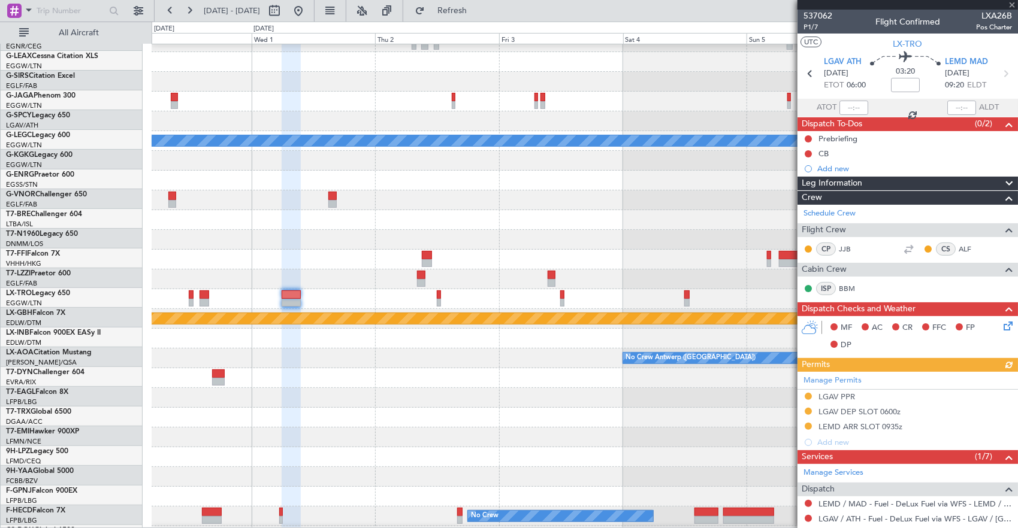
click at [452, 261] on div at bounding box center [585, 260] width 866 height 20
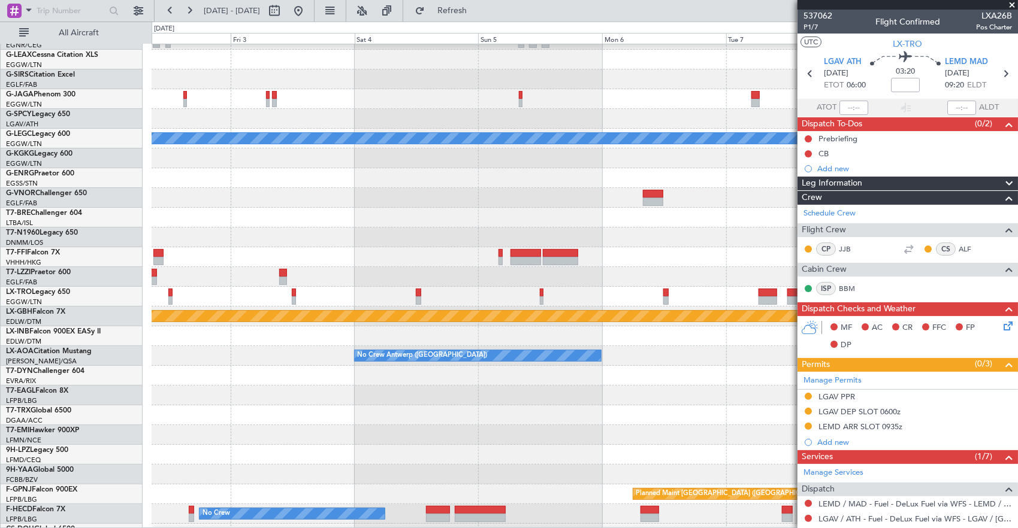
scroll to position [76, 0]
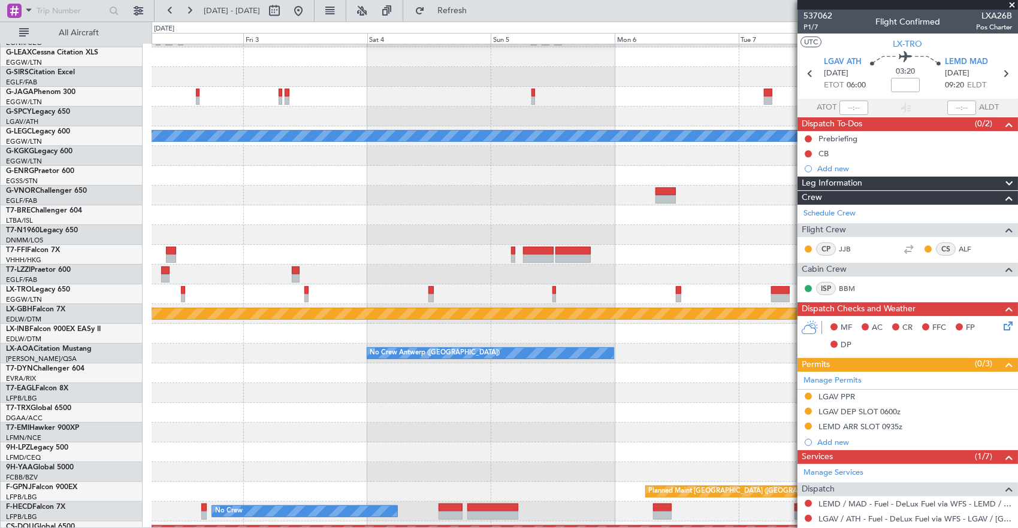
click at [363, 240] on div at bounding box center [585, 235] width 866 height 20
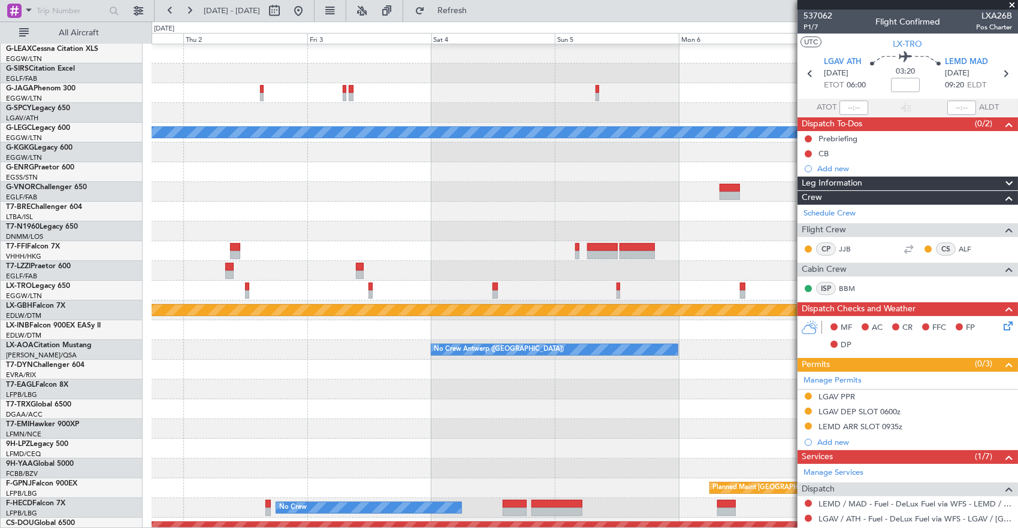
scroll to position [79, 0]
click at [283, 240] on div at bounding box center [585, 232] width 866 height 20
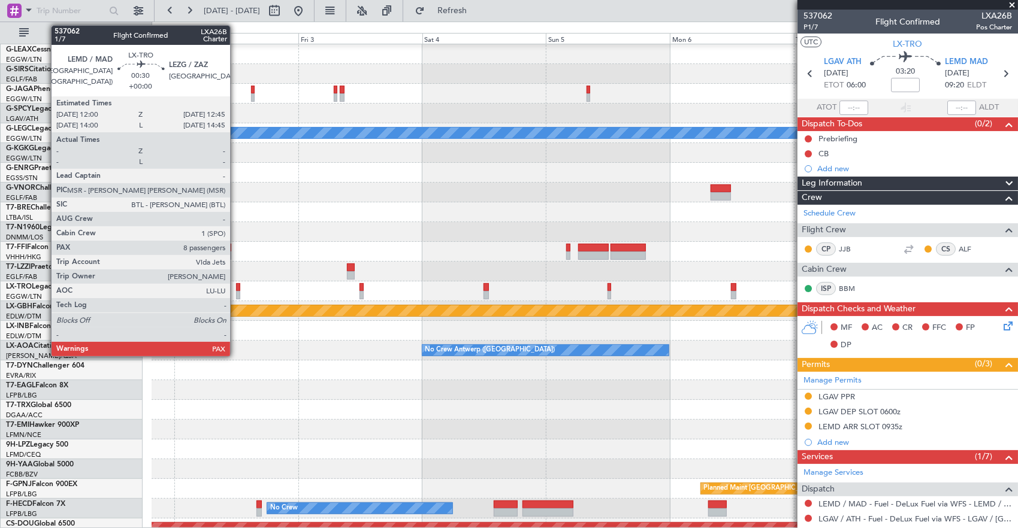
click at [236, 285] on div at bounding box center [238, 287] width 4 height 8
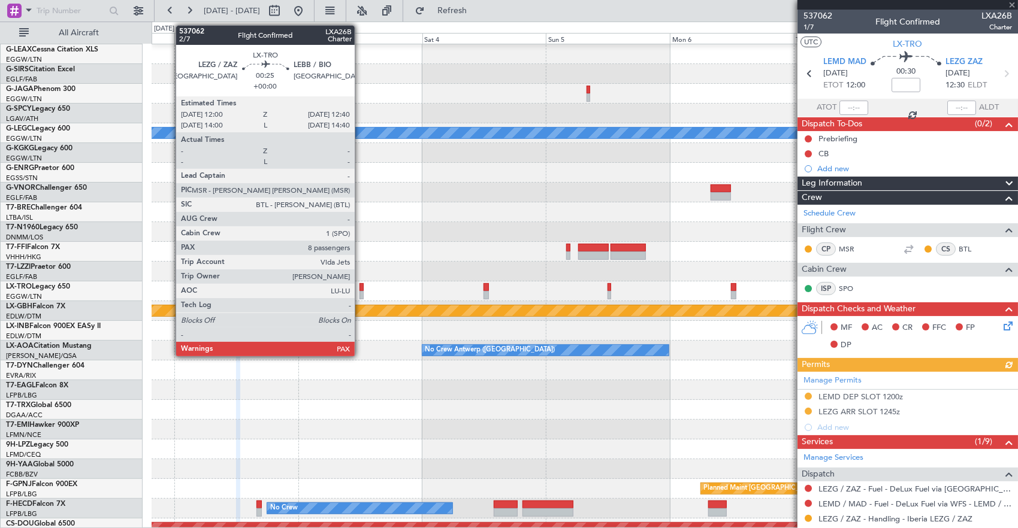
click at [361, 291] on div at bounding box center [362, 295] width 4 height 8
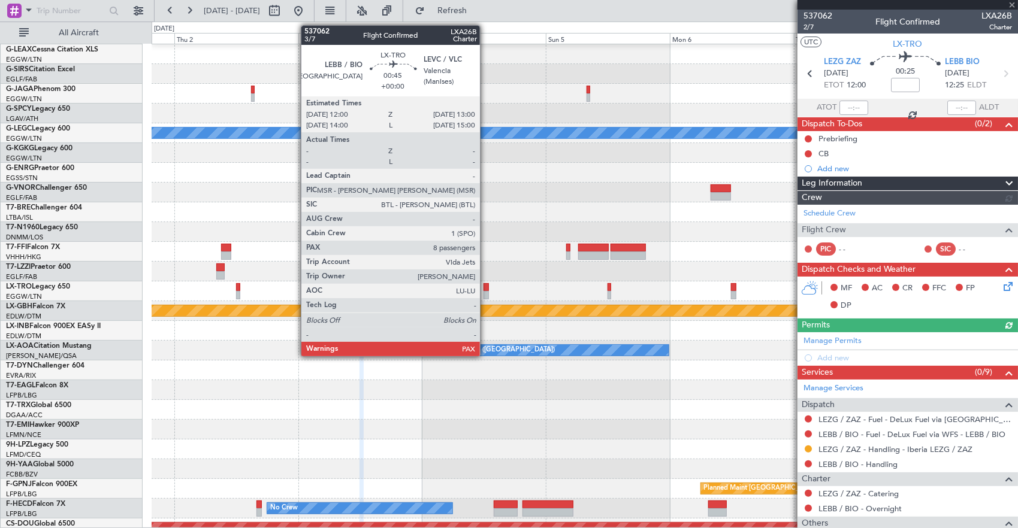
click at [486, 289] on div at bounding box center [486, 287] width 5 height 8
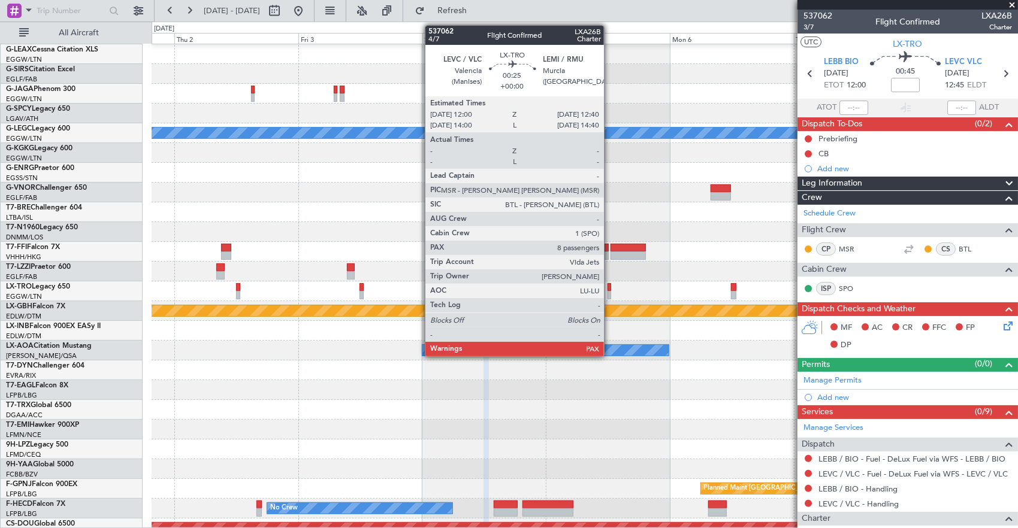
click at [610, 286] on div at bounding box center [610, 287] width 4 height 8
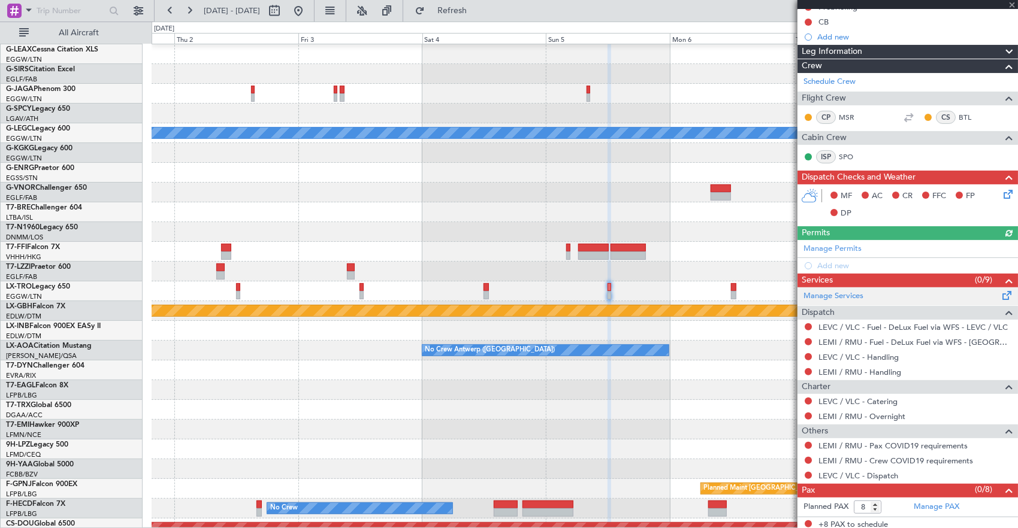
scroll to position [132, 0]
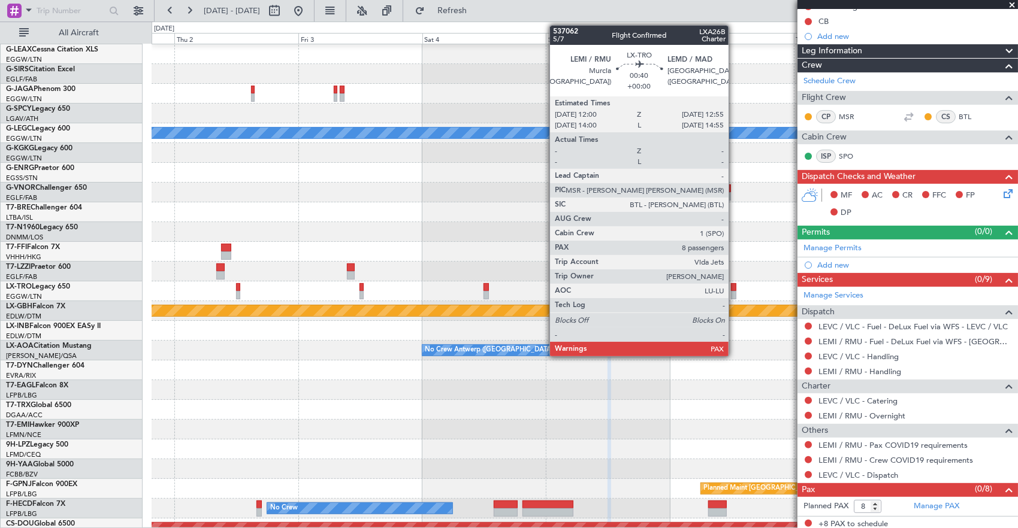
click at [735, 286] on div at bounding box center [733, 287] width 5 height 8
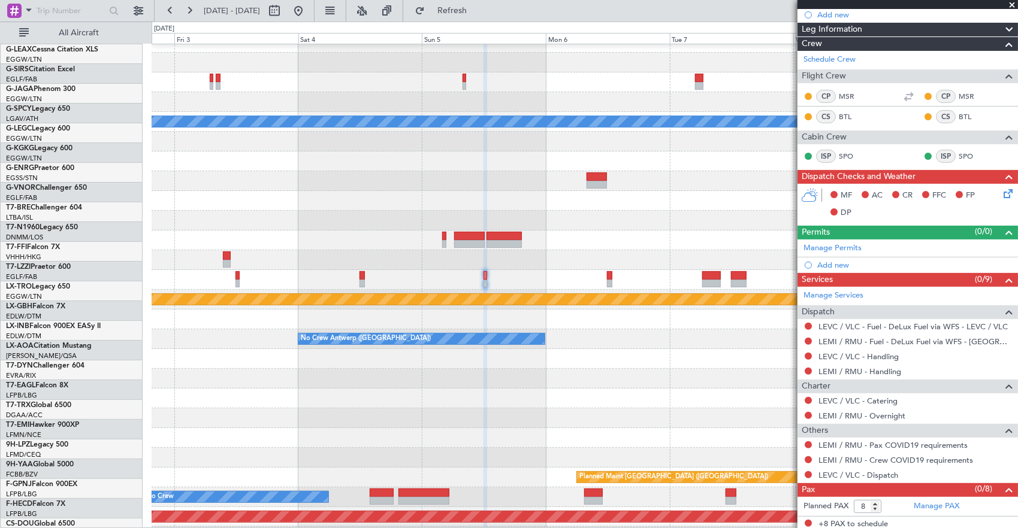
scroll to position [90, 0]
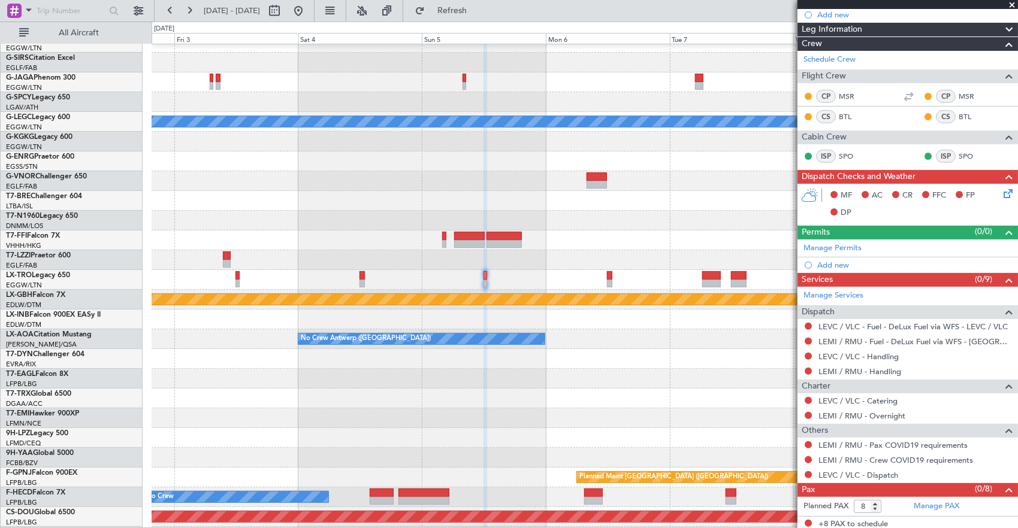
click at [620, 286] on div at bounding box center [585, 280] width 866 height 20
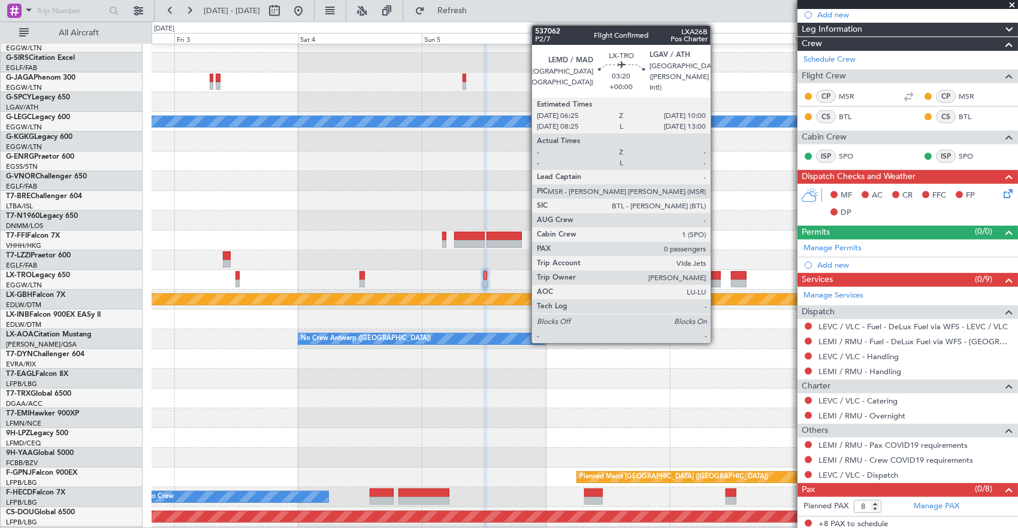
click at [717, 278] on div at bounding box center [711, 275] width 19 height 8
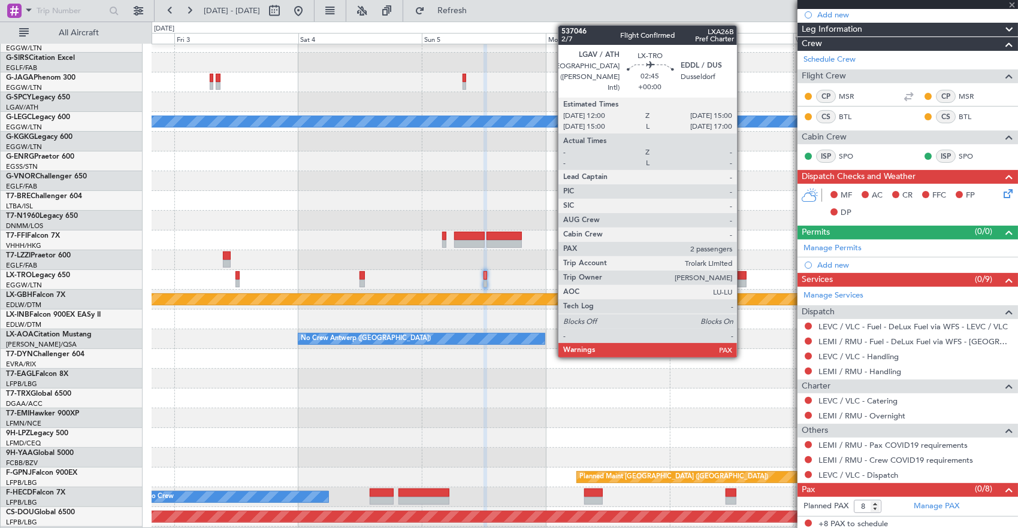
type input "0"
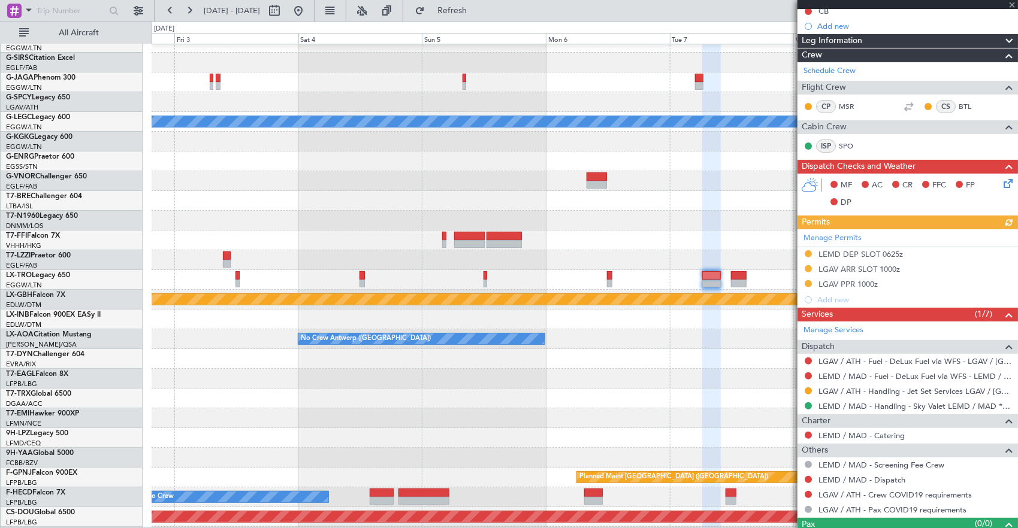
scroll to position [162, 0]
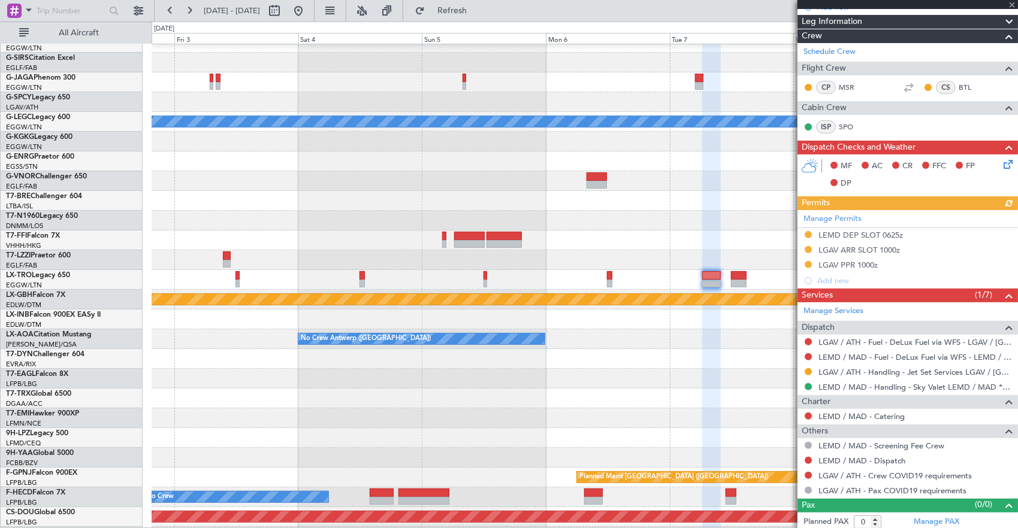
click at [745, 171] on div at bounding box center [585, 181] width 866 height 20
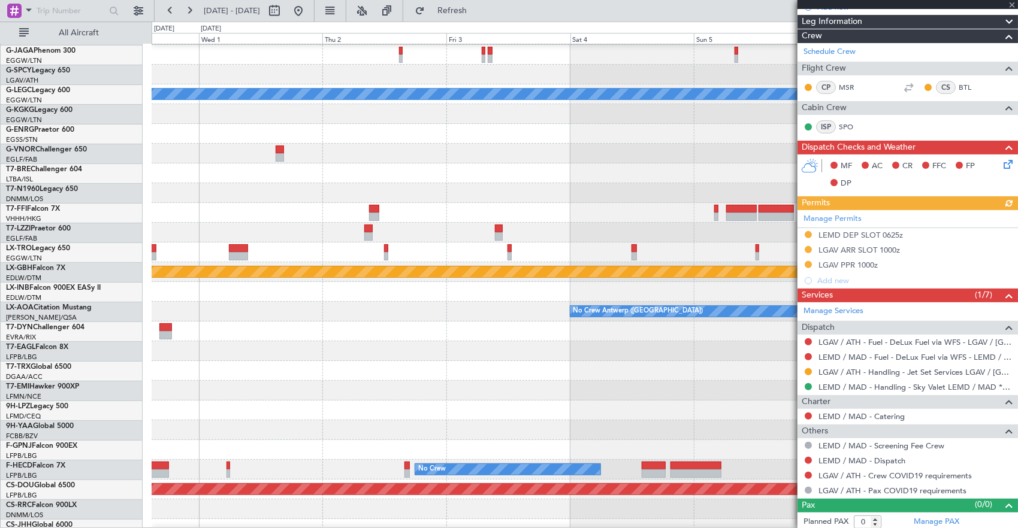
click at [802, 164] on fb-app "02 Oct 2025 - 09 Oct 2025 Refresh Quick Links All Aircraft A/C Unavailable Lond…" at bounding box center [509, 268] width 1018 height 519
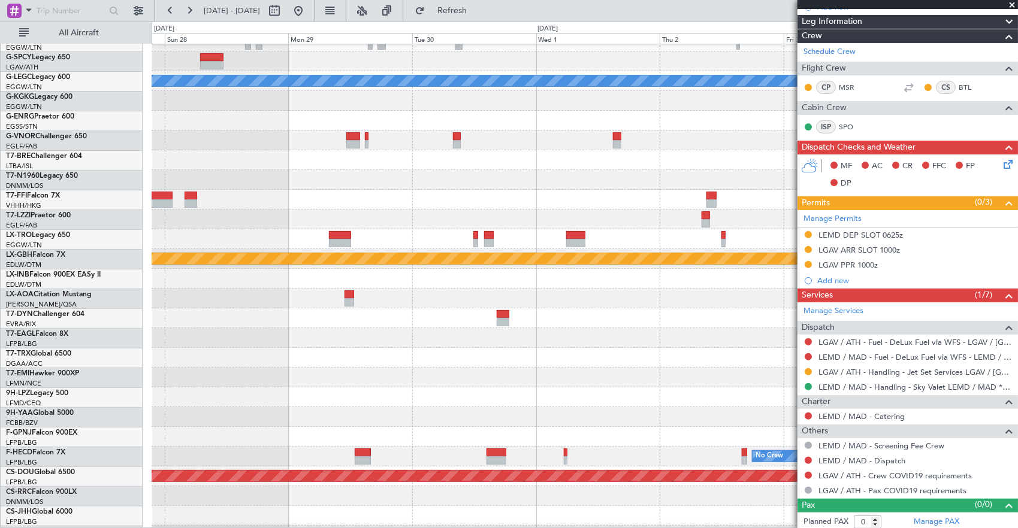
click at [833, 183] on fb-app "02 Oct 2025 - 09 Oct 2025 Refresh Quick Links All Aircraft A/C Unavailable Lond…" at bounding box center [509, 268] width 1018 height 519
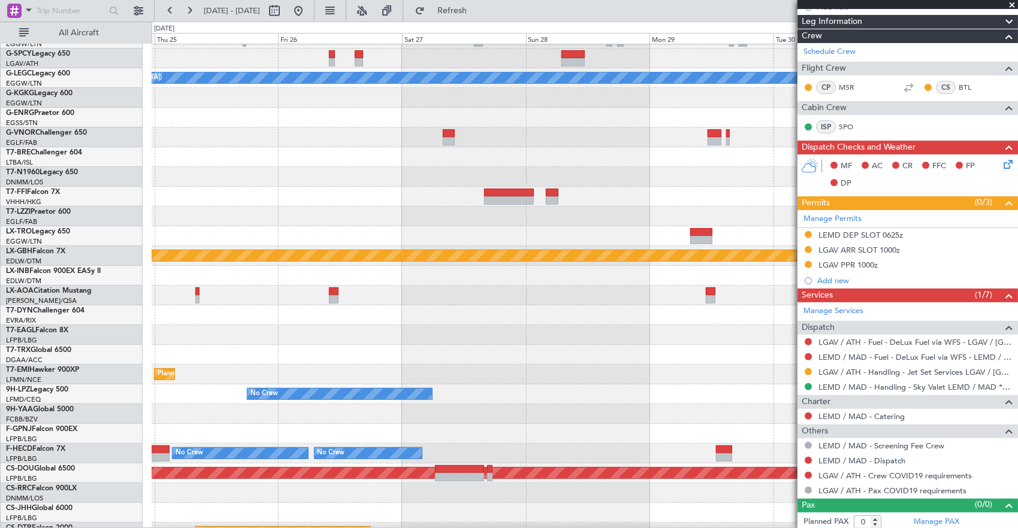
click at [687, 207] on div at bounding box center [585, 197] width 866 height 20
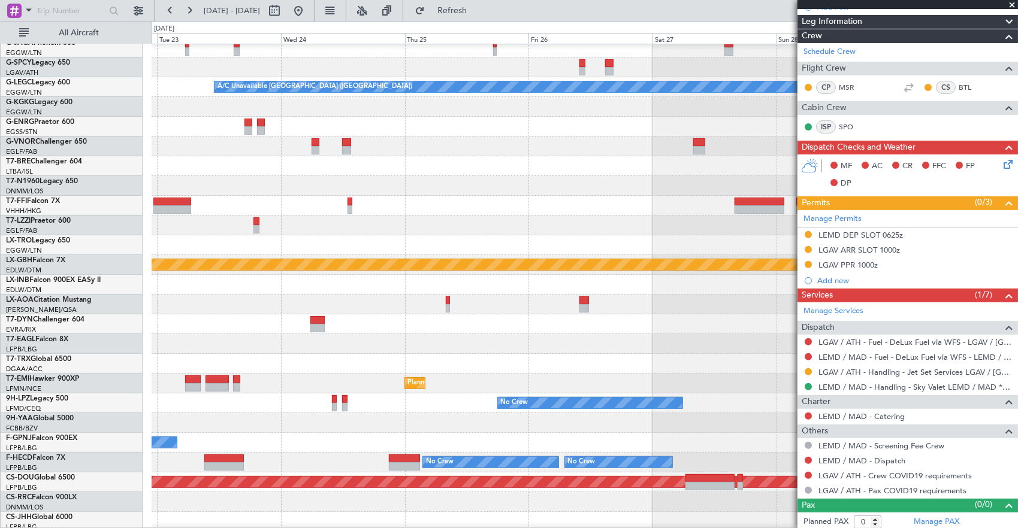
click at [572, 213] on div at bounding box center [585, 206] width 866 height 20
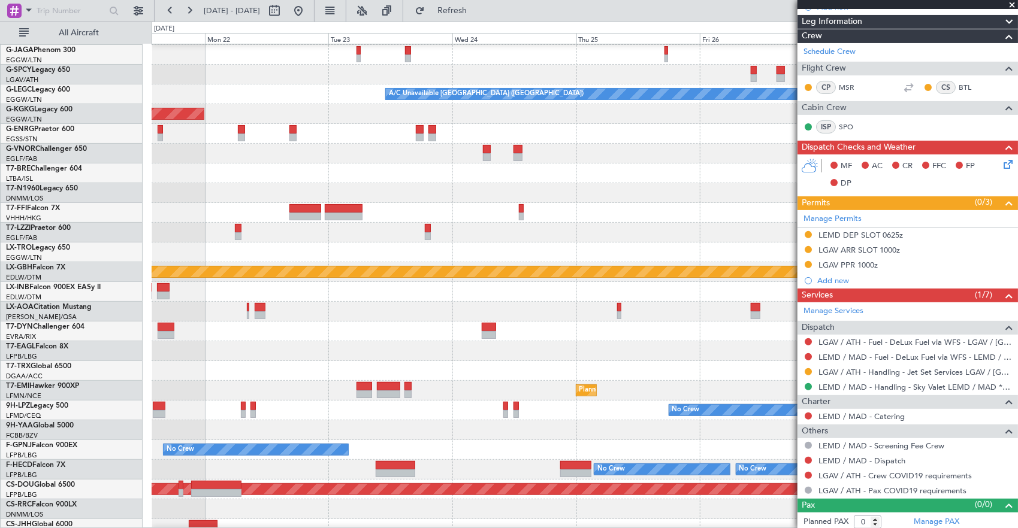
click at [558, 207] on div at bounding box center [585, 213] width 866 height 20
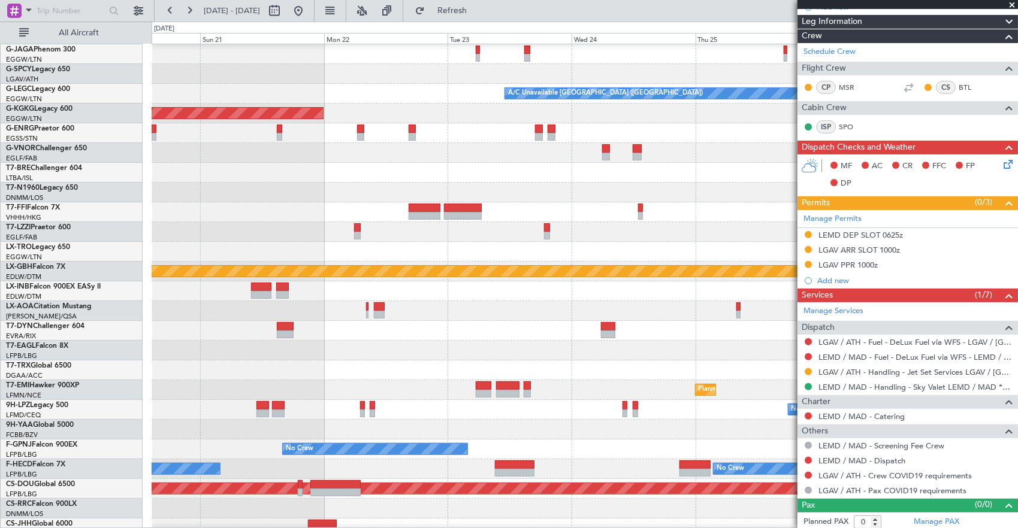
click at [596, 203] on div at bounding box center [585, 213] width 866 height 20
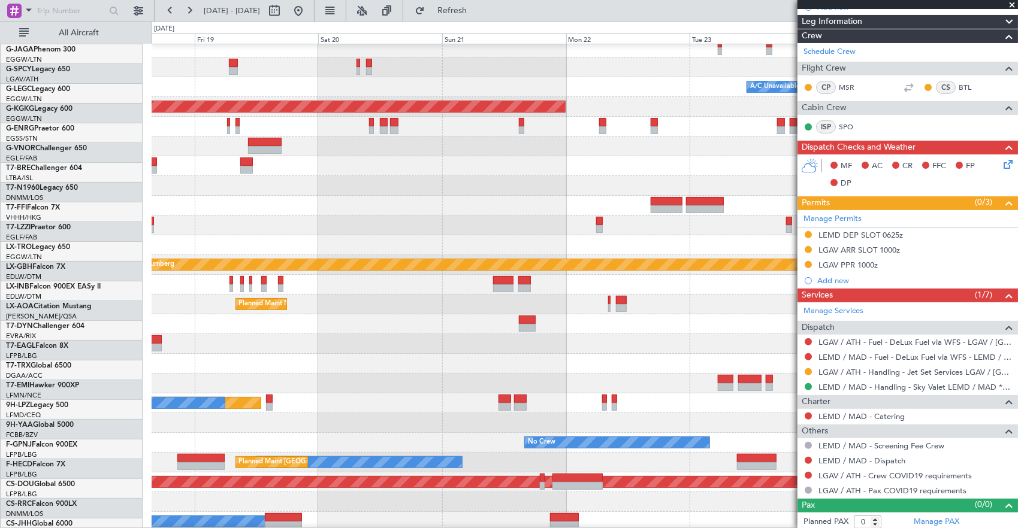
scroll to position [125, 0]
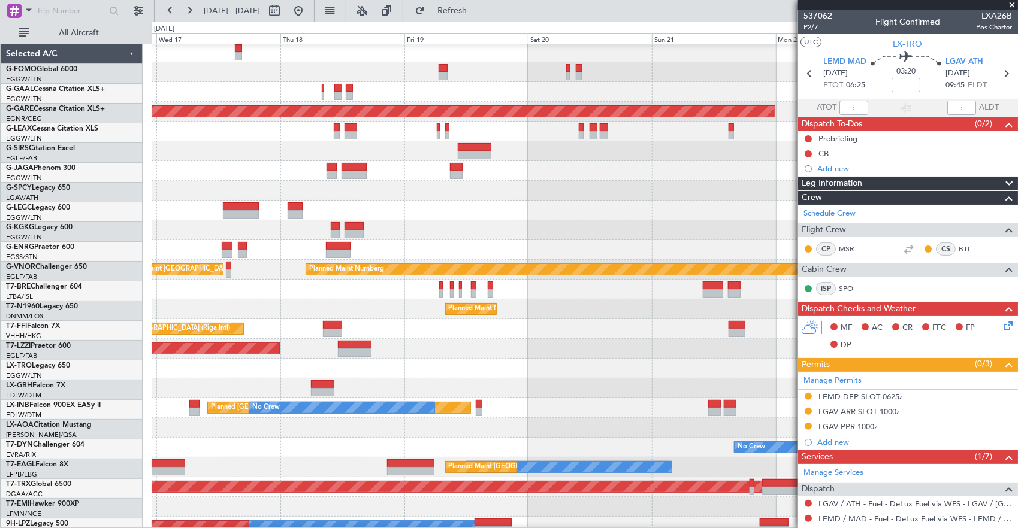
scroll to position [162, 0]
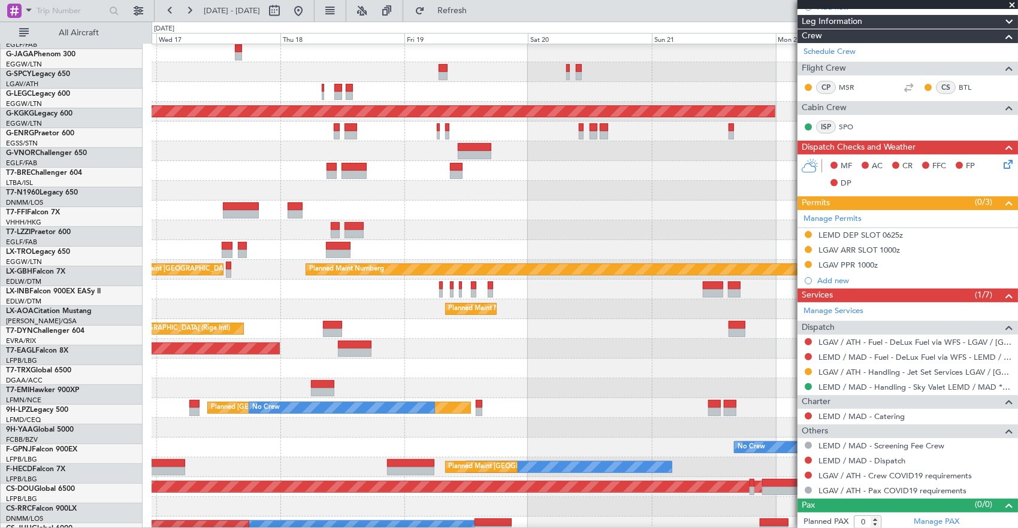
click at [557, 209] on div at bounding box center [585, 211] width 866 height 20
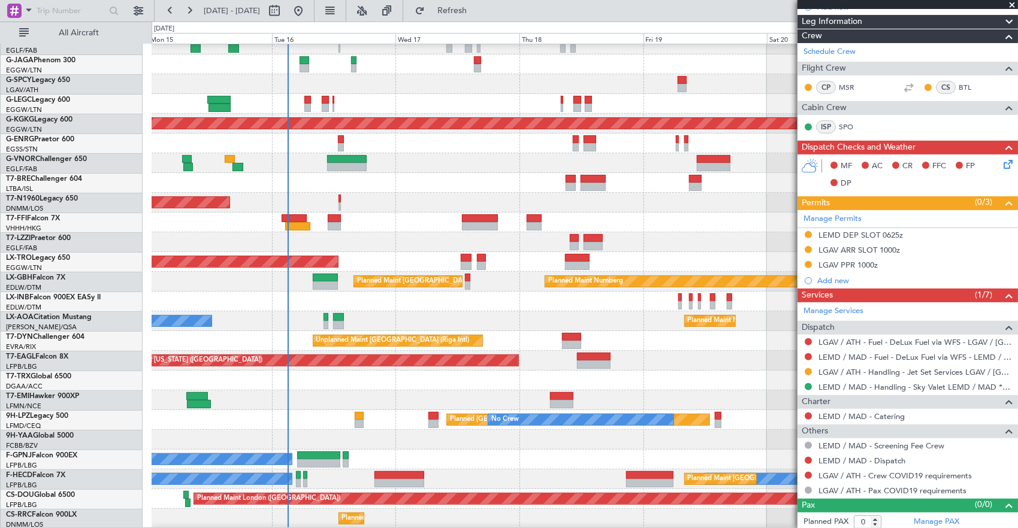
click at [457, 213] on div "Planned Maint Tianjin ([GEOGRAPHIC_DATA])" at bounding box center [585, 223] width 866 height 20
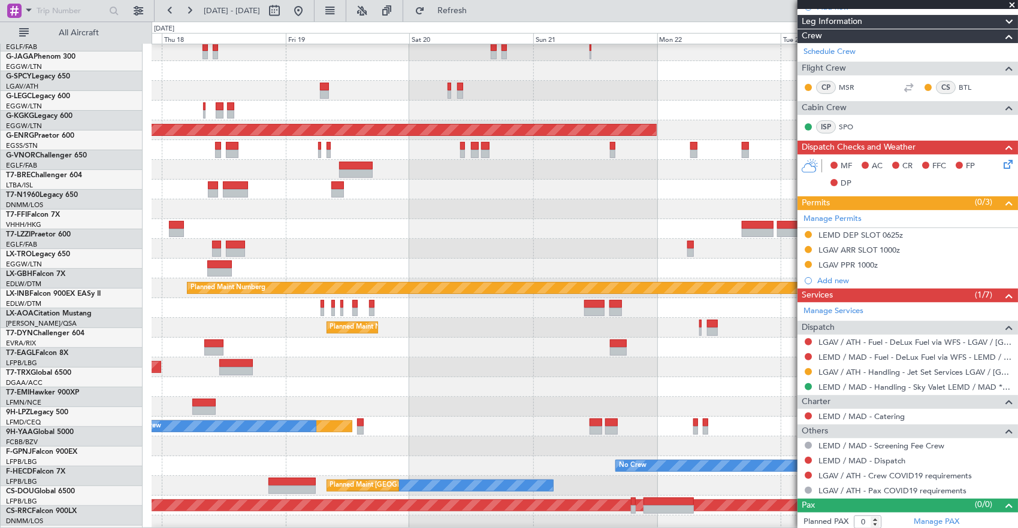
scroll to position [102, 0]
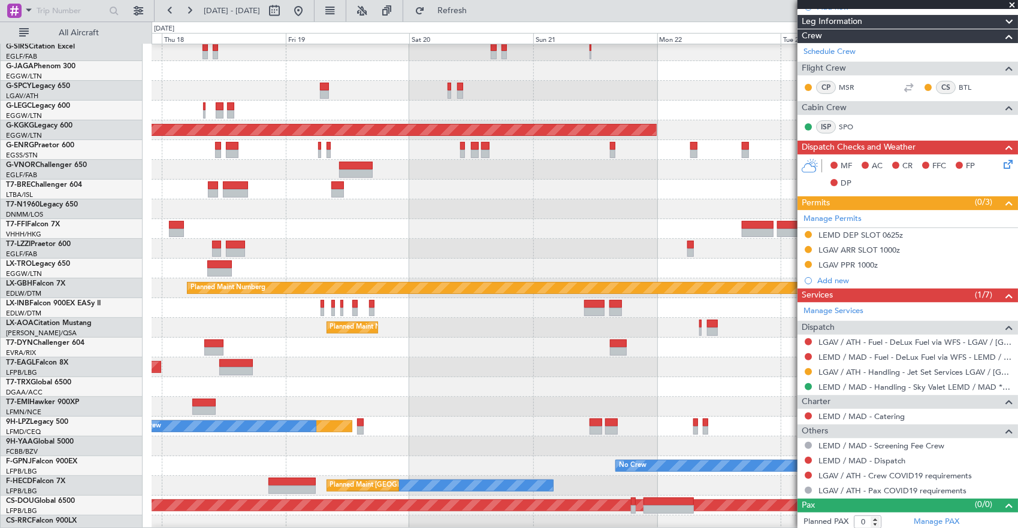
click at [424, 312] on div at bounding box center [585, 308] width 866 height 20
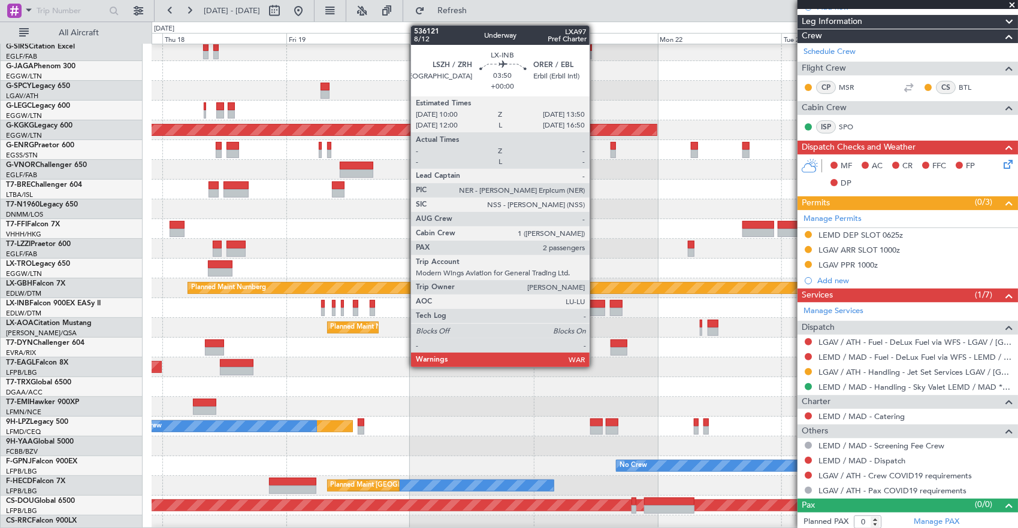
click at [596, 314] on div at bounding box center [595, 312] width 20 height 8
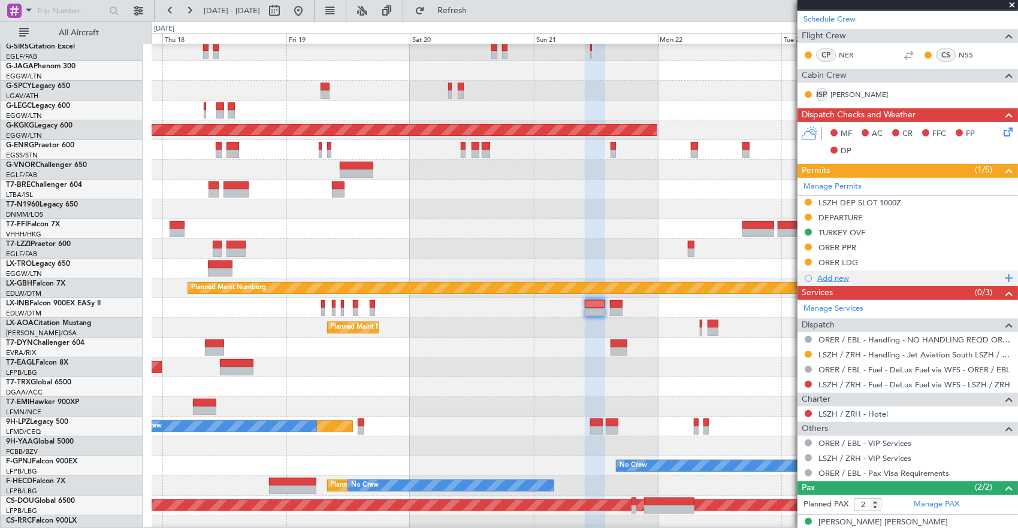
scroll to position [321, 0]
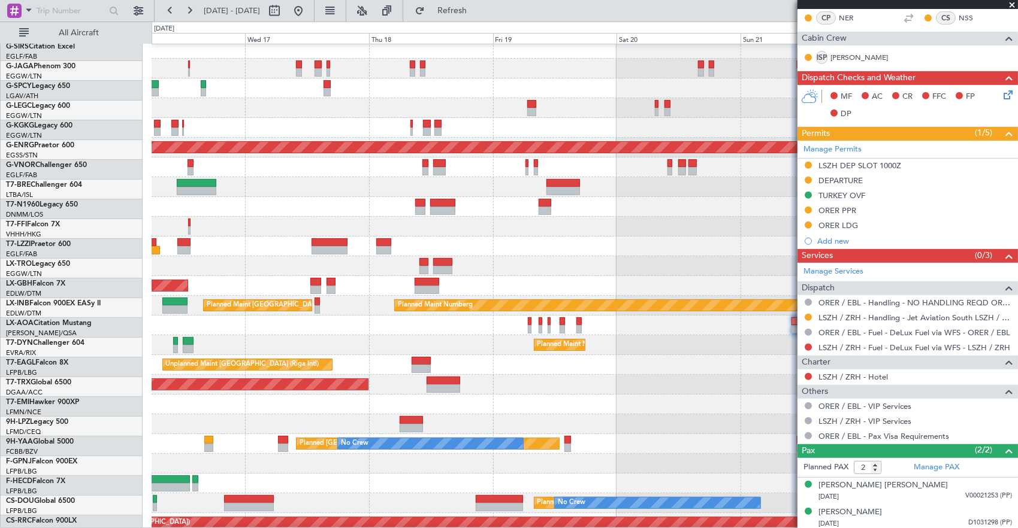
click at [646, 375] on div "A/C Unavailable [GEOGRAPHIC_DATA] ([GEOGRAPHIC_DATA]) AOG Maint [GEOGRAPHIC_DAT…" at bounding box center [585, 296] width 866 height 672
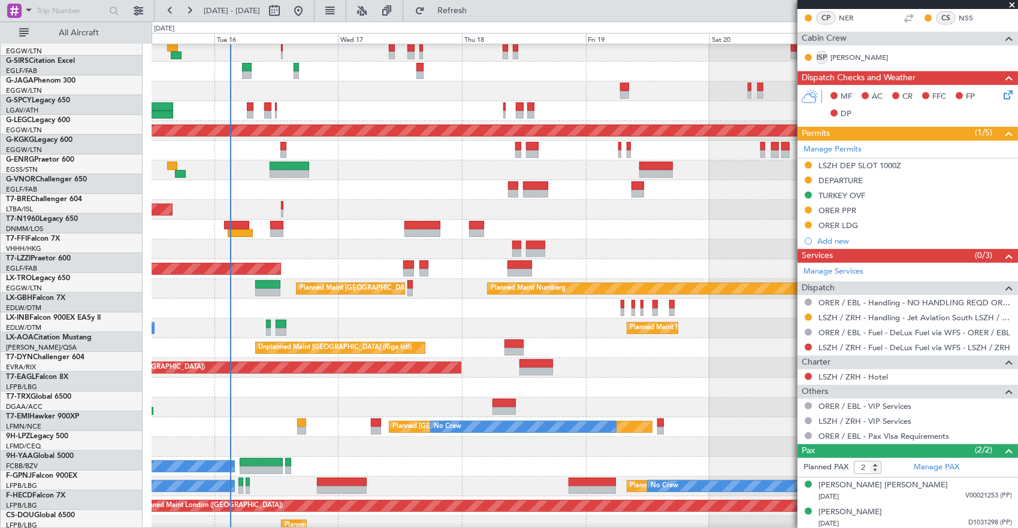
scroll to position [111, 0]
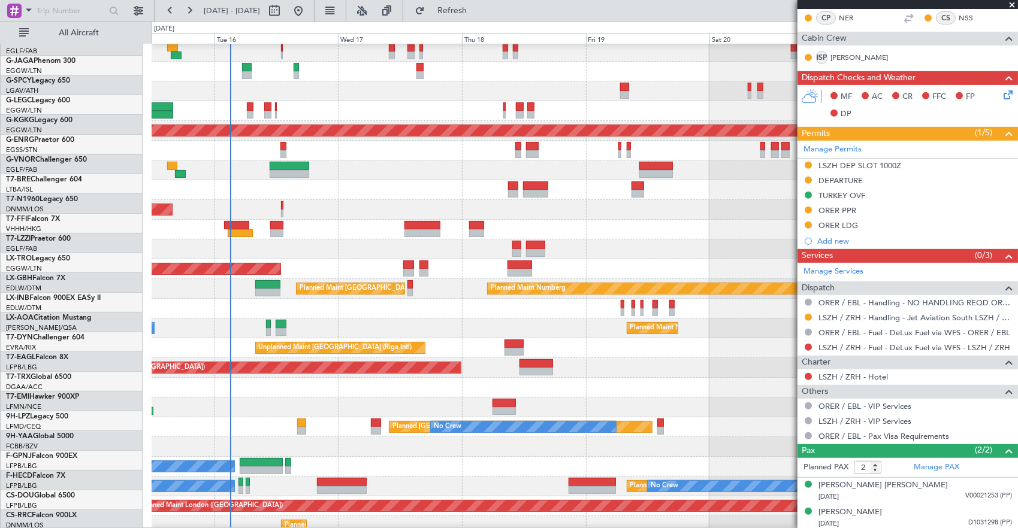
click at [490, 339] on div "Unplanned Maint [GEOGRAPHIC_DATA] (Riga Intl)" at bounding box center [585, 349] width 866 height 20
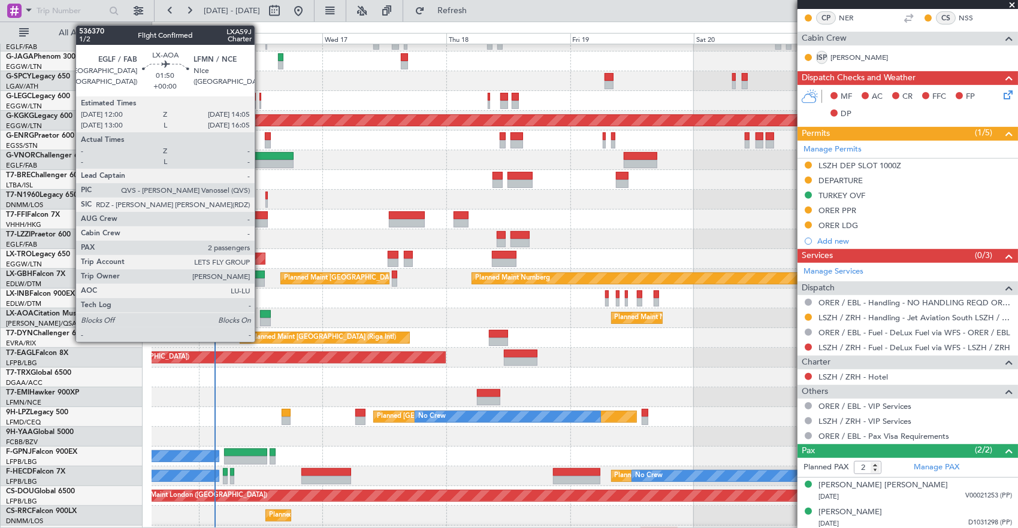
click at [261, 318] on div at bounding box center [265, 322] width 11 height 8
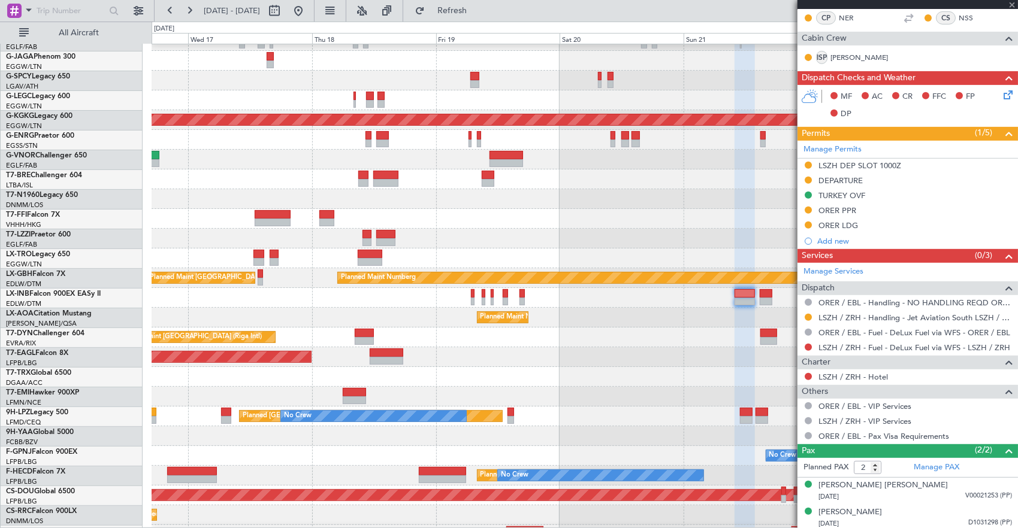
click at [452, 333] on div "Unplanned Maint [GEOGRAPHIC_DATA] (Riga Intl)" at bounding box center [585, 338] width 866 height 20
click at [261, 328] on div "Unplanned Maint [GEOGRAPHIC_DATA] (Riga Intl)" at bounding box center [585, 338] width 866 height 20
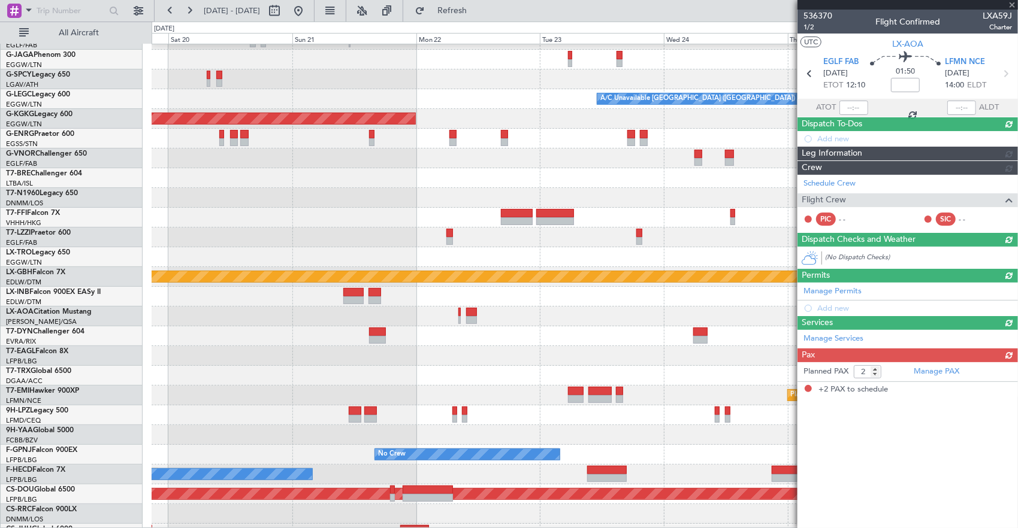
scroll to position [0, 0]
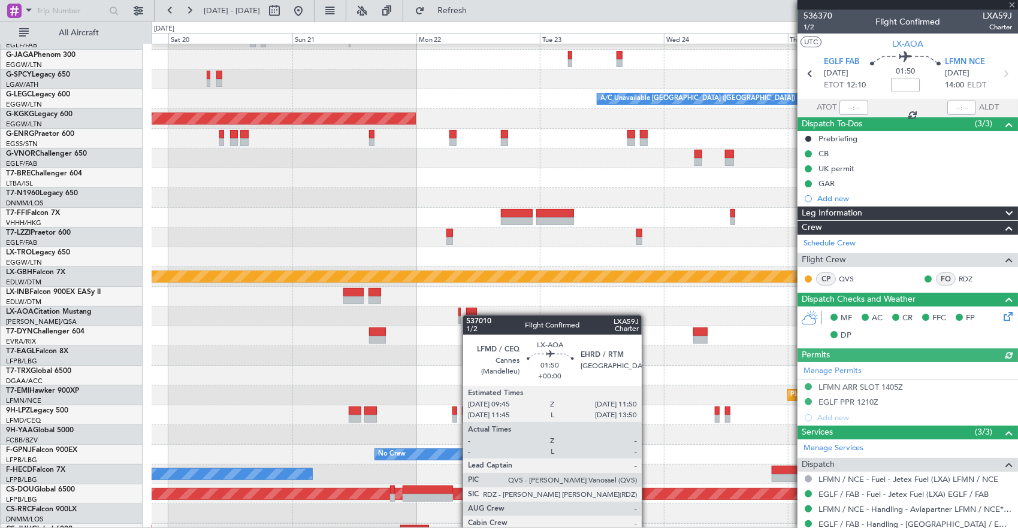
click at [469, 316] on div at bounding box center [471, 320] width 11 height 8
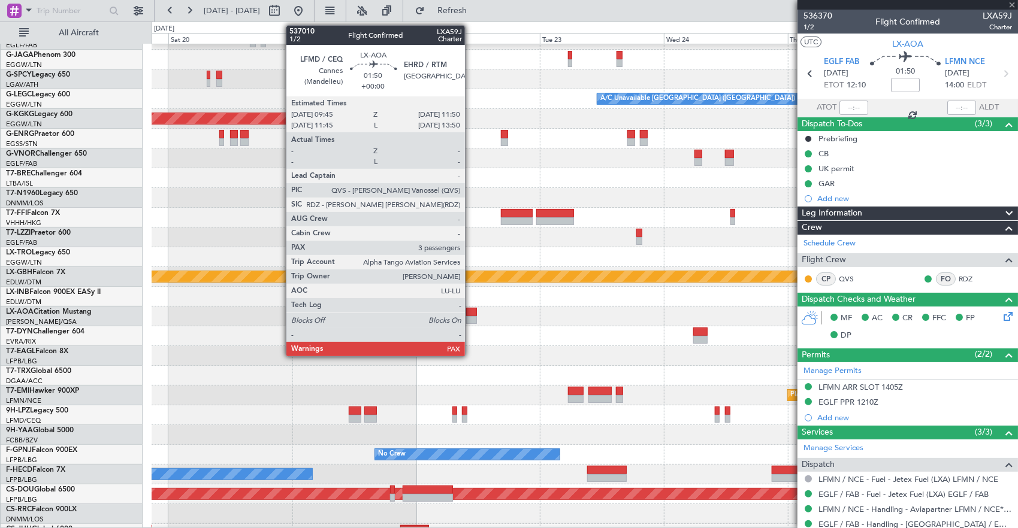
type input "3"
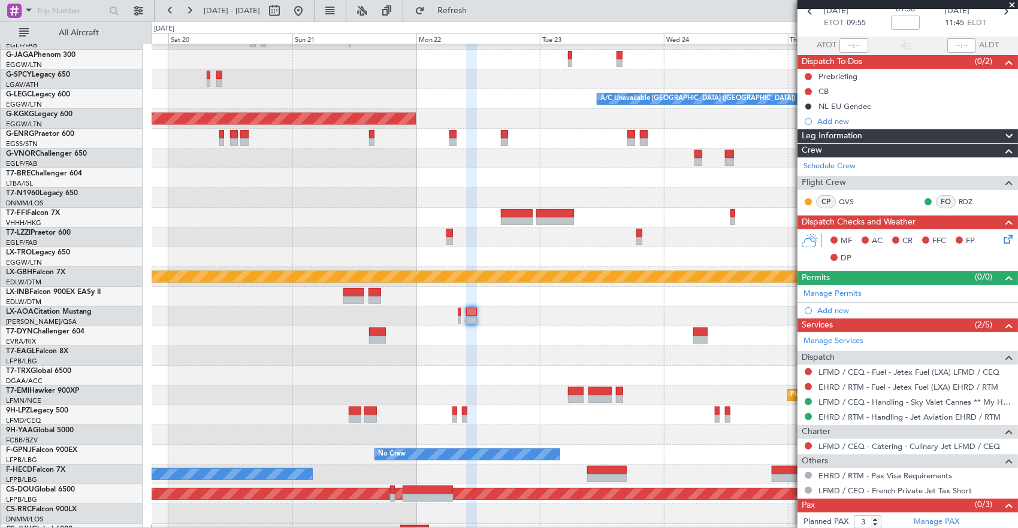
scroll to position [78, 0]
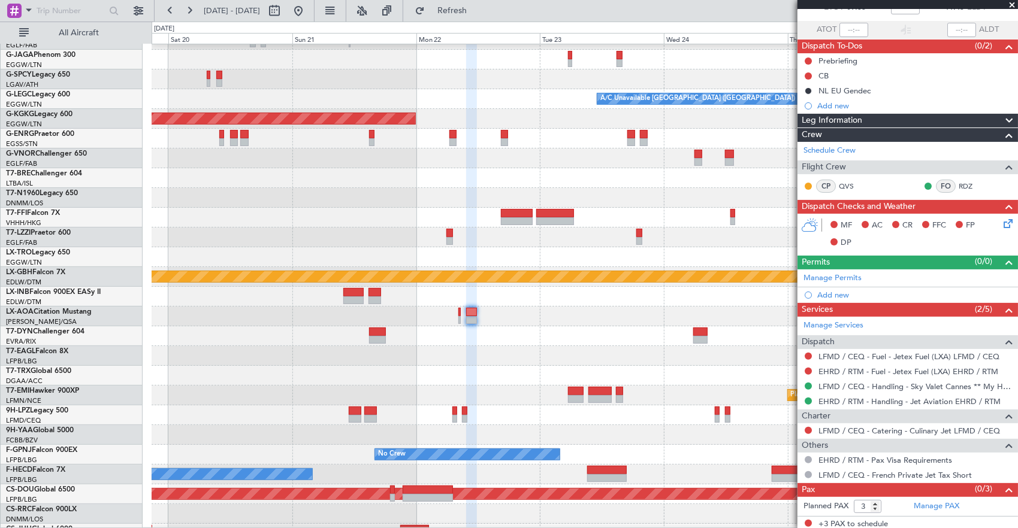
click at [698, 327] on div at bounding box center [585, 337] width 866 height 20
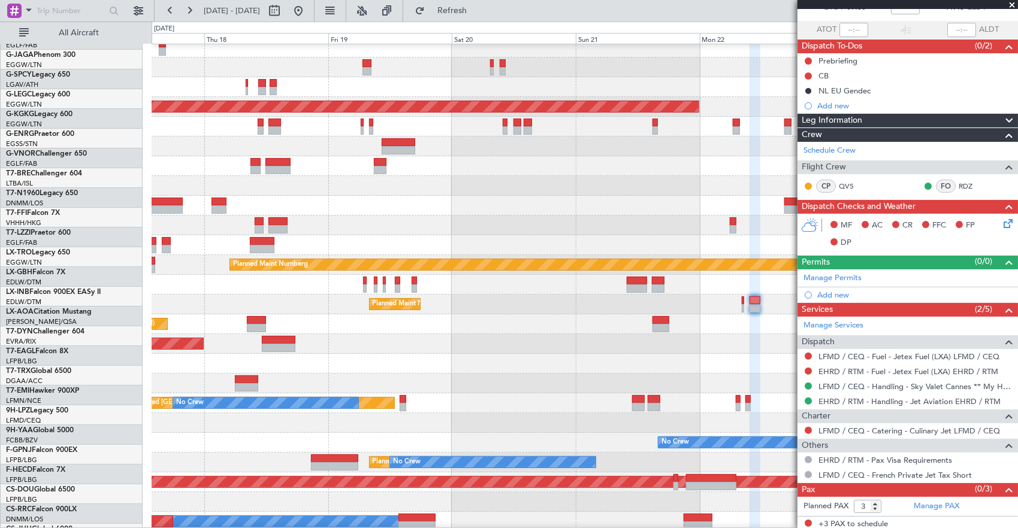
scroll to position [125, 0]
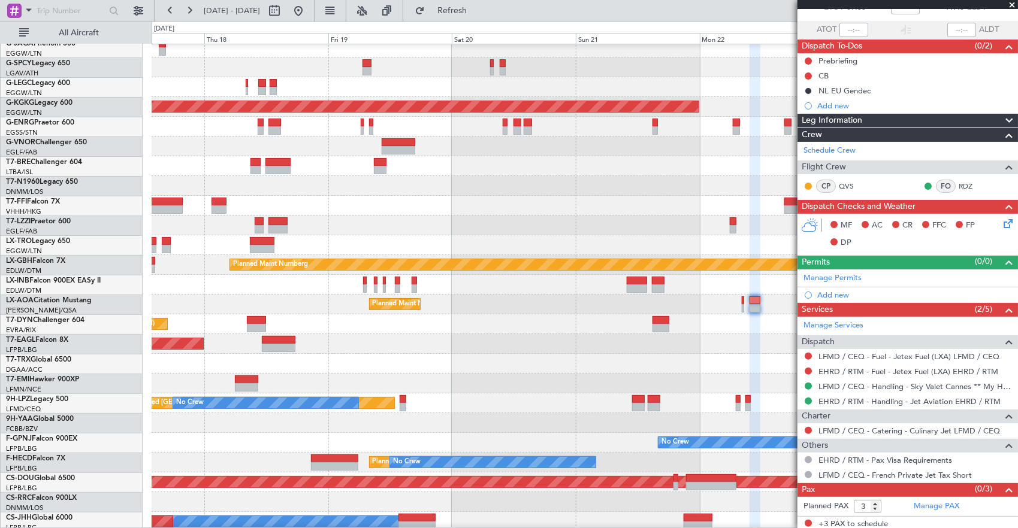
click at [606, 324] on div "Unplanned Maint [GEOGRAPHIC_DATA] (Riga Intl)" at bounding box center [585, 325] width 866 height 20
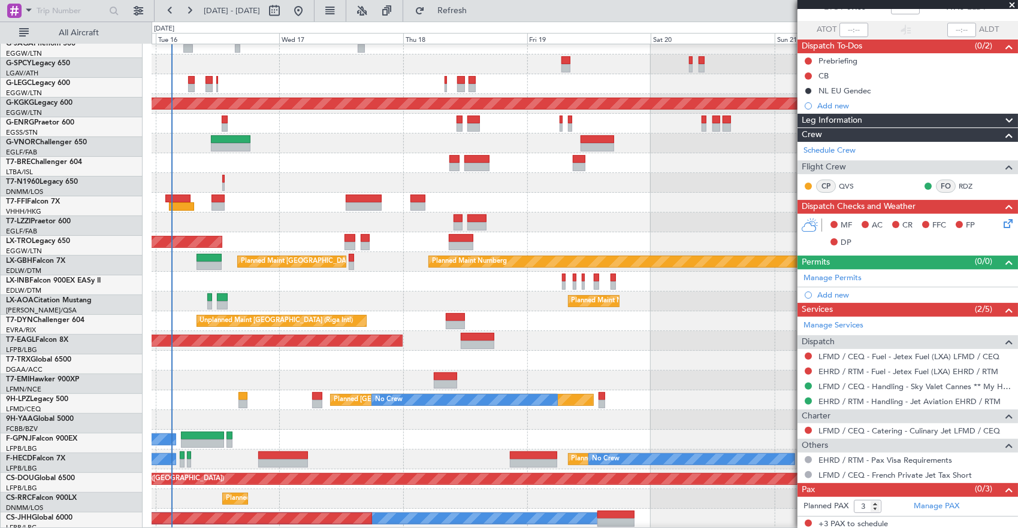
scroll to position [128, 0]
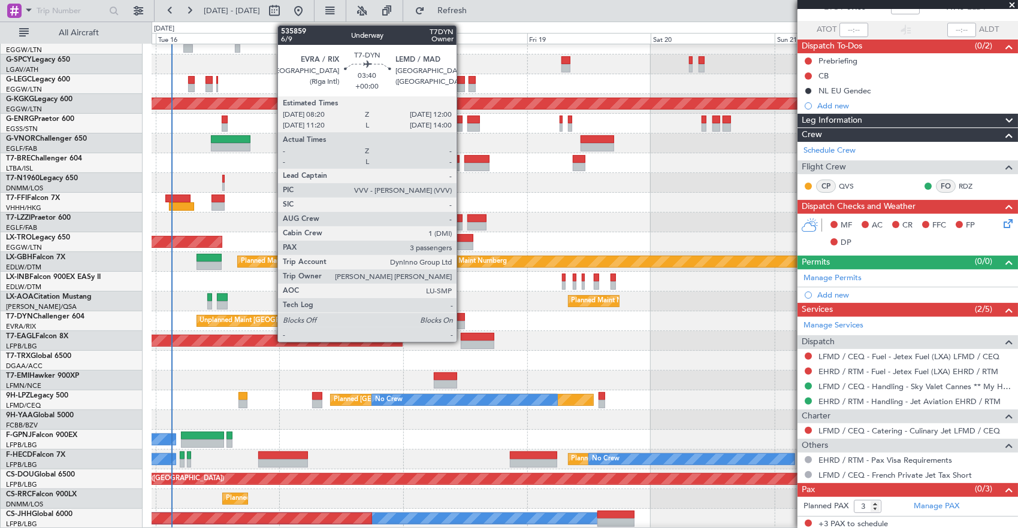
click at [463, 319] on div at bounding box center [455, 317] width 19 height 8
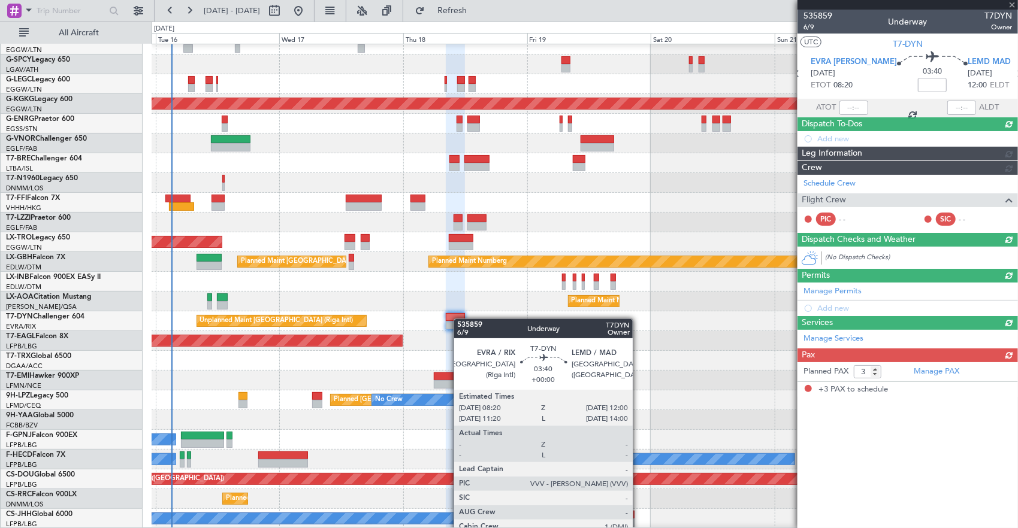
scroll to position [0, 0]
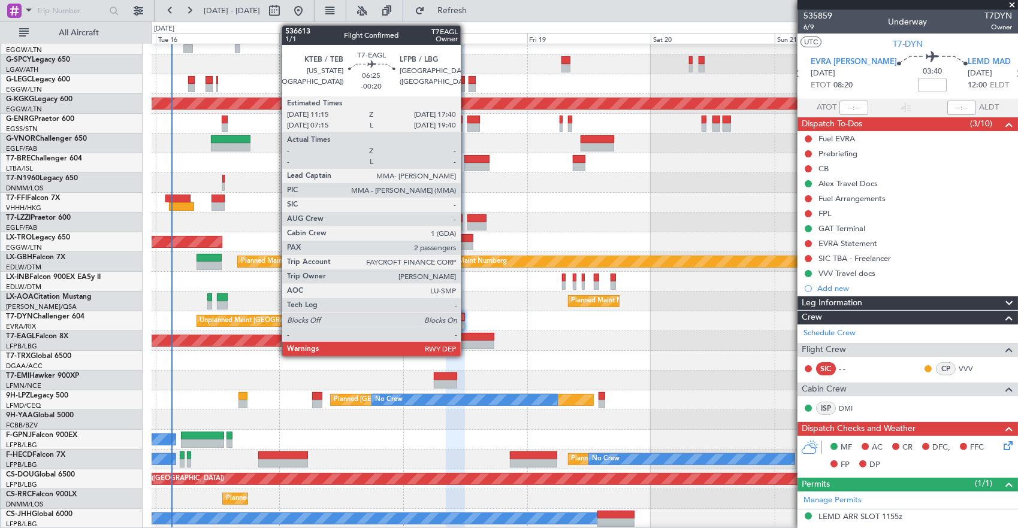
click at [467, 341] on div at bounding box center [478, 345] width 34 height 8
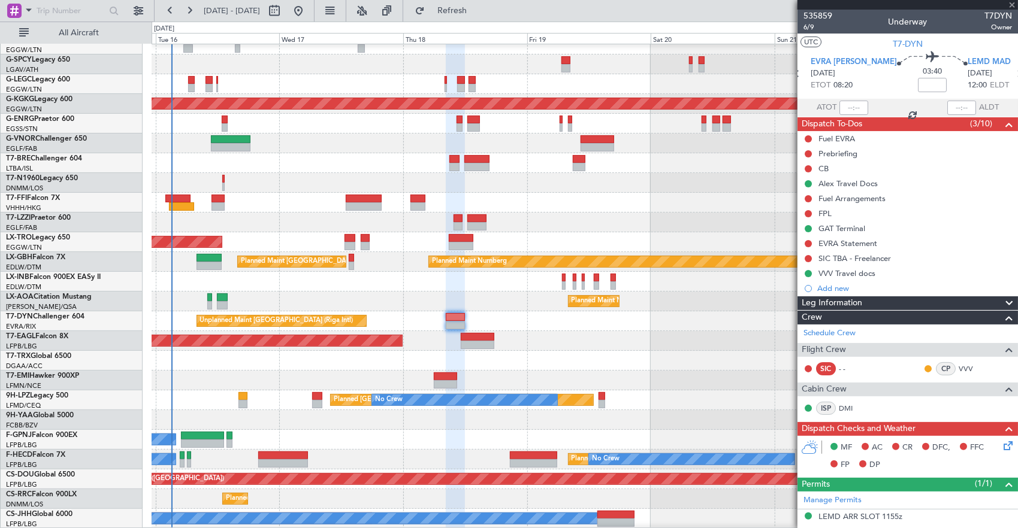
type input "-00:20"
type input "2"
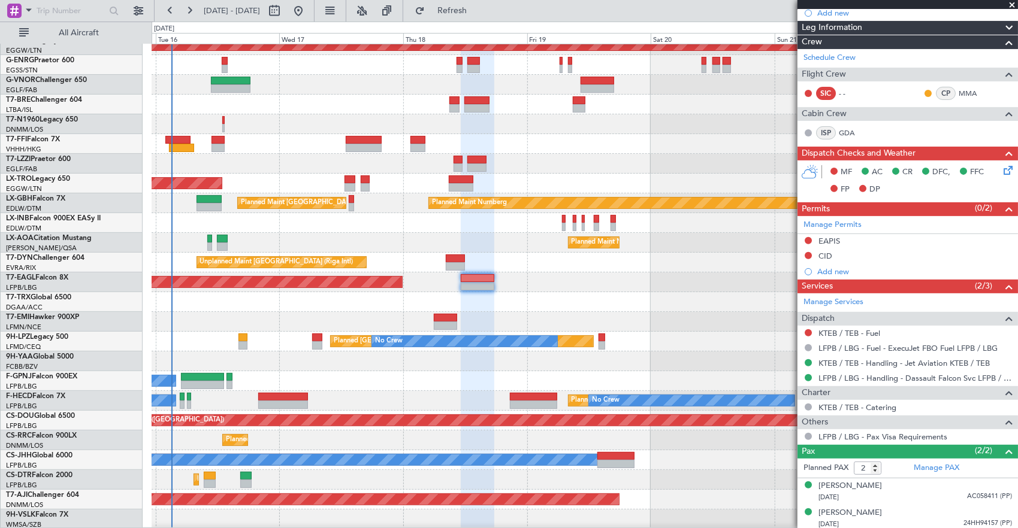
scroll to position [187, 0]
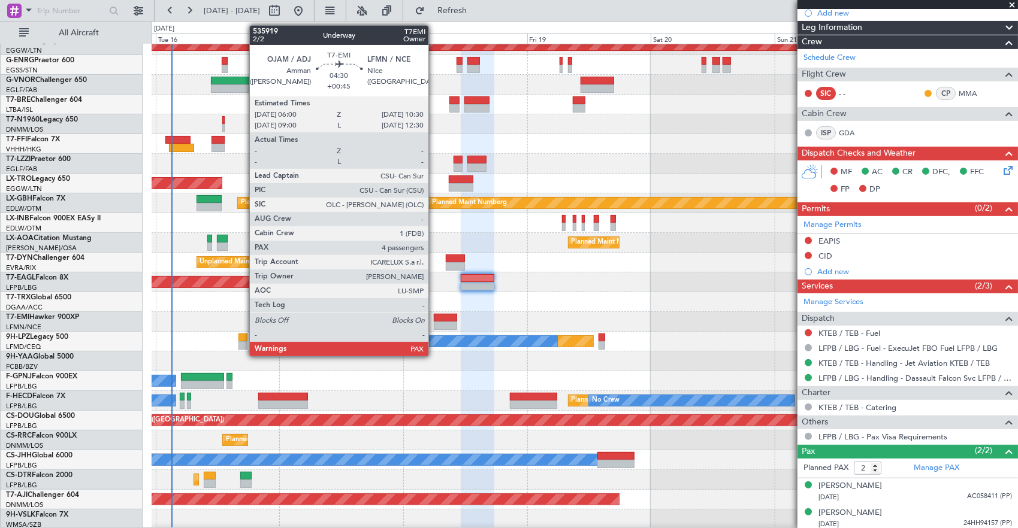
click at [434, 320] on div at bounding box center [445, 318] width 23 height 8
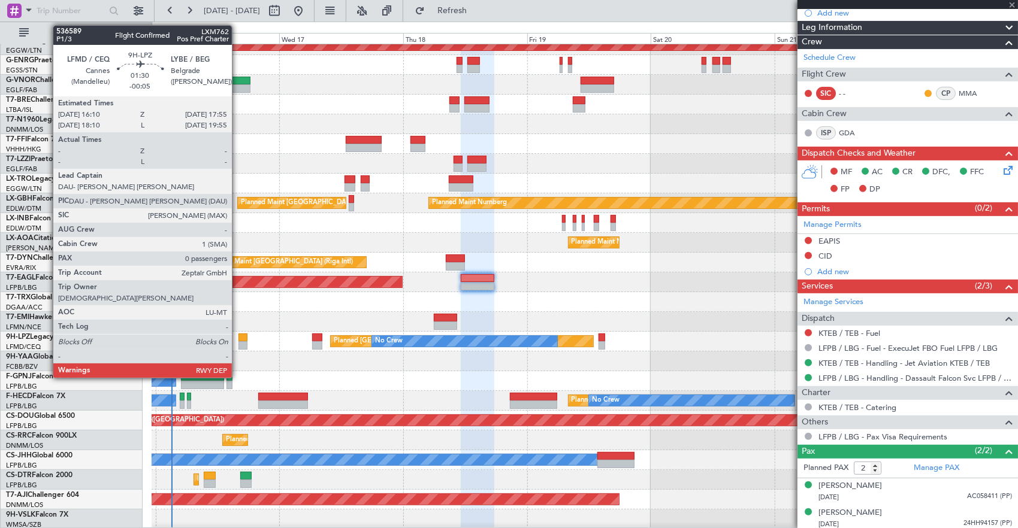
type input "+00:45"
type input "4"
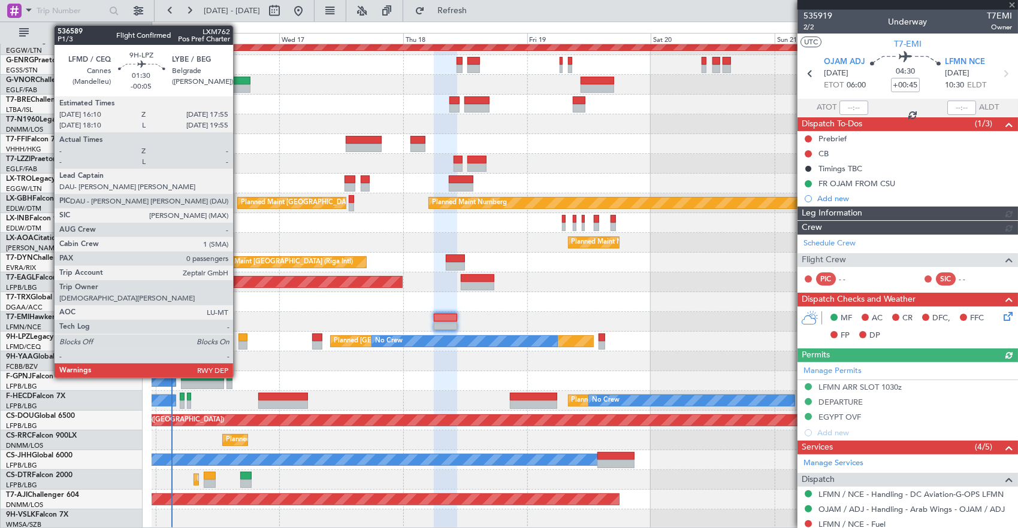
click at [240, 338] on div at bounding box center [243, 338] width 10 height 8
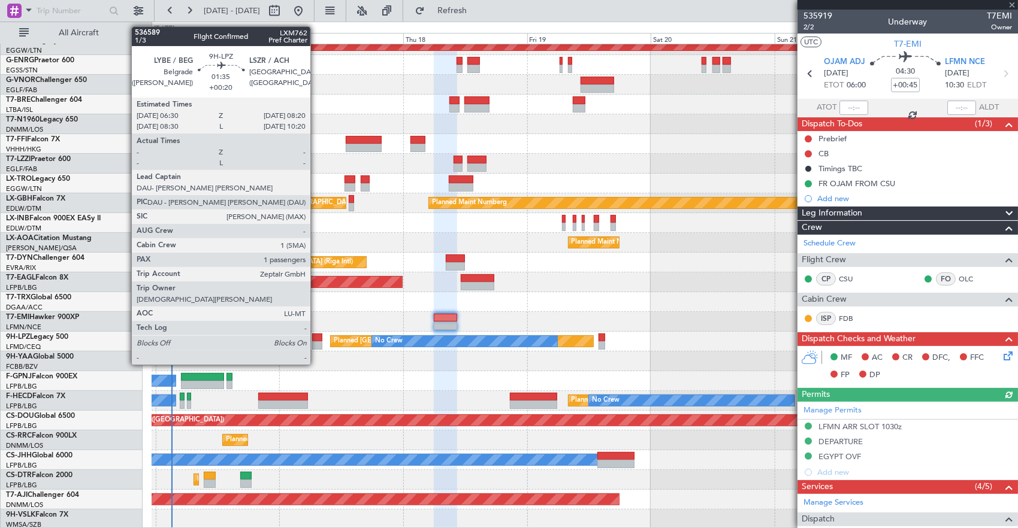
type input "-00:05"
type input "0"
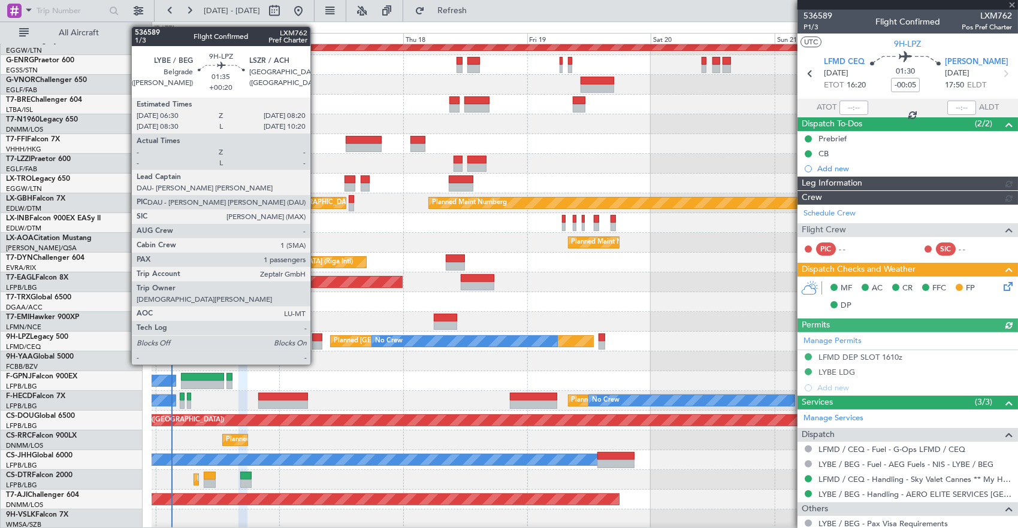
click at [316, 342] on div at bounding box center [317, 346] width 10 height 8
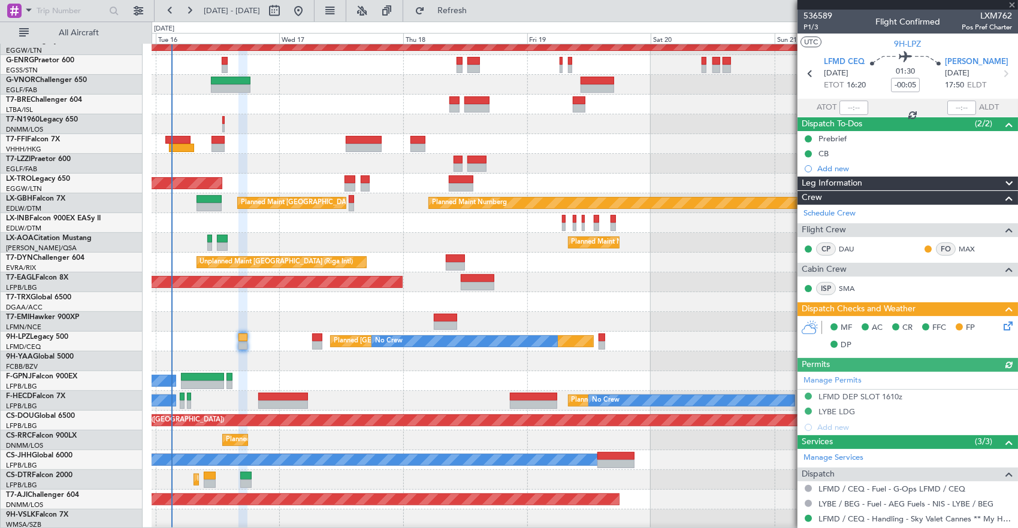
type input "+00:20"
type input "1"
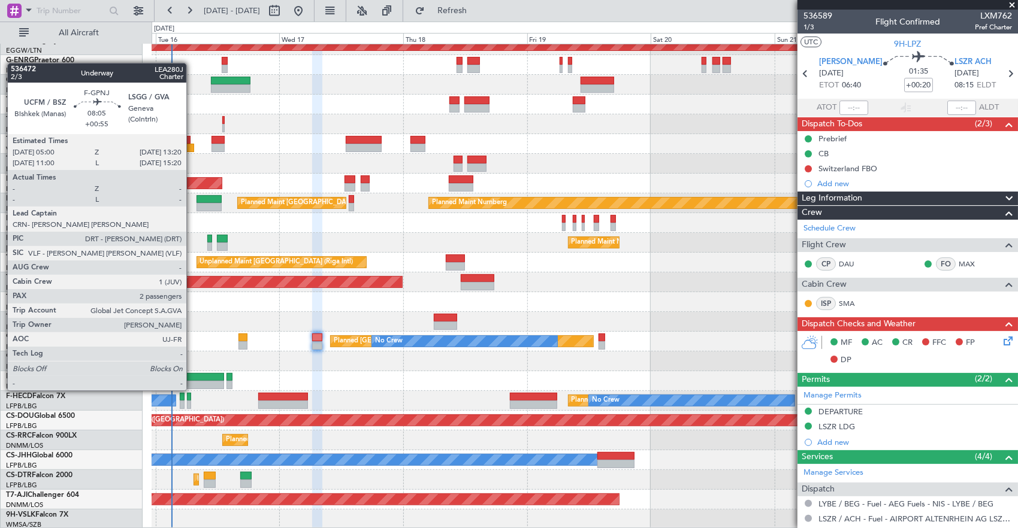
click at [192, 379] on div at bounding box center [202, 377] width 43 height 8
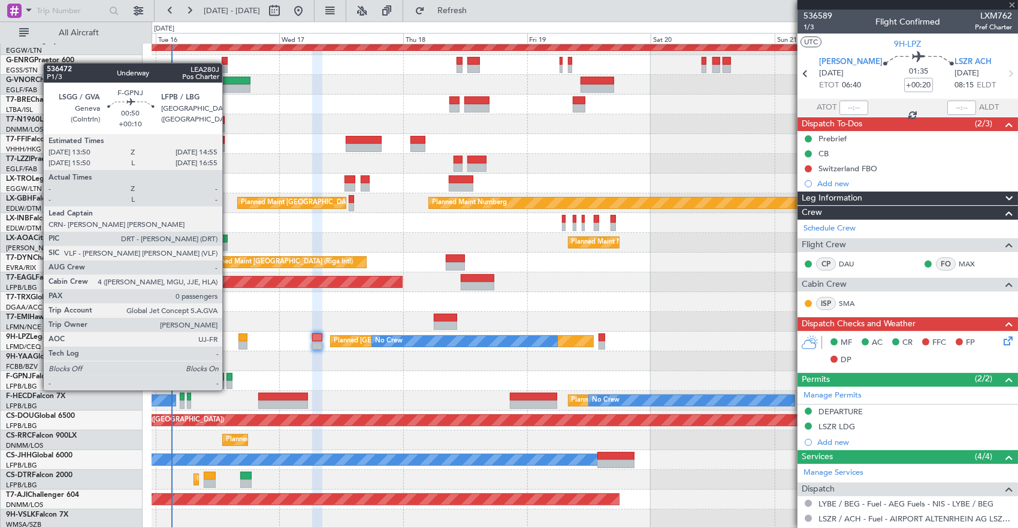
type input "+00:55"
type input "2"
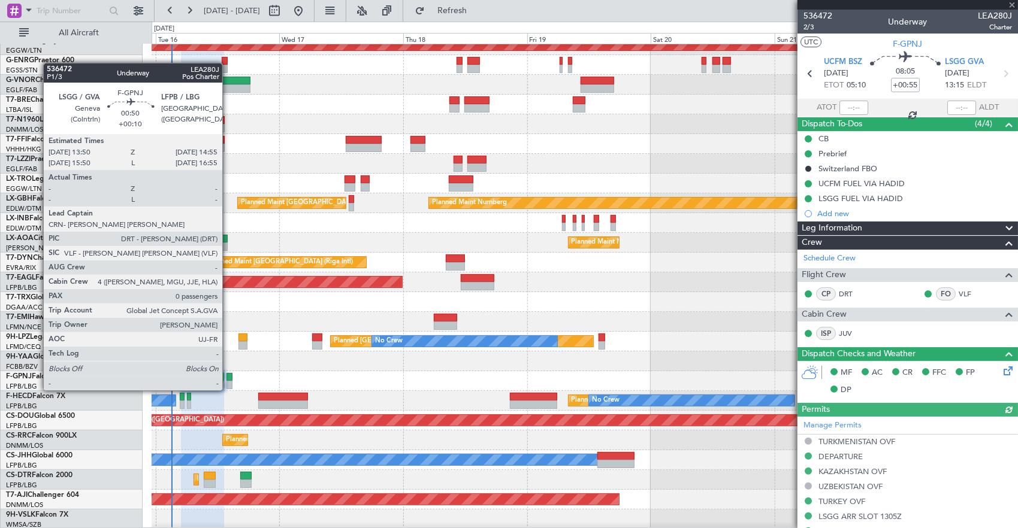
click at [228, 379] on div at bounding box center [229, 377] width 6 height 8
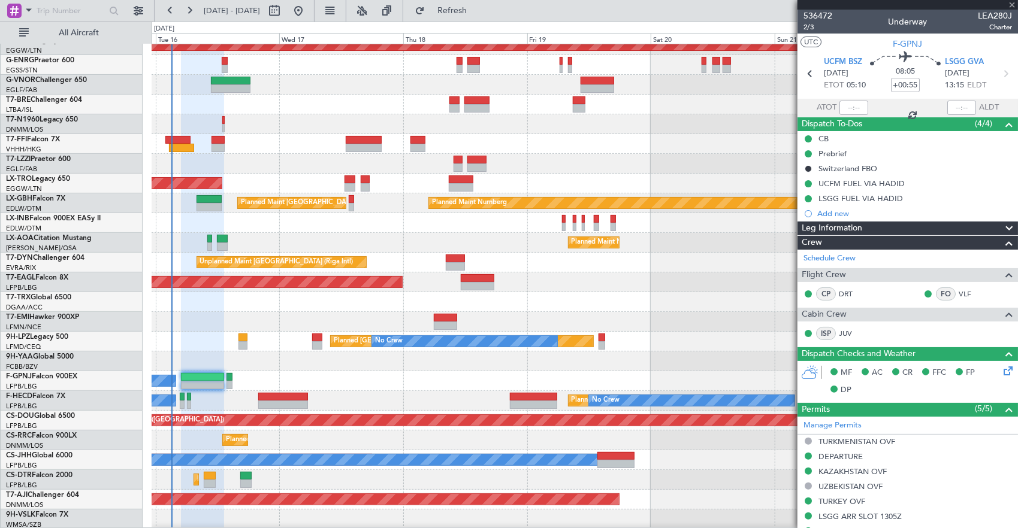
type input "+00:10"
type input "0"
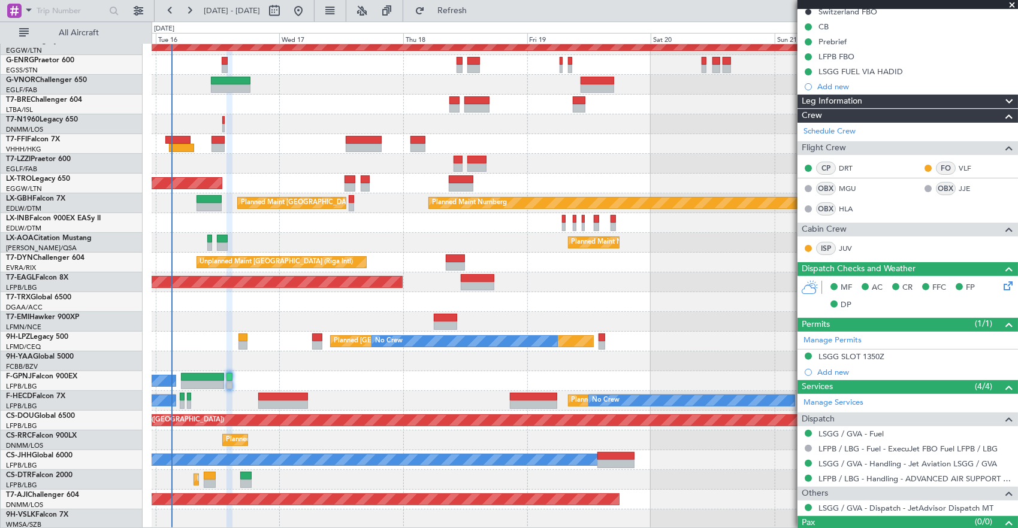
scroll to position [145, 0]
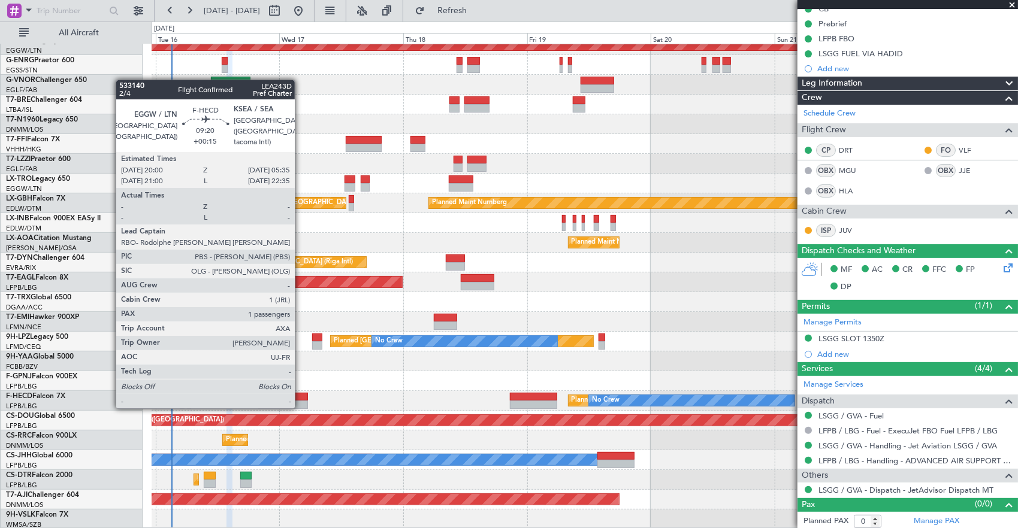
click at [301, 395] on div at bounding box center [283, 397] width 50 height 8
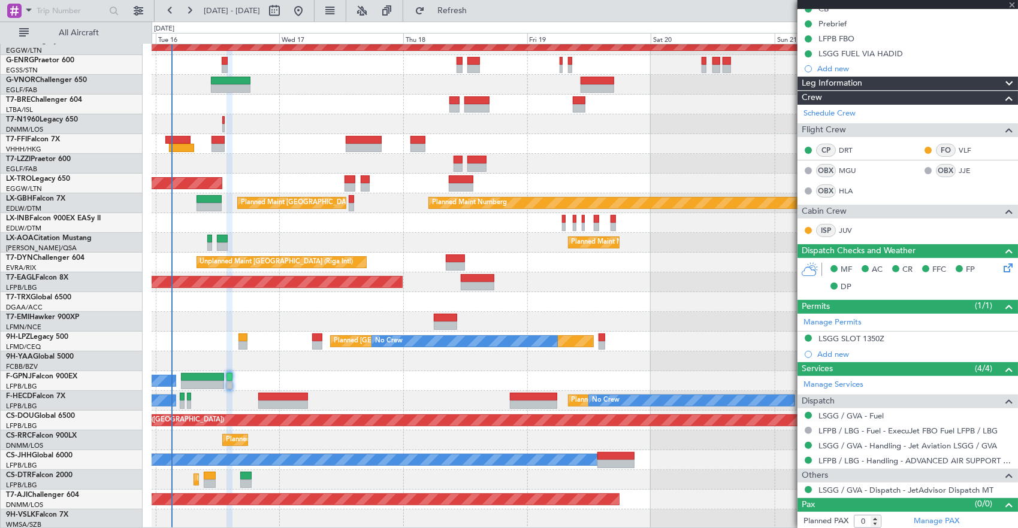
type input "+00:15"
type input "1"
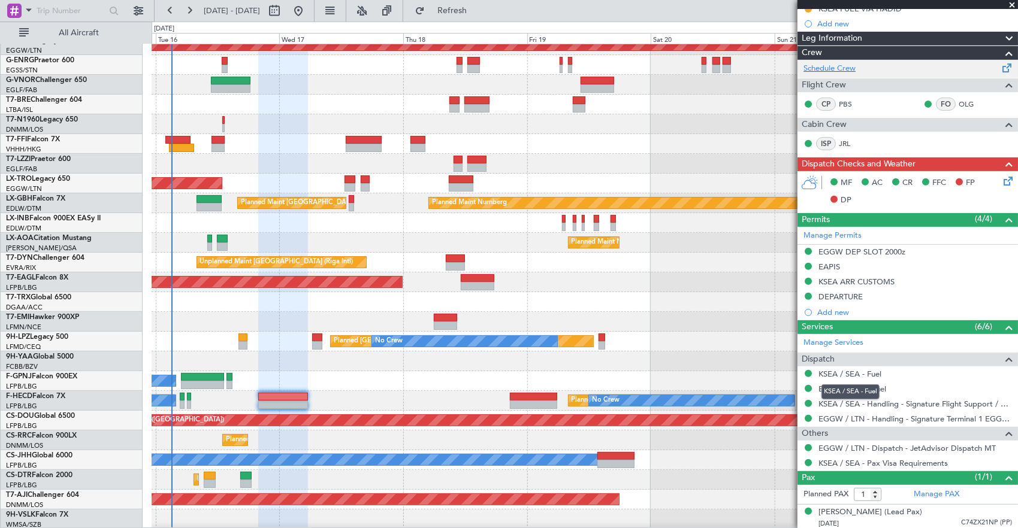
scroll to position [0, 0]
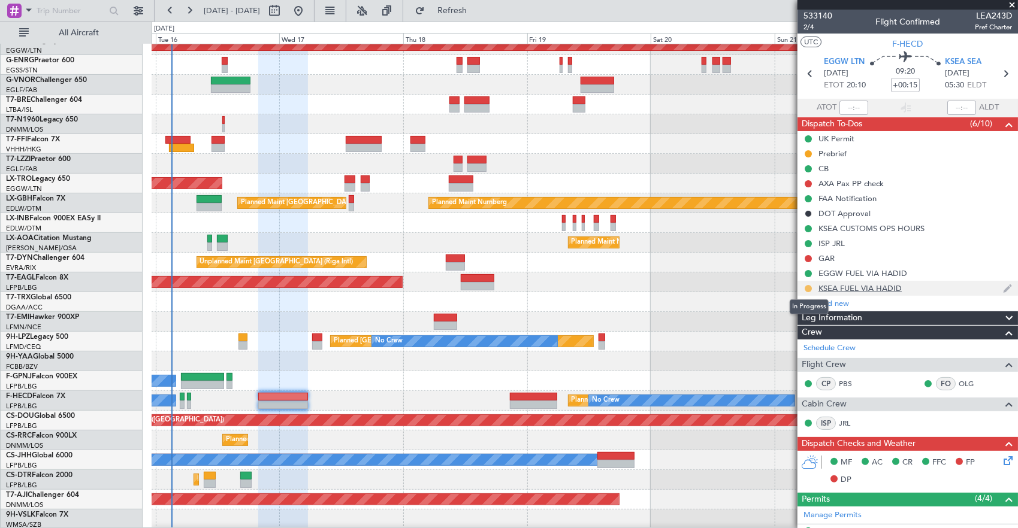
click at [809, 288] on button at bounding box center [808, 288] width 7 height 7
click at [806, 343] on span "Completed" at bounding box center [813, 341] width 40 height 12
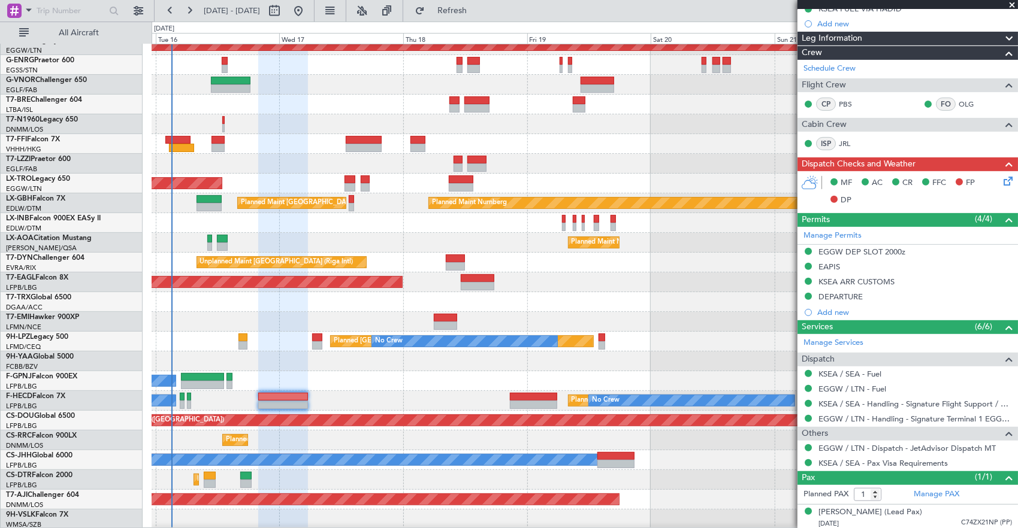
click at [935, 283] on div "KSEA ARR CUSTOMS" at bounding box center [907, 282] width 220 height 15
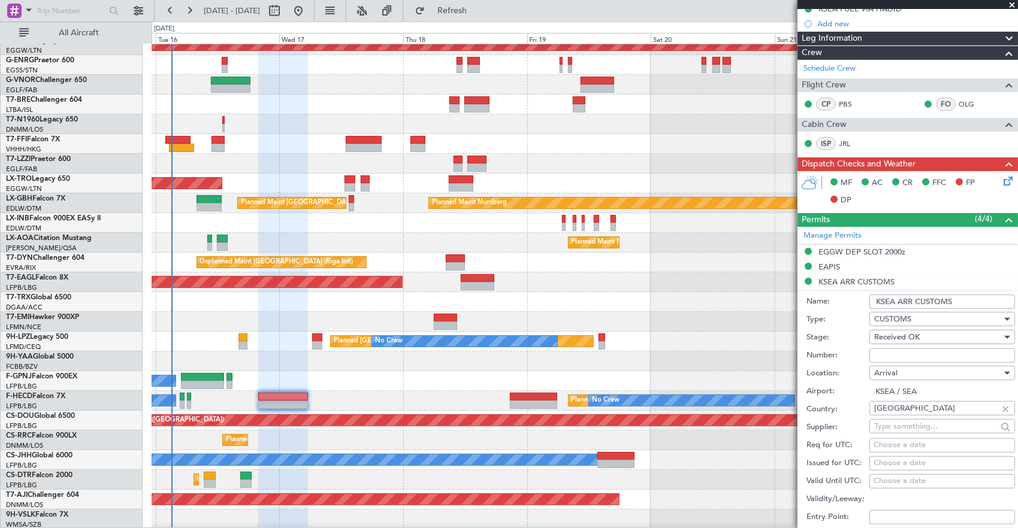
click at [962, 301] on input "KSEA ARR CUSTOMS" at bounding box center [942, 302] width 146 height 14
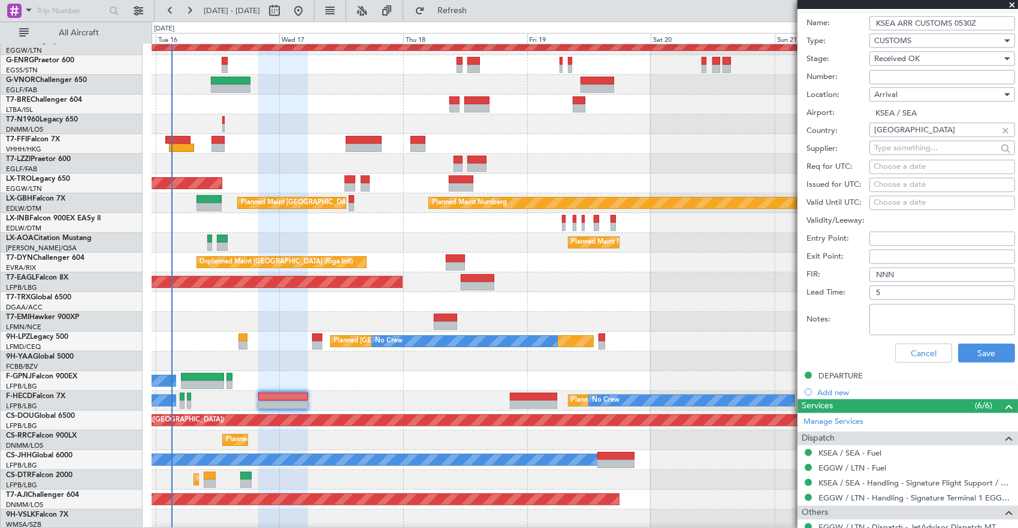
scroll to position [638, 0]
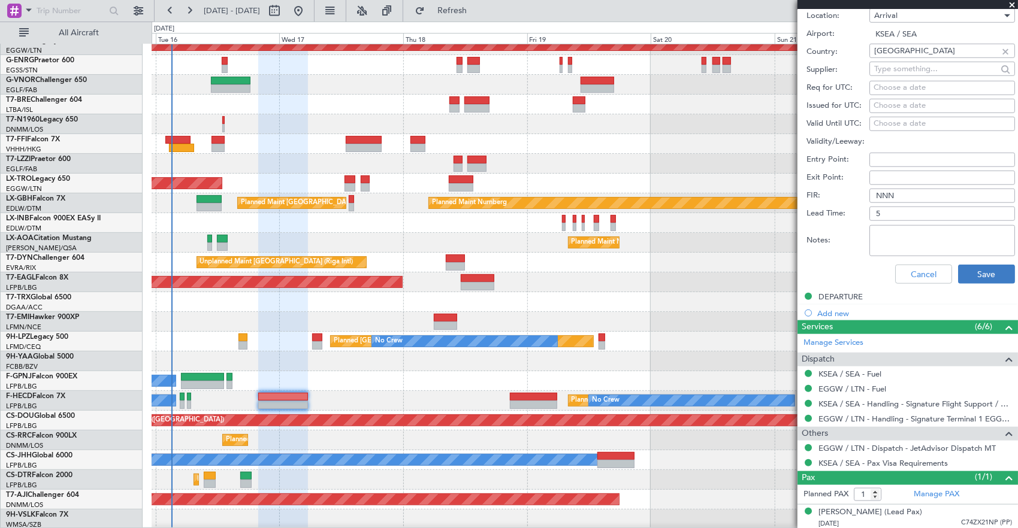
type input "KSEA ARR CUSTOMS 0530Z"
click at [986, 270] on button "Save" at bounding box center [986, 274] width 57 height 19
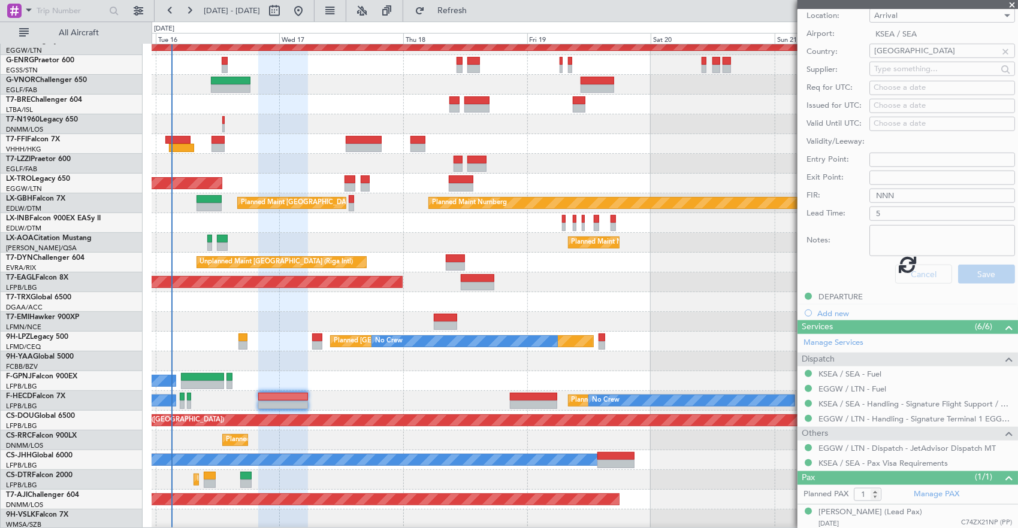
scroll to position [279, 0]
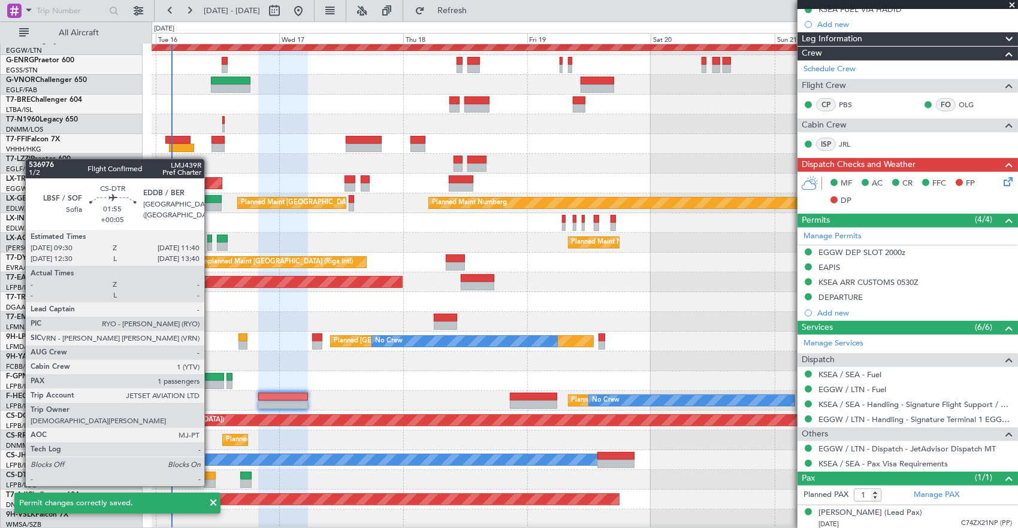
click at [210, 475] on div at bounding box center [209, 476] width 11 height 8
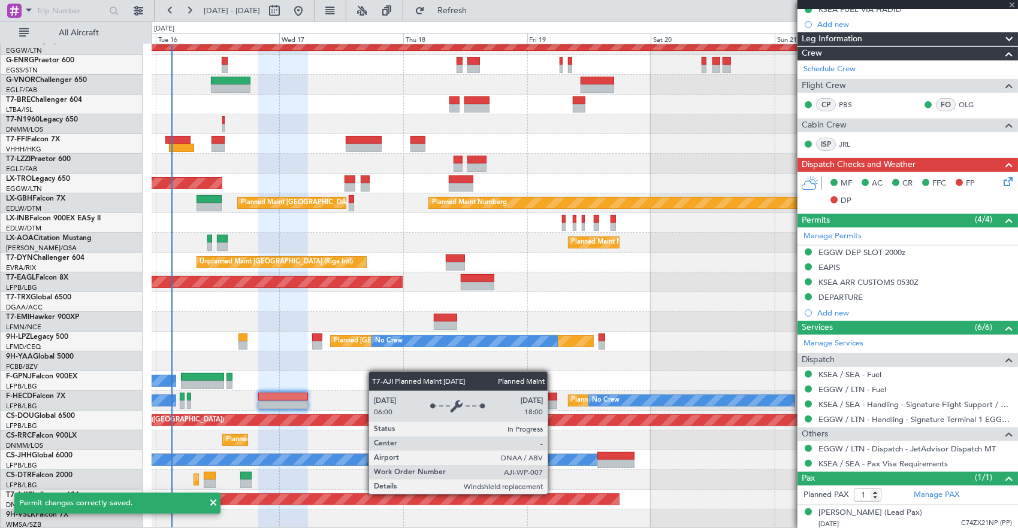
scroll to position [280, 0]
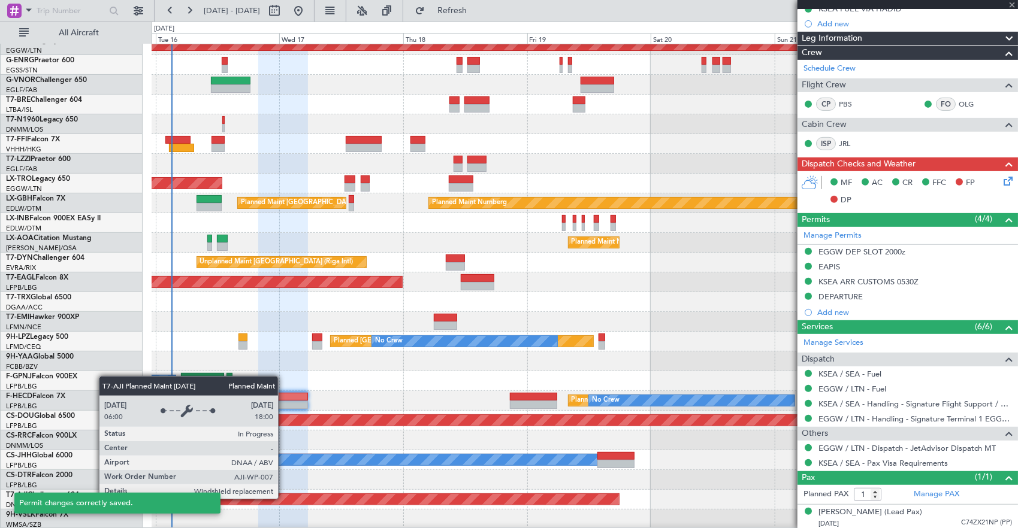
type input "+00:05"
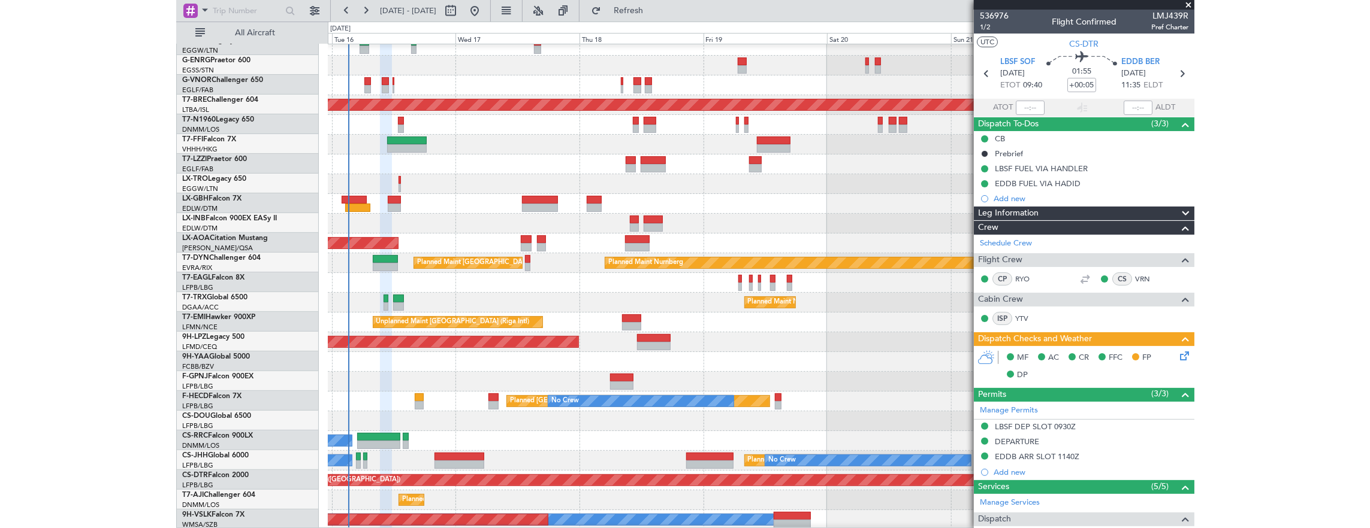
scroll to position [67, 0]
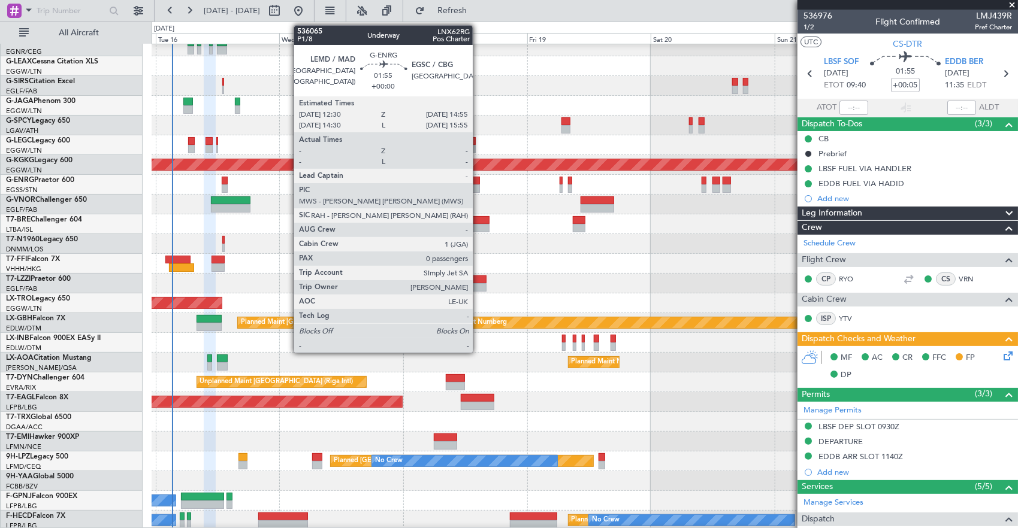
click at [479, 186] on div at bounding box center [473, 189] width 13 height 8
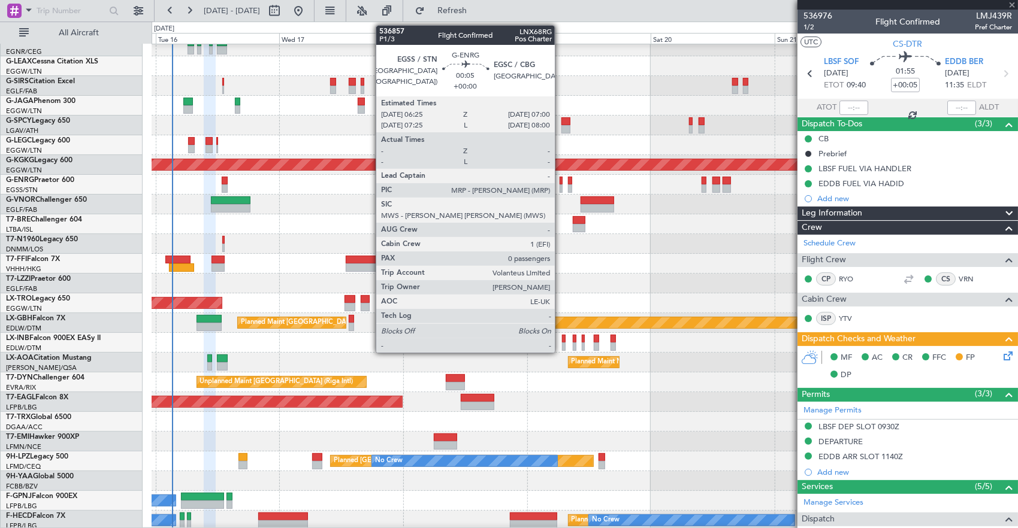
type input "0"
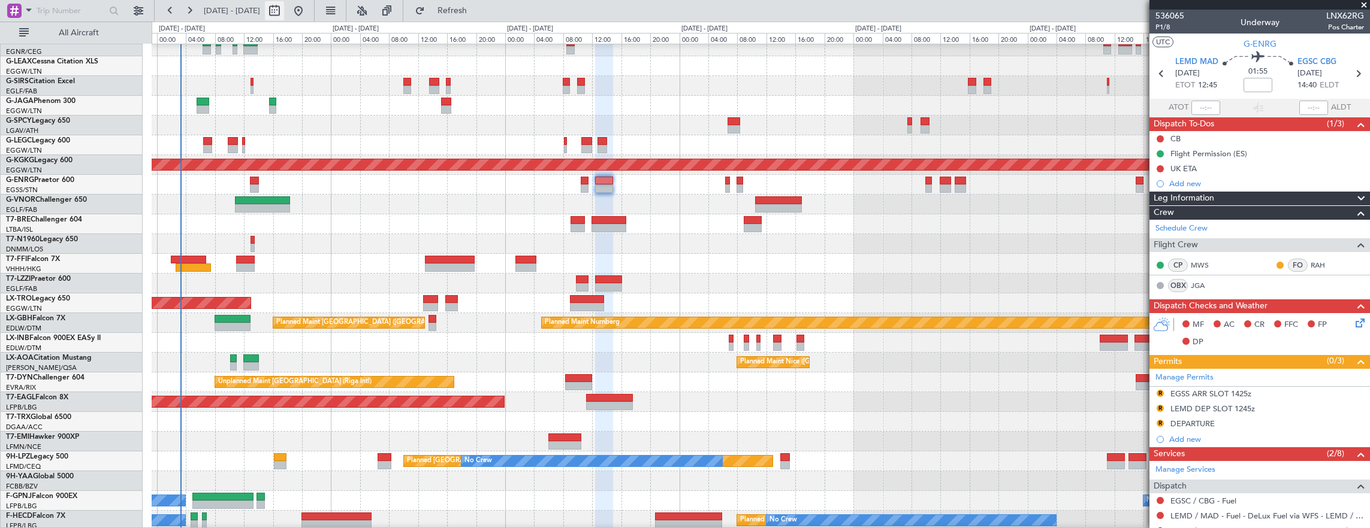
click at [284, 10] on button at bounding box center [274, 10] width 19 height 19
select select "9"
select select "2025"
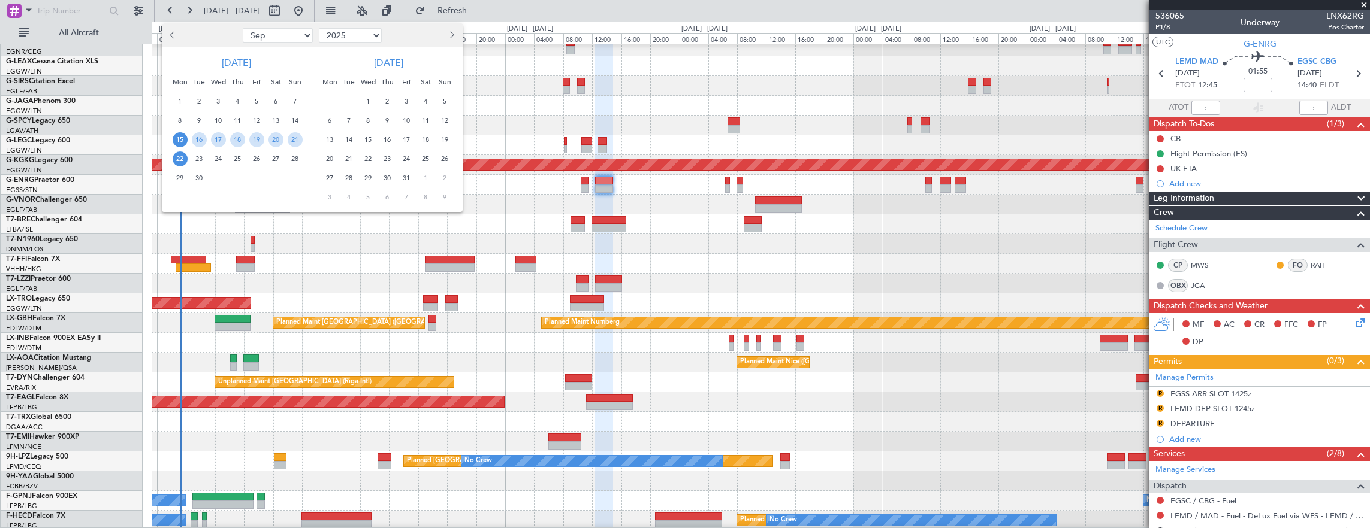
click at [177, 139] on span "15" at bounding box center [180, 139] width 15 height 15
click at [223, 161] on span "24" at bounding box center [218, 159] width 15 height 15
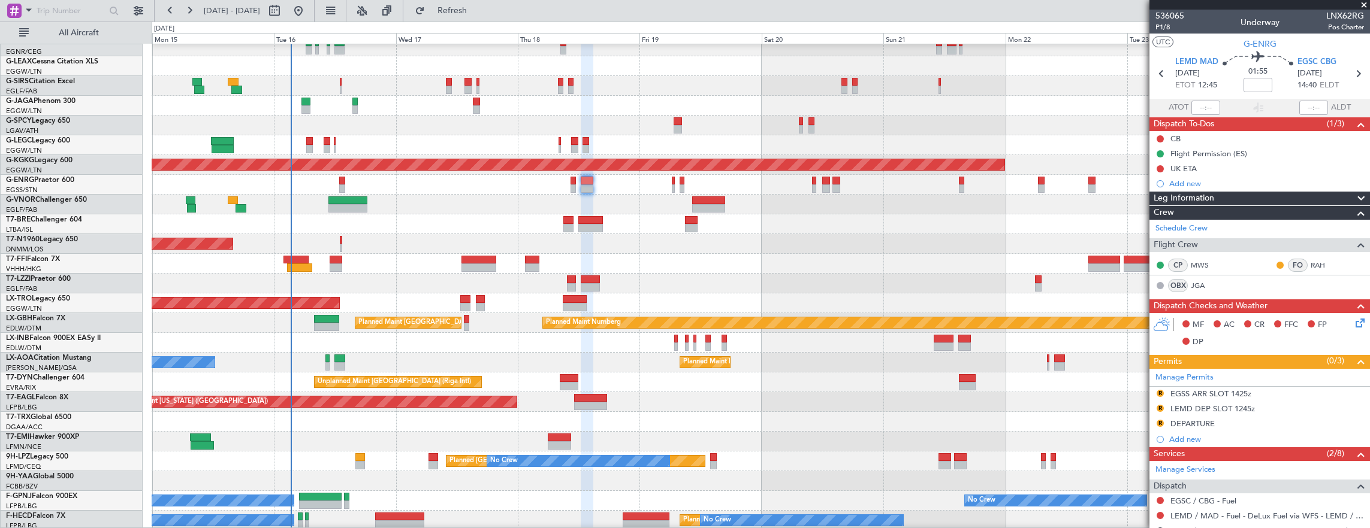
scroll to position [0, 0]
